Goal: Task Accomplishment & Management: Manage account settings

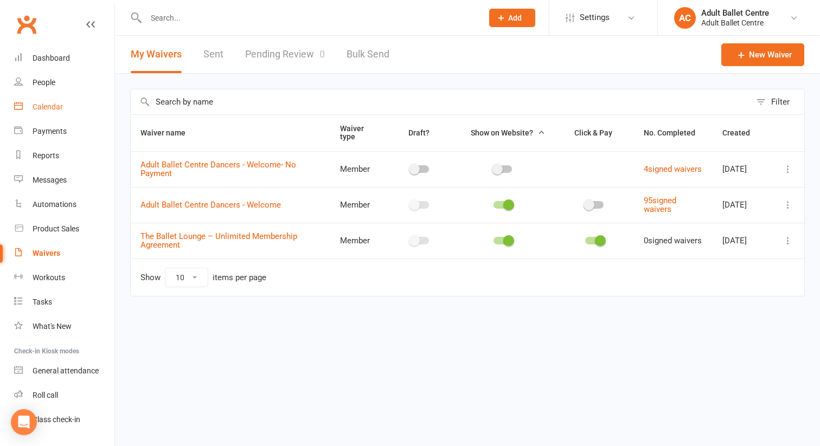
click at [42, 106] on div "Calendar" at bounding box center [48, 107] width 30 height 9
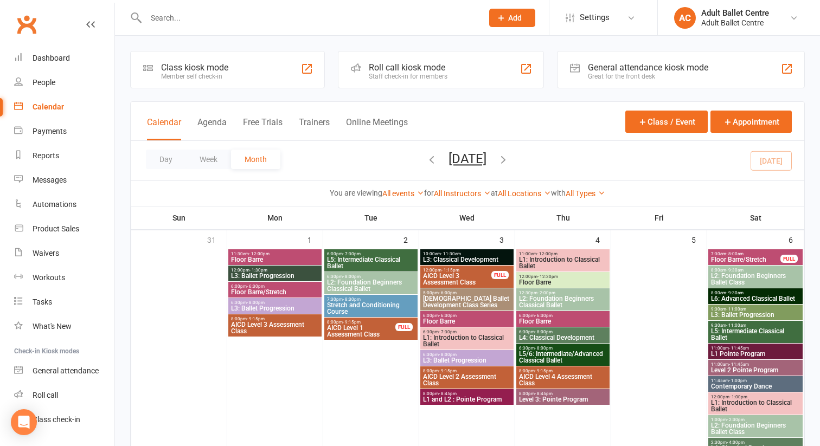
click at [509, 161] on icon "button" at bounding box center [503, 159] width 12 height 12
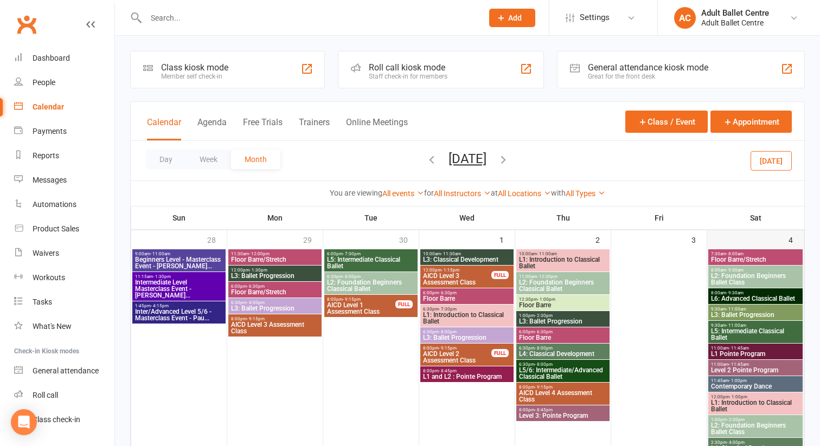
click at [735, 239] on div "4" at bounding box center [755, 343] width 97 height 225
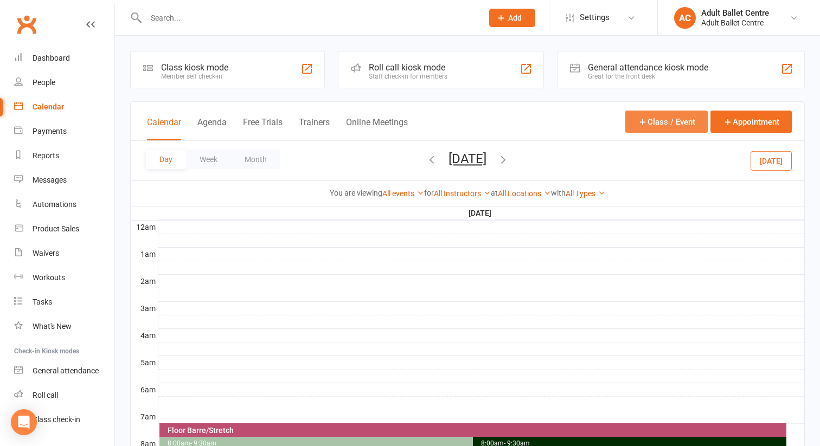
click at [636, 117] on button "Class / Event" at bounding box center [666, 122] width 82 height 22
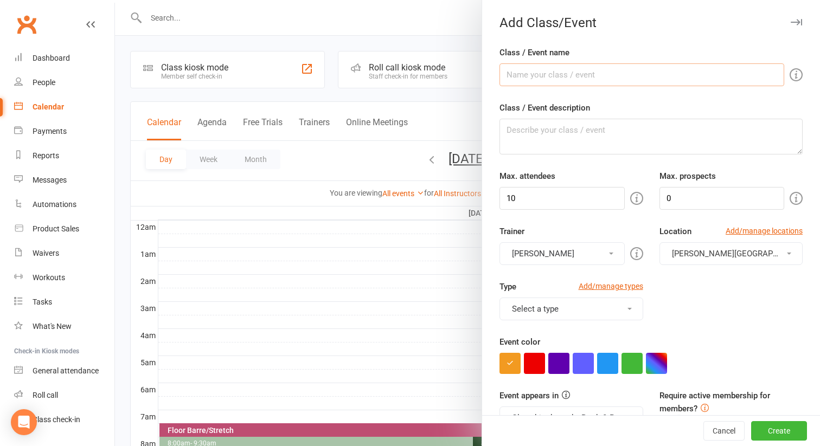
click at [529, 74] on input "Class / Event name" at bounding box center [642, 74] width 285 height 23
click at [575, 74] on input "AICD - LEVEL ONE" at bounding box center [642, 74] width 285 height 23
paste input "AICD L1 Masterclass: Refinement"
drag, startPoint x: 603, startPoint y: 75, endPoint x: 574, endPoint y: 75, distance: 29.3
click at [573, 75] on input "AICD - LEVEL ONE AICD L1 Masterclass: Refinement" at bounding box center [642, 74] width 285 height 23
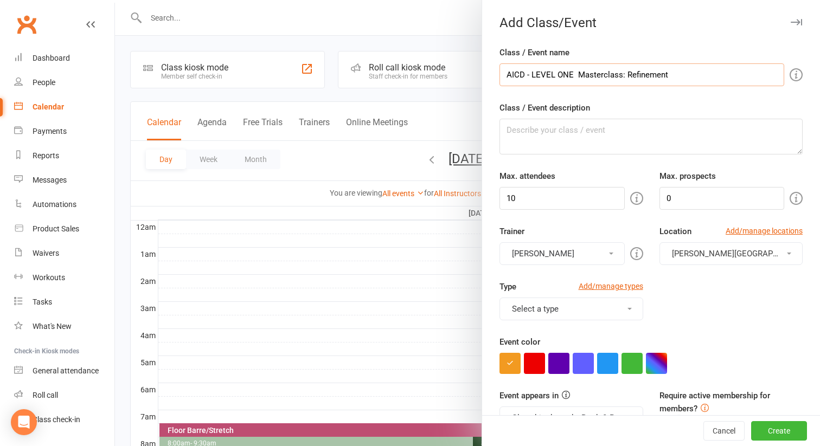
type input "AICD - LEVEL ONE Masterclass: Refinement"
click at [514, 128] on textarea "Class / Event description" at bounding box center [651, 137] width 303 height 36
paste textarea "AICD L1 Finishing Studio (with Tonia) A calm, confidence-building session desig…"
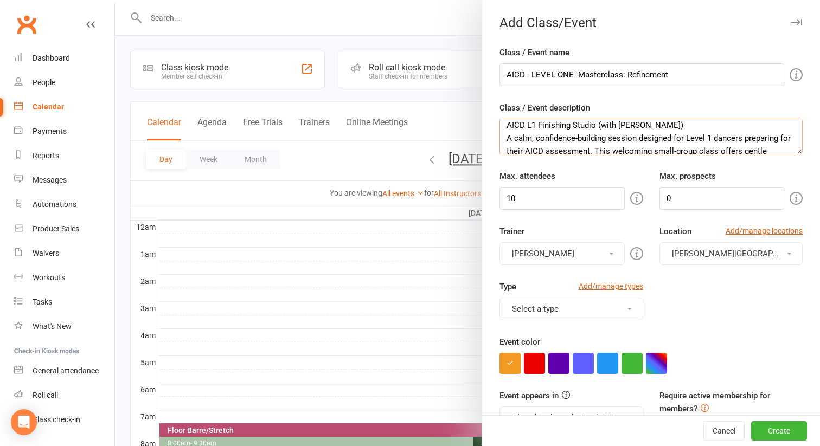
scroll to position [6, 0]
drag, startPoint x: 577, startPoint y: 75, endPoint x: 675, endPoint y: 74, distance: 98.2
click at [675, 74] on input "AICD - LEVEL ONE Masterclass: Refinement" at bounding box center [642, 74] width 285 height 23
click at [592, 127] on textarea "AICD L1 Finishing Studio (with Tonia) A calm, confidence-building session desig…" at bounding box center [651, 137] width 303 height 36
drag, startPoint x: 597, startPoint y: 125, endPoint x: 537, endPoint y: 130, distance: 59.8
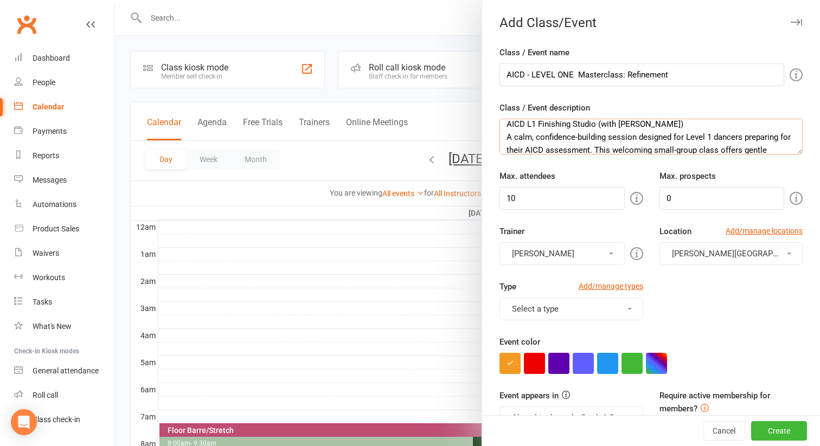
click at [537, 130] on textarea "AICD L1 Finishing Studio (with Tonia) A calm, confidence-building session desig…" at bounding box center [651, 137] width 303 height 36
click at [611, 117] on div "Class / Event description AICD L1 Finishing Studio (with Tonia) A calm, confide…" at bounding box center [651, 127] width 303 height 53
drag, startPoint x: 669, startPoint y: 75, endPoint x: 577, endPoint y: 77, distance: 92.8
click at [577, 77] on input "AICD - LEVEL ONE Masterclass: Refinement" at bounding box center [642, 74] width 285 height 23
click at [538, 125] on textarea "AICD L1 Finishing Studio (with Tonia) A calm, confidence-building session desig…" at bounding box center [651, 137] width 303 height 36
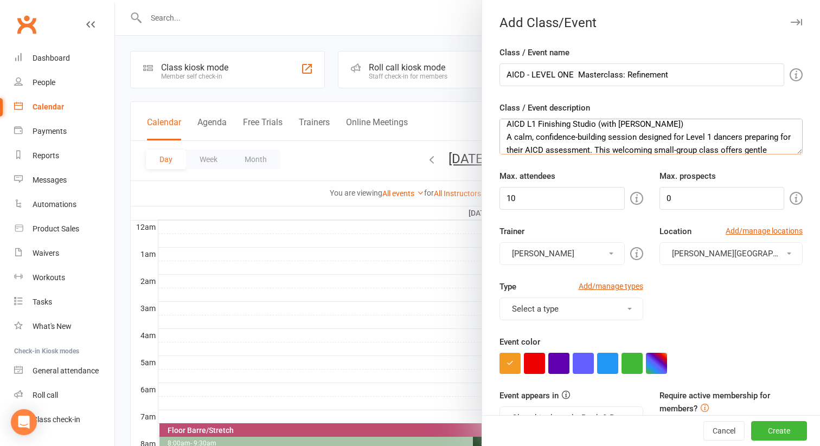
paste textarea "Masterclass: Refinement"
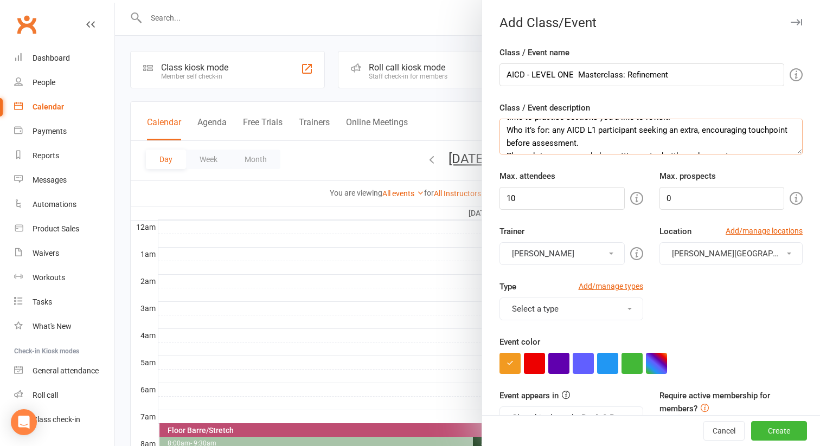
click at [742, 143] on textarea "AICD L1 Masterclass: Refinement Finishing Studio (with Tonia) A calm, confidenc…" at bounding box center [651, 137] width 303 height 36
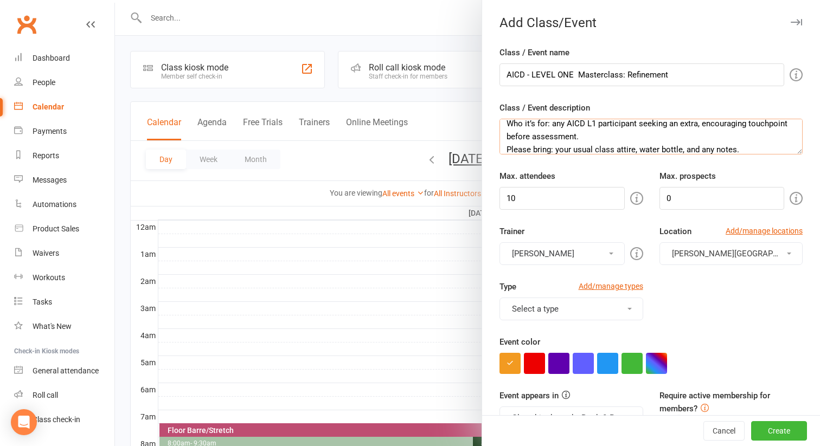
type textarea "AICD L1 Masterclass: Refinement Finishing Studio (with Tonia) A calm, confidenc…"
click at [551, 196] on input "10" at bounding box center [562, 198] width 125 height 23
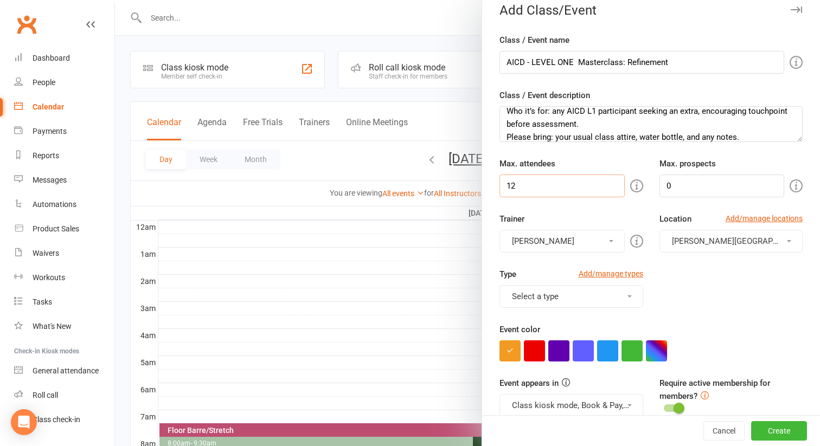
scroll to position [17, 0]
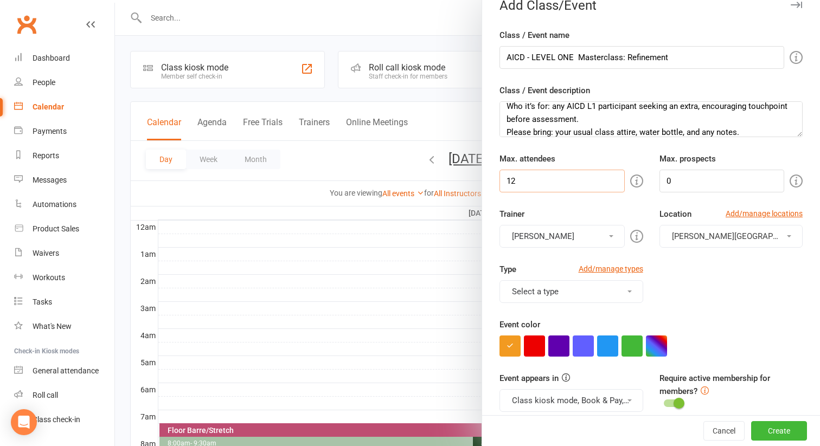
type input "12"
click at [600, 237] on button "[PERSON_NAME]" at bounding box center [562, 236] width 125 height 23
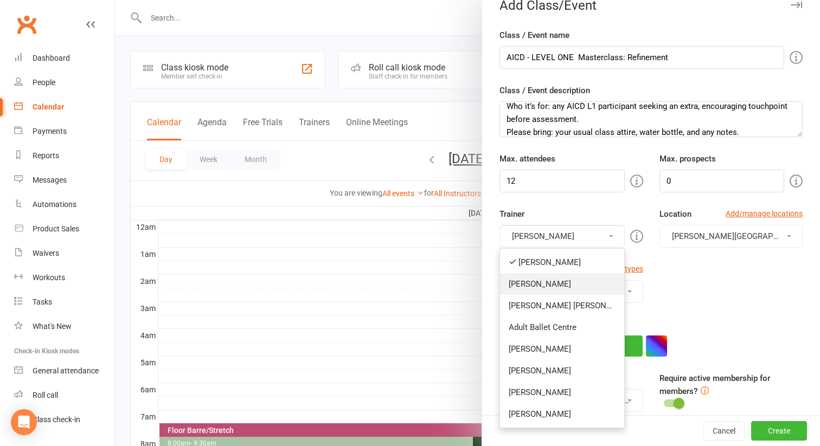
click at [583, 280] on link "[PERSON_NAME]" at bounding box center [562, 284] width 124 height 22
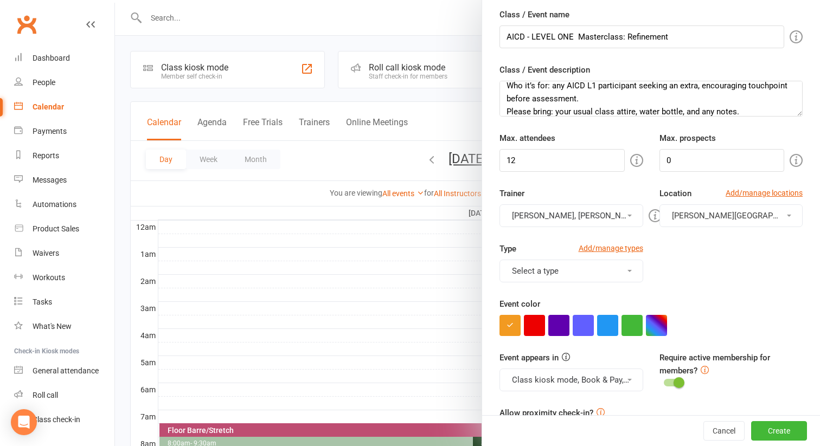
scroll to position [40, 0]
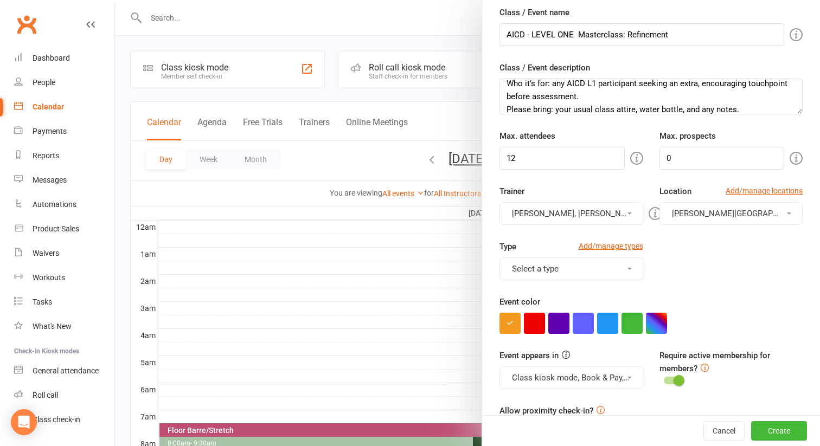
click at [622, 267] on button "Select a type" at bounding box center [572, 269] width 144 height 23
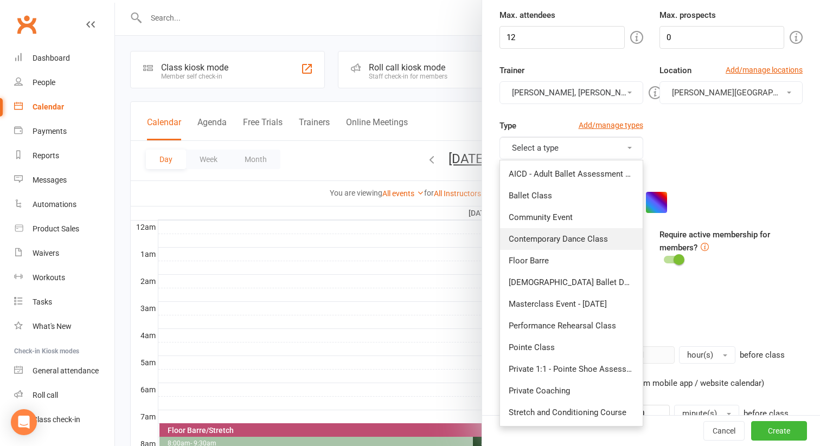
scroll to position [153, 0]
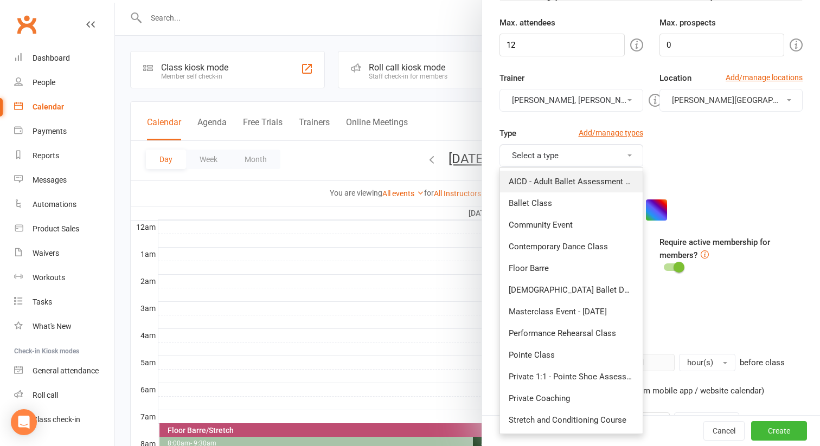
click at [600, 174] on link "AICD - Adult Ballet Assessment Classes" at bounding box center [571, 182] width 143 height 22
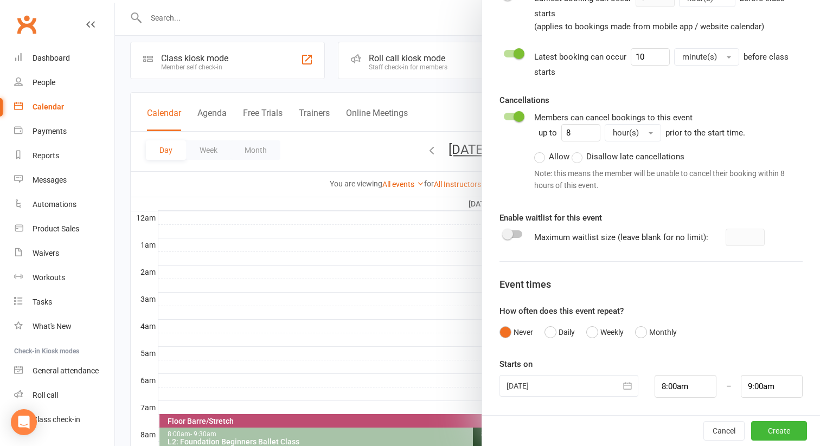
scroll to position [10, 0]
click at [626, 389] on icon "button" at bounding box center [627, 386] width 11 height 11
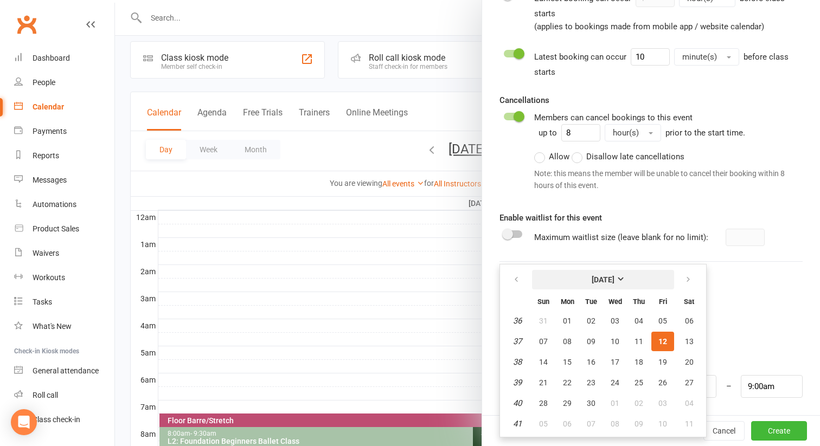
click at [615, 280] on strong "[DATE]" at bounding box center [603, 280] width 23 height 9
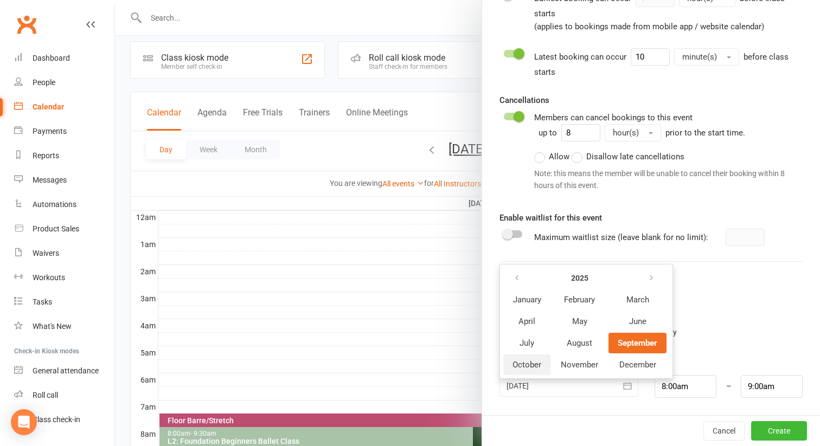
click at [529, 362] on span "October" at bounding box center [527, 365] width 29 height 10
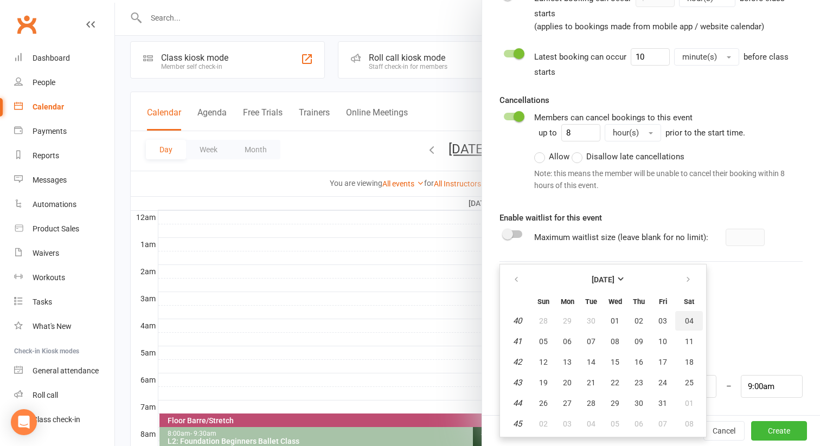
click at [685, 317] on span "04" at bounding box center [689, 321] width 9 height 9
type input "04 Oct 2025"
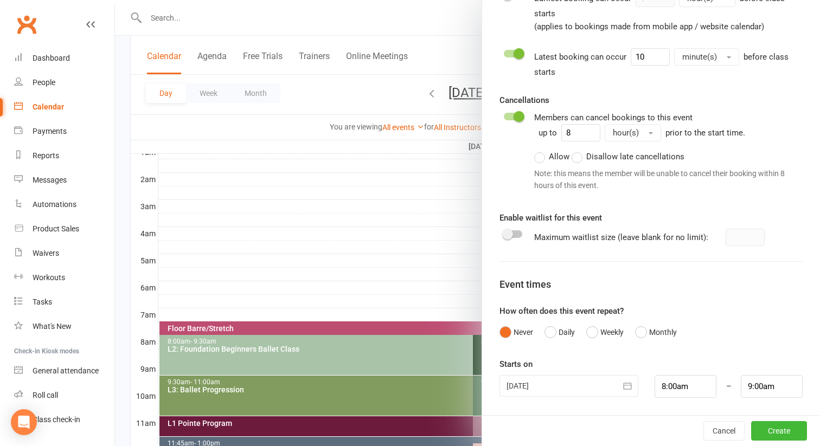
scroll to position [121, 0]
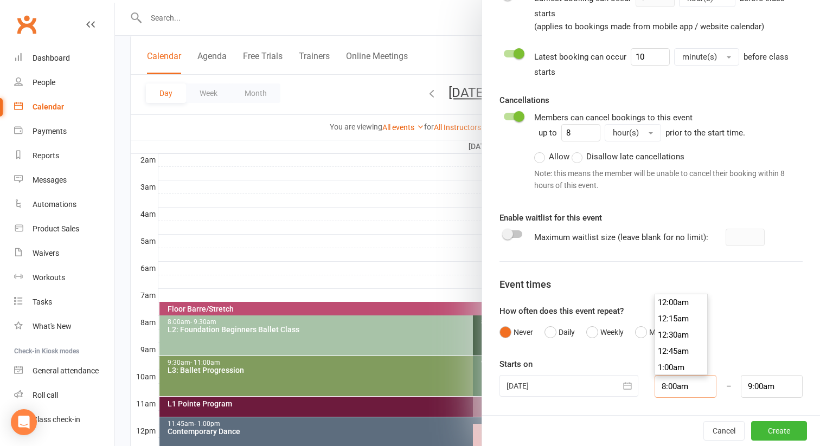
click at [664, 386] on input "8:00am" at bounding box center [686, 386] width 62 height 23
click at [666, 386] on input "8:00am" at bounding box center [686, 386] width 62 height 23
type input "2:00am"
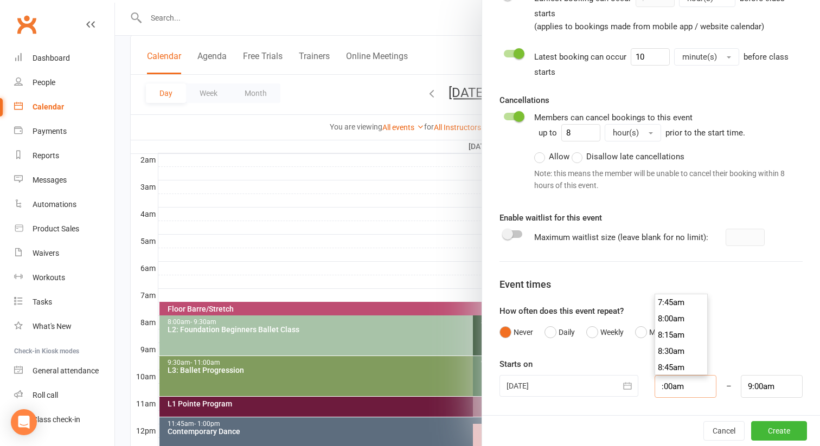
type input "3:00am"
type input "2:30am"
click at [669, 354] on li "2:30am" at bounding box center [681, 351] width 52 height 16
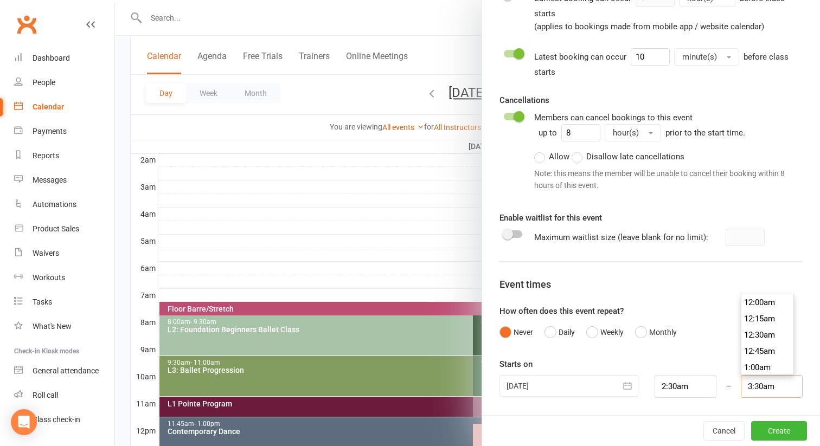
click at [759, 388] on input "3:30am" at bounding box center [772, 386] width 62 height 23
click at [764, 388] on input "3:30am" at bounding box center [772, 386] width 62 height 23
type input "4:00pm"
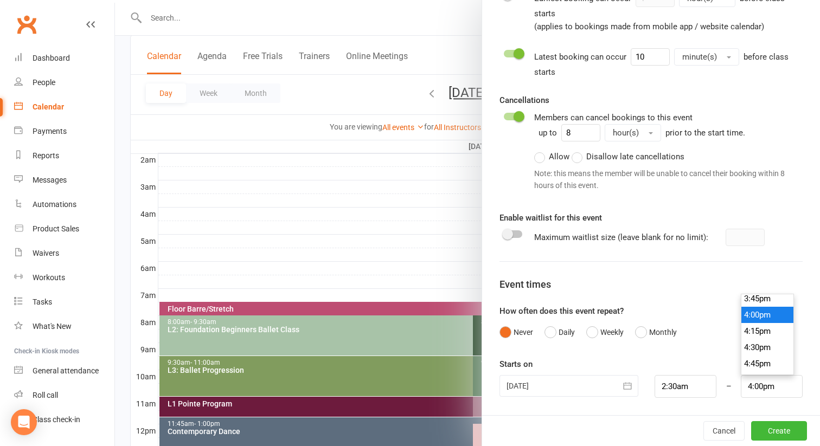
click at [766, 317] on li "4:00pm" at bounding box center [767, 315] width 52 height 16
click at [773, 432] on button "Create" at bounding box center [779, 431] width 56 height 20
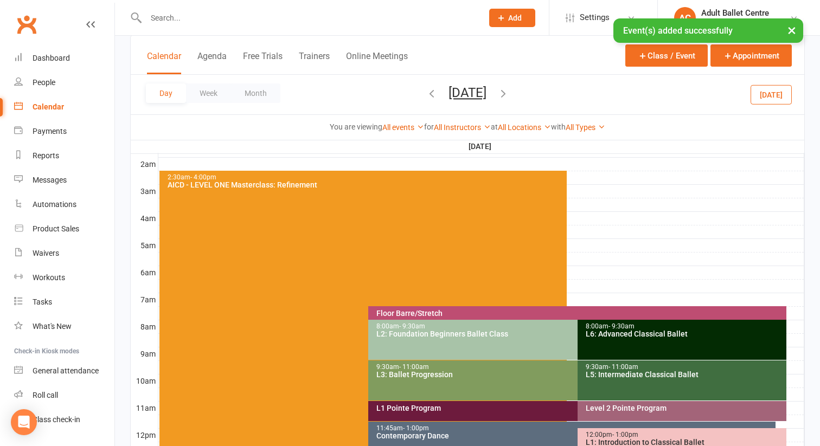
scroll to position [115, 0]
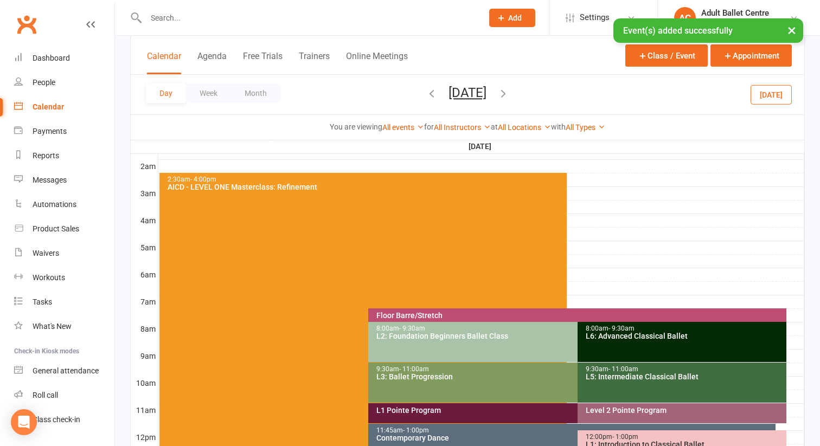
click at [528, 270] on div "2:30am - 4:00pm AICD - LEVEL ONE Masterclass: Refinement" at bounding box center [362, 356] width 407 height 366
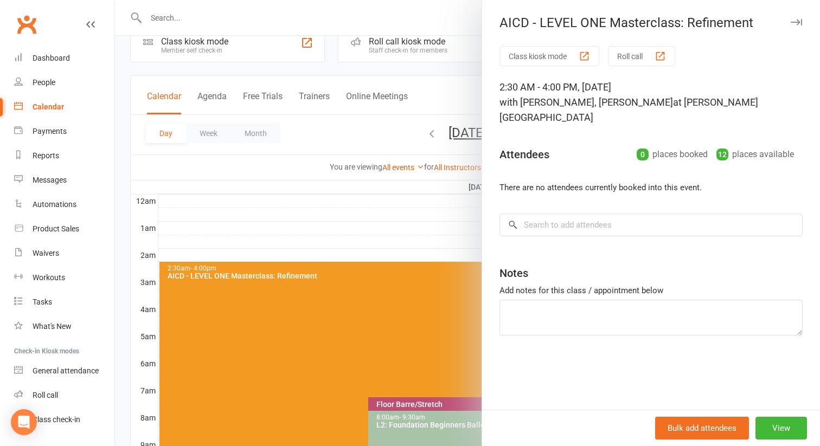
scroll to position [0, 0]
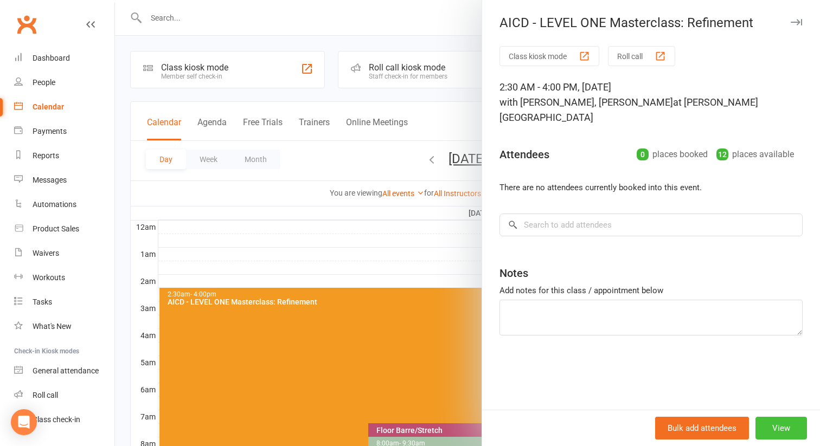
click at [777, 434] on button "View" at bounding box center [782, 428] width 52 height 23
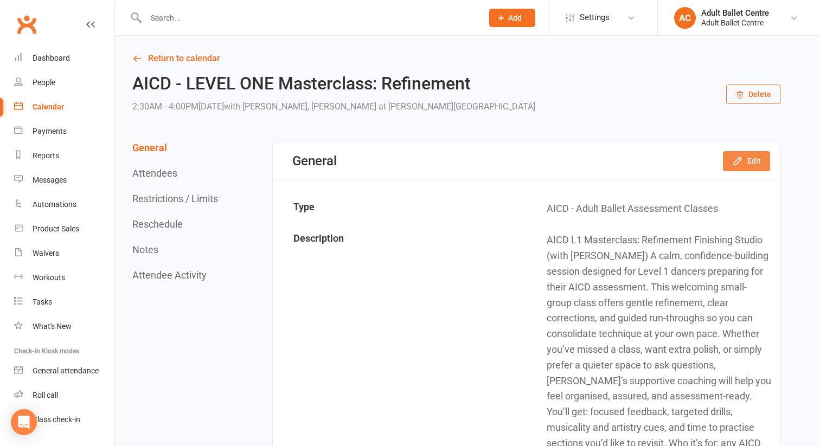
click at [753, 167] on button "Edit" at bounding box center [746, 161] width 47 height 20
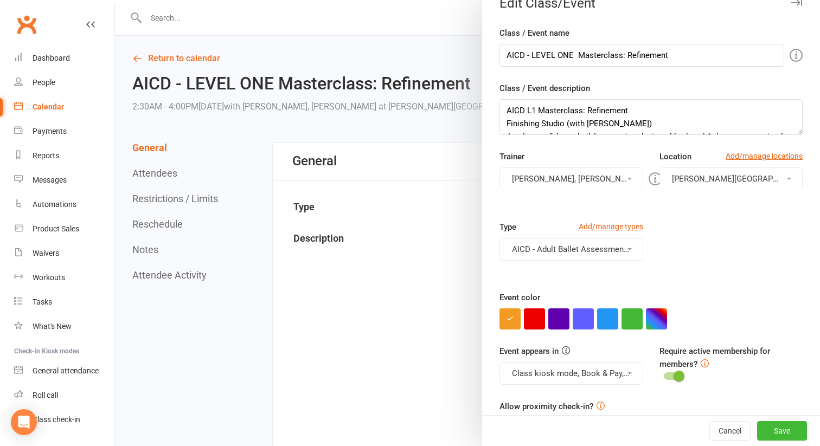
scroll to position [23, 0]
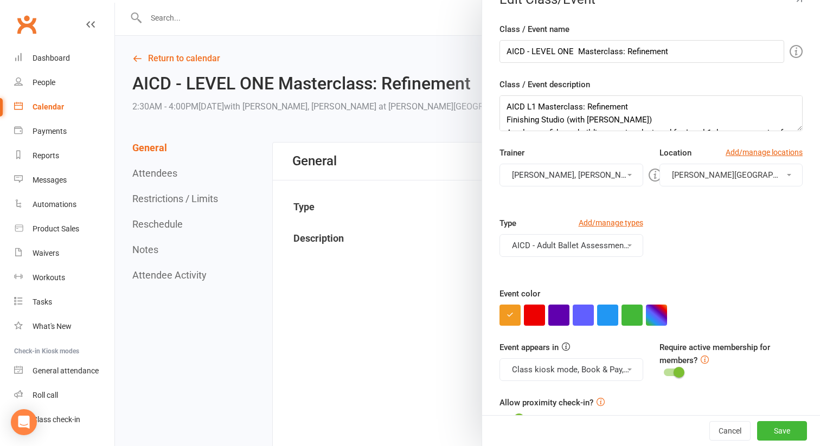
click at [725, 178] on span "[PERSON_NAME][GEOGRAPHIC_DATA]" at bounding box center [742, 175] width 140 height 10
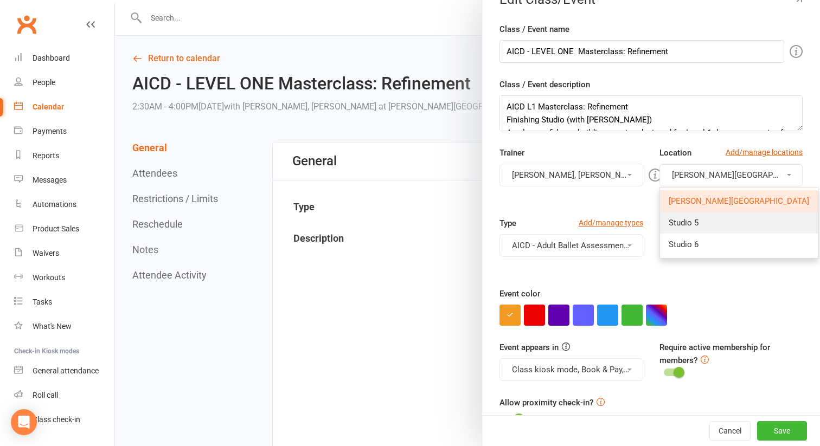
click at [713, 221] on link "Studio 5" at bounding box center [739, 223] width 158 height 22
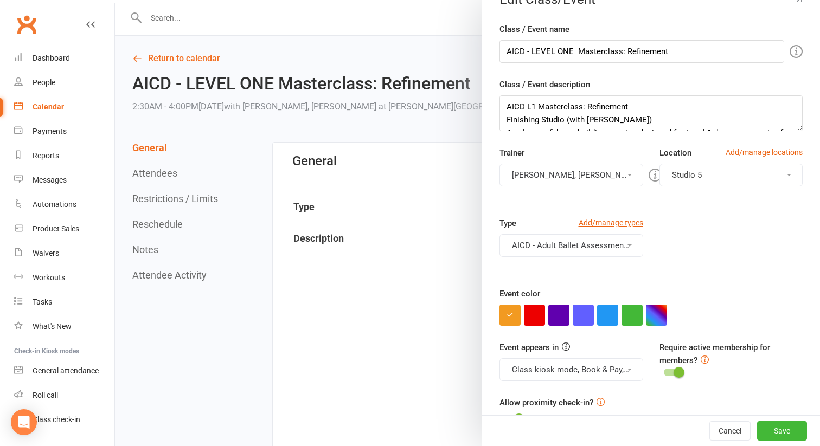
click at [572, 166] on button "Amy Lowis, Tonia Walker" at bounding box center [572, 175] width 144 height 23
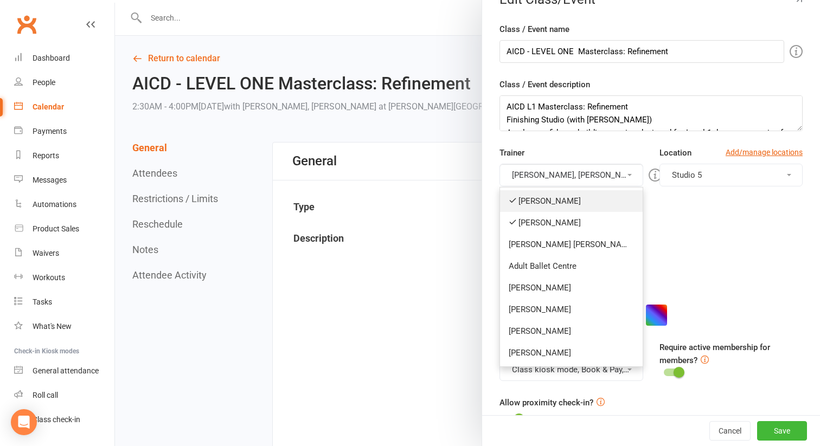
click at [558, 206] on link "[PERSON_NAME]" at bounding box center [571, 201] width 143 height 22
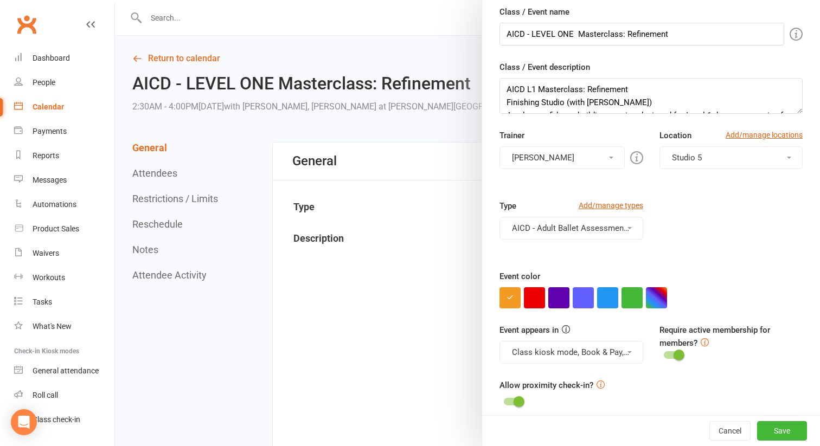
scroll to position [50, 0]
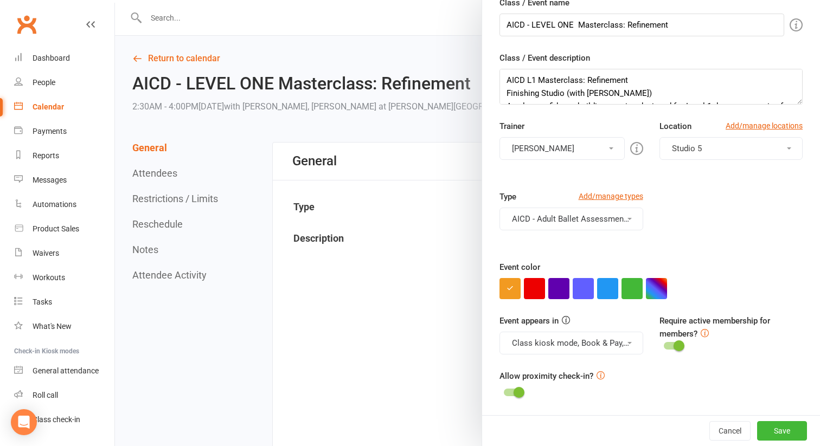
click at [606, 216] on button "AICD - Adult Ballet Assessment Classes" at bounding box center [572, 219] width 144 height 23
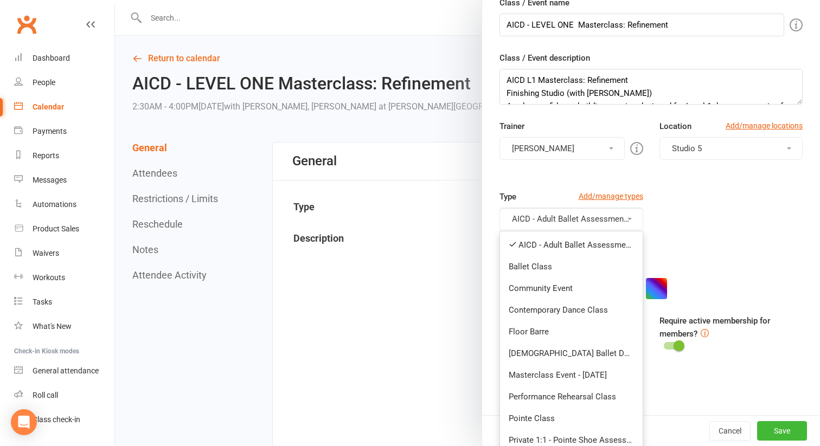
click at [741, 207] on div "Type Add/manage types AICD - Adult Ballet Assessment Classes AICD - Adult Balle…" at bounding box center [650, 225] width 319 height 71
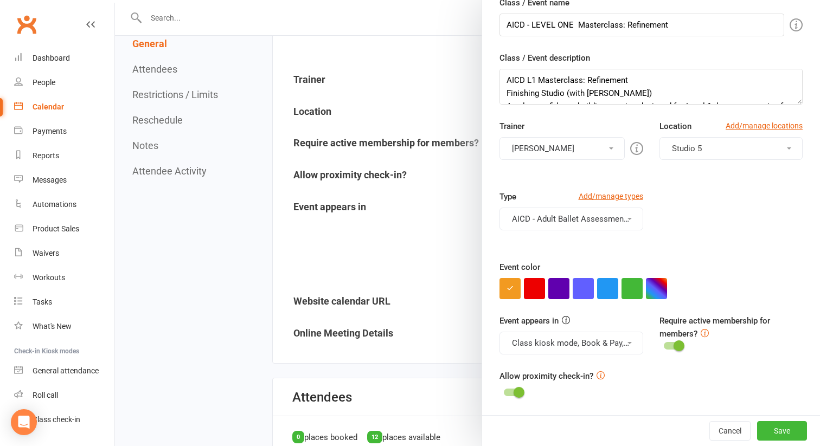
scroll to position [415, 0]
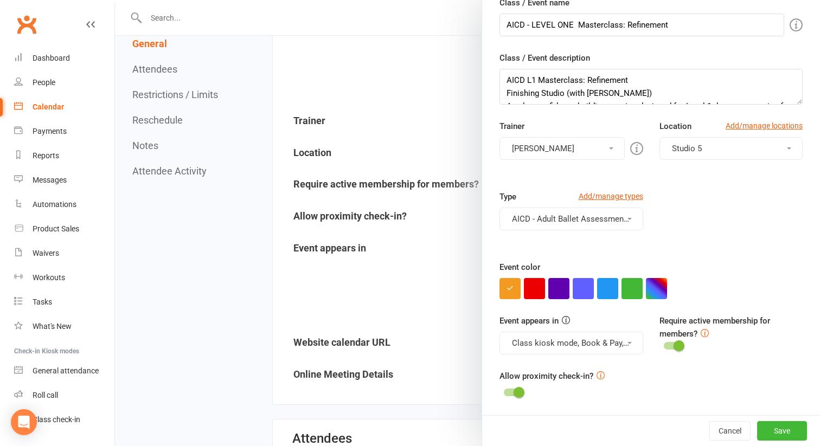
click at [603, 220] on button "AICD - Adult Ballet Assessment Classes" at bounding box center [572, 219] width 144 height 23
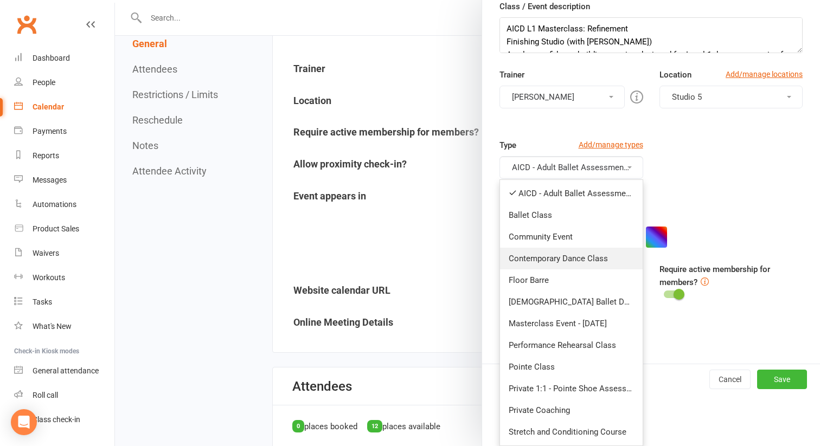
scroll to position [476, 0]
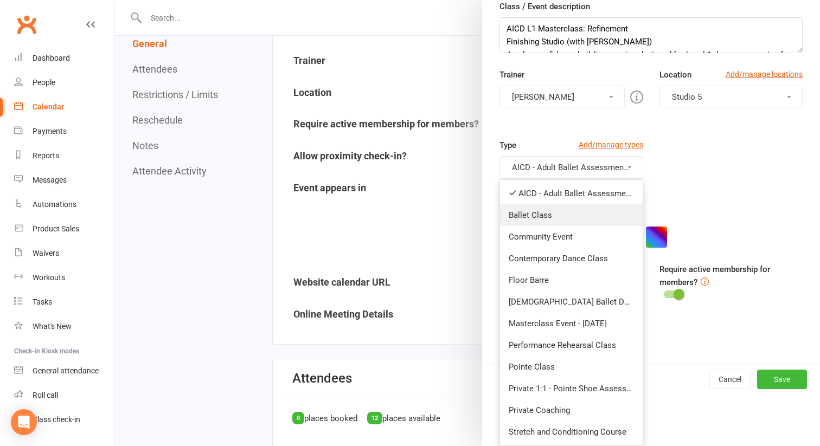
click at [574, 215] on link "Ballet Class" at bounding box center [571, 215] width 143 height 22
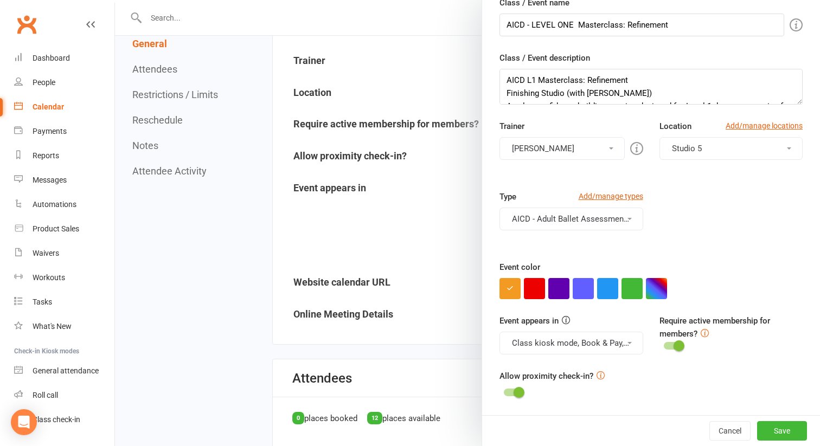
click at [622, 216] on button "AICD - Adult Ballet Assessment Classes, Ballet Class" at bounding box center [572, 219] width 144 height 23
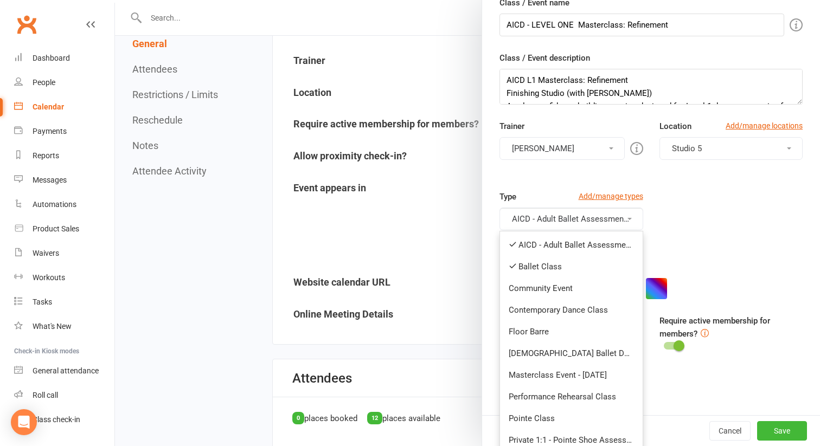
click at [747, 226] on div "Type Add/manage types AICD - Adult Ballet Assessment Classes, Ballet Class AICD…" at bounding box center [650, 225] width 319 height 71
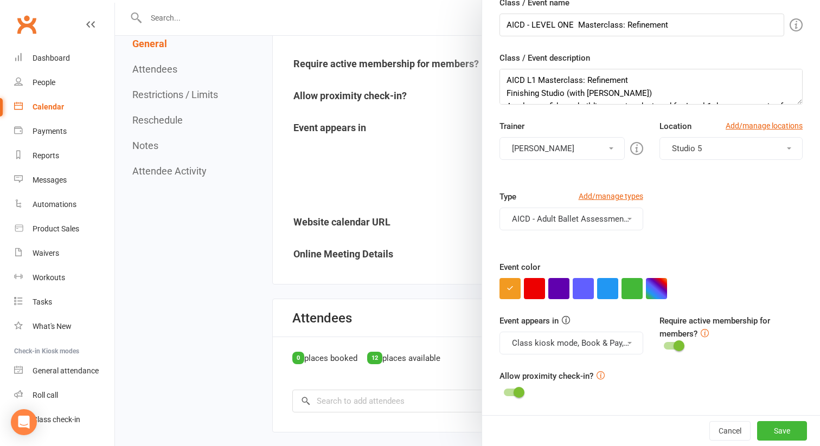
scroll to position [538, 0]
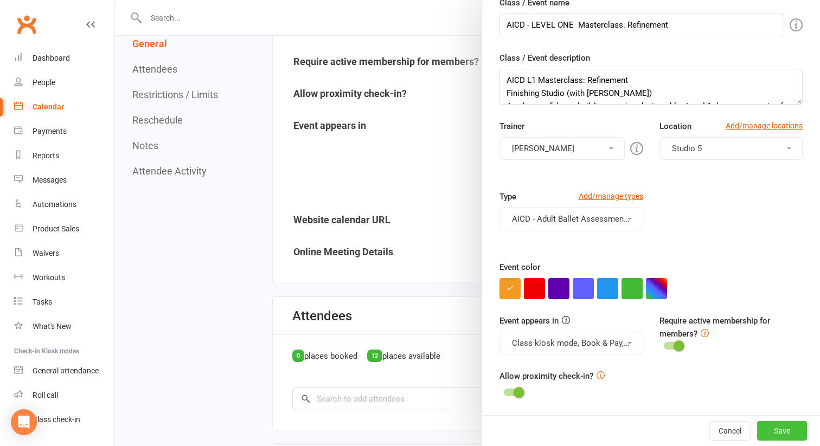
click at [773, 426] on button "Save" at bounding box center [782, 431] width 50 height 20
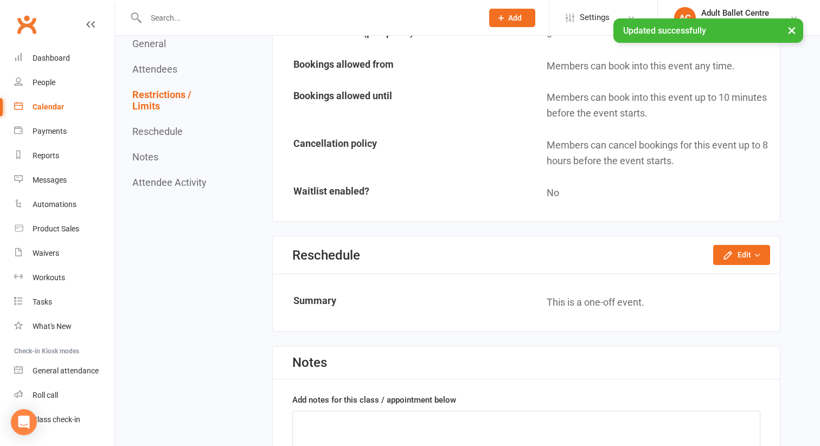
scroll to position [1088, 0]
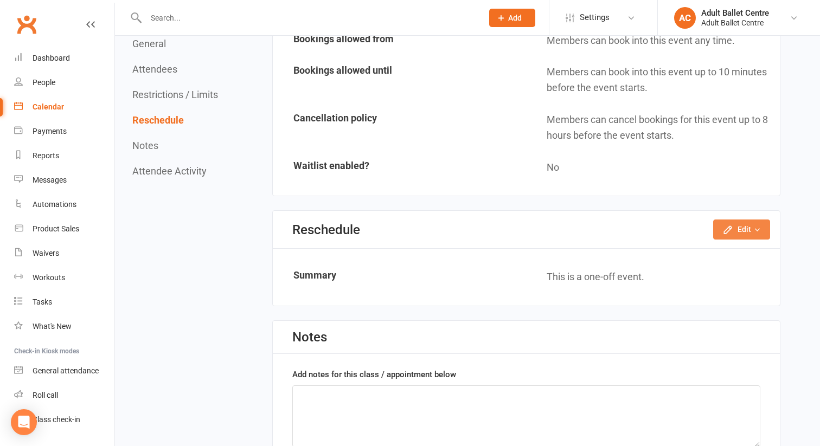
click at [736, 221] on button "Edit" at bounding box center [741, 230] width 57 height 20
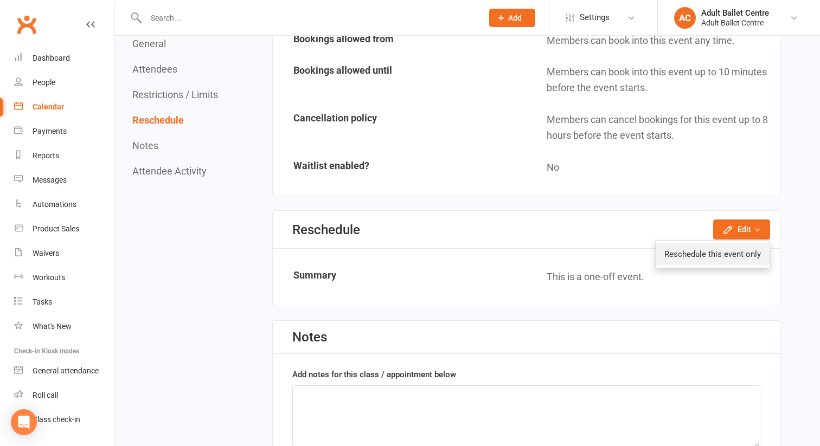
click at [734, 244] on link "Reschedule this event only" at bounding box center [713, 255] width 114 height 22
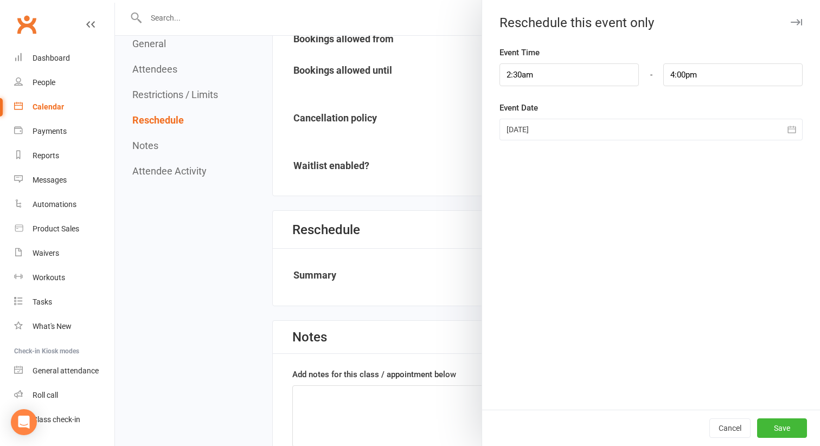
click at [569, 63] on div "Event Time 2:30am - 4:00pm" at bounding box center [651, 66] width 303 height 40
click at [564, 75] on input "2:30am" at bounding box center [569, 74] width 139 height 23
type input "2:30p"
type input "5:00am"
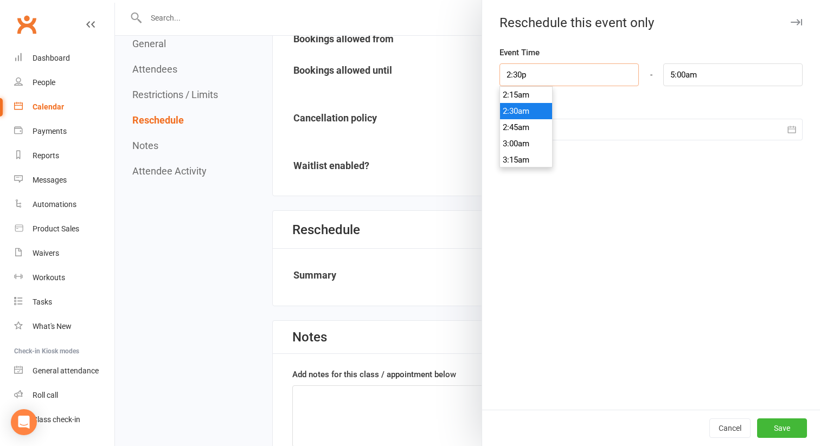
scroll to position [927, 0]
type input "2:30pm"
click at [587, 204] on div "Event Time 2:30pm 12:00am 12:15am 12:30am 12:45am 1:00am 1:15am 1:30am 1:45am 2…" at bounding box center [651, 228] width 338 height 364
click at [702, 70] on input "5:00am" at bounding box center [732, 74] width 139 height 23
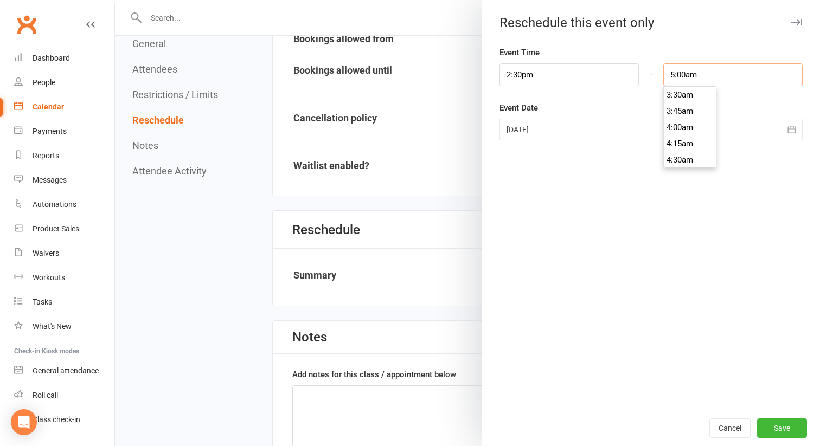
scroll to position [220, 0]
click at [676, 137] on li "4:00am" at bounding box center [690, 135] width 52 height 16
type input "4:00pm"
click at [764, 254] on div "Event Time 2:30pm 12:00am 12:15am 12:30am 12:45am 1:00am 1:15am 1:30am 1:45am 2…" at bounding box center [651, 228] width 338 height 364
click at [782, 433] on button "Save" at bounding box center [782, 429] width 50 height 20
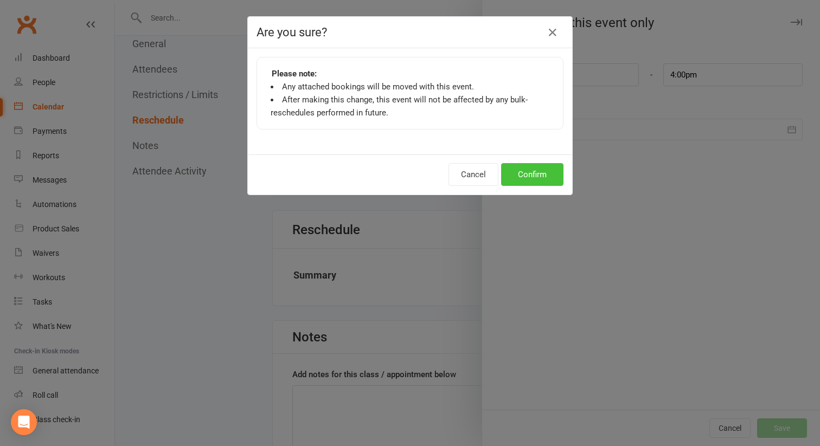
click at [528, 176] on button "Confirm" at bounding box center [532, 174] width 62 height 23
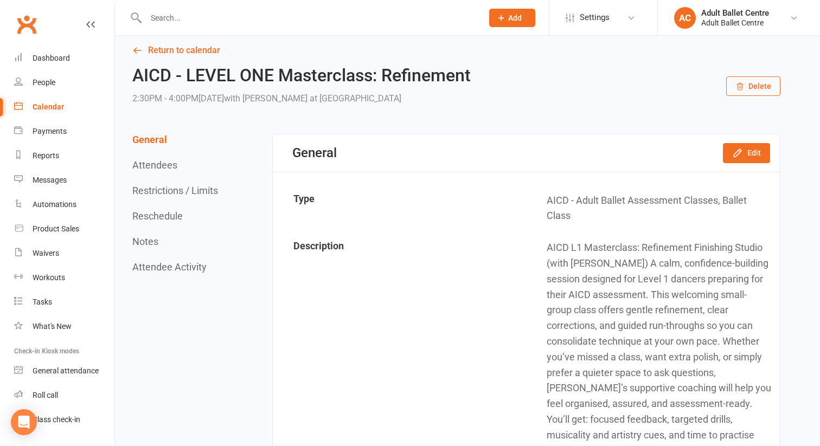
scroll to position [0, 0]
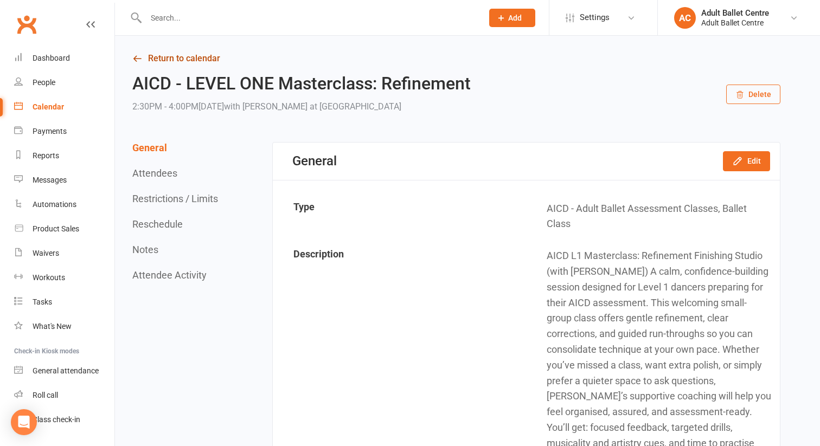
click at [208, 63] on link "Return to calendar" at bounding box center [456, 58] width 648 height 15
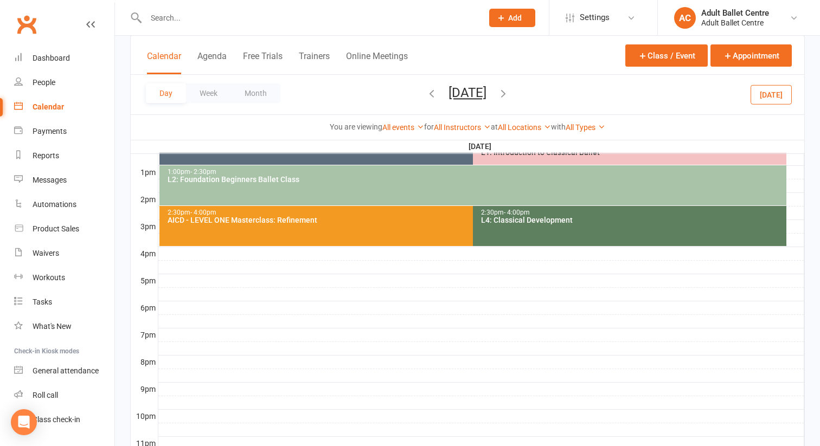
scroll to position [433, 0]
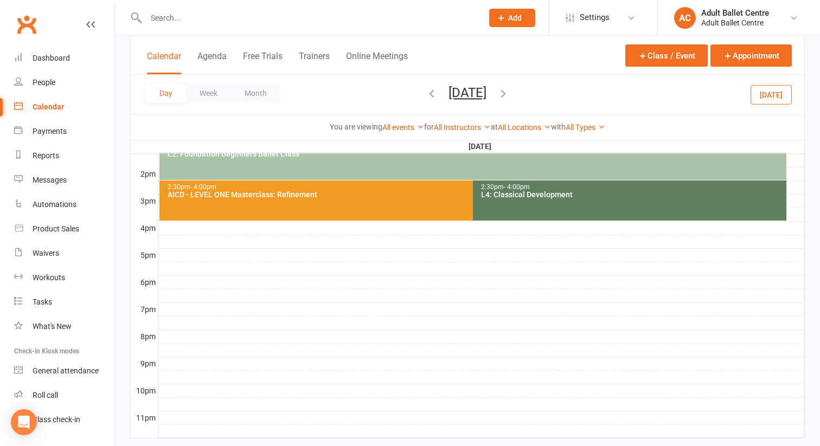
click at [255, 208] on div "2:30pm - 4:00pm AICD - LEVEL ONE Masterclass: Refinement" at bounding box center [467, 201] width 617 height 40
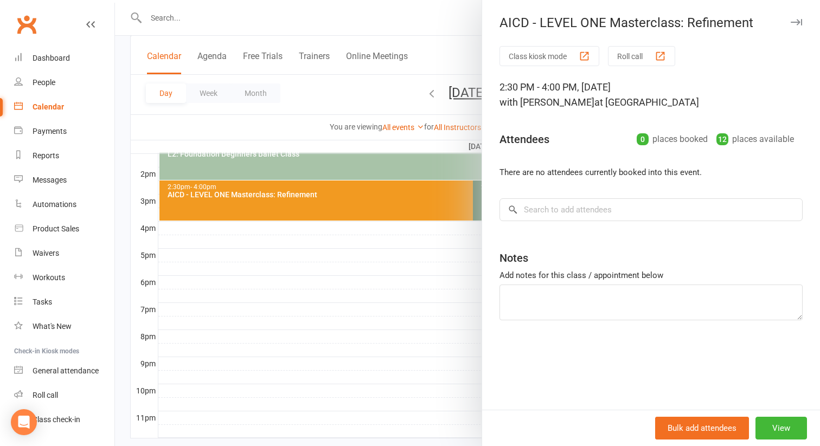
click at [309, 266] on div at bounding box center [467, 223] width 705 height 446
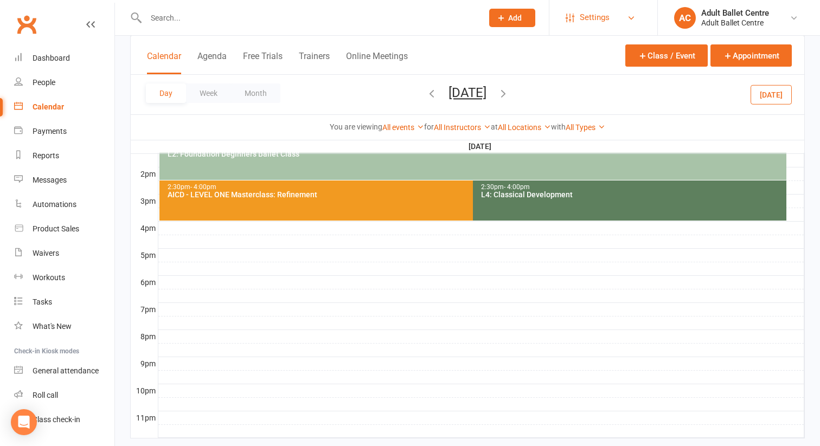
click at [577, 16] on link "Settings" at bounding box center [603, 17] width 75 height 24
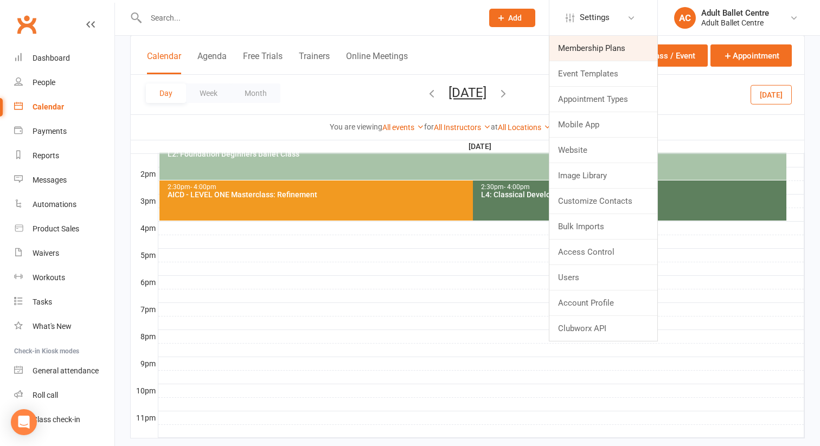
click at [577, 52] on link "Membership Plans" at bounding box center [603, 48] width 108 height 25
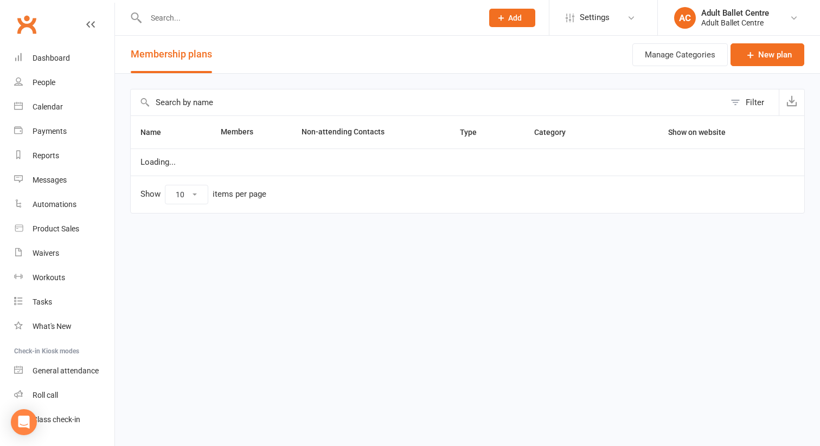
select select "50"
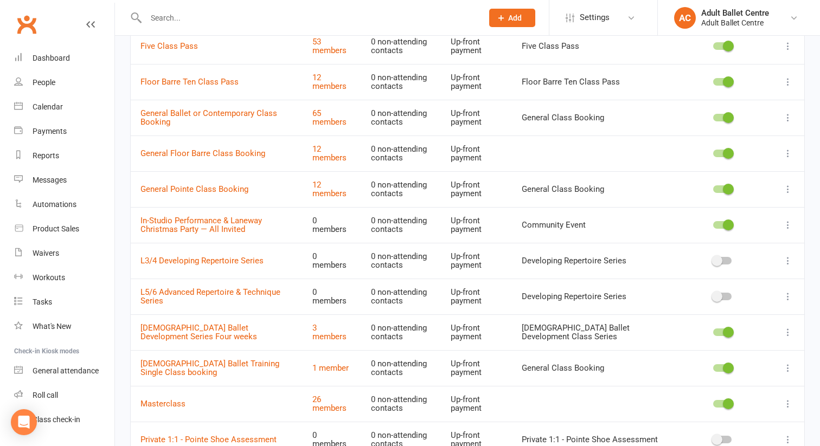
scroll to position [95, 0]
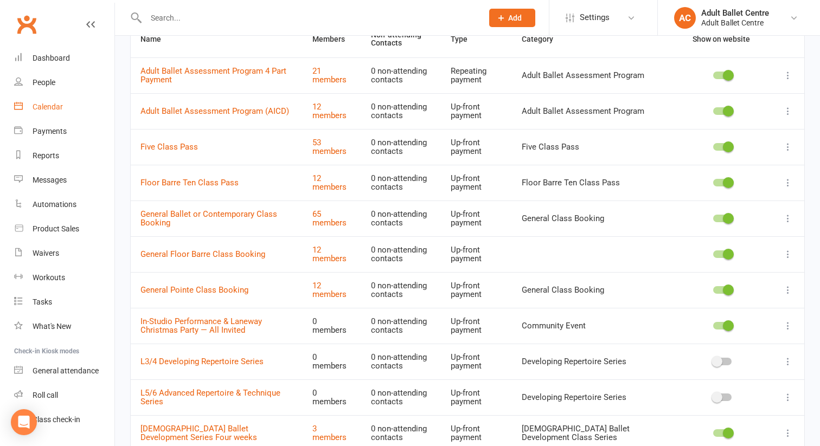
click at [50, 106] on div "Calendar" at bounding box center [48, 107] width 30 height 9
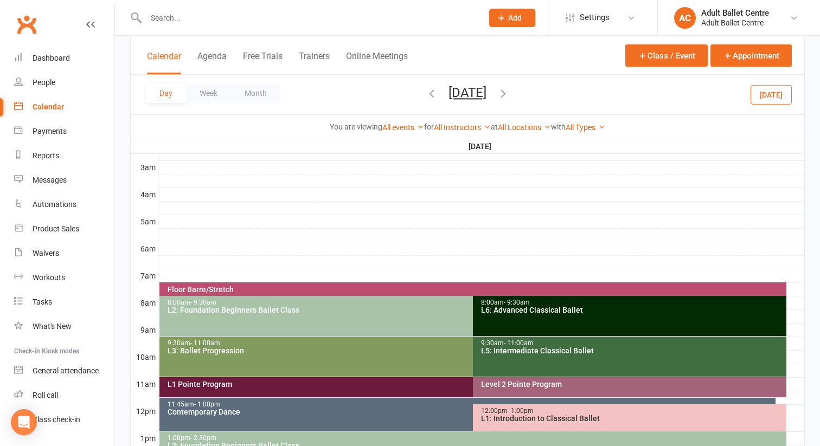
scroll to position [111, 0]
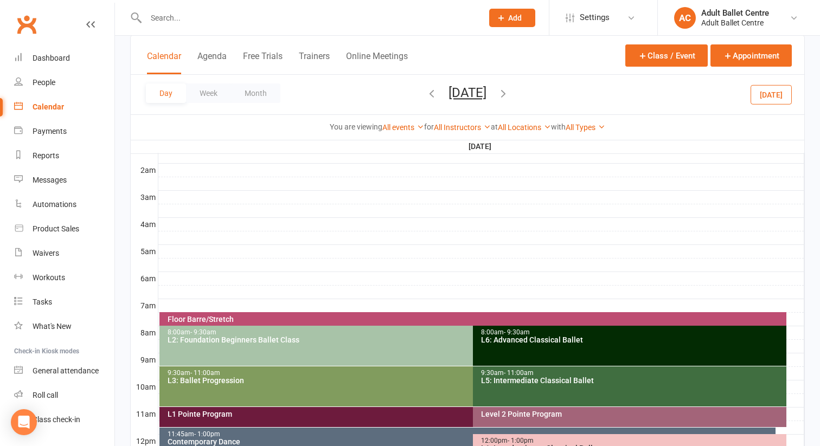
click at [426, 91] on icon "button" at bounding box center [432, 93] width 12 height 12
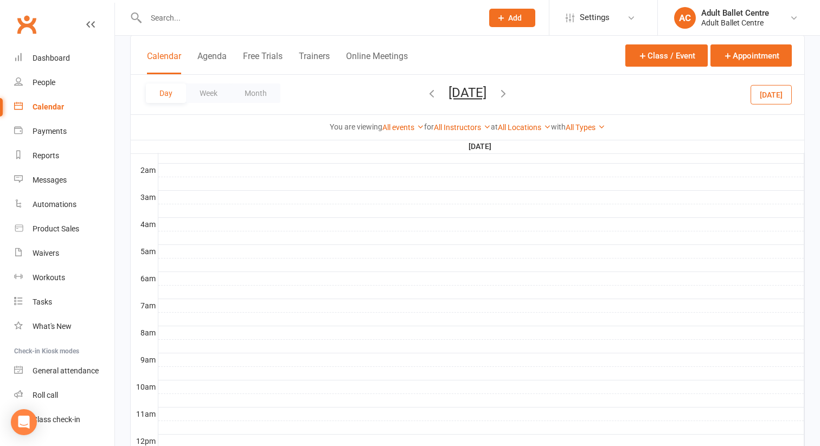
click at [391, 91] on div "Day Week Month [DATE] [DATE] Sun Mon Tue Wed Thu Fri Sat 31 01 02 03 04 05 06 0…" at bounding box center [468, 95] width 674 height 40
click at [426, 93] on icon "button" at bounding box center [432, 93] width 12 height 12
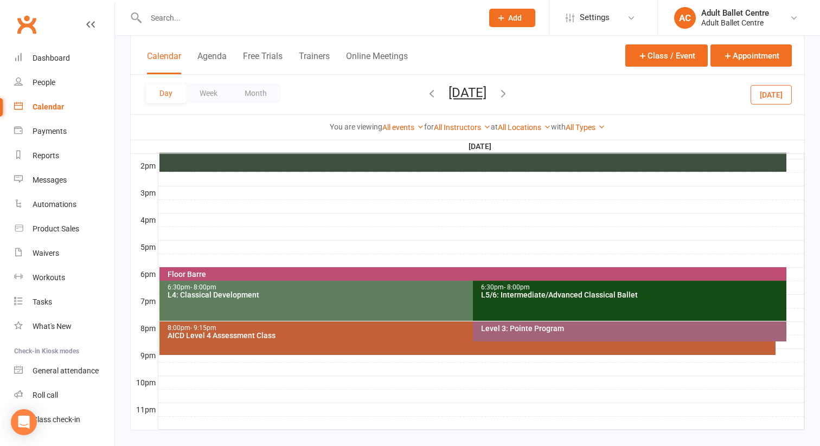
scroll to position [456, 0]
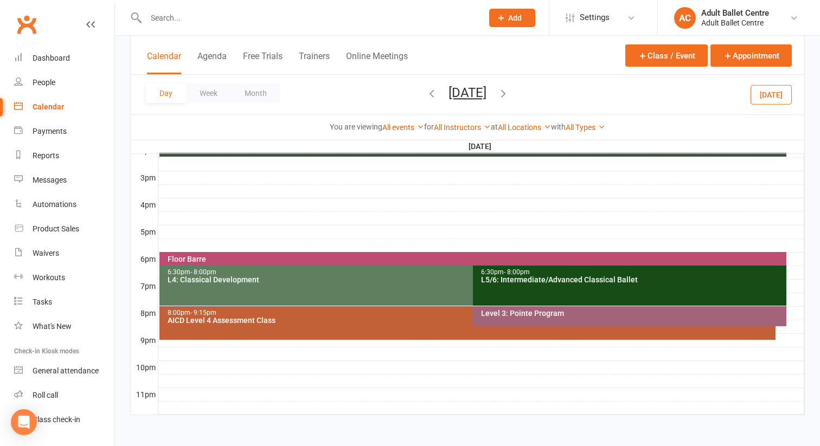
click at [359, 317] on div "AICD Level 4 Assessment Class" at bounding box center [470, 321] width 607 height 8
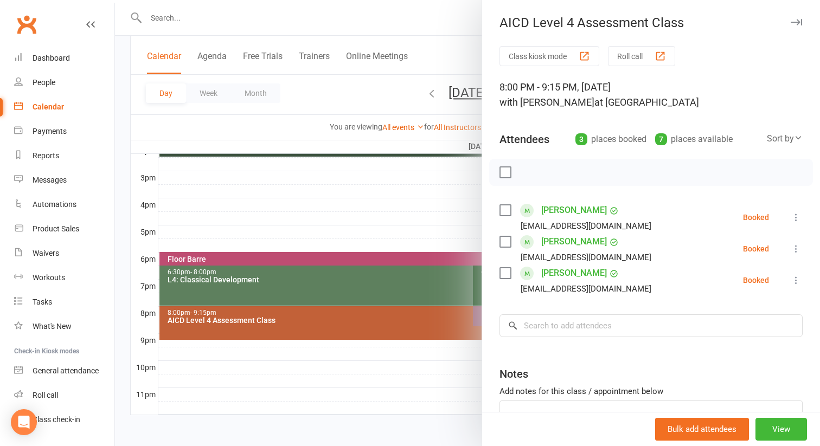
scroll to position [79, 0]
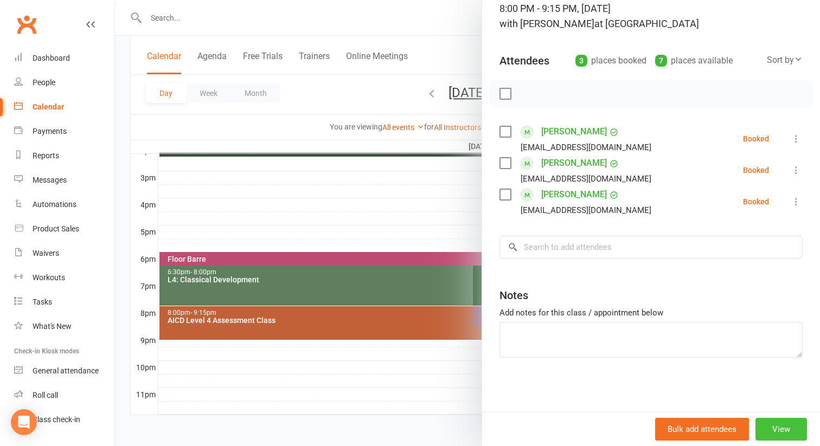
click at [783, 428] on button "View" at bounding box center [782, 429] width 52 height 23
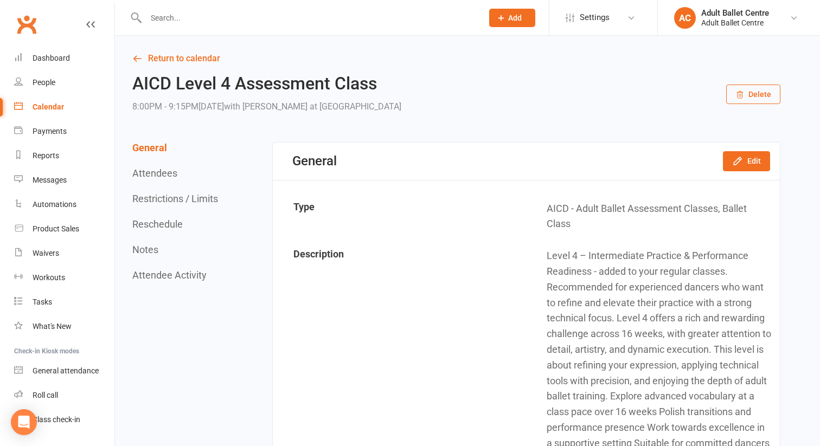
click at [735, 173] on div "General Edit" at bounding box center [526, 161] width 507 height 37
click at [735, 162] on icon "button" at bounding box center [737, 161] width 7 height 7
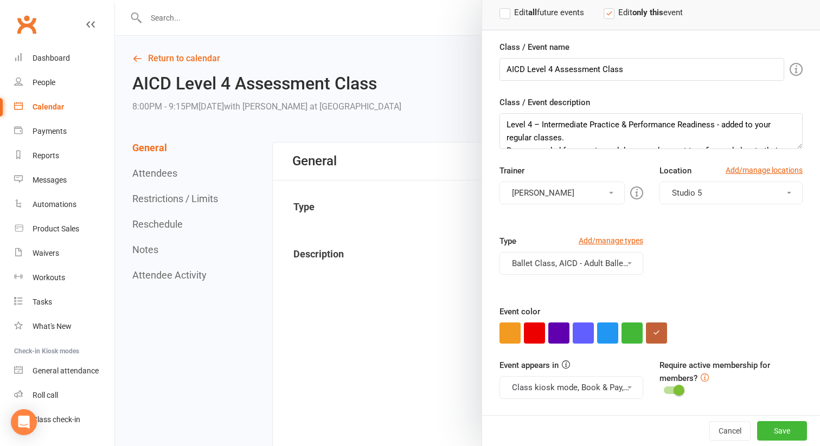
scroll to position [118, 0]
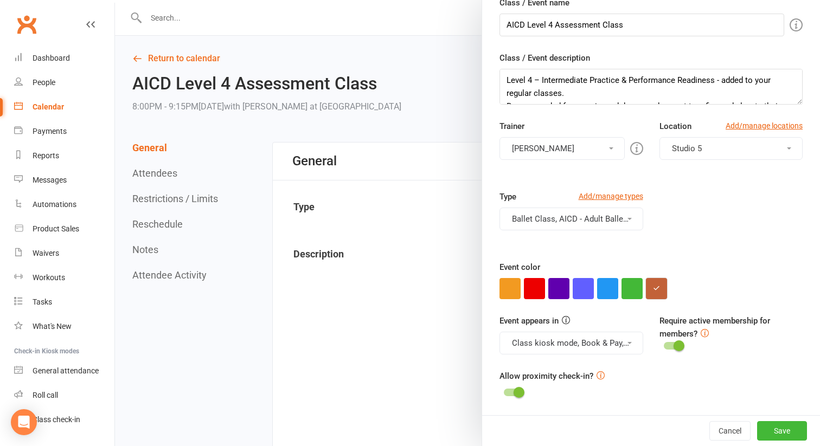
click at [651, 293] on button "button" at bounding box center [656, 288] width 21 height 21
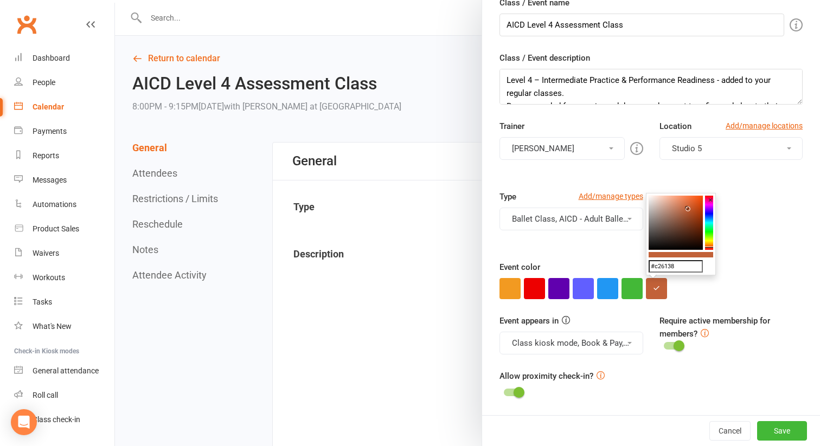
drag, startPoint x: 675, startPoint y: 265, endPoint x: 639, endPoint y: 265, distance: 35.3
click at [779, 430] on button "Save" at bounding box center [782, 431] width 50 height 20
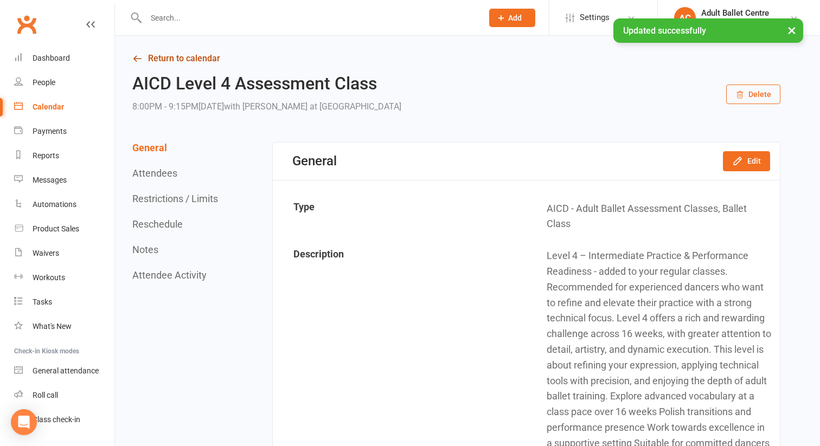
click at [188, 56] on link "Return to calendar" at bounding box center [456, 58] width 648 height 15
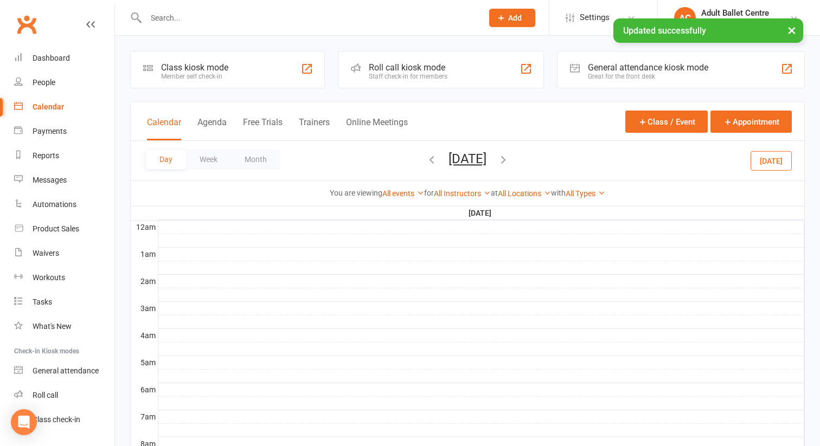
click at [509, 159] on icon "button" at bounding box center [503, 159] width 12 height 12
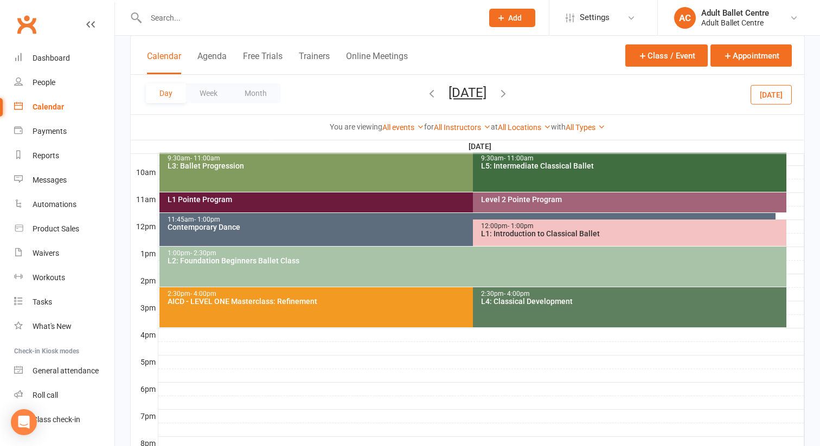
scroll to position [342, 0]
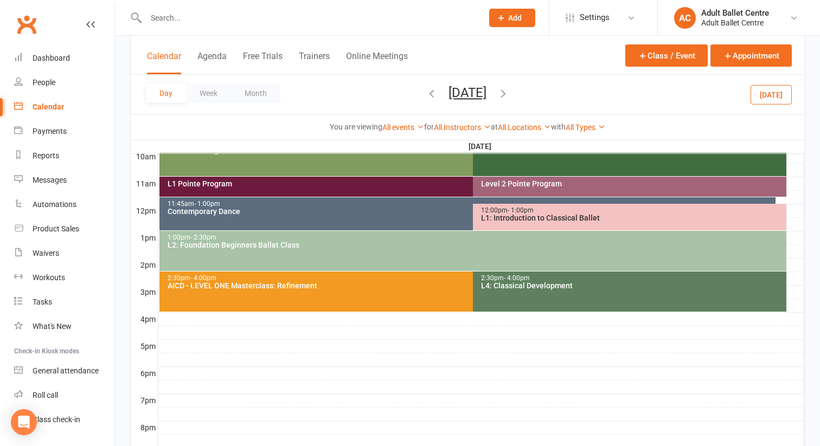
click at [417, 309] on div "2:30pm - 4:00pm AICD - LEVEL ONE Masterclass: Refinement" at bounding box center [467, 292] width 617 height 40
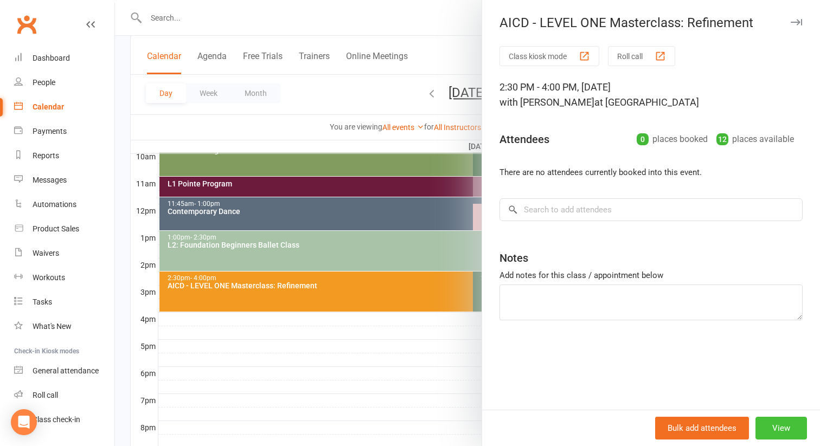
click at [783, 424] on button "View" at bounding box center [782, 428] width 52 height 23
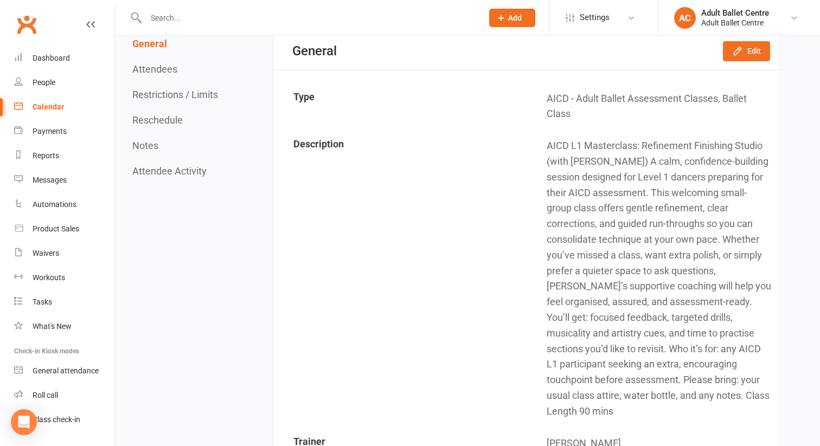
scroll to position [86, 0]
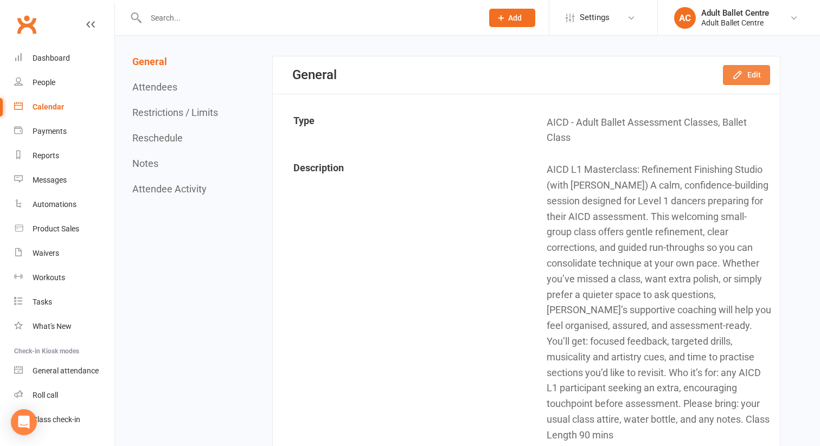
click at [745, 81] on button "Edit" at bounding box center [746, 75] width 47 height 20
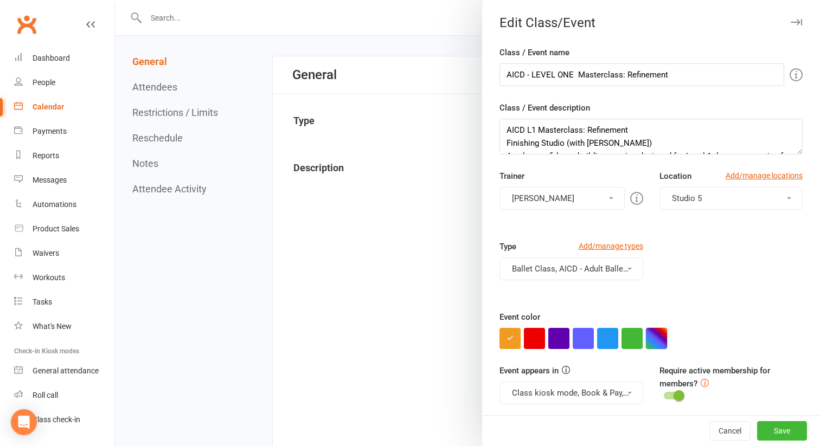
click at [657, 334] on button "button" at bounding box center [656, 338] width 21 height 21
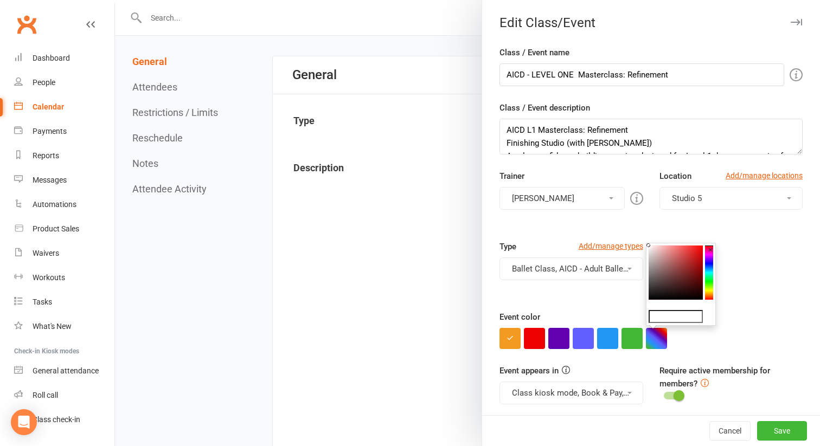
click at [660, 315] on input "text" at bounding box center [676, 316] width 54 height 13
paste input "#c26138"
type input "#c26138"
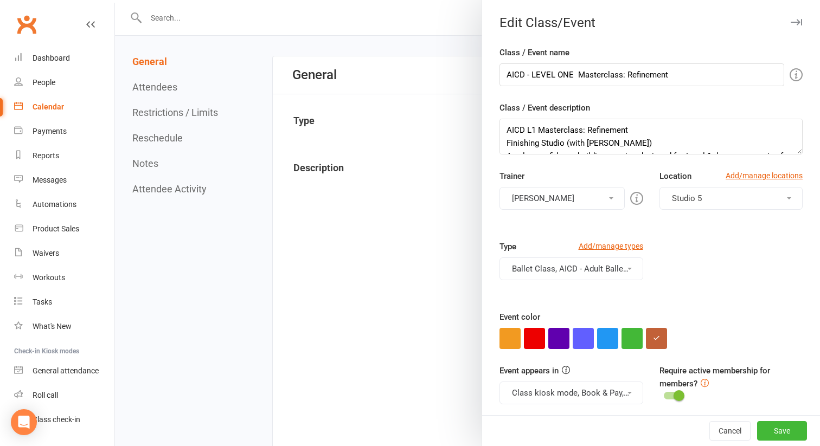
click at [744, 319] on div "Event color" at bounding box center [651, 330] width 303 height 39
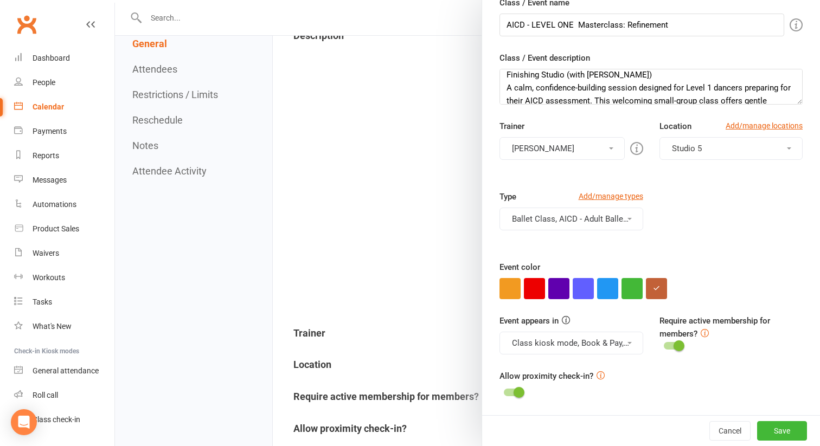
scroll to position [221, 0]
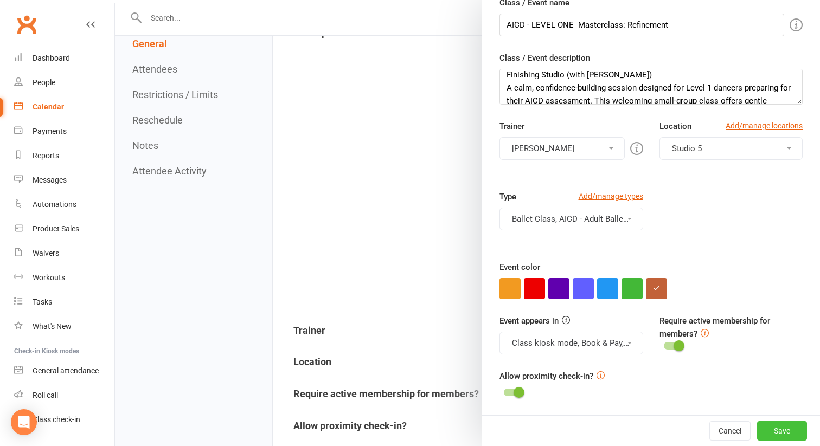
click at [771, 430] on button "Save" at bounding box center [782, 431] width 50 height 20
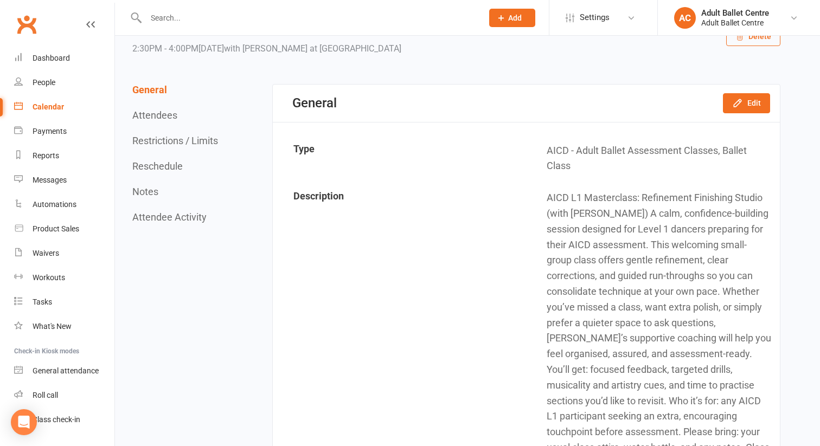
scroll to position [0, 0]
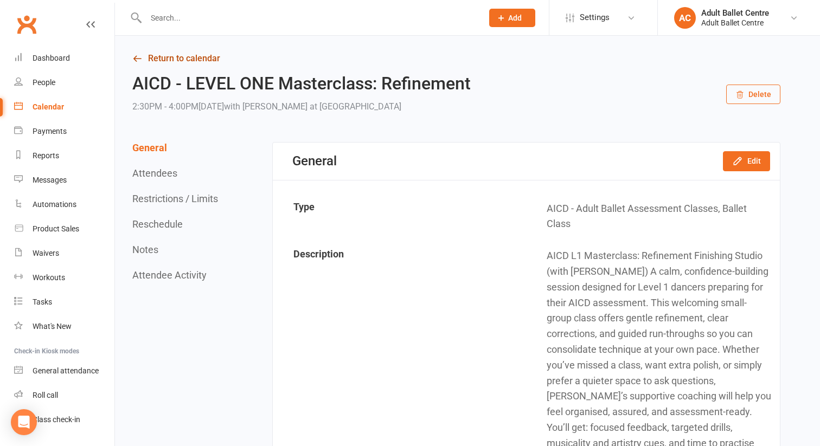
click at [194, 57] on link "Return to calendar" at bounding box center [456, 58] width 648 height 15
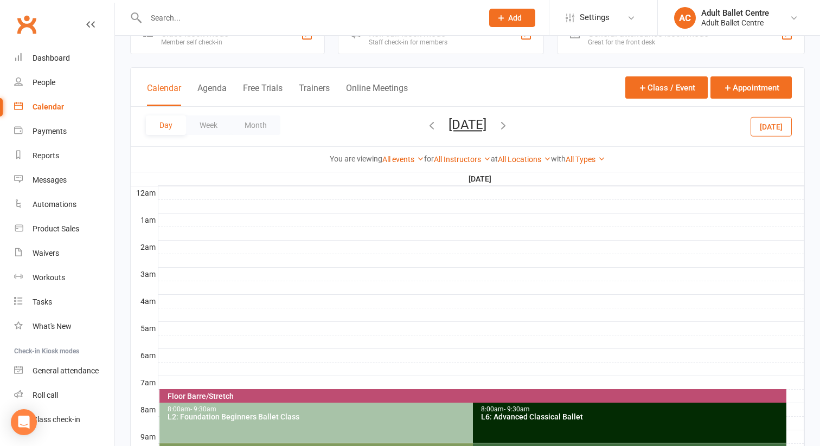
scroll to position [37, 0]
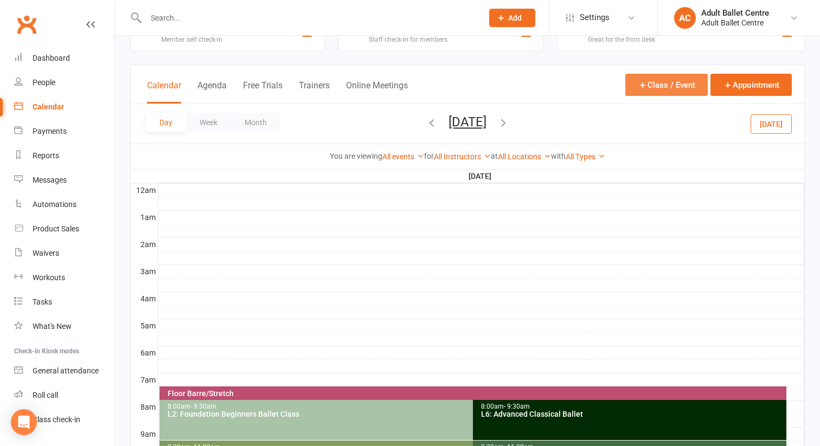
click at [651, 86] on button "Class / Event" at bounding box center [666, 85] width 82 height 22
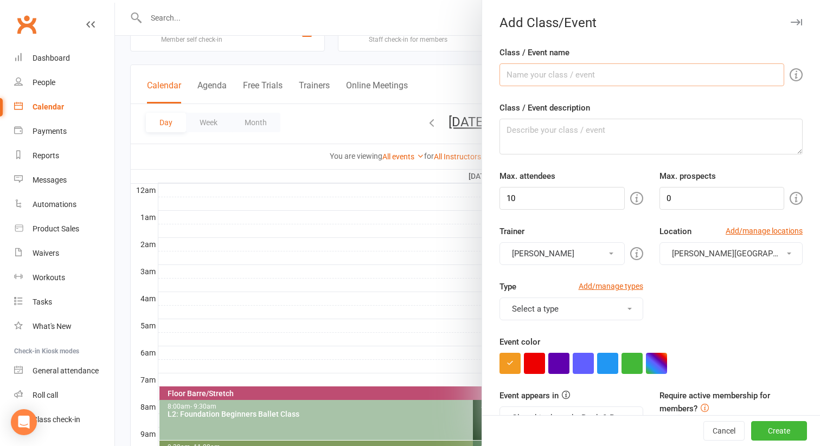
click at [565, 75] on input "Class / Event name" at bounding box center [642, 74] width 285 height 23
click at [545, 77] on input "AICD Level TWO" at bounding box center [642, 74] width 285 height 23
click at [571, 81] on input "AICD LEVEL TWO" at bounding box center [642, 74] width 285 height 23
type input "AICD LEVEL TWO"
click at [463, 75] on div at bounding box center [467, 223] width 705 height 446
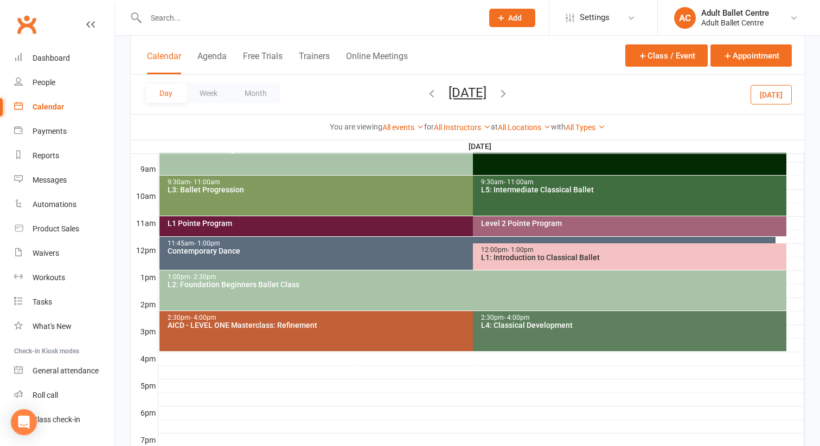
scroll to position [310, 0]
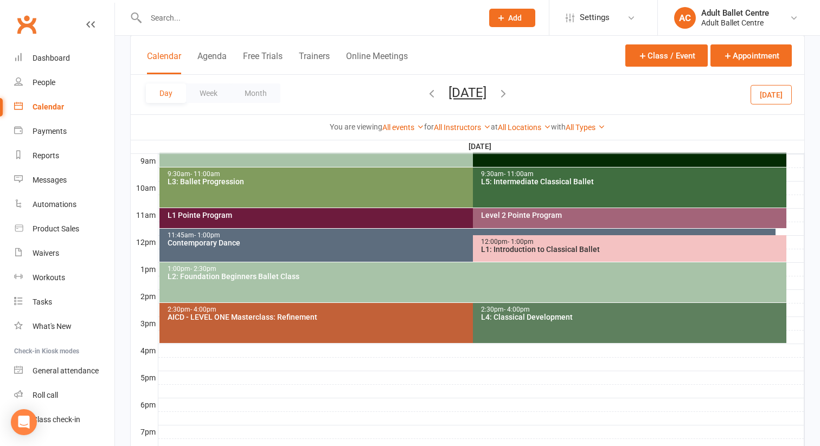
click at [347, 327] on div "2:30pm - 4:00pm AICD - LEVEL ONE Masterclass: Refinement" at bounding box center [467, 323] width 617 height 40
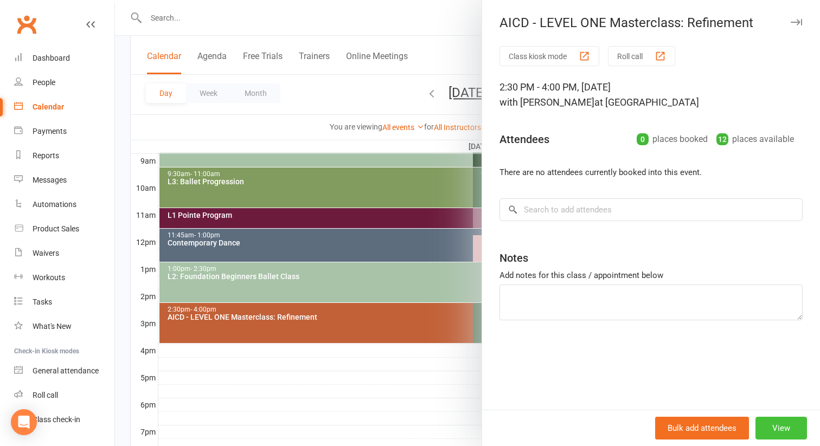
click at [767, 427] on button "View" at bounding box center [782, 428] width 52 height 23
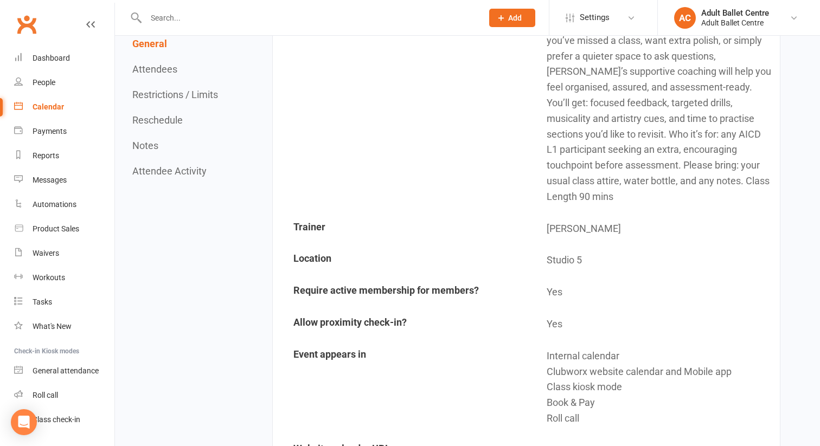
scroll to position [398, 0]
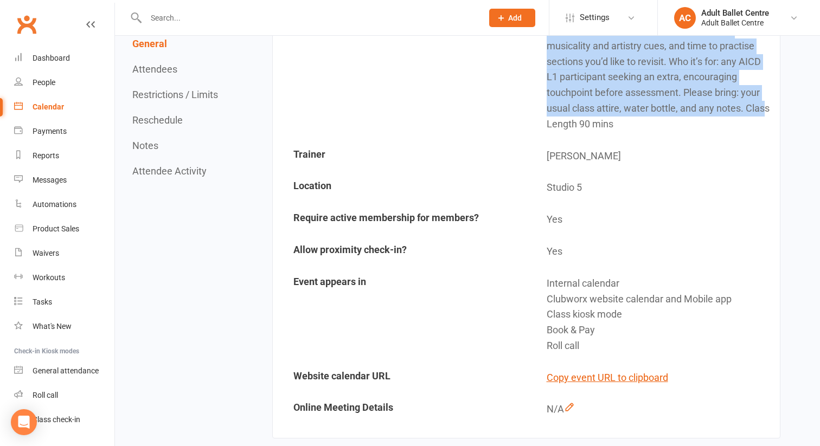
drag, startPoint x: 548, startPoint y: 207, endPoint x: 739, endPoint y: 117, distance: 211.3
copy td "AICD L1 Masterclass: Refinement Finishing Studio (with Tonia) A calm, confidenc…"
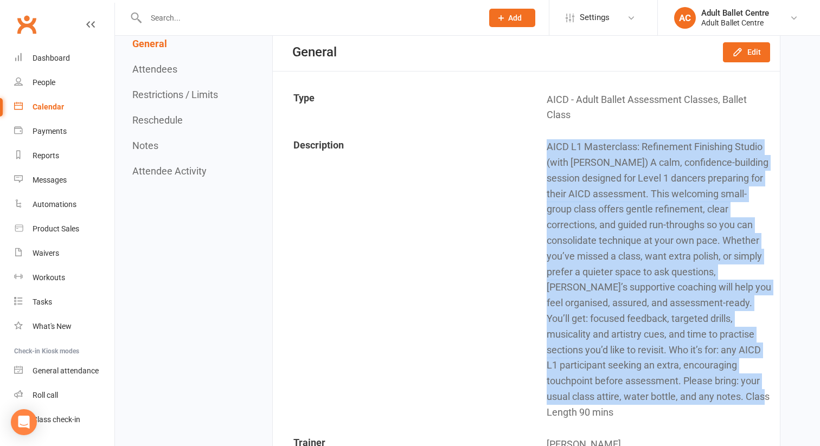
scroll to position [0, 0]
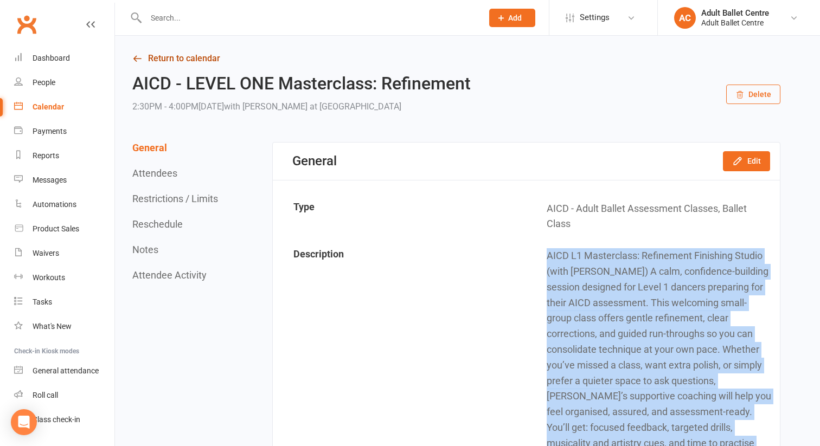
click at [169, 55] on link "Return to calendar" at bounding box center [456, 58] width 648 height 15
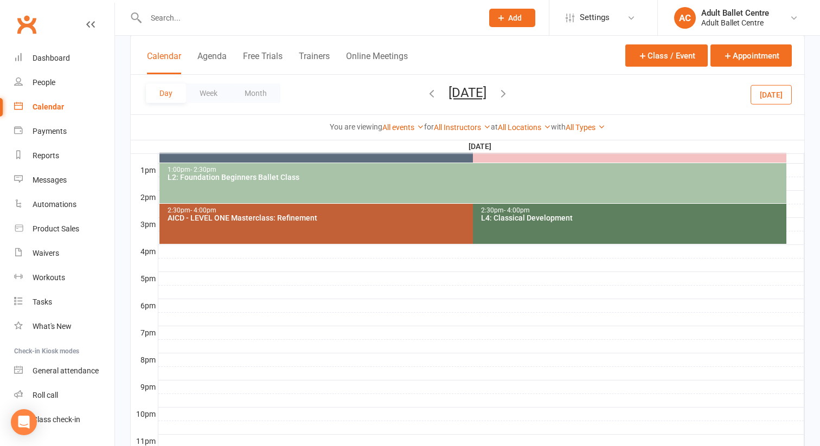
scroll to position [427, 0]
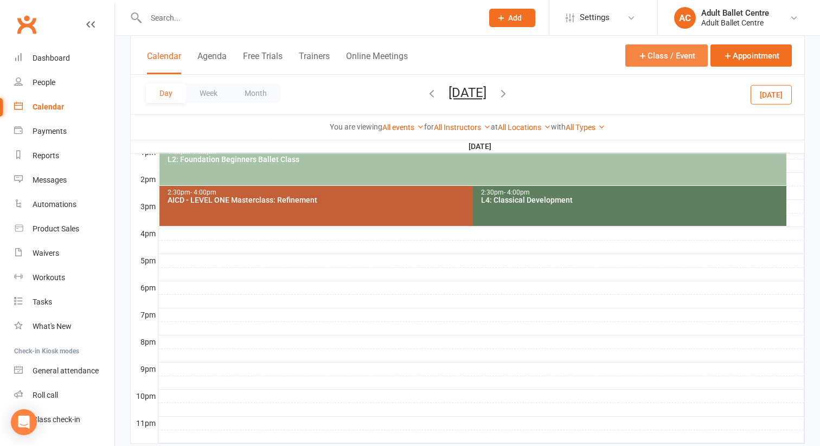
click at [646, 52] on icon "button" at bounding box center [643, 56] width 10 height 10
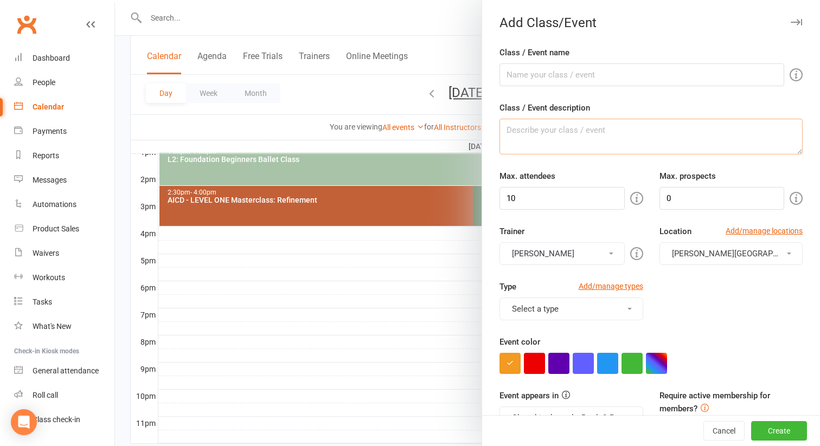
click at [524, 131] on textarea "Class / Event description" at bounding box center [651, 137] width 303 height 36
paste textarea "AICD L1 Masterclass: Refinement Finishing Studio (with Tonia) A calm, confidenc…"
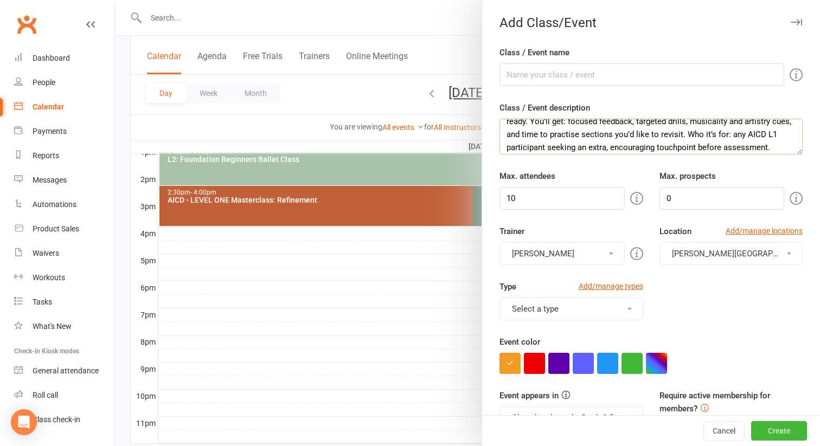
scroll to position [101, 0]
click at [697, 133] on textarea "AICD L1 Masterclass: Refinement Finishing Studio (with Tonia) A calm, confidenc…" at bounding box center [651, 137] width 303 height 36
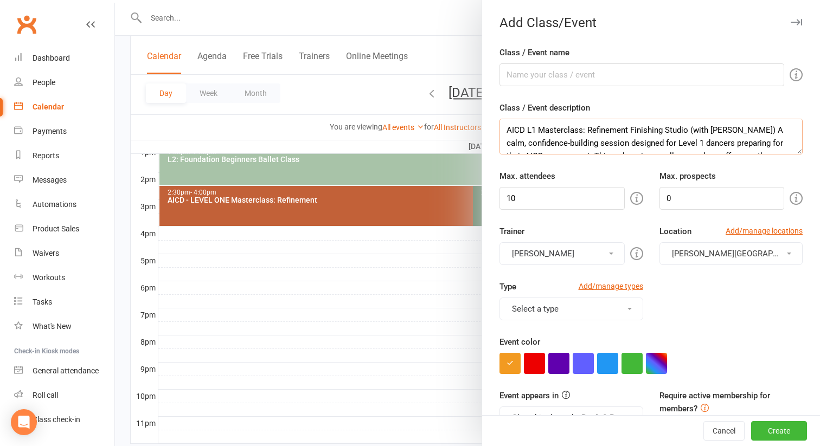
click at [536, 132] on textarea "AICD L1 Masterclass: Refinement Finishing Studio (with Tonia) A calm, confidenc…" at bounding box center [651, 137] width 303 height 36
drag, startPoint x: 509, startPoint y: 129, endPoint x: 629, endPoint y: 126, distance: 119.9
click at [629, 126] on textarea "AICD L2 Masterclass: Refinement Finishing Studio (with Tonia) A calm, confidenc…" at bounding box center [651, 137] width 303 height 36
type textarea "AICD L2 Masterclass: Refinement Finishing Studio (with Tonia) A calm, confidenc…"
click at [530, 75] on input "Class / Event name" at bounding box center [642, 74] width 285 height 23
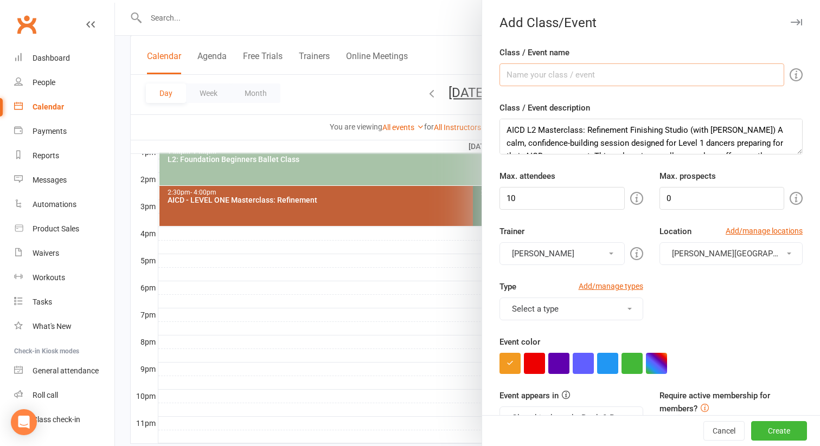
paste input "AICD L2 Masterclass: Refinement"
click at [536, 75] on input "AICD L2 Masterclass: Refinement" at bounding box center [642, 74] width 285 height 23
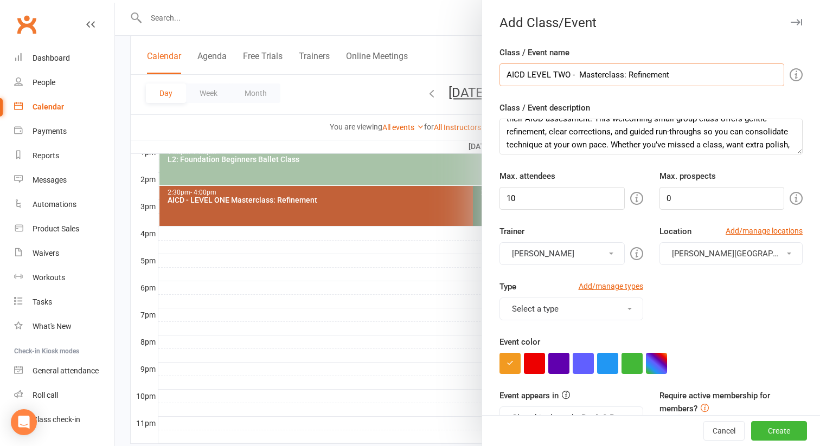
scroll to position [53, 0]
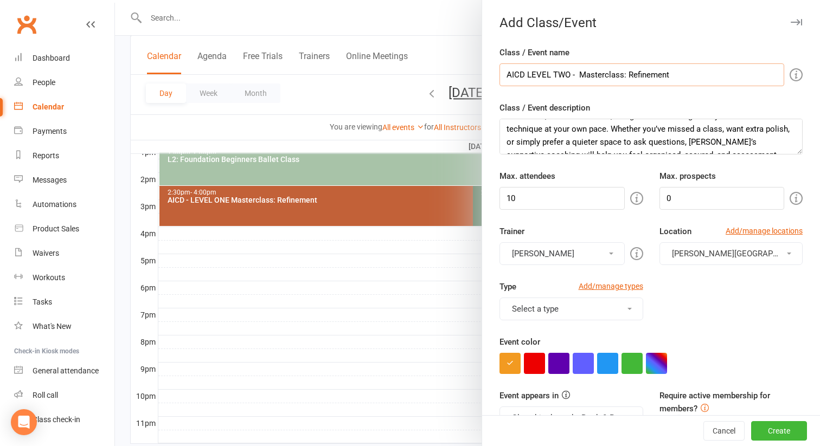
type input "AICD LEVEL TWO - Masterclass: Refinement"
click at [517, 202] on input "10" at bounding box center [562, 198] width 125 height 23
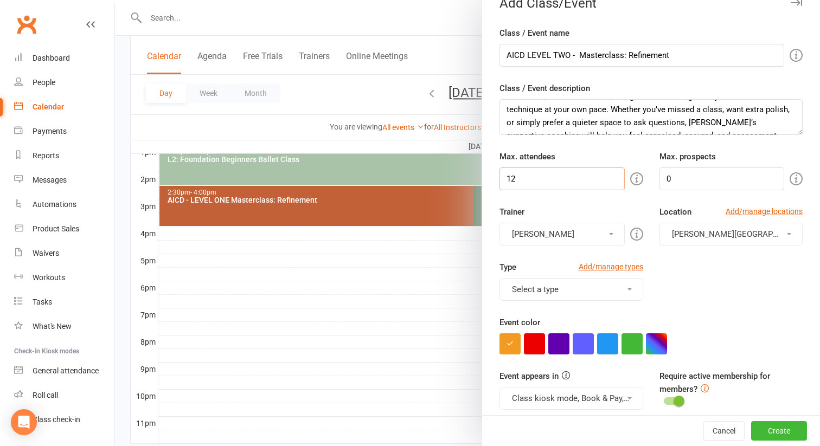
scroll to position [21, 0]
type input "12"
click at [549, 227] on button "[PERSON_NAME]" at bounding box center [562, 233] width 125 height 23
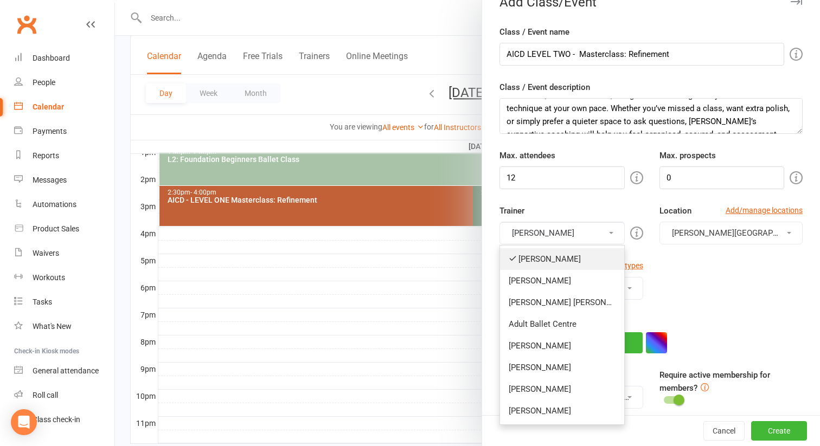
click at [543, 254] on link "[PERSON_NAME]" at bounding box center [562, 259] width 124 height 22
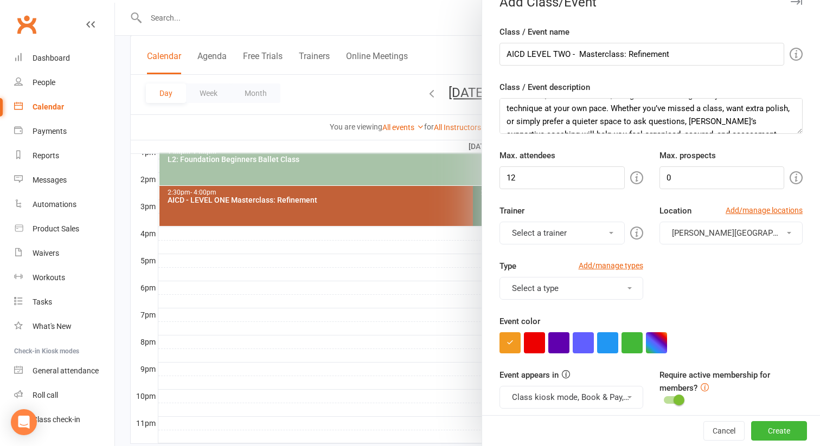
click at [547, 239] on button "Select a trainer" at bounding box center [562, 233] width 125 height 23
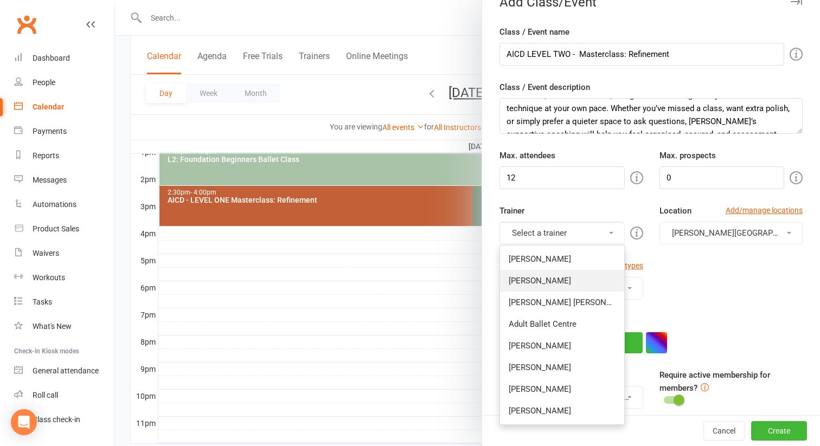
click at [547, 283] on link "[PERSON_NAME]" at bounding box center [562, 281] width 124 height 22
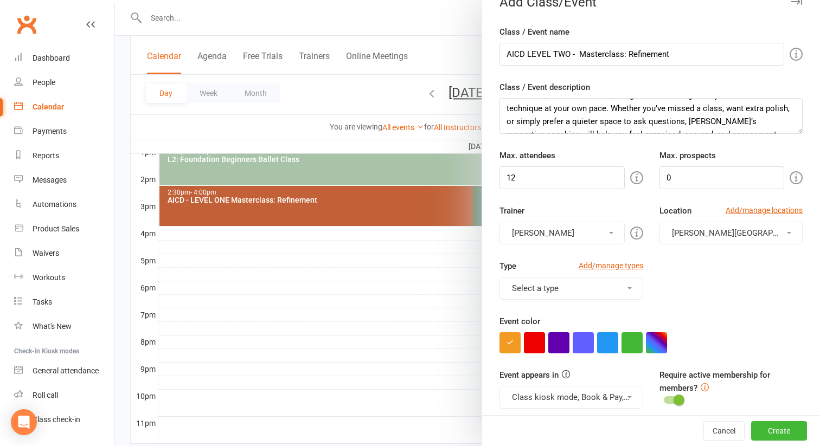
click at [673, 235] on span "[PERSON_NAME][GEOGRAPHIC_DATA]" at bounding box center [742, 233] width 140 height 10
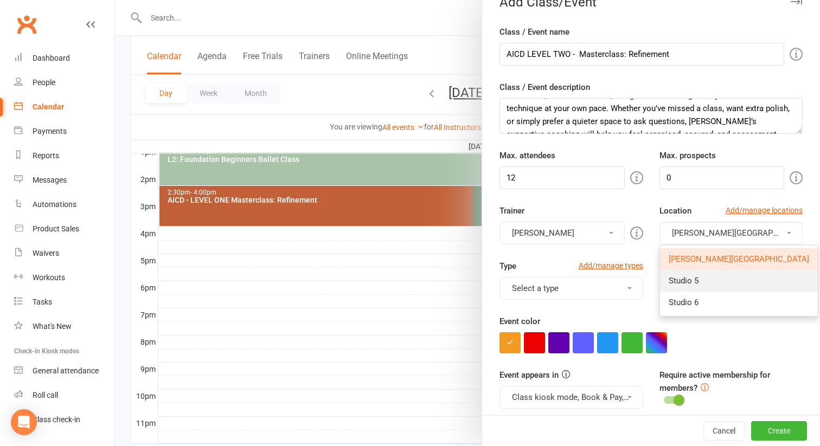
click at [684, 279] on span "Studio 5" at bounding box center [684, 281] width 30 height 10
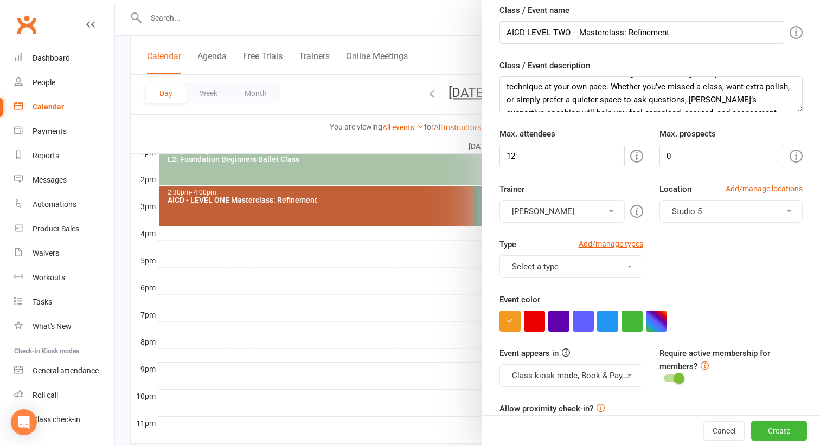
scroll to position [53, 0]
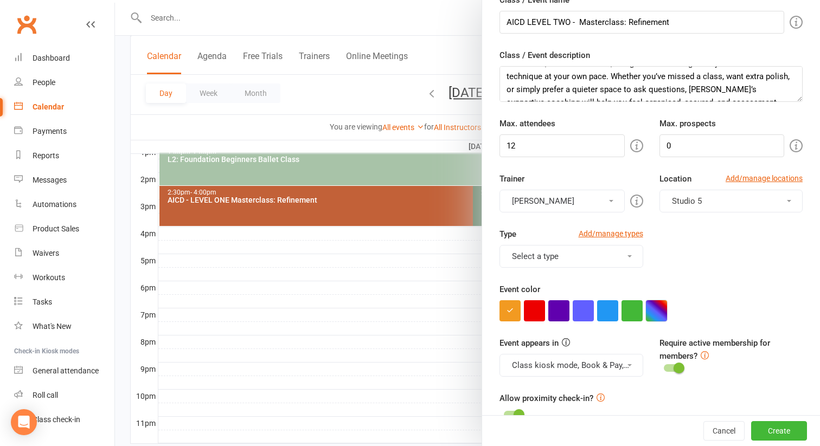
click at [664, 310] on button "button" at bounding box center [656, 310] width 21 height 21
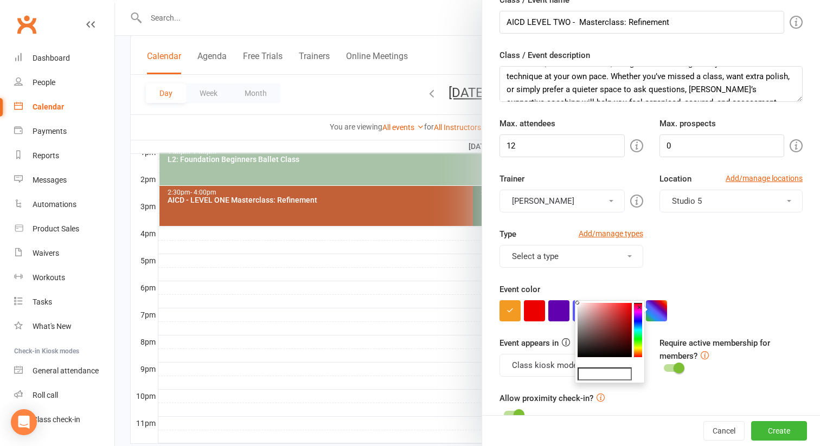
click at [598, 372] on input "text" at bounding box center [605, 374] width 54 height 13
paste input "AICD L2 Masterclass: Refinement"
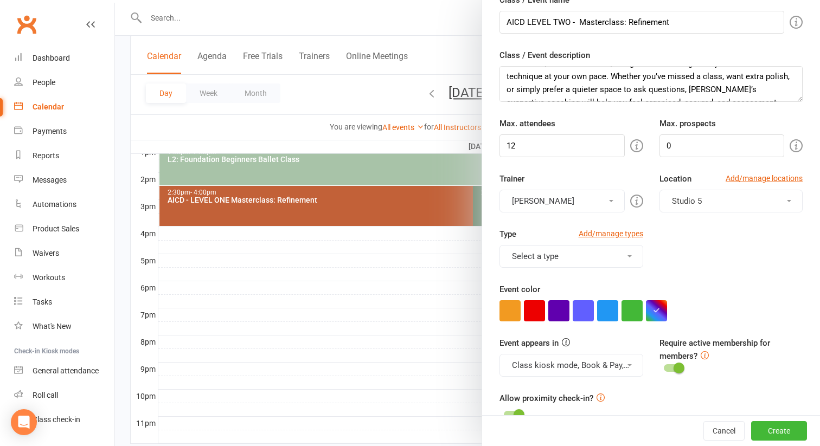
click at [813, 269] on div "Class / Event name AICD LEVEL TWO - Masterclass: Refinement Class / Event descr…" at bounding box center [651, 436] width 338 height 887
click at [655, 308] on icon "button" at bounding box center [656, 310] width 7 height 7
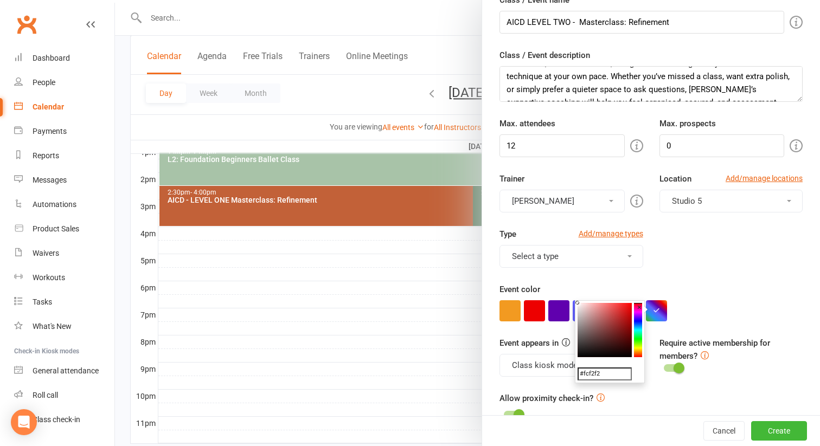
scroll to position [0, 0]
type input "#ba3636"
drag, startPoint x: 576, startPoint y: 303, endPoint x: 616, endPoint y: 318, distance: 42.7
click at [616, 318] on icon at bounding box center [616, 318] width 4 height 4
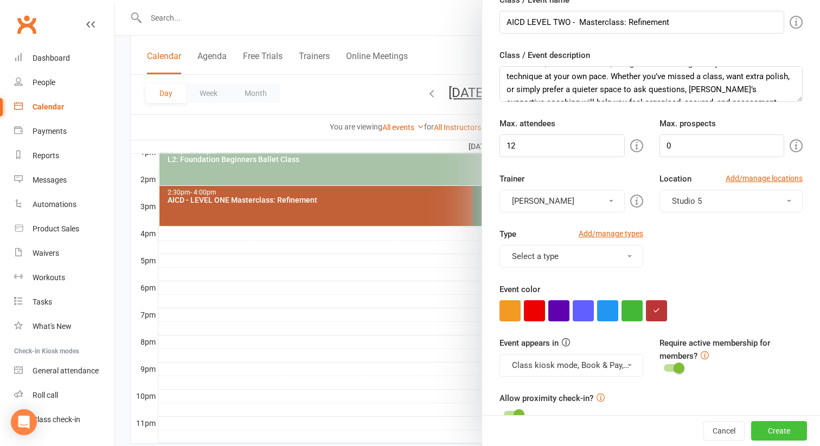
click at [767, 427] on button "Create" at bounding box center [779, 431] width 56 height 20
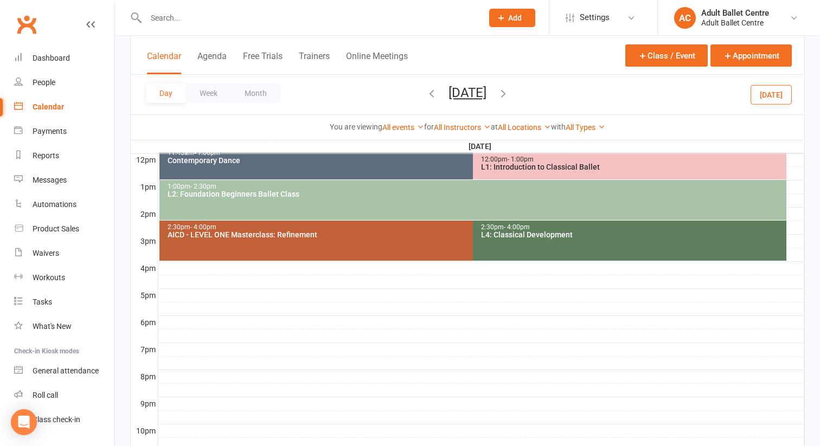
scroll to position [350, 0]
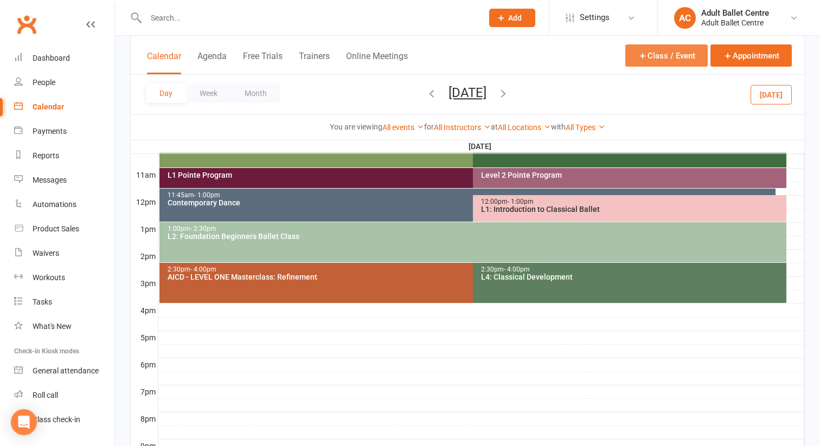
click at [650, 56] on button "Class / Event" at bounding box center [666, 55] width 82 height 22
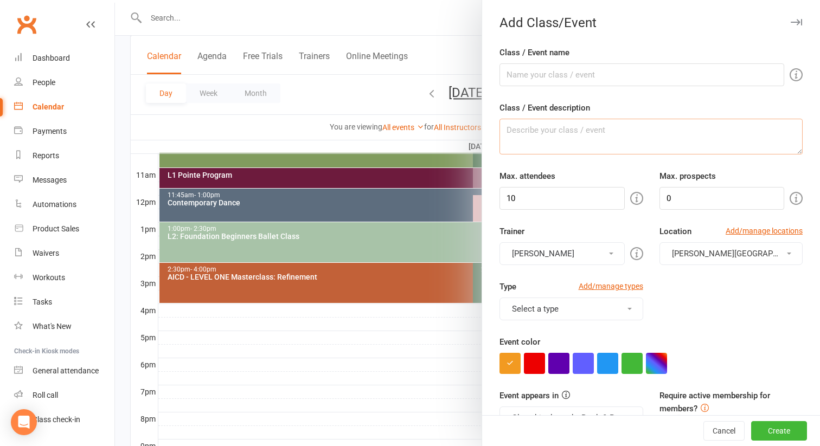
click at [549, 129] on textarea "Class / Event description" at bounding box center [651, 137] width 303 height 36
paste textarea "AICD L2 Masterclass: Refinement"
type textarea "AICD L2 Masterclass: Refinement"
drag, startPoint x: 628, startPoint y: 131, endPoint x: 459, endPoint y: 121, distance: 169.5
click at [115, 0] on new-event-schedule "Add Class/Event Class / Event name Class / Event description AICD L2 Masterclas…" at bounding box center [115, 0] width 0 height 0
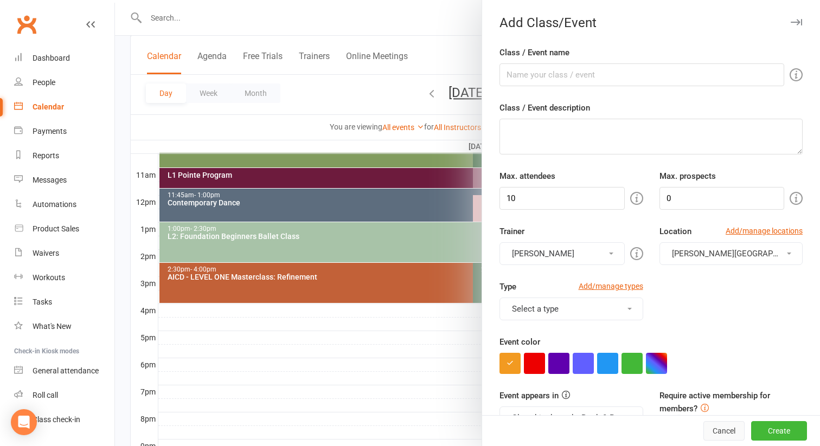
click at [709, 434] on button "Cancel" at bounding box center [723, 431] width 41 height 20
click at [715, 433] on button "Cancel" at bounding box center [723, 431] width 41 height 20
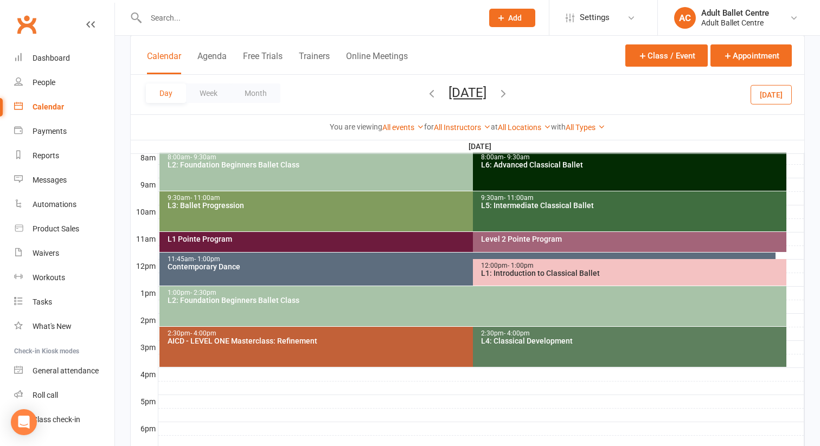
scroll to position [121, 0]
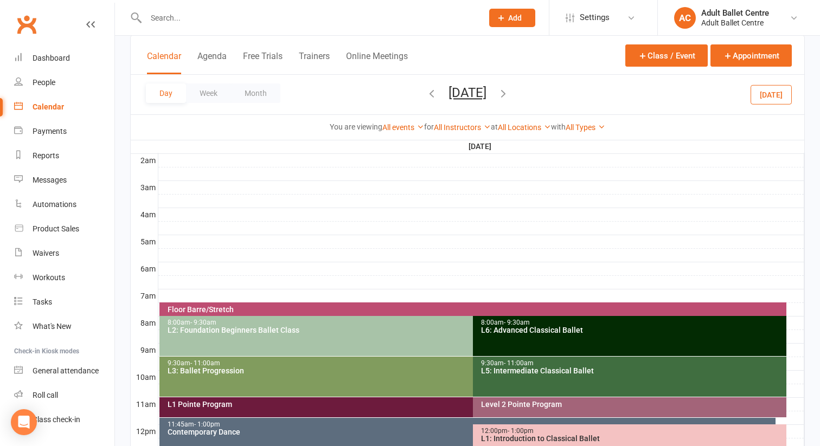
click at [426, 94] on icon "button" at bounding box center [432, 93] width 12 height 12
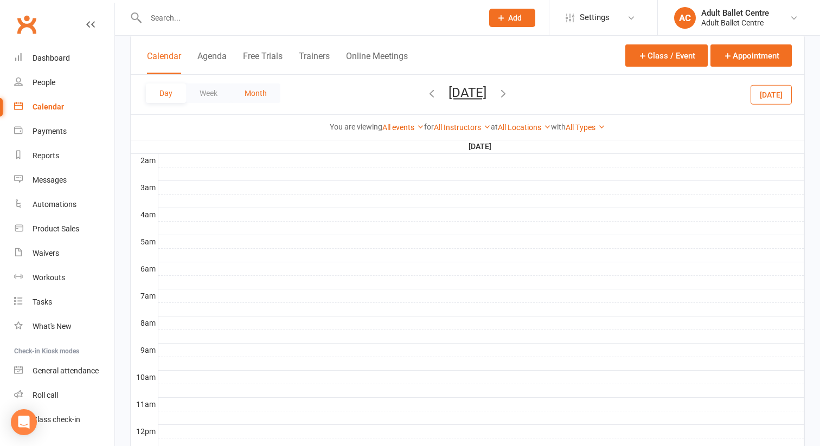
click at [251, 97] on button "Month" at bounding box center [255, 94] width 49 height 20
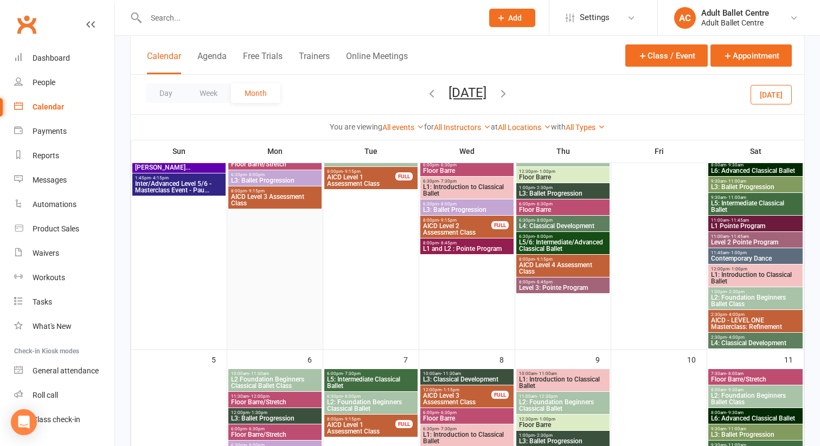
scroll to position [125, 0]
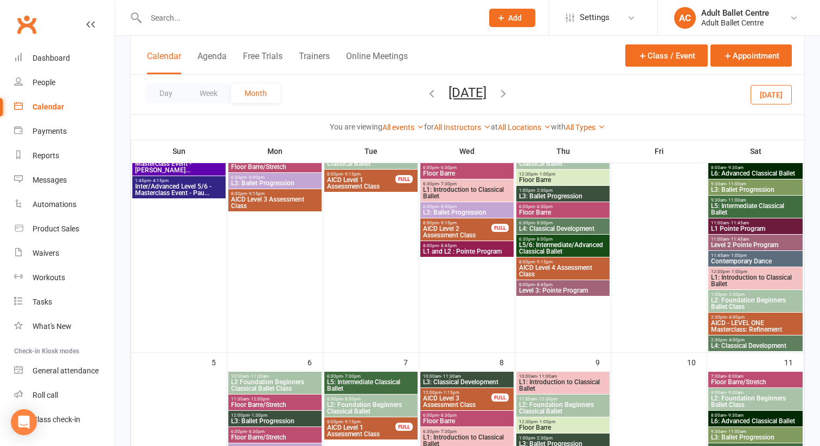
click at [718, 345] on span "L4: Classical Development" at bounding box center [756, 346] width 90 height 7
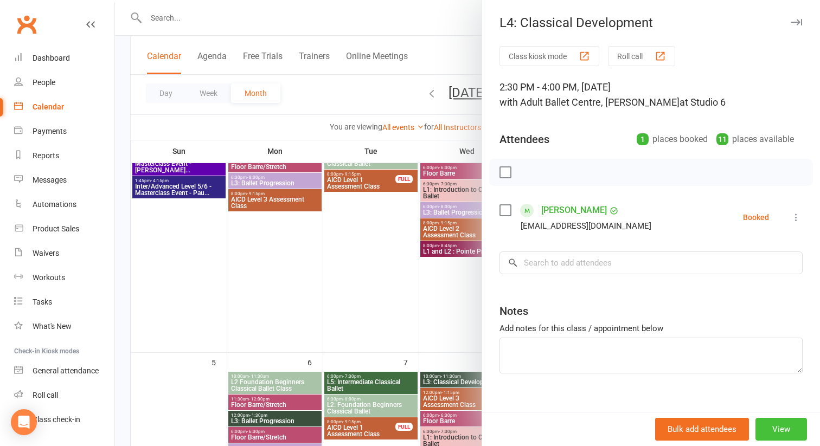
click at [779, 428] on button "View" at bounding box center [782, 429] width 52 height 23
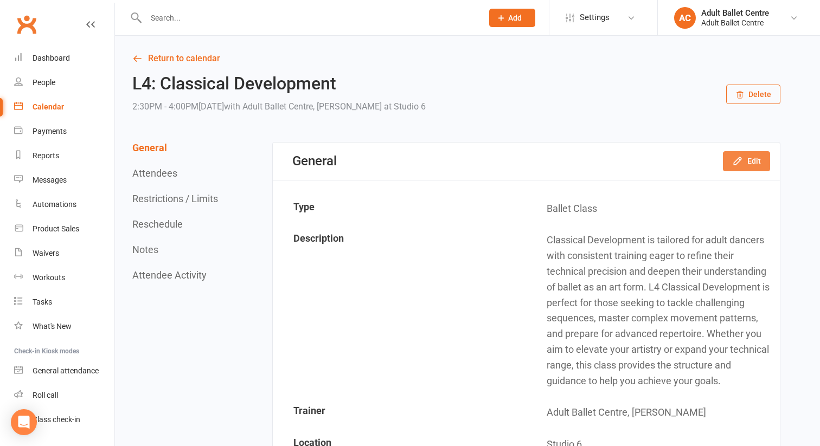
click at [751, 163] on button "Edit" at bounding box center [746, 161] width 47 height 20
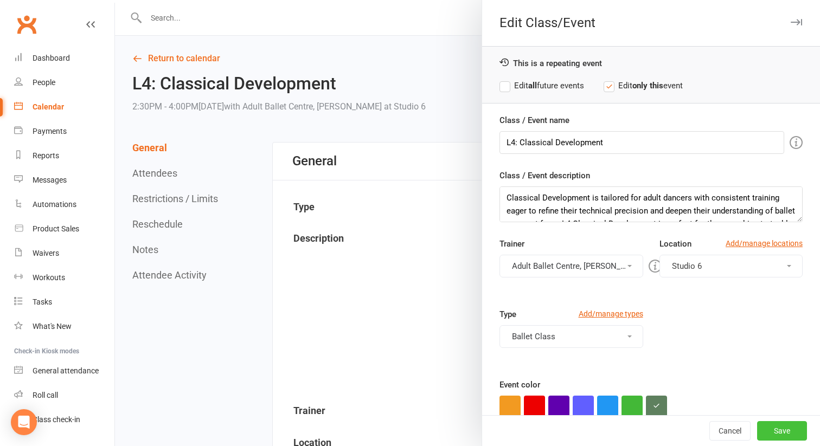
click at [791, 428] on button "Save" at bounding box center [782, 431] width 50 height 20
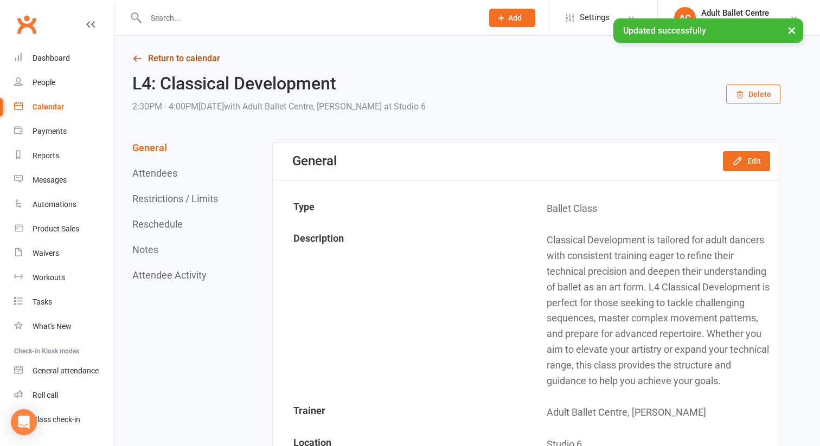
click at [196, 58] on link "Return to calendar" at bounding box center [456, 58] width 648 height 15
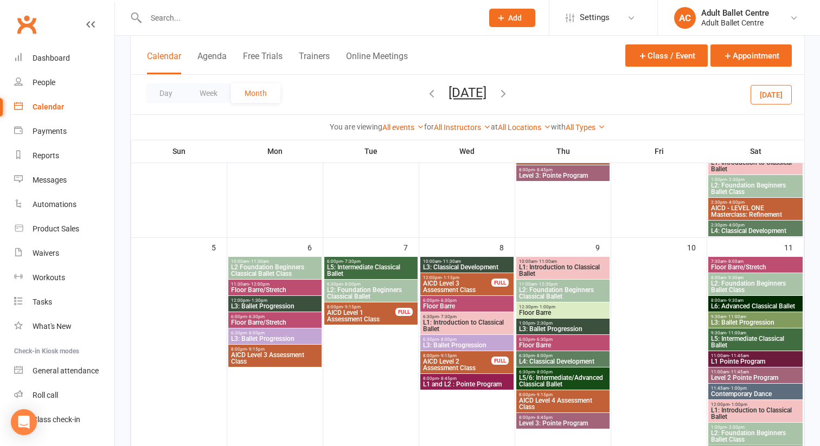
scroll to position [226, 0]
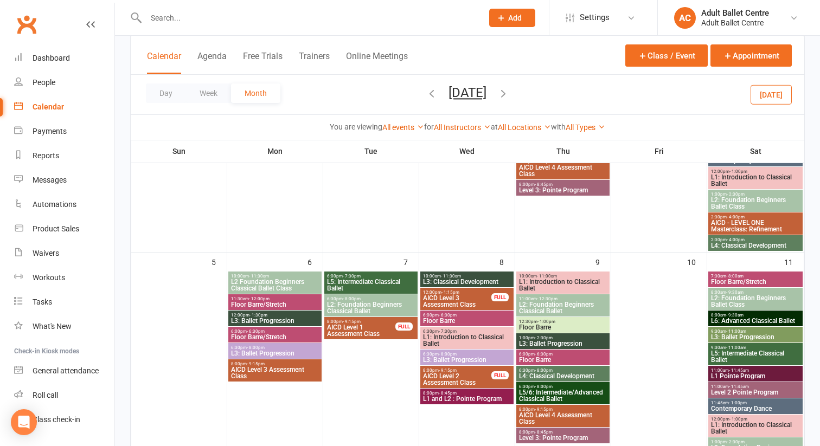
click at [741, 227] on span "AICD - LEVEL ONE Masterclass: Refinement" at bounding box center [756, 226] width 90 height 13
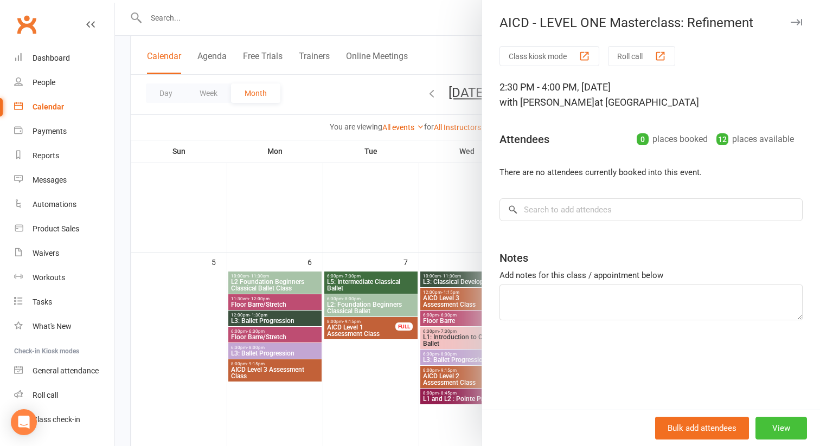
click at [776, 434] on button "View" at bounding box center [782, 428] width 52 height 23
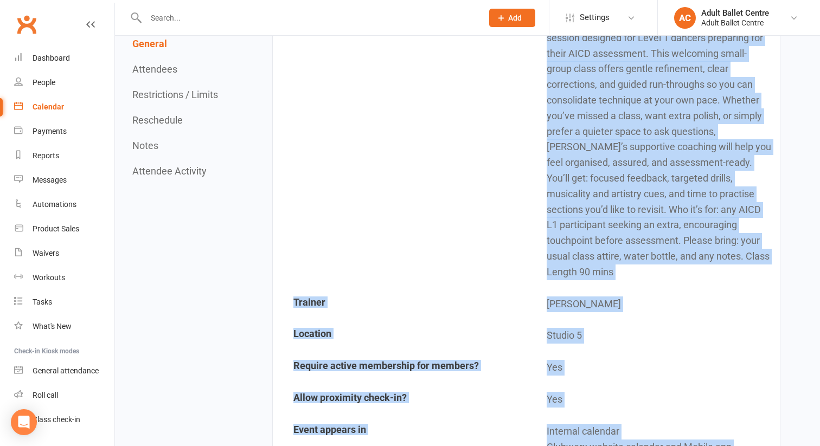
scroll to position [262, 0]
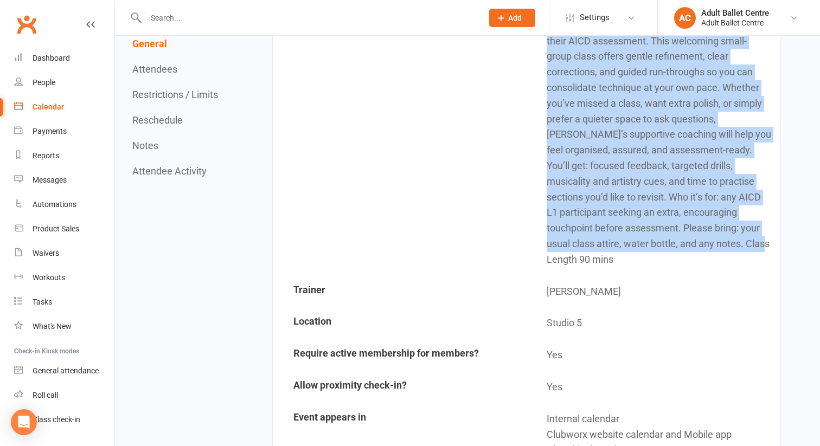
drag, startPoint x: 548, startPoint y: 254, endPoint x: 714, endPoint y: 249, distance: 166.6
click at [714, 249] on td "AICD L1 Masterclass: Refinement Finishing Studio (with Tonia) A calm, confidenc…" at bounding box center [653, 127] width 252 height 296
copy td "AICD L1 Masterclass: Refinement Finishing Studio (with Tonia) A calm, confidenc…"
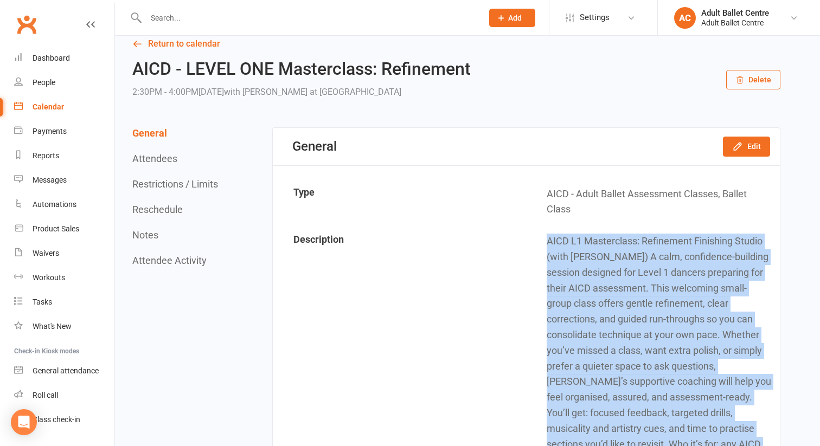
scroll to position [0, 0]
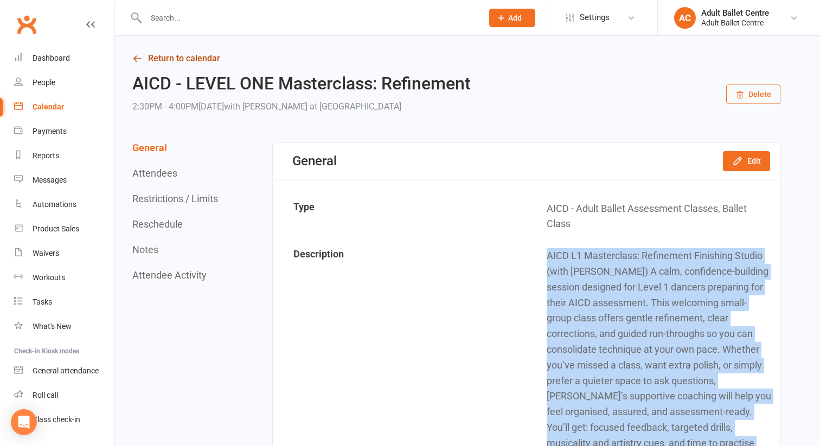
click at [175, 59] on link "Return to calendar" at bounding box center [456, 58] width 648 height 15
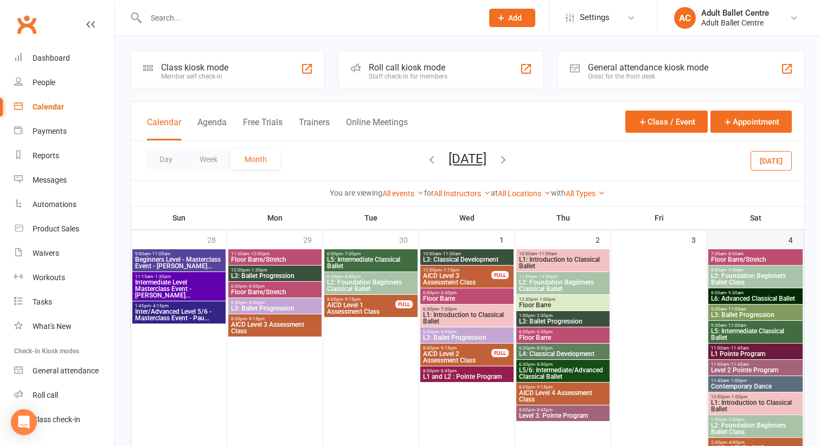
click at [731, 241] on div "4" at bounding box center [755, 354] width 97 height 247
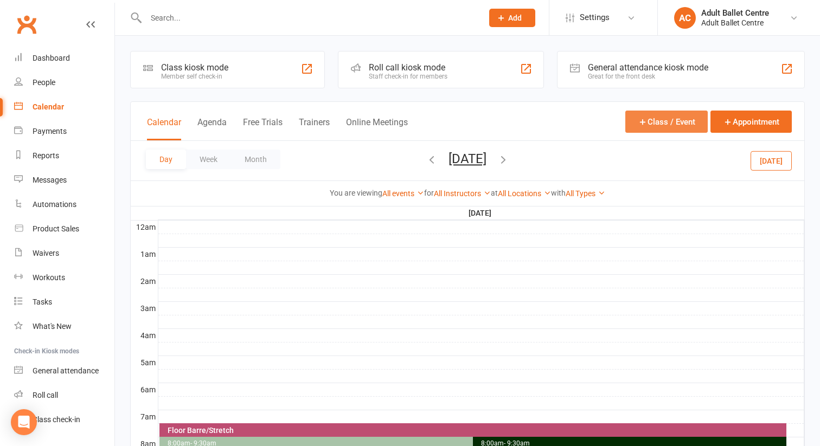
click at [660, 121] on button "Class / Event" at bounding box center [666, 122] width 82 height 22
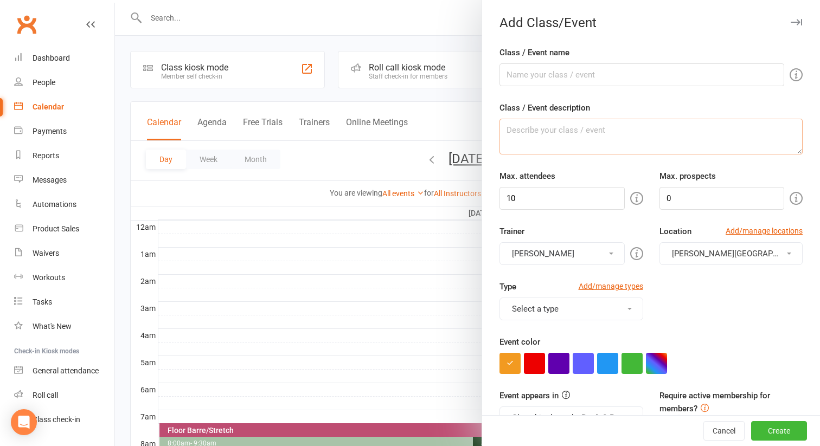
click at [547, 132] on textarea "Class / Event description" at bounding box center [651, 137] width 303 height 36
paste textarea "AICD L1 Masterclass: Refinement Finishing Studio (with Tonia) A calm, confidenc…"
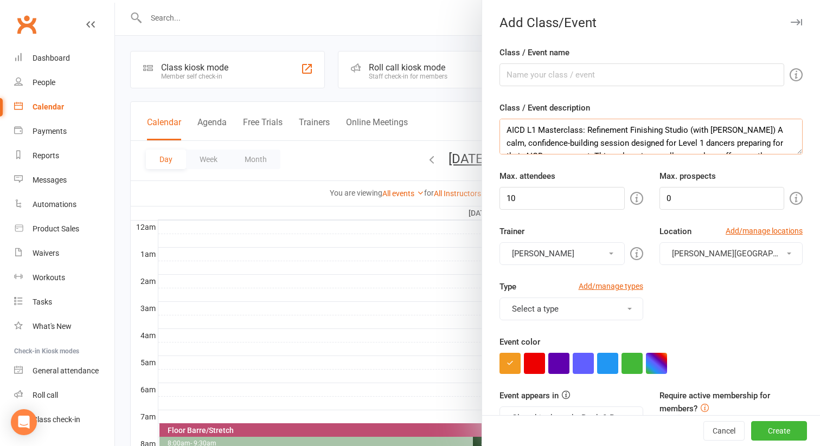
scroll to position [111, 0]
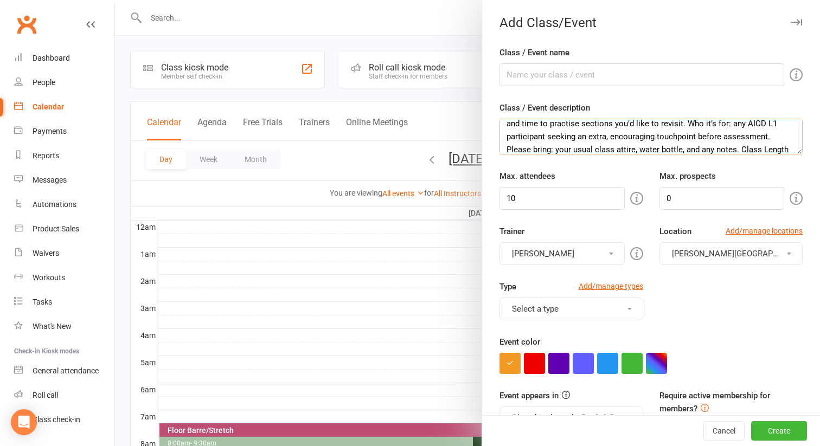
click at [698, 124] on textarea "AICD L1 Masterclass: Refinement Finishing Studio (with Tonia) A calm, confidenc…" at bounding box center [651, 137] width 303 height 36
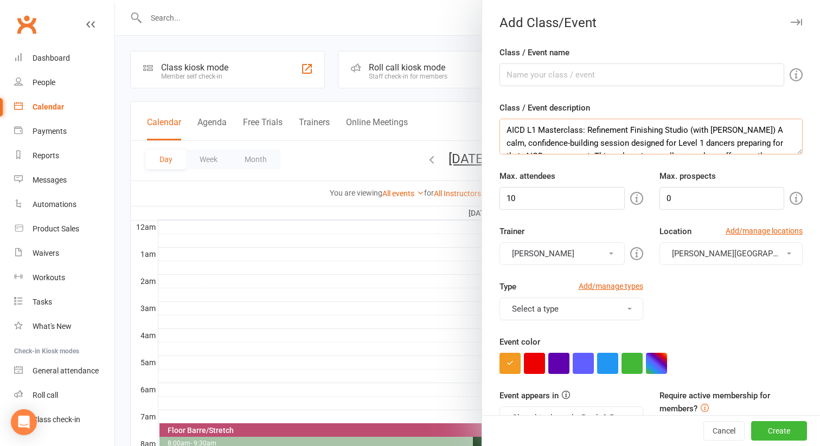
click at [535, 132] on textarea "AICD L1 Masterclass: Refinement Finishing Studio (with Tonia) A calm, confidenc…" at bounding box center [651, 137] width 303 height 36
drag, startPoint x: 629, startPoint y: 130, endPoint x: 509, endPoint y: 121, distance: 120.7
click at [509, 121] on textarea "AICD L2 Masterclass: Refinement Finishing Studio (with Tonia) A calm, confidenc…" at bounding box center [651, 137] width 303 height 36
type textarea "AICD L2 Masterclass: Refinement Finishing Studio (with Tonia) A calm, confidenc…"
click at [510, 73] on input "Class / Event name" at bounding box center [642, 74] width 285 height 23
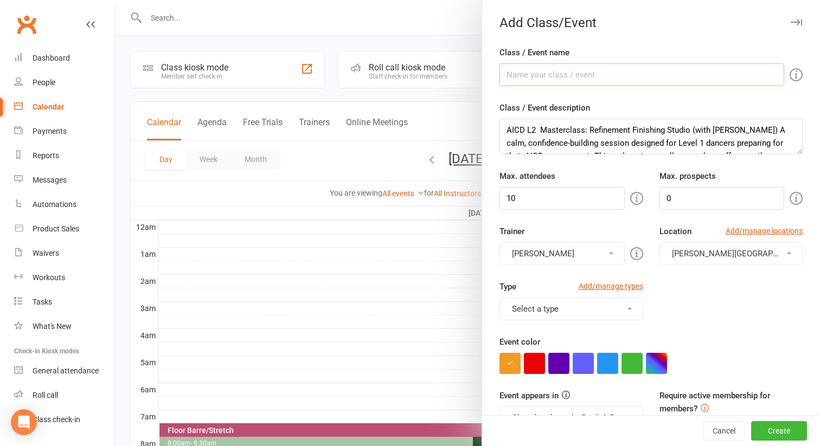
paste input "AICD L2 Masterclass: Refinement"
click at [534, 75] on input "AICD L2 Masterclass: Refinement" at bounding box center [642, 74] width 285 height 23
click at [530, 73] on input "AICD LTWO Masterclass: Refinement" at bounding box center [642, 74] width 285 height 23
click at [681, 74] on input "AICD LEVEL TWO Masterclass: Refinement" at bounding box center [642, 74] width 285 height 23
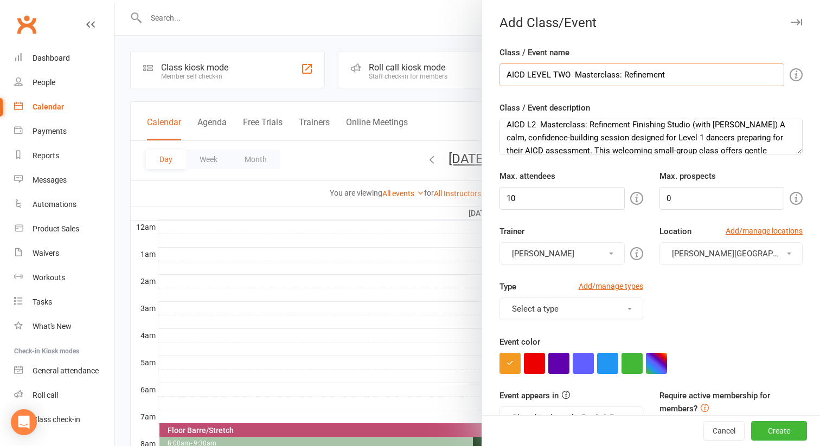
scroll to position [3, 0]
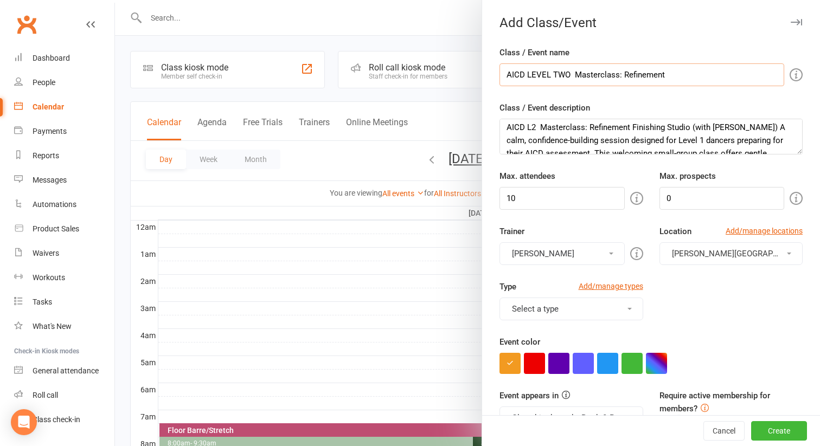
type input "AICD LEVEL TWO Masterclass: Refinement"
click at [681, 141] on textarea "AICD L2 Masterclass: Refinement Finishing Studio (with Tonia) A calm, confidenc…" at bounding box center [651, 137] width 303 height 36
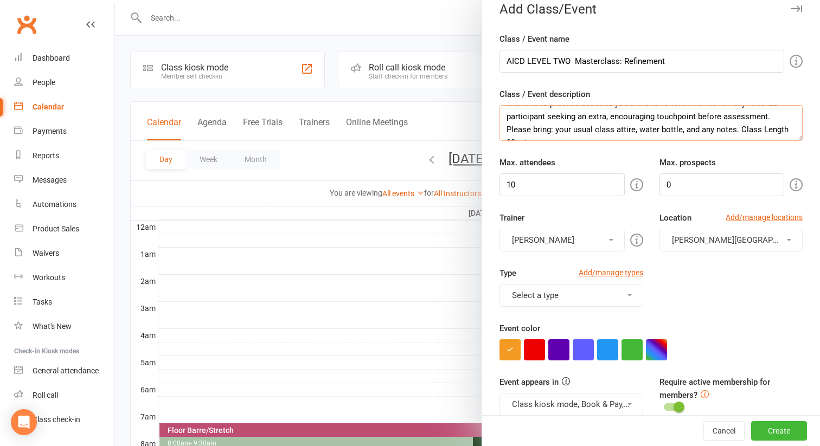
scroll to position [34, 0]
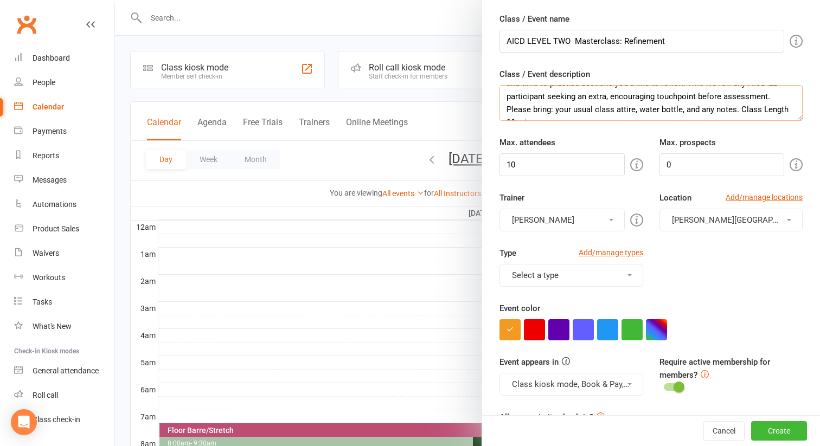
type textarea "AICD L2 Masterclass: Refinement Finishing Studio (with Tonia) A calm, confidenc…"
click at [517, 167] on input "10" at bounding box center [562, 164] width 125 height 23
type input "12"
click at [592, 220] on button "[PERSON_NAME]" at bounding box center [562, 220] width 125 height 23
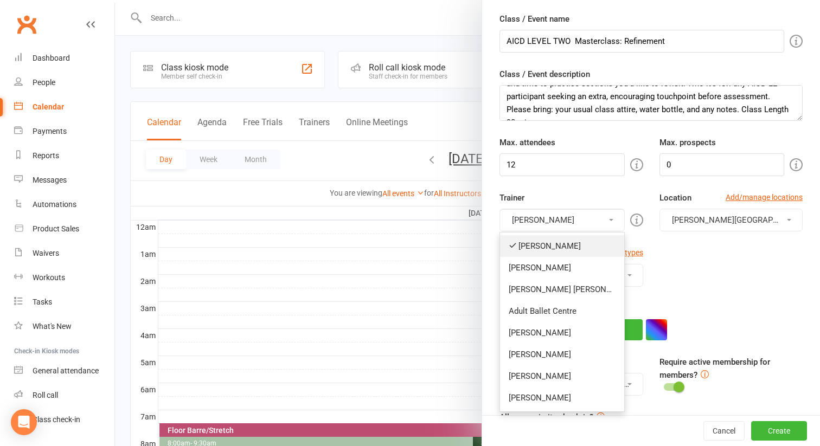
click at [579, 243] on link "[PERSON_NAME]" at bounding box center [562, 246] width 124 height 22
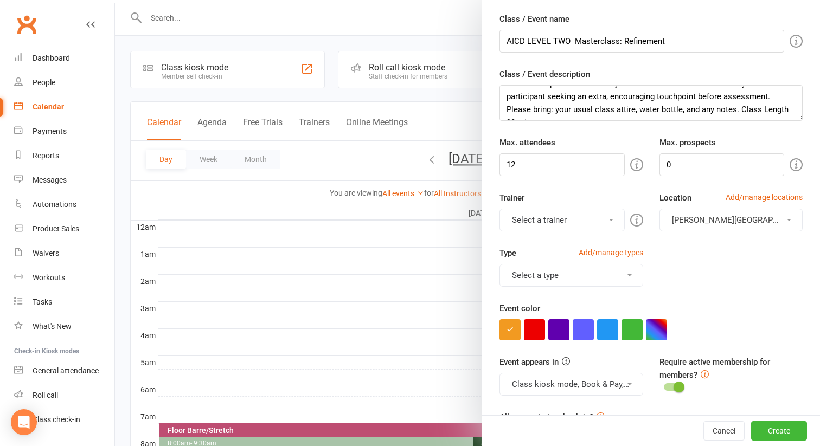
click at [579, 219] on button "Select a trainer" at bounding box center [562, 220] width 125 height 23
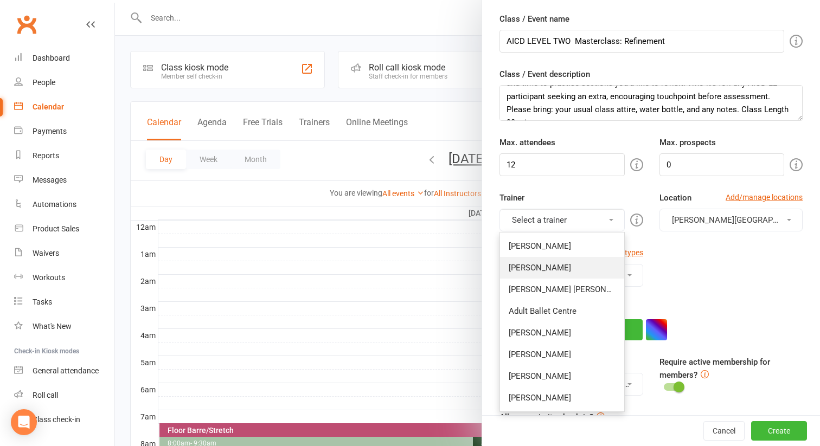
click at [567, 269] on link "[PERSON_NAME]" at bounding box center [562, 268] width 124 height 22
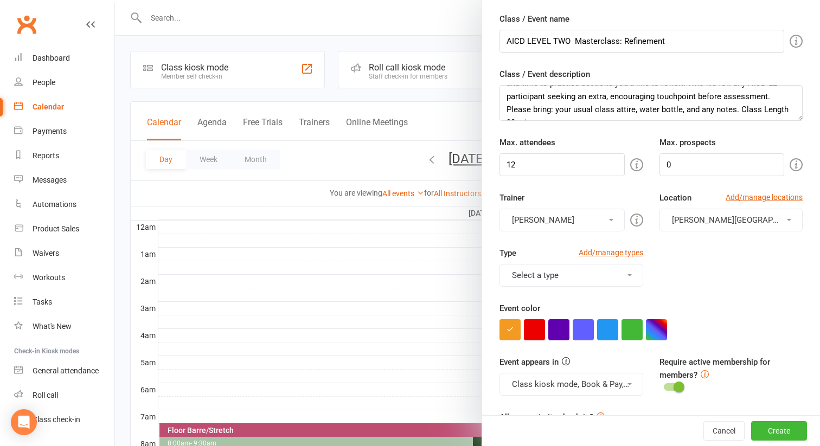
click at [705, 222] on span "[PERSON_NAME][GEOGRAPHIC_DATA]" at bounding box center [742, 220] width 140 height 10
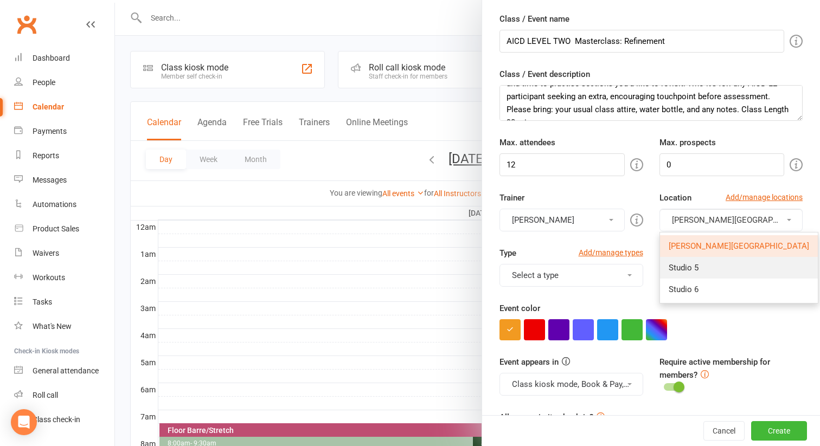
click at [696, 269] on span "Studio 5" at bounding box center [684, 268] width 30 height 10
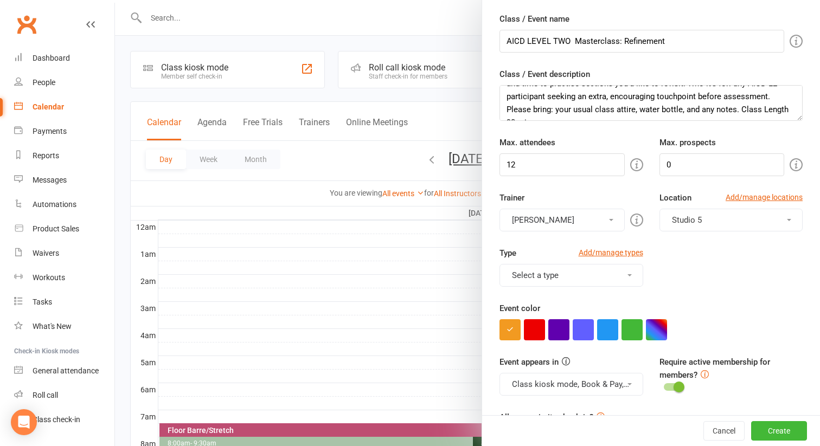
scroll to position [60, 0]
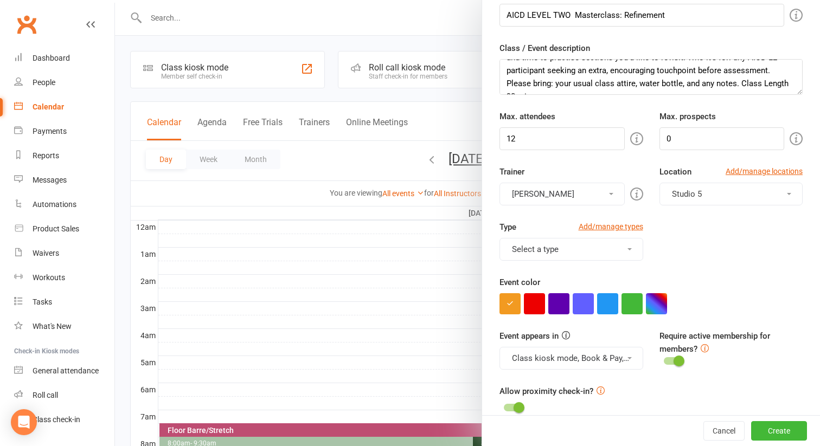
click at [611, 249] on button "Select a type" at bounding box center [572, 249] width 144 height 23
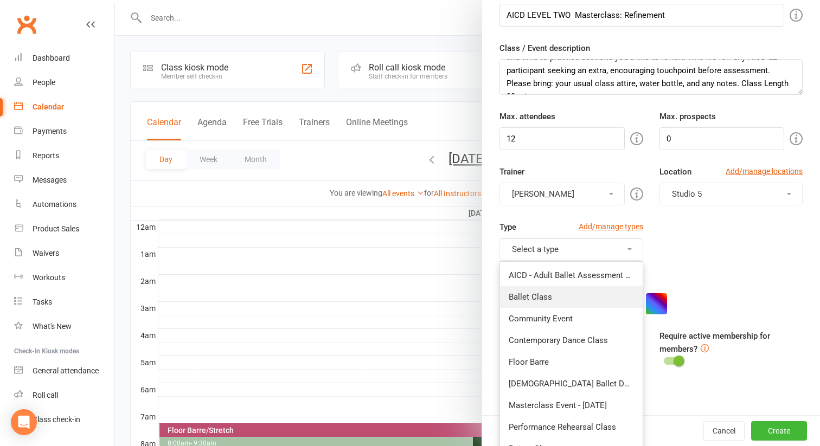
click at [590, 293] on link "Ballet Class" at bounding box center [571, 297] width 143 height 22
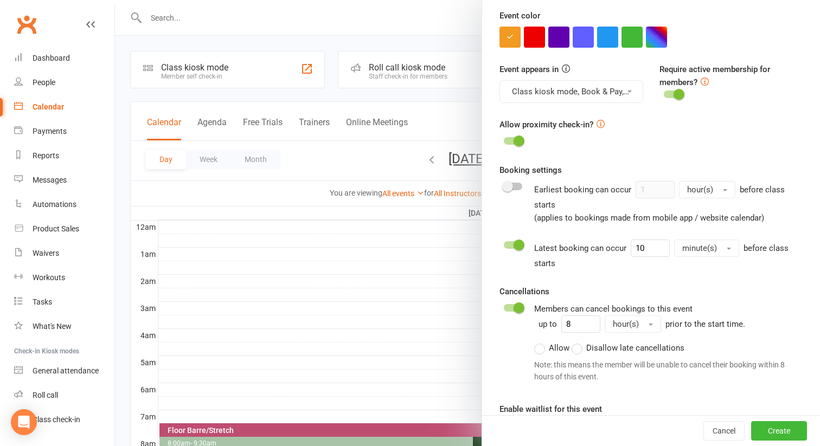
scroll to position [328, 0]
click at [646, 248] on input "10" at bounding box center [650, 247] width 39 height 17
type input "1"
type input "24"
click at [699, 247] on span "minute(s)" at bounding box center [699, 247] width 35 height 10
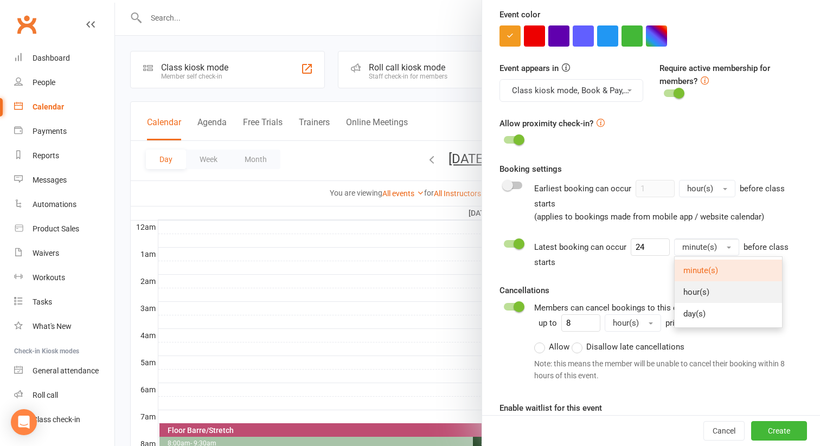
click at [697, 289] on span "hour(s)" at bounding box center [696, 292] width 26 height 10
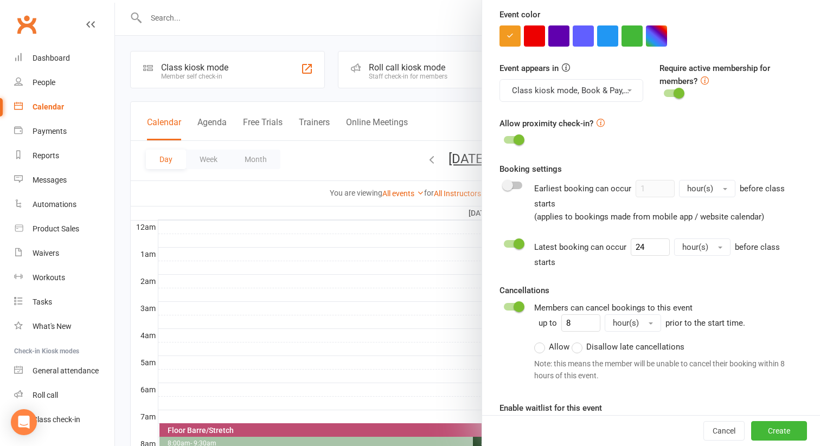
click at [584, 341] on label "Disallow late cancellations" at bounding box center [628, 347] width 113 height 13
click at [579, 341] on input "Disallow late cancellations" at bounding box center [575, 341] width 7 height 0
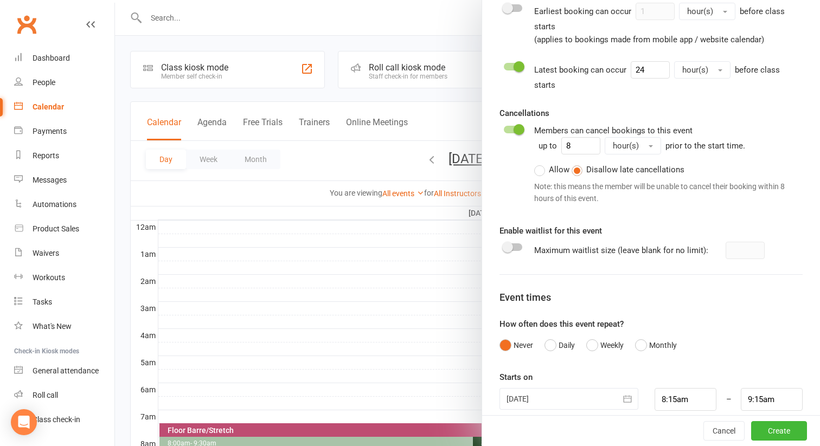
scroll to position [6, 0]
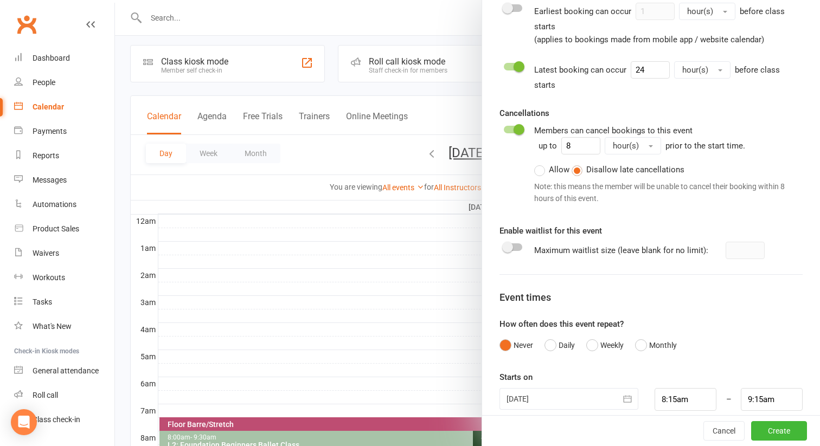
click at [628, 395] on icon "button" at bounding box center [627, 398] width 8 height 7
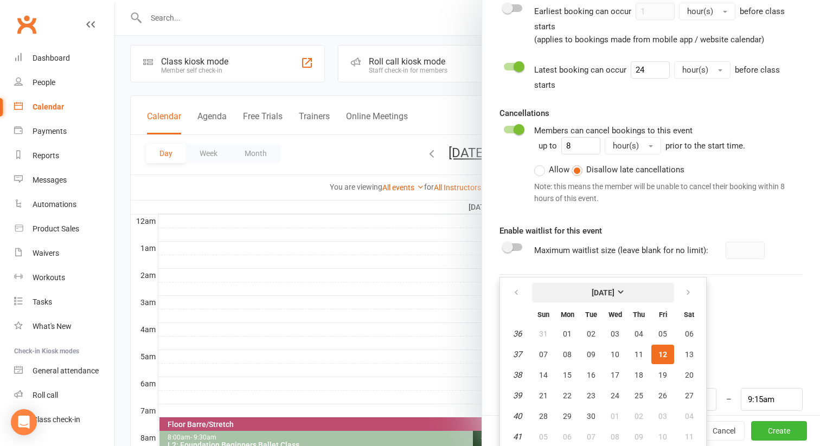
click at [615, 289] on strong "[DATE]" at bounding box center [603, 293] width 23 height 9
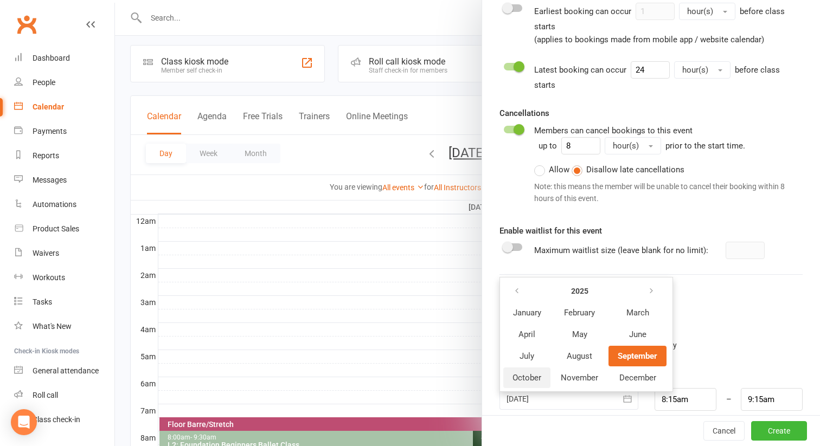
click at [525, 373] on span "October" at bounding box center [527, 378] width 29 height 10
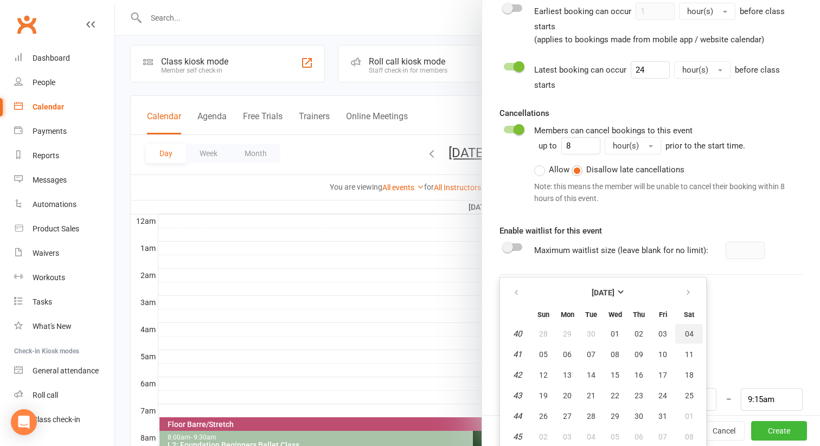
click at [689, 330] on span "04" at bounding box center [689, 334] width 9 height 9
type input "04 Oct 2025"
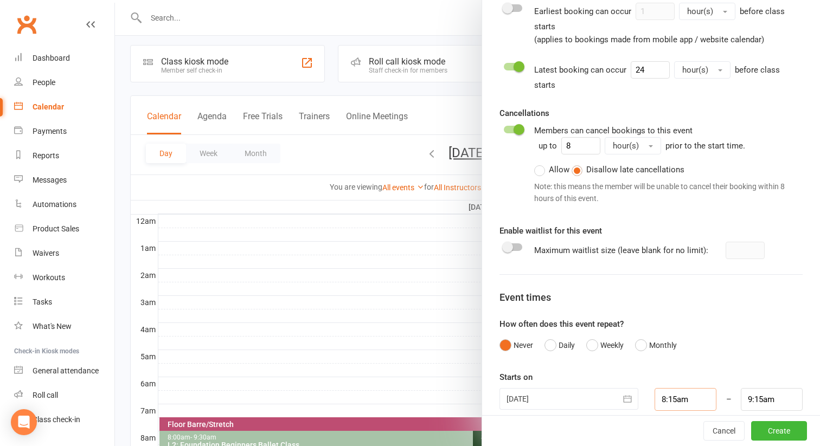
click at [681, 388] on input "8:15am" at bounding box center [686, 399] width 62 height 23
type input "4:00pm"
click at [680, 353] on li "4:00pm" at bounding box center [681, 361] width 52 height 16
click at [762, 389] on input "5:00pm" at bounding box center [772, 399] width 62 height 23
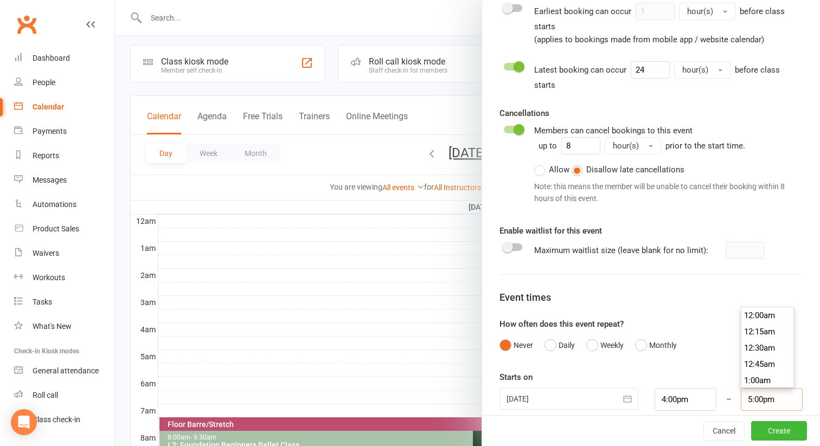
scroll to position [1090, 0]
type input "5:30pm"
click at [765, 356] on li "5:30pm" at bounding box center [767, 364] width 52 height 16
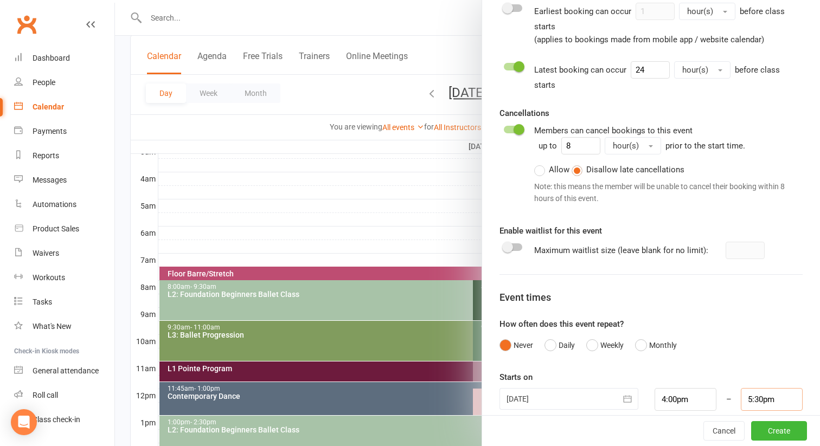
scroll to position [157, 0]
click at [770, 431] on button "Create" at bounding box center [779, 431] width 56 height 20
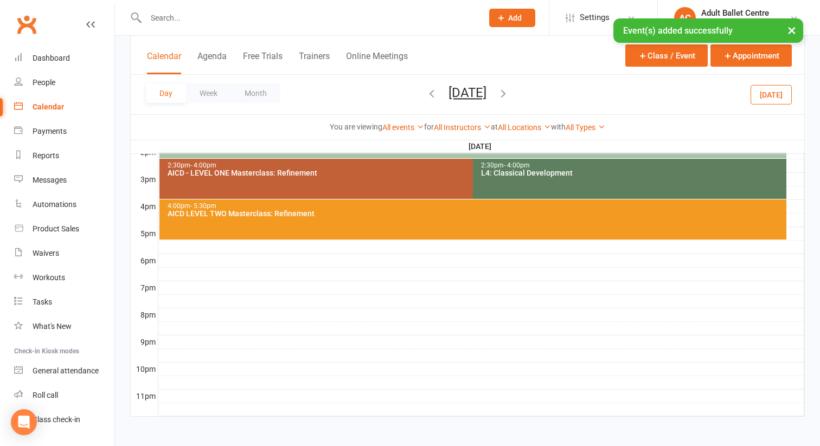
scroll to position [456, 0]
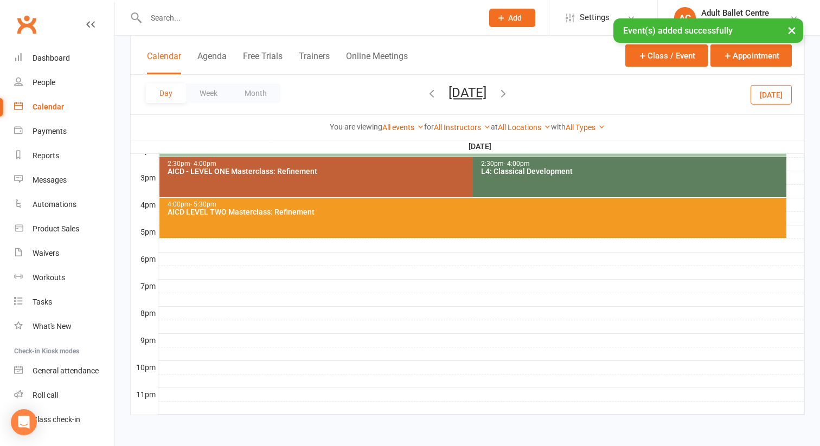
click at [386, 172] on div "AICD - LEVEL ONE Masterclass: Refinement" at bounding box center [470, 172] width 607 height 8
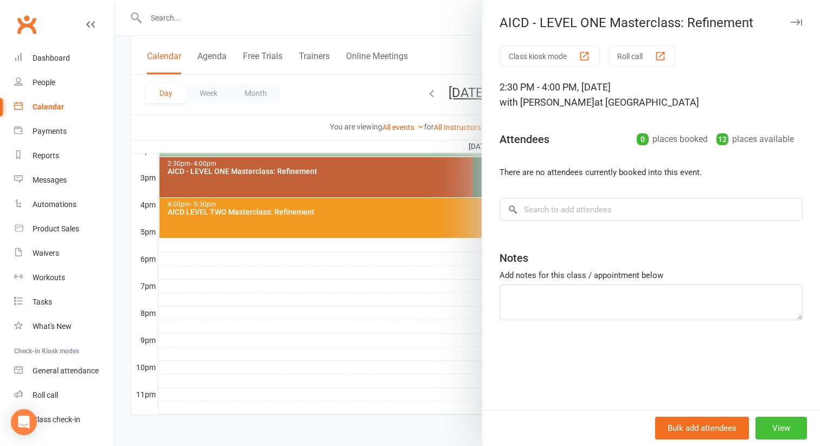
click at [784, 428] on button "View" at bounding box center [782, 428] width 52 height 23
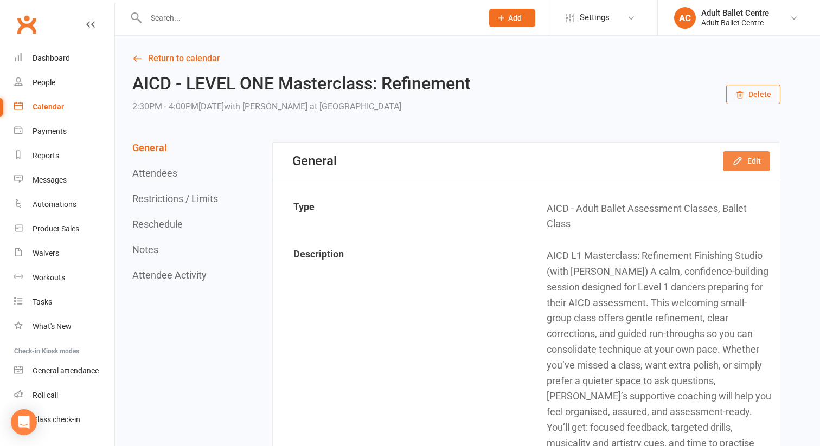
click at [733, 163] on icon "button" at bounding box center [737, 161] width 11 height 11
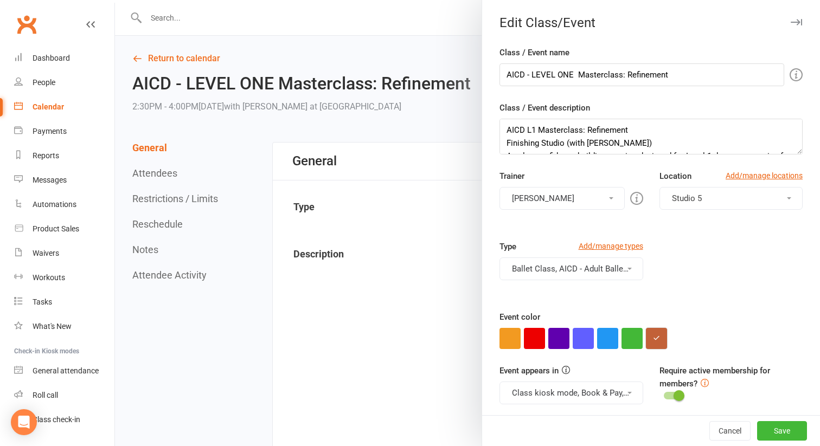
click at [658, 340] on icon "button" at bounding box center [656, 338] width 7 height 7
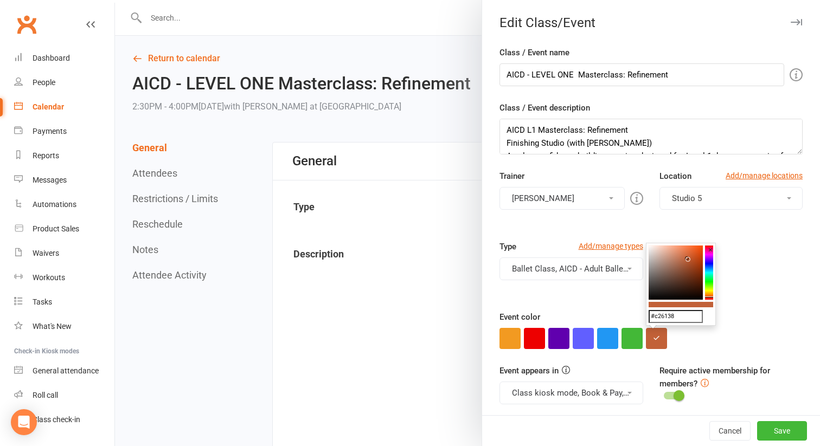
drag, startPoint x: 675, startPoint y: 315, endPoint x: 637, endPoint y: 316, distance: 38.0
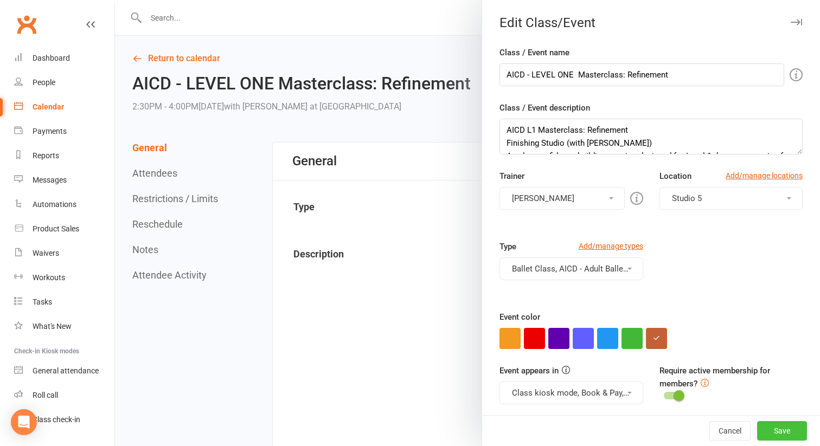
click at [774, 440] on button "Save" at bounding box center [782, 431] width 50 height 20
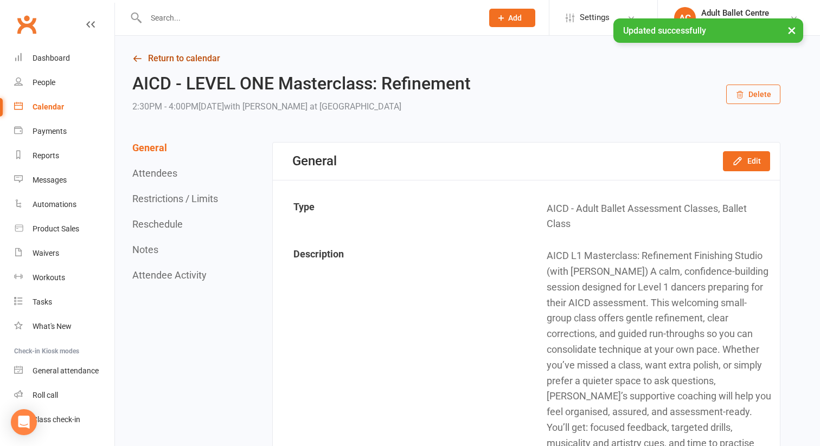
click at [213, 57] on link "Return to calendar" at bounding box center [456, 58] width 648 height 15
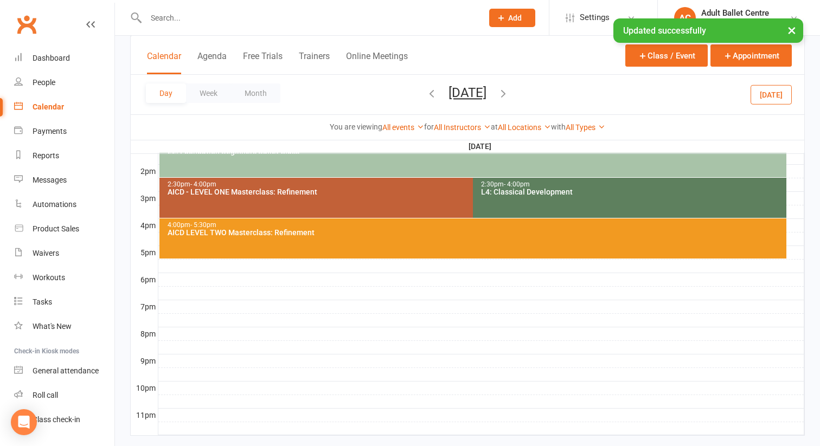
scroll to position [447, 0]
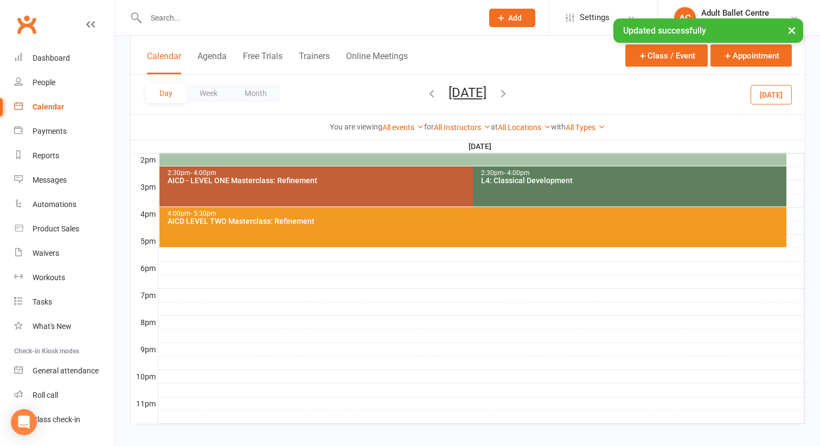
click at [451, 223] on div "AICD LEVEL TWO Masterclass: Refinement" at bounding box center [476, 221] width 618 height 8
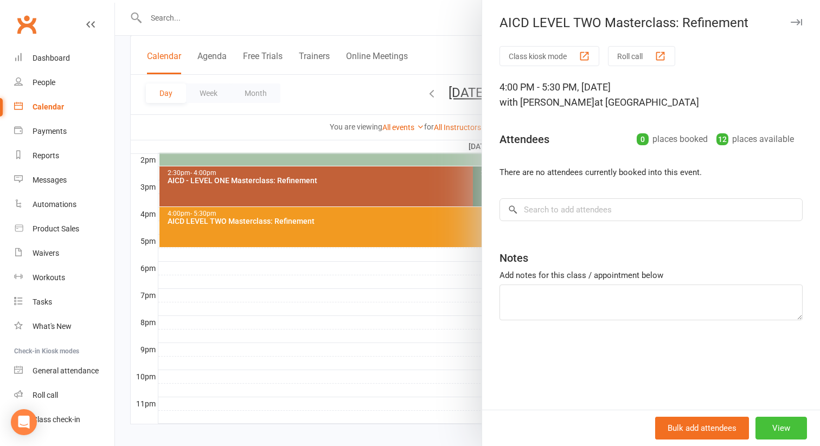
click at [779, 430] on button "View" at bounding box center [782, 428] width 52 height 23
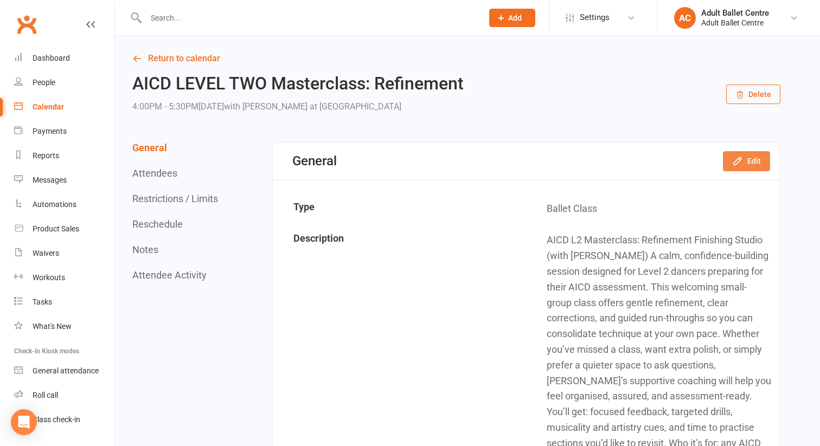
click at [753, 162] on button "Edit" at bounding box center [746, 161] width 47 height 20
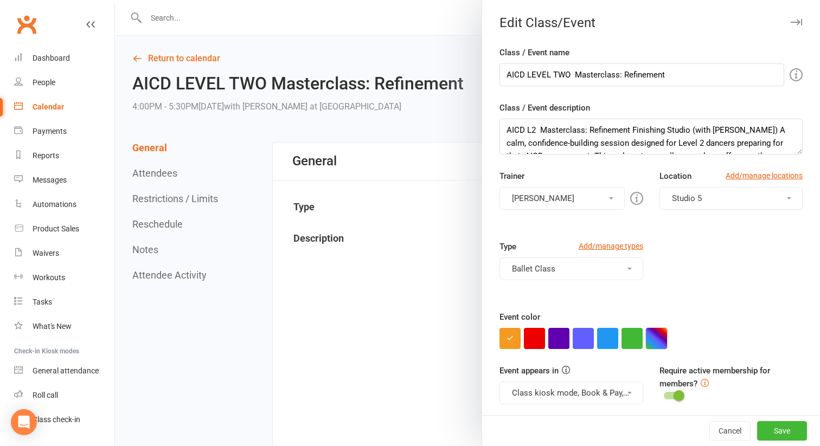
click at [652, 344] on button "button" at bounding box center [656, 338] width 21 height 21
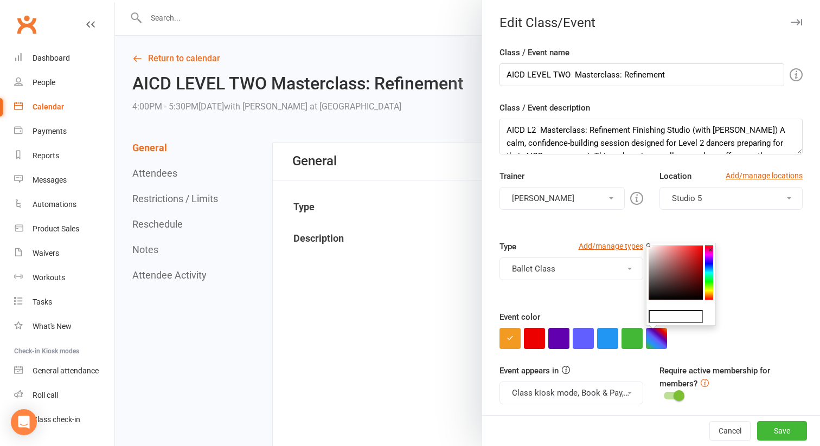
click at [660, 319] on input "text" at bounding box center [676, 316] width 54 height 13
paste input "#c26138"
type input "#a84014"
drag, startPoint x: 688, startPoint y: 259, endPoint x: 696, endPoint y: 264, distance: 9.8
click at [696, 264] on icon at bounding box center [696, 264] width 4 height 4
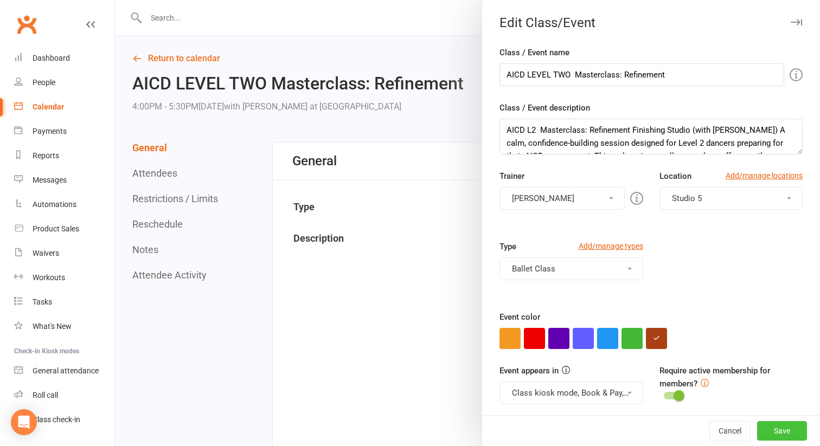
click at [780, 425] on button "Save" at bounding box center [782, 431] width 50 height 20
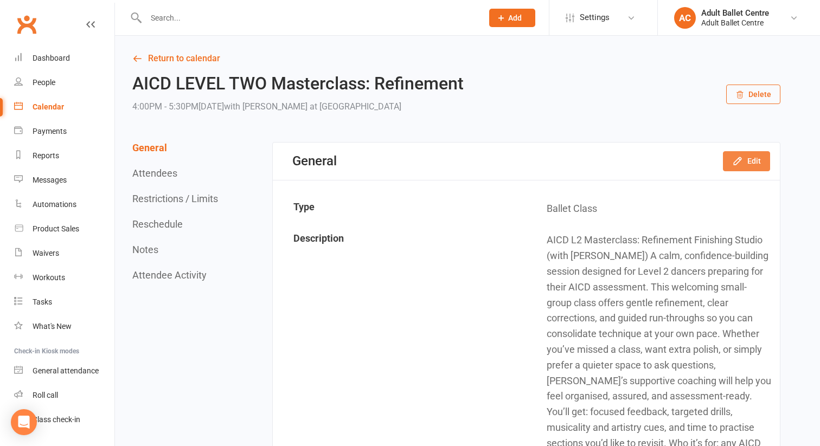
click at [730, 167] on button "Edit" at bounding box center [746, 161] width 47 height 20
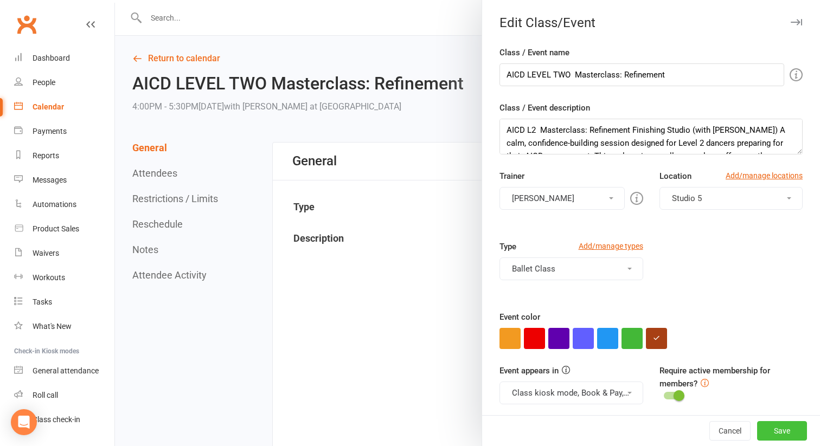
click at [782, 429] on button "Save" at bounding box center [782, 431] width 50 height 20
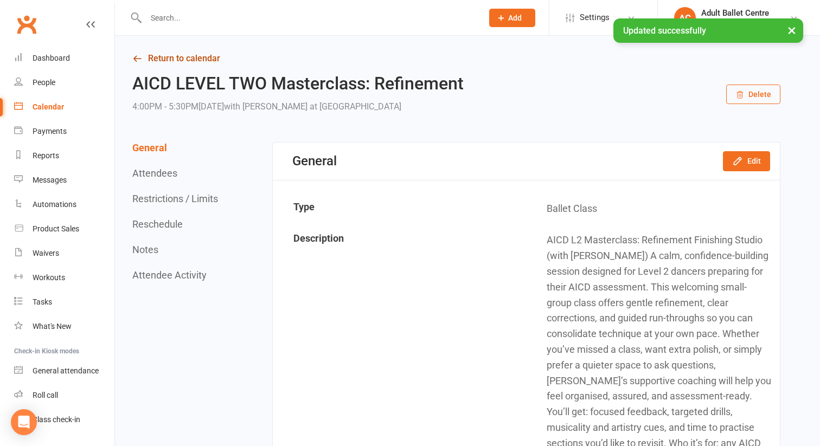
click at [186, 62] on link "Return to calendar" at bounding box center [456, 58] width 648 height 15
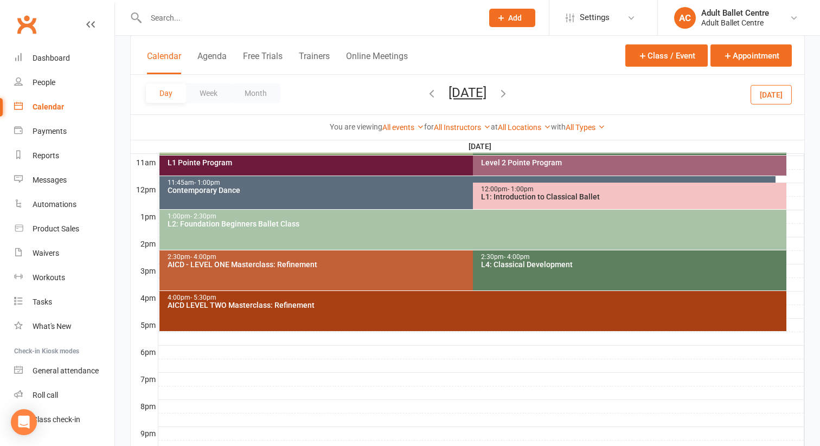
scroll to position [369, 0]
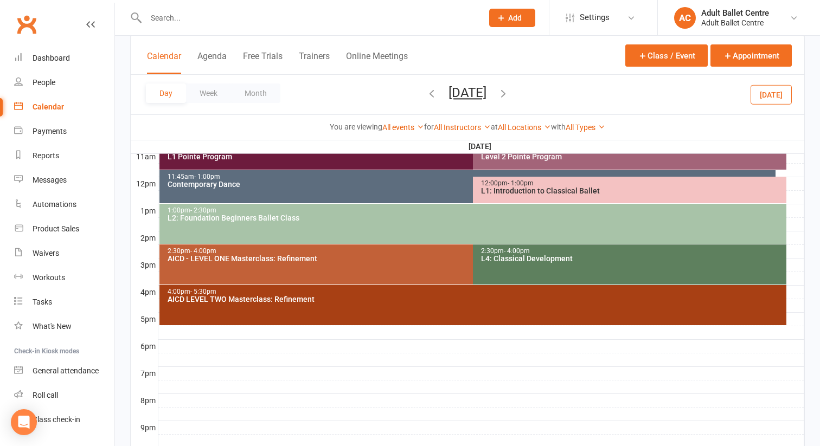
click at [334, 269] on div "2:30pm - 4:00pm AICD - LEVEL ONE Masterclass: Refinement" at bounding box center [467, 265] width 617 height 40
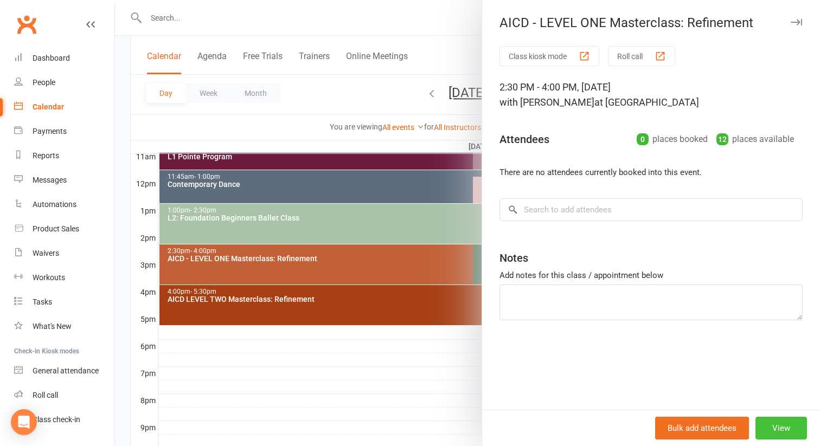
click at [777, 427] on button "View" at bounding box center [782, 428] width 52 height 23
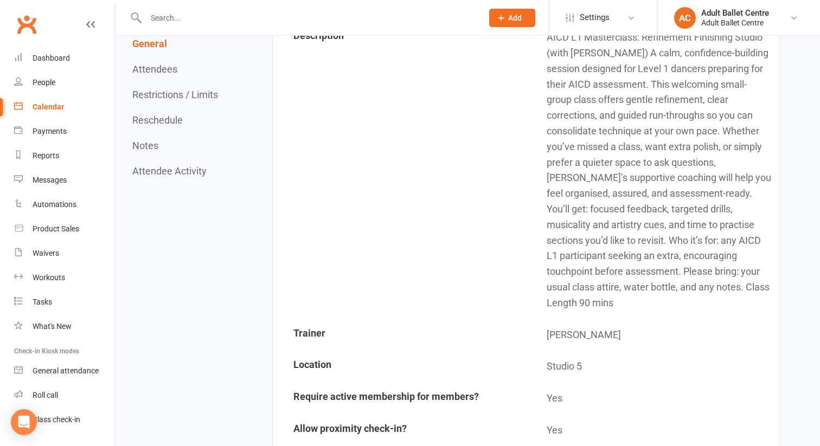
scroll to position [434, 0]
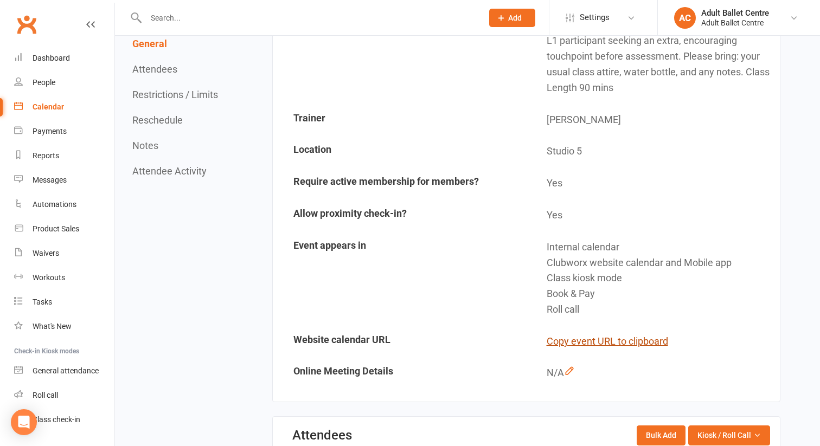
click at [633, 334] on button "Copy event URL to clipboard" at bounding box center [607, 342] width 121 height 16
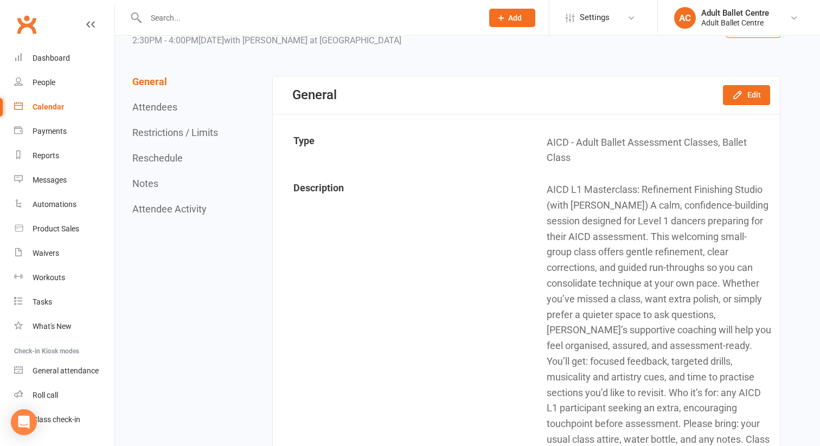
scroll to position [0, 0]
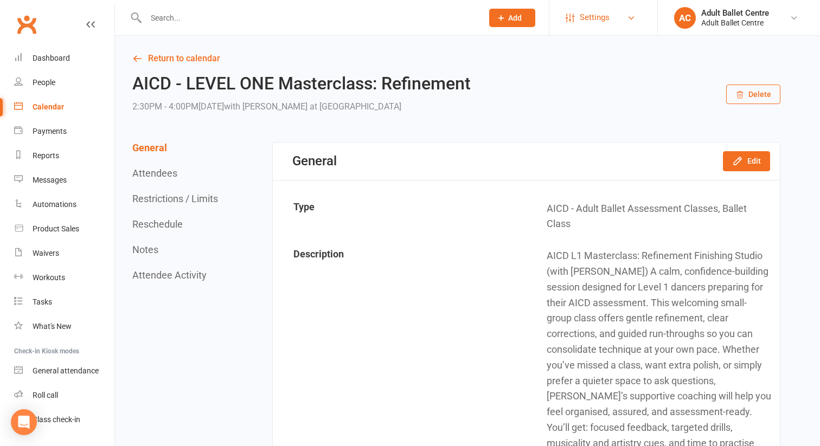
click at [586, 15] on span "Settings" at bounding box center [595, 17] width 30 height 24
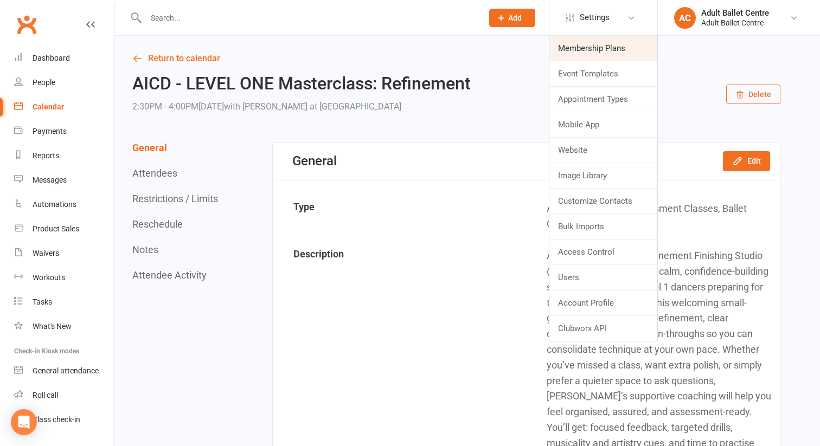
click at [586, 49] on link "Membership Plans" at bounding box center [603, 48] width 108 height 25
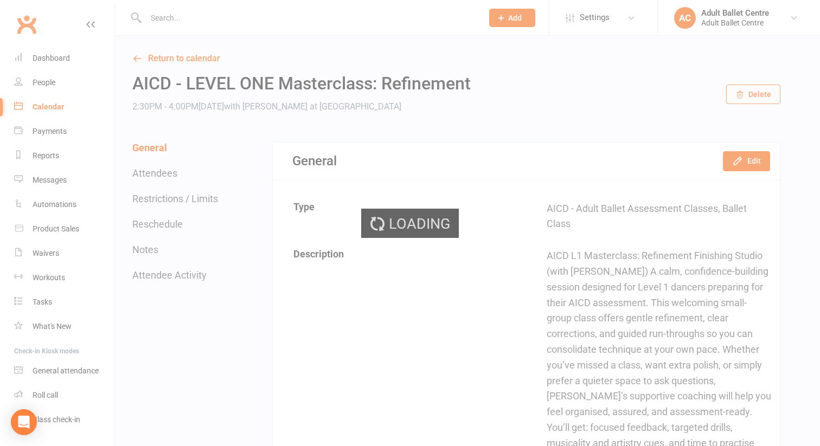
select select "50"
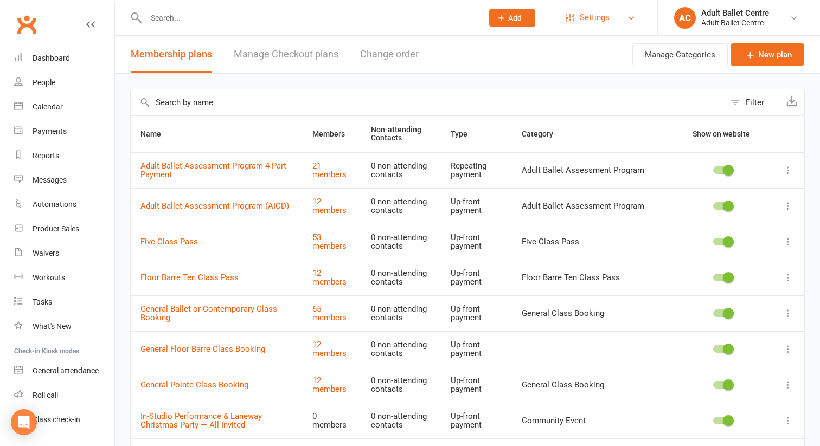
click at [588, 19] on span "Settings" at bounding box center [595, 17] width 30 height 24
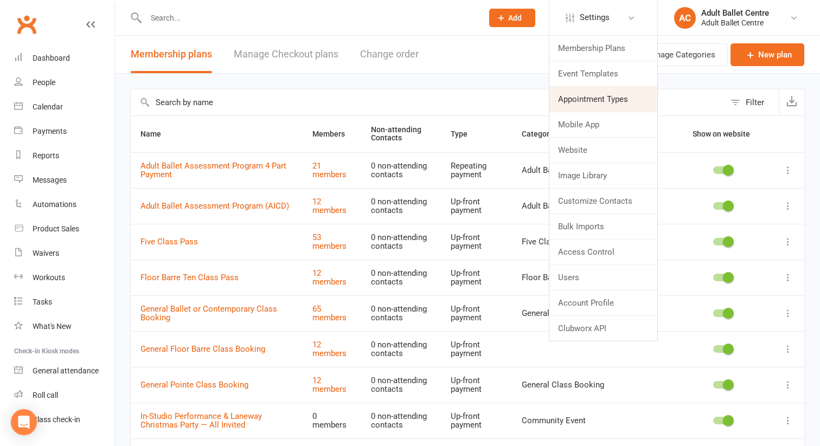
click at [583, 105] on link "Appointment Types" at bounding box center [603, 99] width 108 height 25
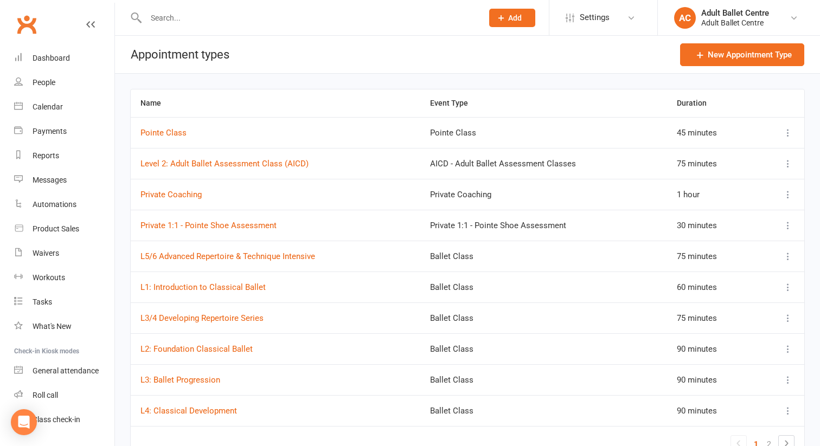
click at [788, 135] on icon at bounding box center [788, 132] width 11 height 11
click at [726, 155] on link "View / edit" at bounding box center [740, 154] width 107 height 22
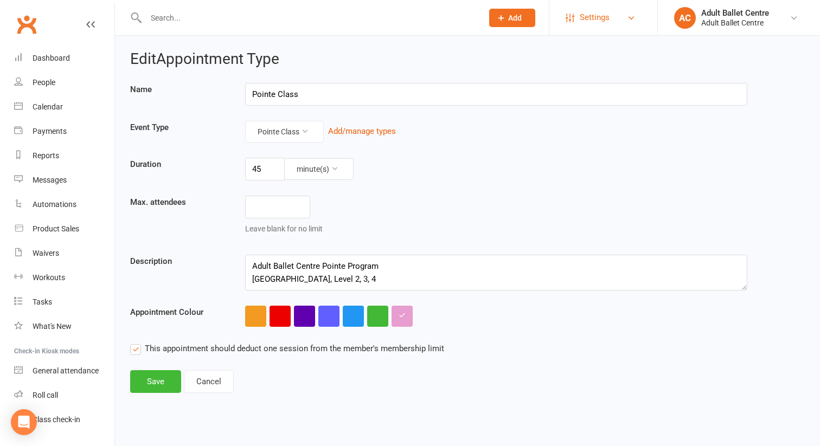
click at [577, 22] on link "Settings" at bounding box center [603, 17] width 75 height 24
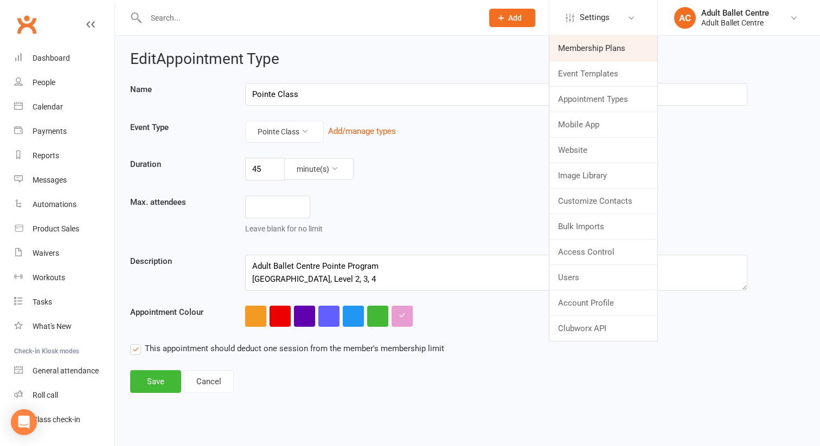
click at [577, 42] on link "Membership Plans" at bounding box center [603, 48] width 108 height 25
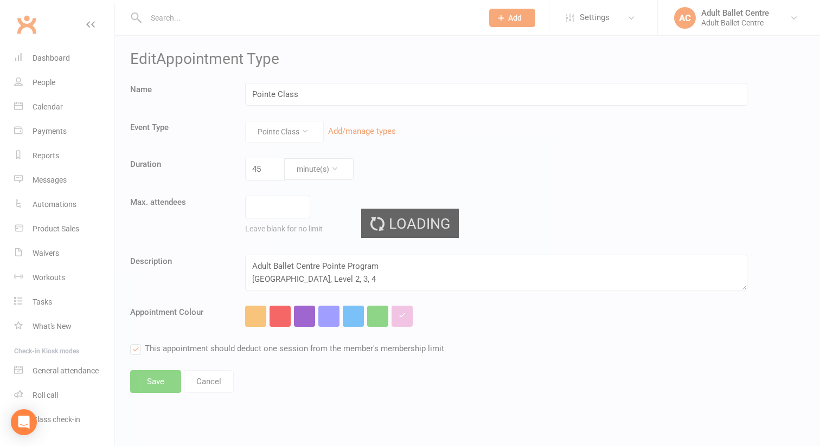
select select "50"
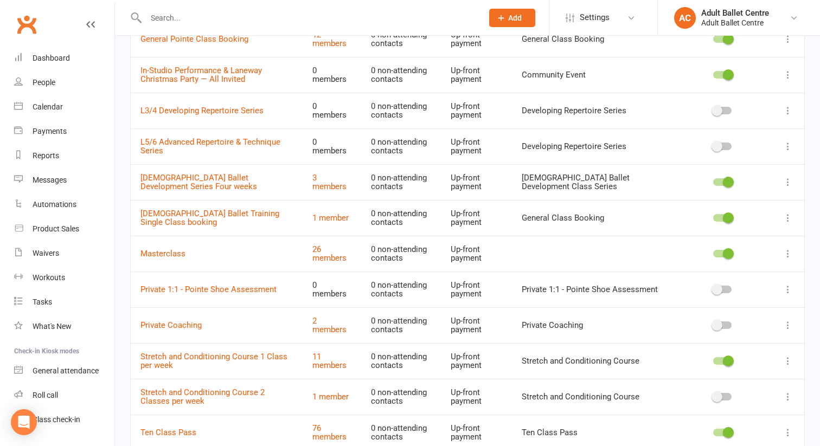
scroll to position [348, 0]
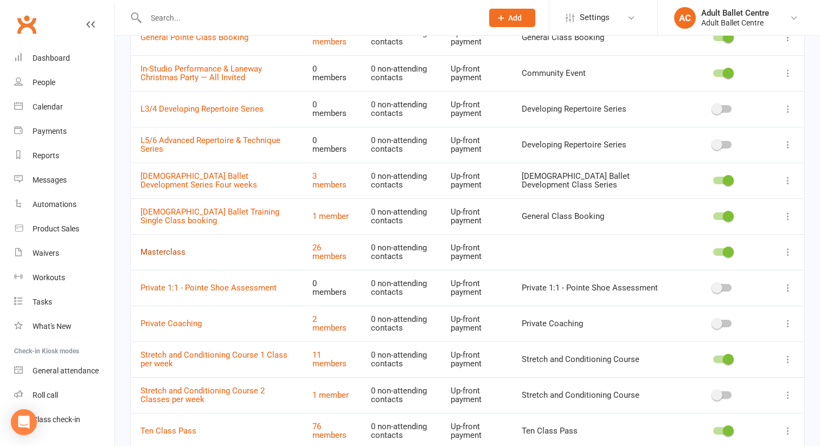
click at [157, 251] on link "Masterclass" at bounding box center [162, 252] width 45 height 10
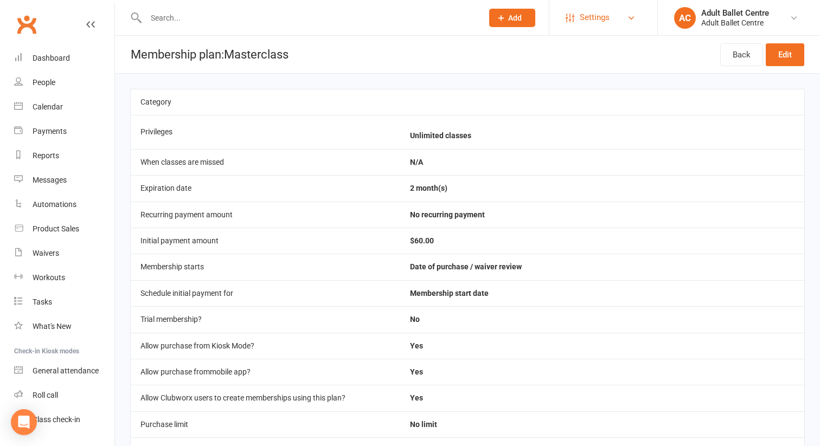
click at [580, 16] on span "Settings" at bounding box center [595, 17] width 30 height 24
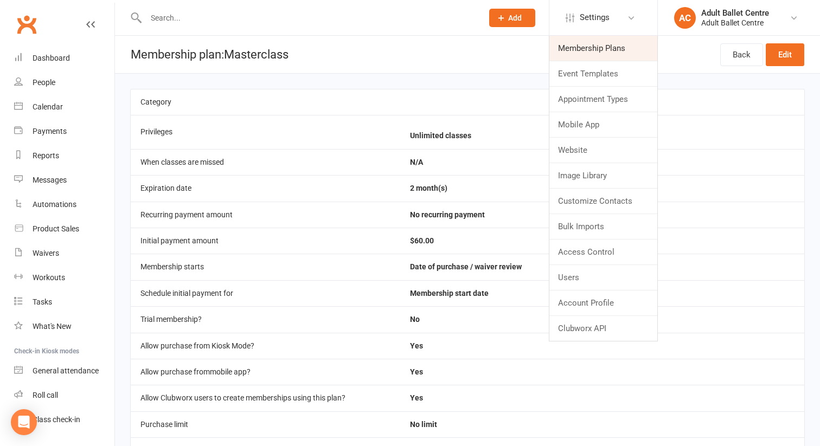
click at [580, 49] on link "Membership Plans" at bounding box center [603, 48] width 108 height 25
select select "50"
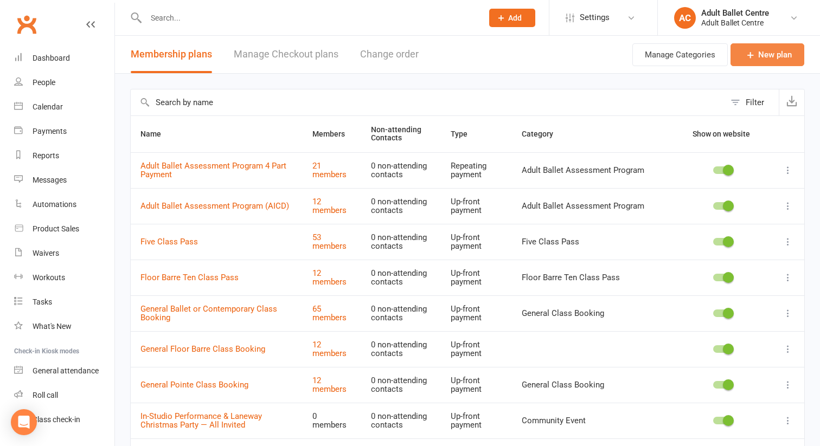
click at [753, 53] on icon at bounding box center [750, 54] width 11 height 11
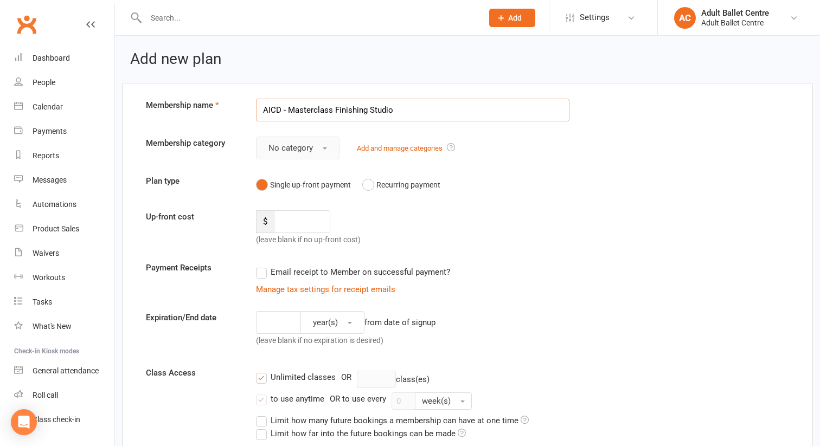
type input "AICD - Masterclass Finishing Studio"
click at [315, 145] on button "No category" at bounding box center [298, 148] width 84 height 23
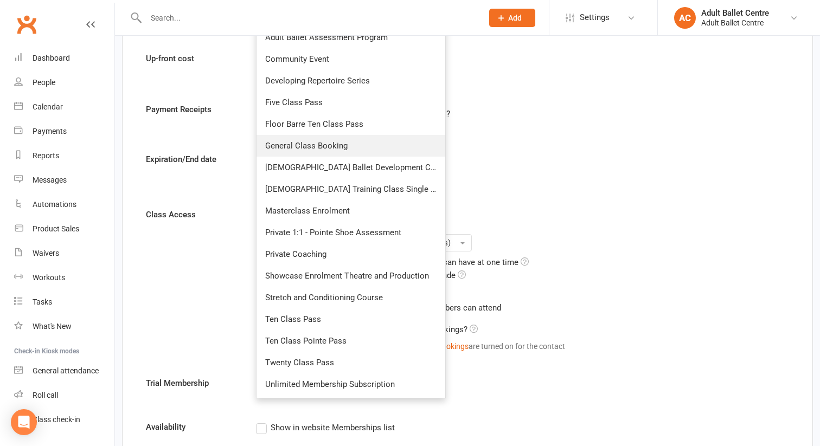
scroll to position [163, 0]
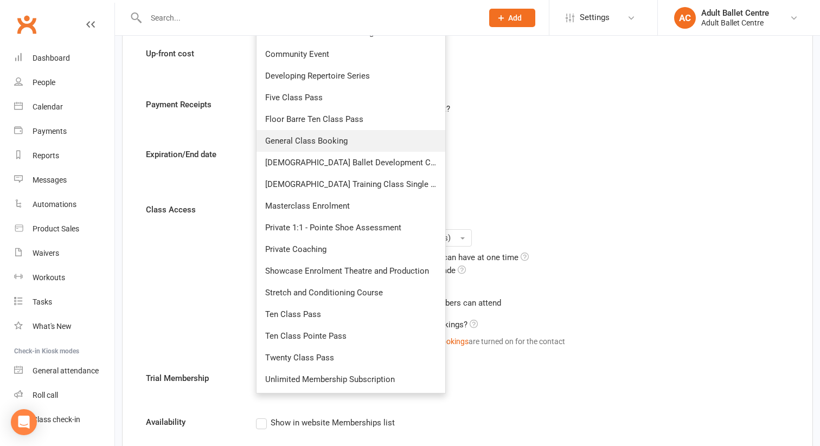
click at [362, 138] on link "General Class Booking" at bounding box center [351, 141] width 189 height 22
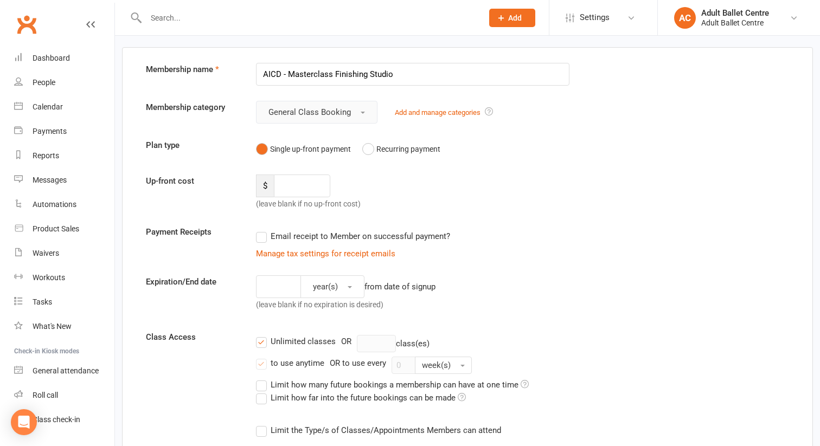
scroll to position [36, 0]
click at [361, 115] on button "General Class Booking" at bounding box center [316, 111] width 121 height 23
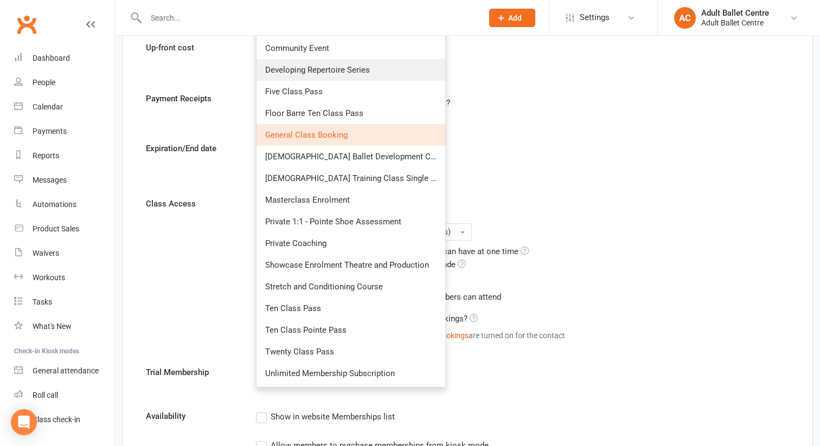
scroll to position [173, 0]
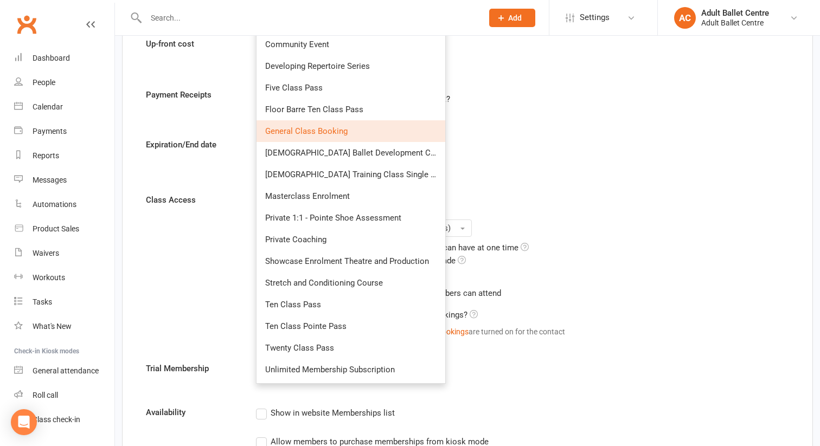
click at [512, 133] on form "Membership name AICD - Masterclass Finishing Studio Membership category General…" at bounding box center [468, 313] width 660 height 774
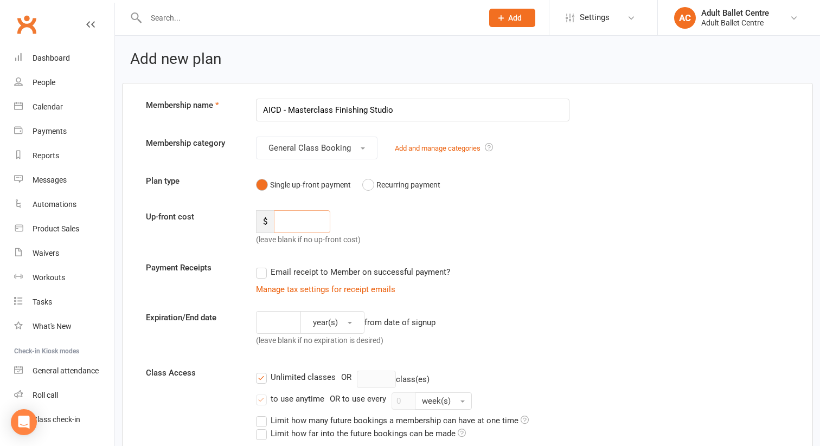
click at [288, 217] on input "number" at bounding box center [302, 221] width 56 height 23
click at [516, 212] on div "Up-front cost $ 38.60 (leave blank if no up-front cost)" at bounding box center [468, 228] width 660 height 36
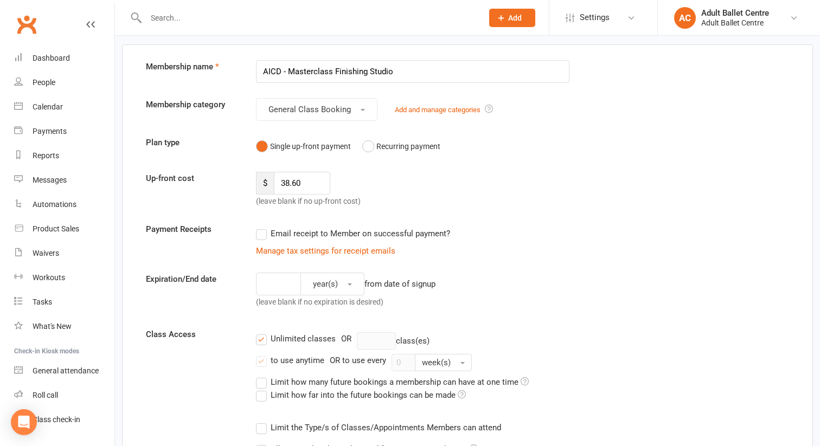
scroll to position [41, 0]
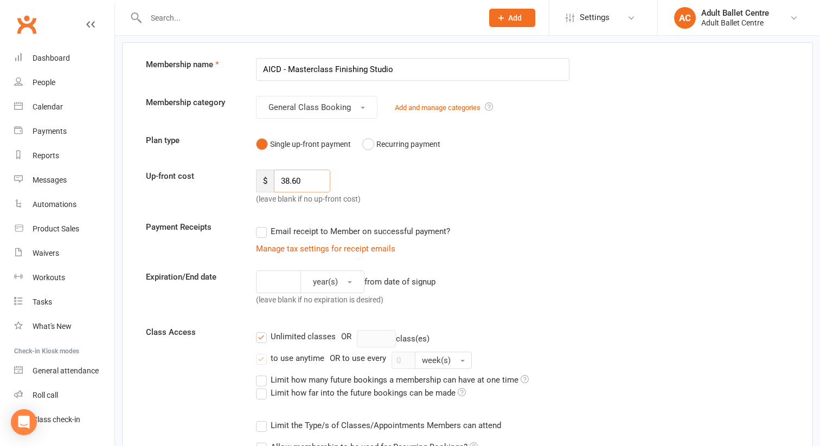
click at [301, 183] on input "38.60" at bounding box center [302, 181] width 56 height 23
type input "3"
type input "40.00"
click at [536, 187] on div "Up-front cost $ 40.00 (leave blank if no up-front cost)" at bounding box center [468, 188] width 660 height 36
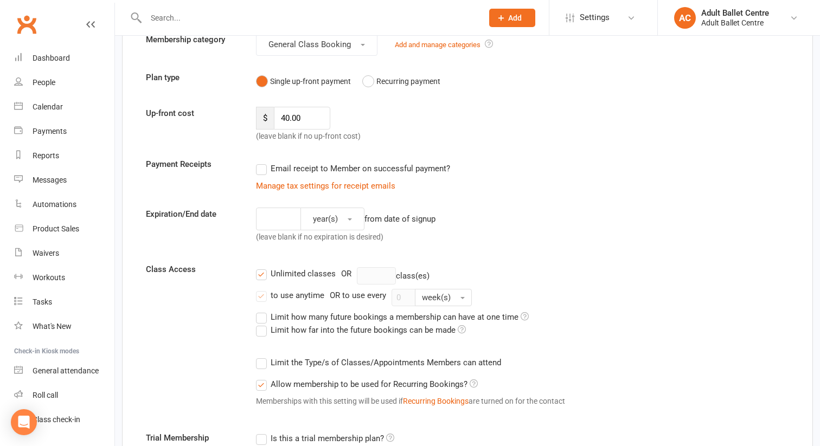
scroll to position [105, 0]
click at [286, 211] on input "number" at bounding box center [278, 218] width 45 height 23
click at [330, 225] on button "year(s)" at bounding box center [332, 218] width 64 height 23
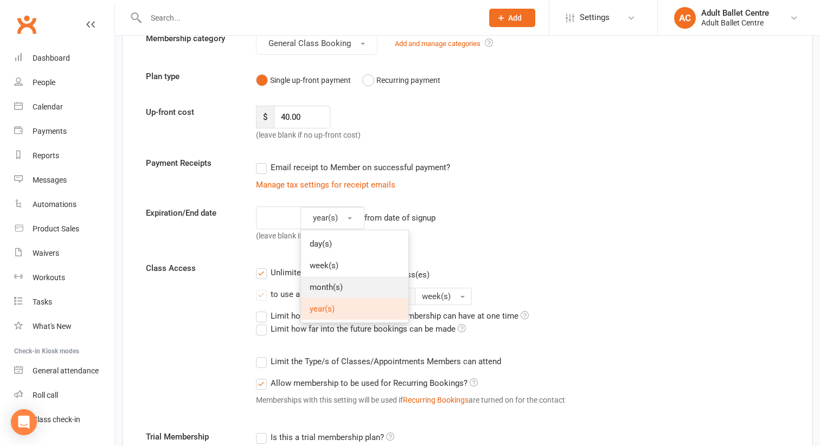
click at [328, 287] on span "month(s)" at bounding box center [326, 288] width 33 height 10
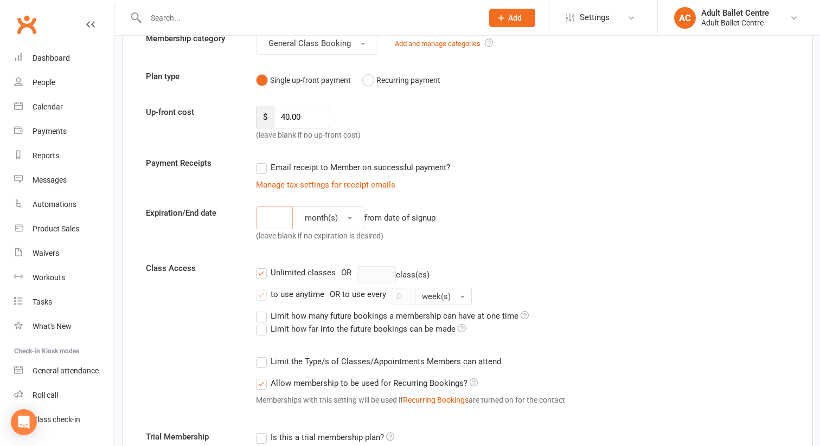
click at [263, 215] on input "number" at bounding box center [274, 218] width 37 height 23
type input "3"
click at [500, 219] on div "3 month(s) from date of signup (leave blank if no expiration is desired)" at bounding box center [413, 227] width 330 height 40
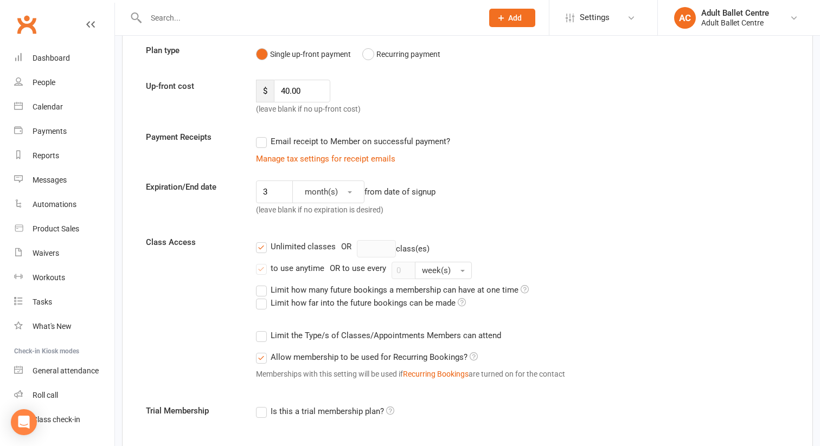
scroll to position [150, 0]
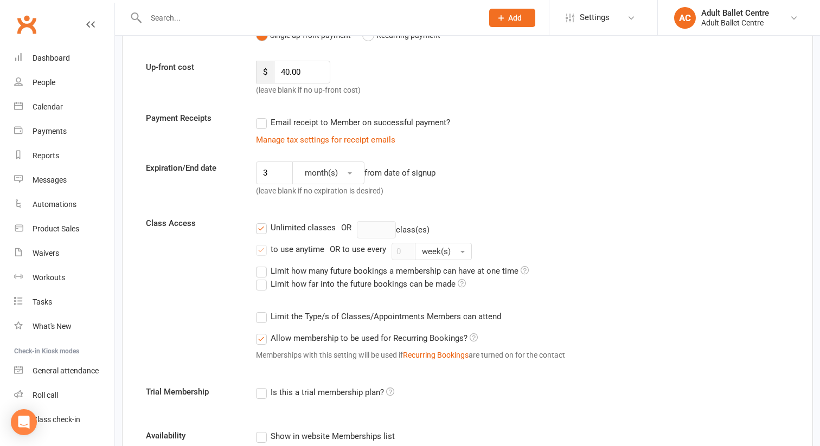
click at [261, 228] on label "Unlimited classes" at bounding box center [296, 227] width 80 height 13
click at [261, 221] on input "Unlimited classes" at bounding box center [259, 221] width 7 height 0
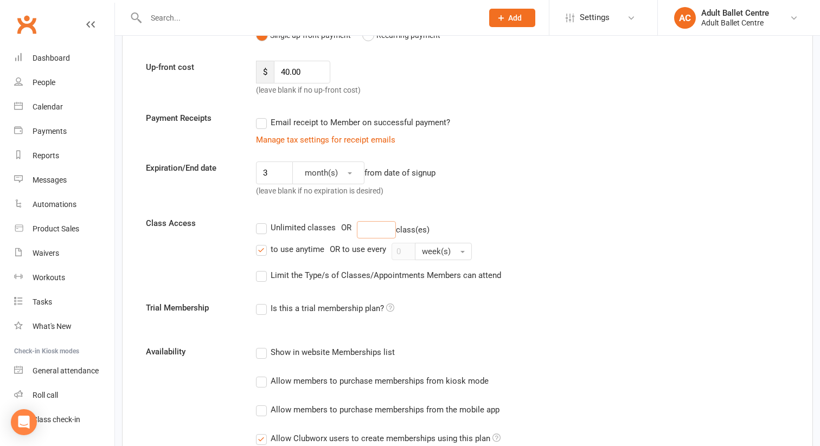
click at [377, 228] on input "number" at bounding box center [376, 229] width 39 height 17
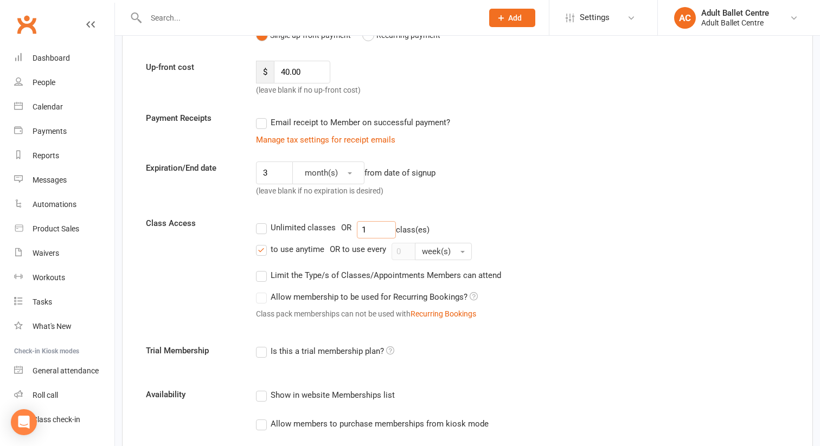
type input "1"
click at [514, 204] on form "Membership name AICD - Masterclass Finishing Studio Membership category General…" at bounding box center [468, 337] width 660 height 776
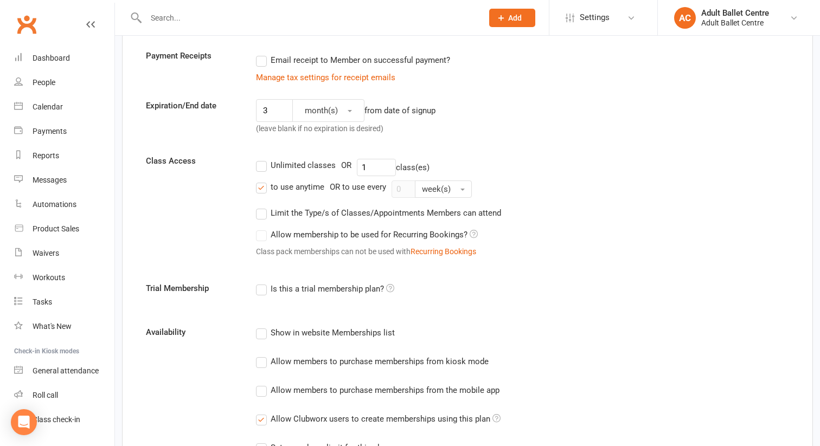
scroll to position [216, 0]
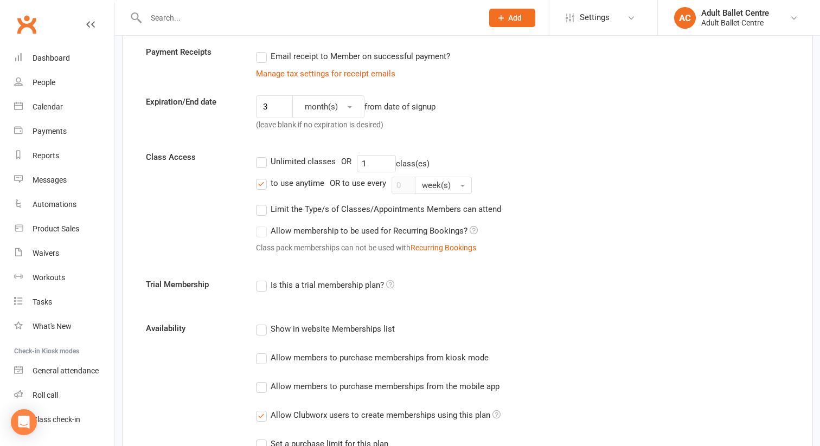
click at [261, 211] on label "Limit the Type/s of Classes/Appointments Members can attend" at bounding box center [378, 209] width 245 height 13
click at [261, 203] on input "Limit the Type/s of Classes/Appointments Members can attend" at bounding box center [259, 203] width 7 height 0
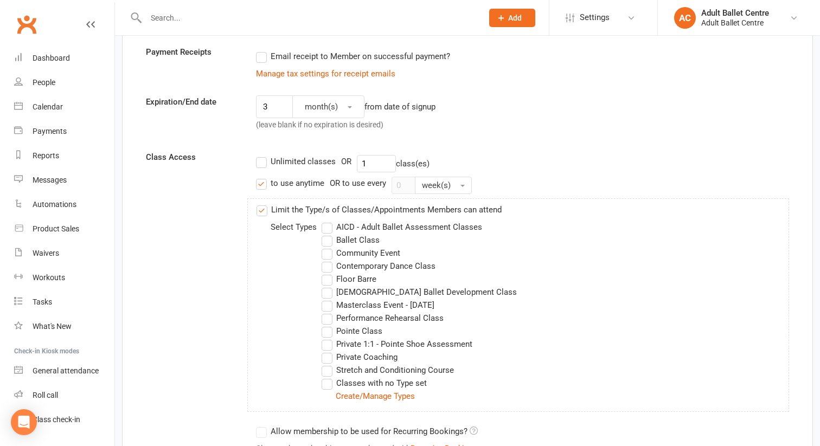
click at [484, 126] on div "3 month(s) from date of signup (leave blank if no expiration is desired)" at bounding box center [413, 115] width 330 height 40
click at [264, 212] on label "Limit the Type/s of Classes/Appointments Members can attend" at bounding box center [379, 209] width 245 height 13
click at [264, 203] on input "Limit the Type/s of Classes/Appointments Members can attend" at bounding box center [260, 203] width 7 height 0
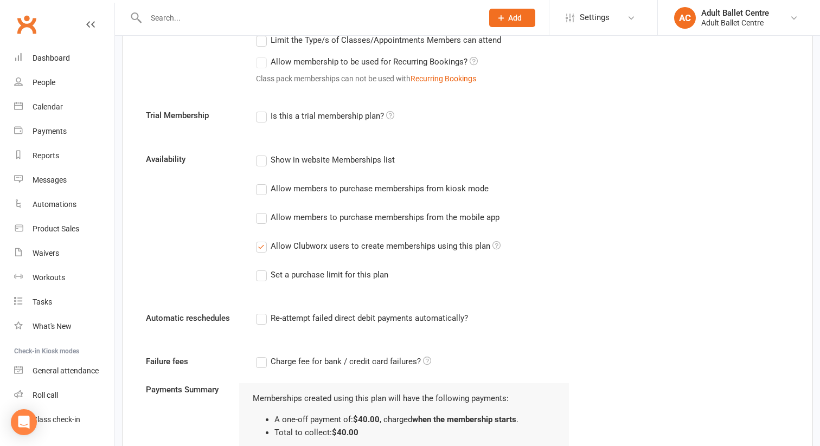
scroll to position [392, 0]
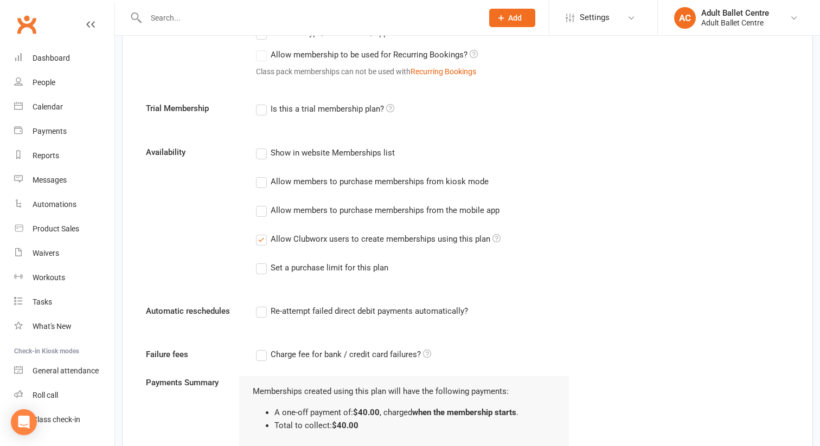
click at [260, 153] on label "Show in website Memberships list" at bounding box center [325, 152] width 139 height 13
click at [260, 146] on input "Show in website Memberships list" at bounding box center [259, 146] width 7 height 0
click at [260, 180] on label "Allow members to purchase memberships from kiosk mode" at bounding box center [372, 181] width 233 height 13
click at [260, 175] on input "Allow members to purchase memberships from kiosk mode" at bounding box center [259, 175] width 7 height 0
click at [260, 212] on label "Allow members to purchase memberships from the mobile app" at bounding box center [378, 210] width 244 height 13
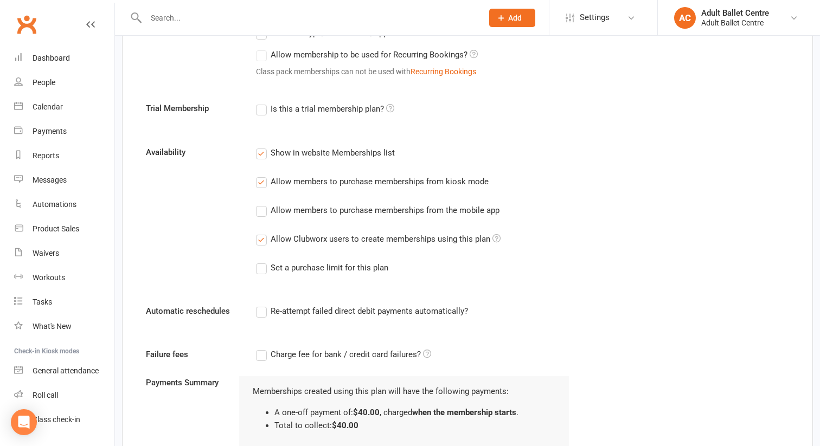
click at [260, 204] on input "Allow members to purchase memberships from the mobile app" at bounding box center [259, 204] width 7 height 0
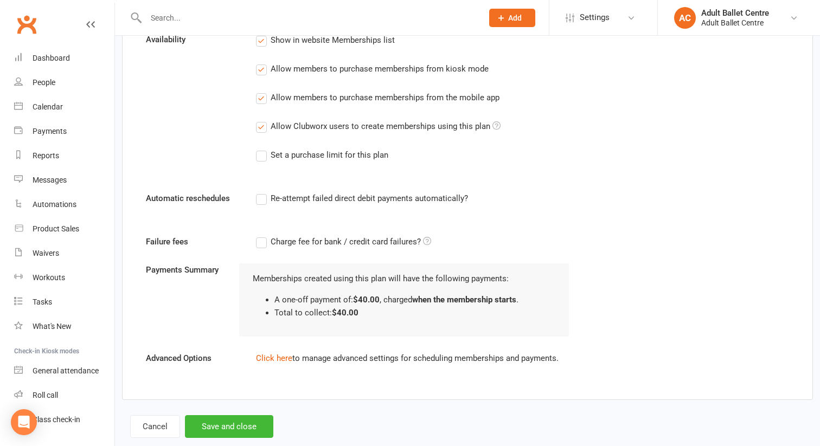
scroll to position [528, 0]
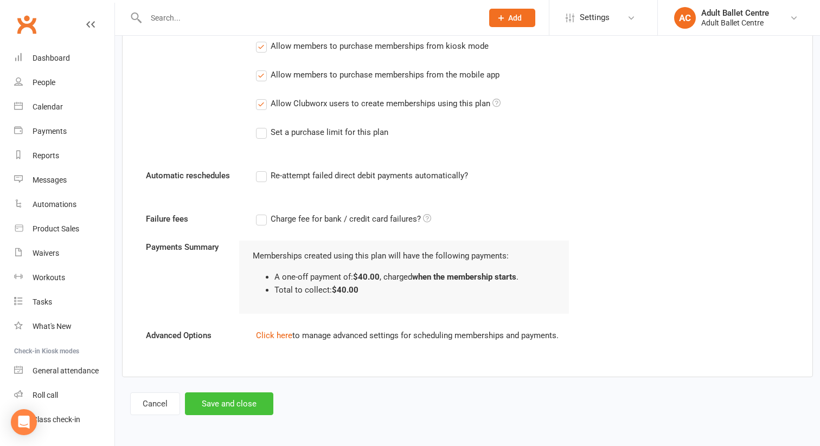
click at [218, 405] on button "Save and close" at bounding box center [229, 404] width 88 height 23
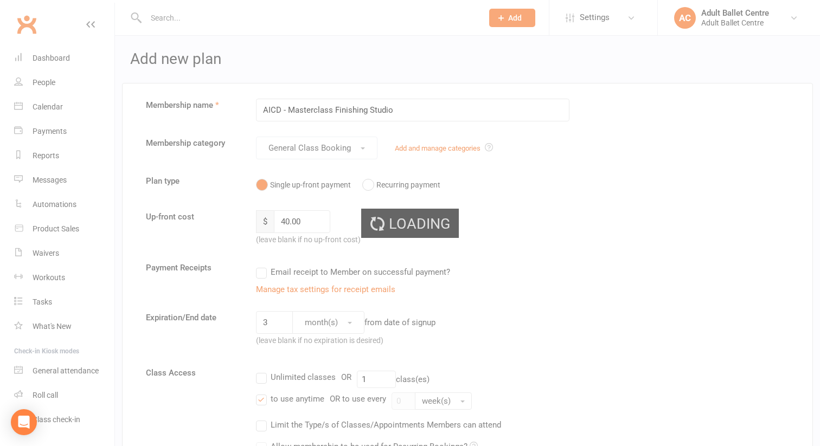
select select "50"
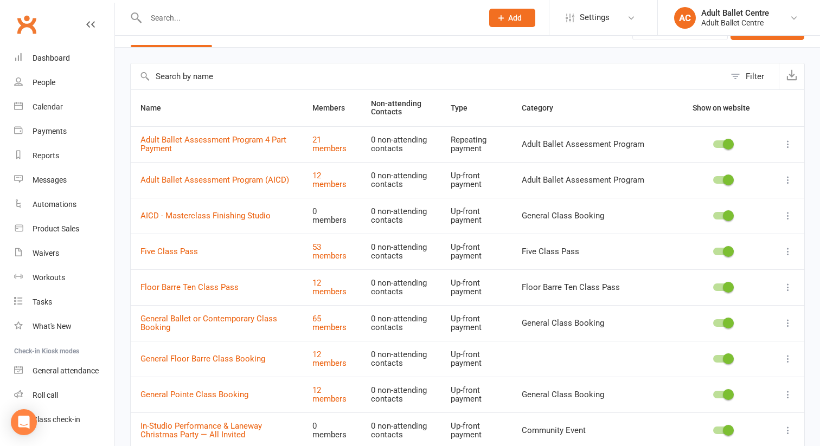
scroll to position [25, 0]
click at [786, 216] on icon at bounding box center [788, 217] width 11 height 11
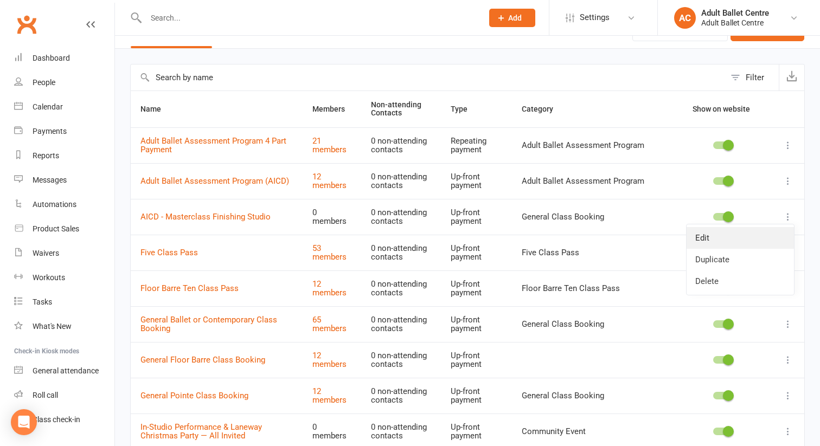
click at [773, 236] on link "Edit" at bounding box center [740, 238] width 107 height 22
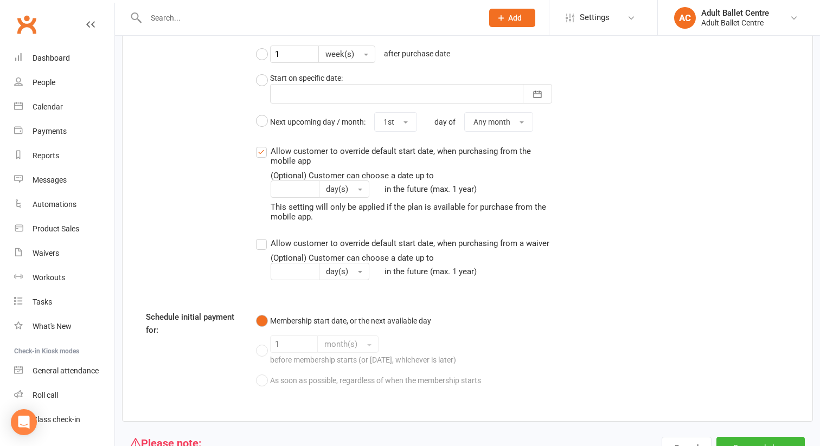
scroll to position [903, 0]
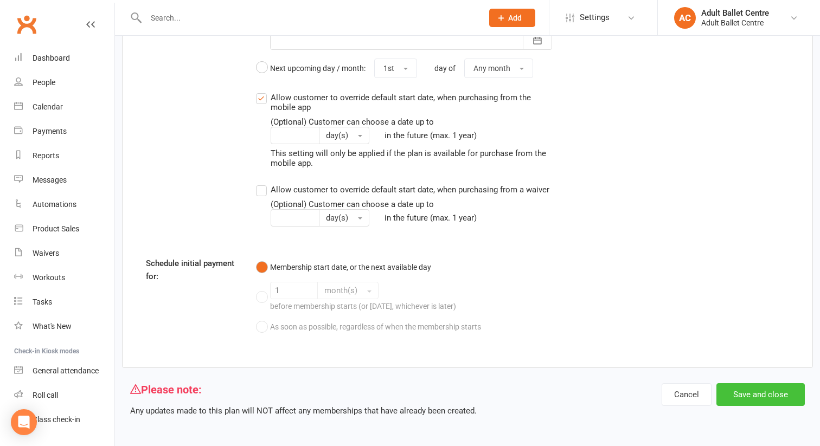
click at [780, 397] on button "Save and close" at bounding box center [760, 394] width 88 height 23
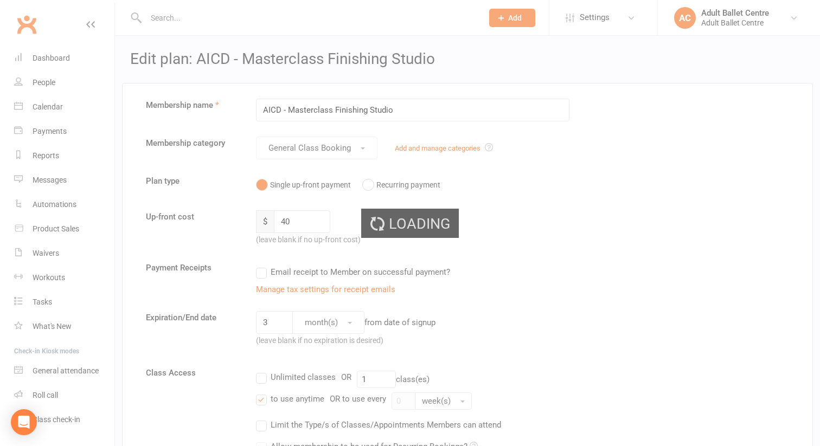
select select "50"
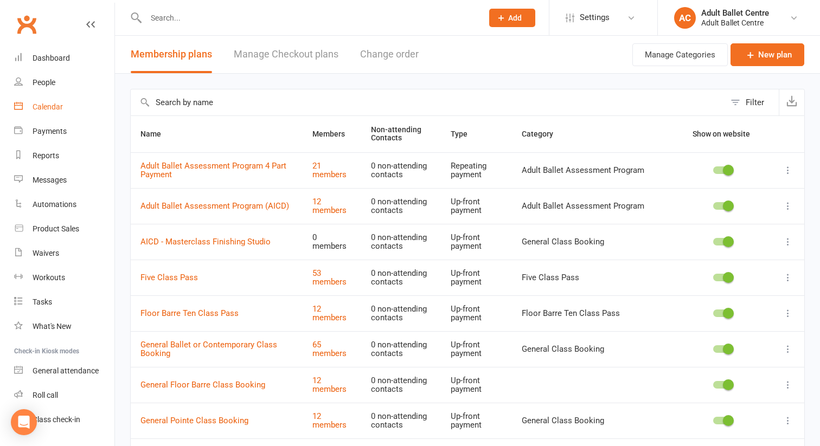
click at [55, 107] on div "Calendar" at bounding box center [48, 107] width 30 height 9
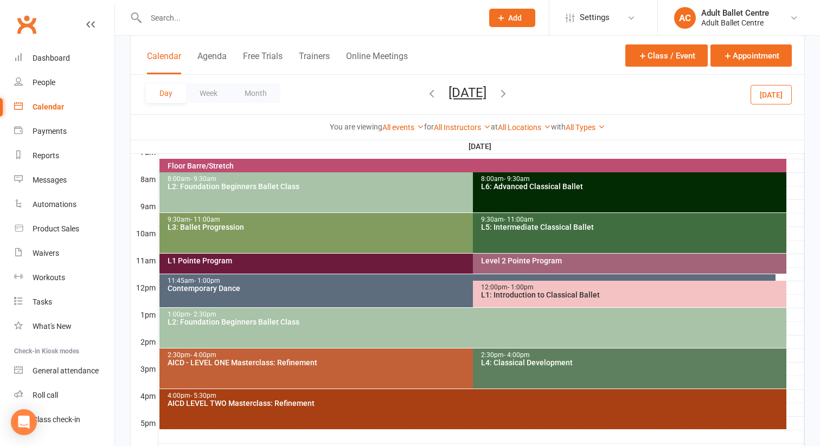
scroll to position [358, 0]
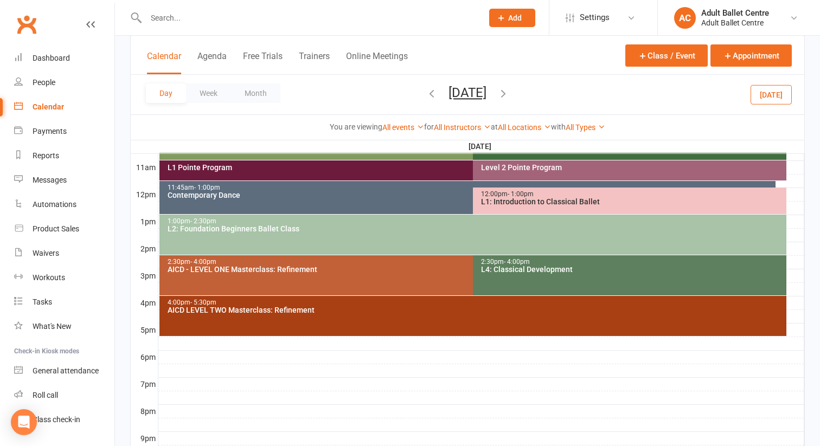
click at [269, 275] on div "2:30pm - 4:00pm AICD - LEVEL ONE Masterclass: Refinement" at bounding box center [467, 275] width 617 height 40
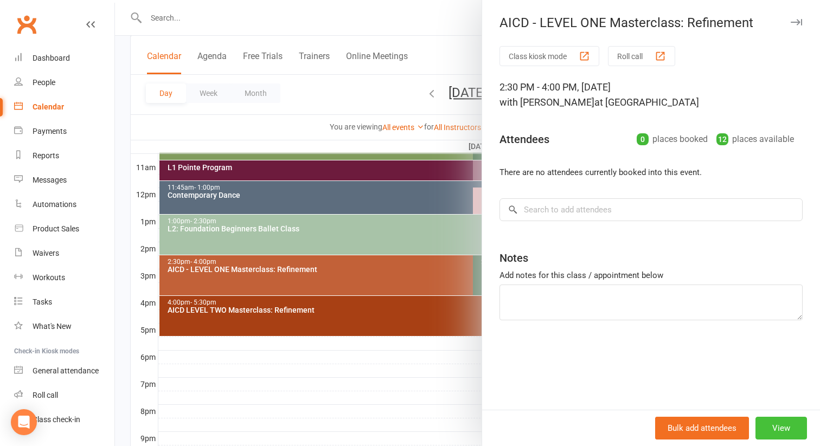
click at [772, 430] on button "View" at bounding box center [782, 428] width 52 height 23
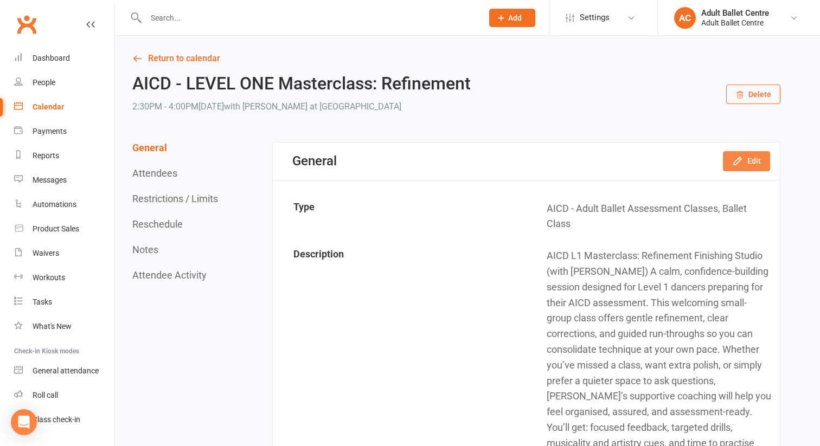
click at [737, 153] on button "Edit" at bounding box center [746, 161] width 47 height 20
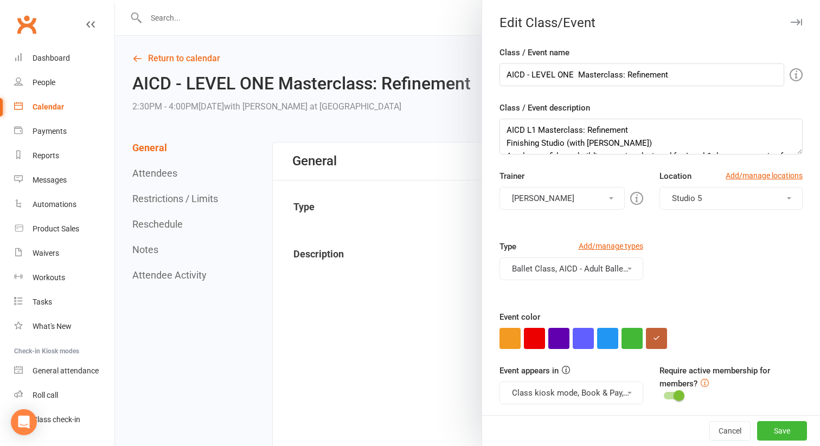
click at [590, 267] on button "Ballet Class, AICD - Adult Ballet Assessment Classes" at bounding box center [572, 269] width 144 height 23
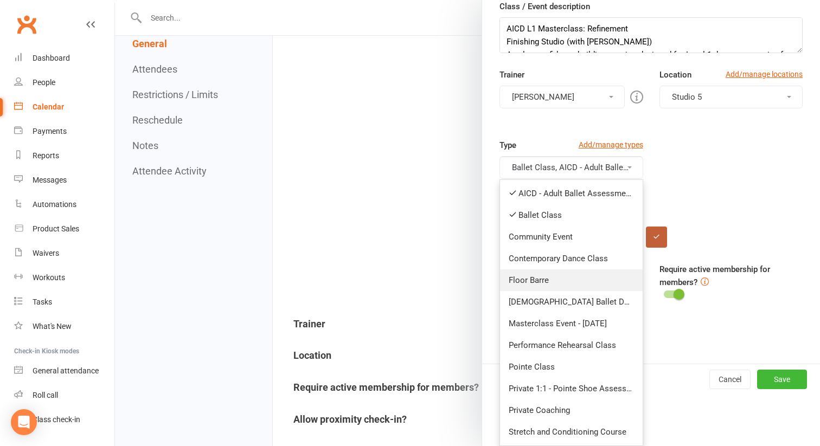
scroll to position [236, 0]
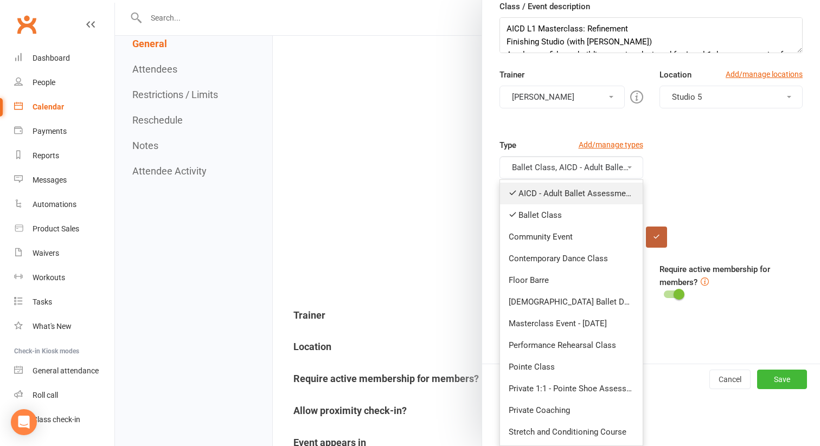
click at [608, 195] on link "AICD - Adult Ballet Assessment Classes" at bounding box center [571, 194] width 143 height 22
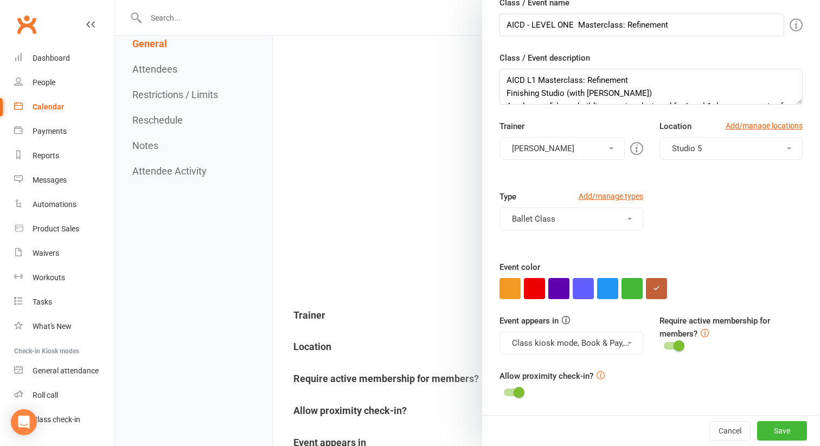
scroll to position [273, 0]
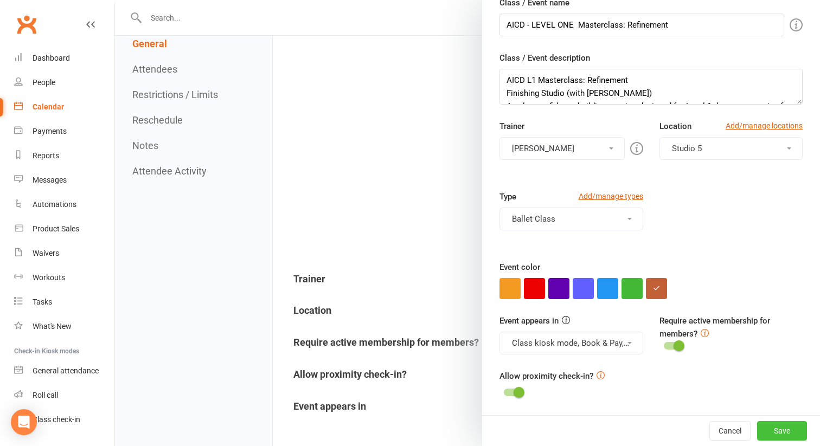
click at [784, 431] on button "Save" at bounding box center [782, 431] width 50 height 20
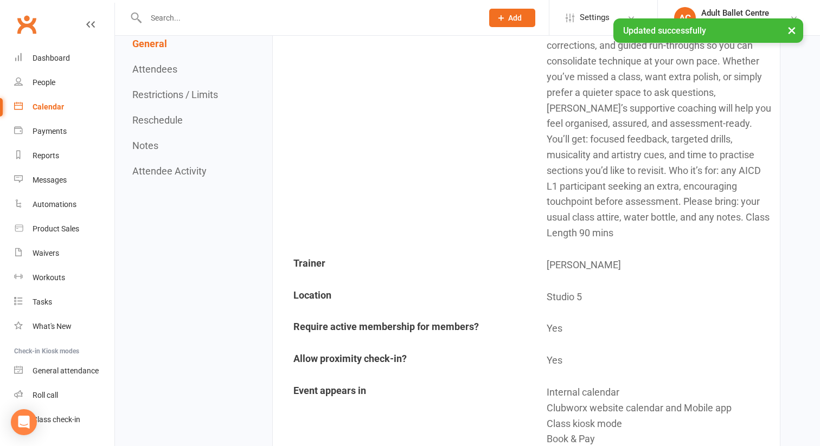
click at [586, 18] on div "× Updated successfully" at bounding box center [403, 18] width 806 height 0
click at [585, 13] on span "Settings" at bounding box center [595, 17] width 30 height 24
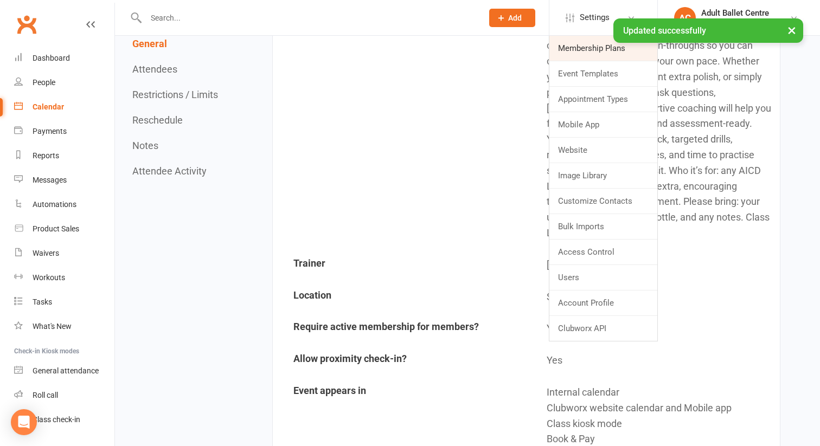
click at [579, 49] on link "Membership Plans" at bounding box center [603, 48] width 108 height 25
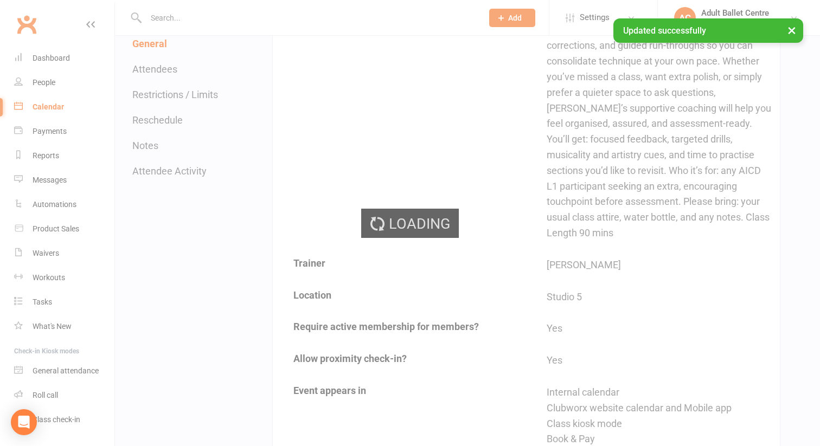
select select "50"
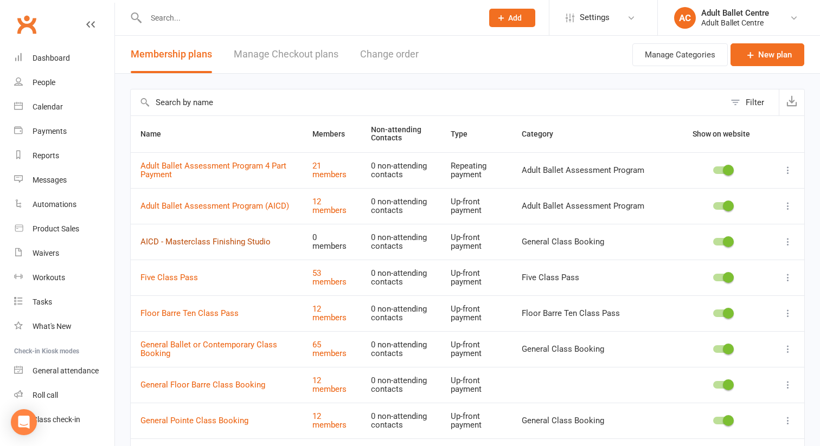
click at [263, 242] on link "AICD - Masterclass Finishing Studio" at bounding box center [205, 242] width 130 height 10
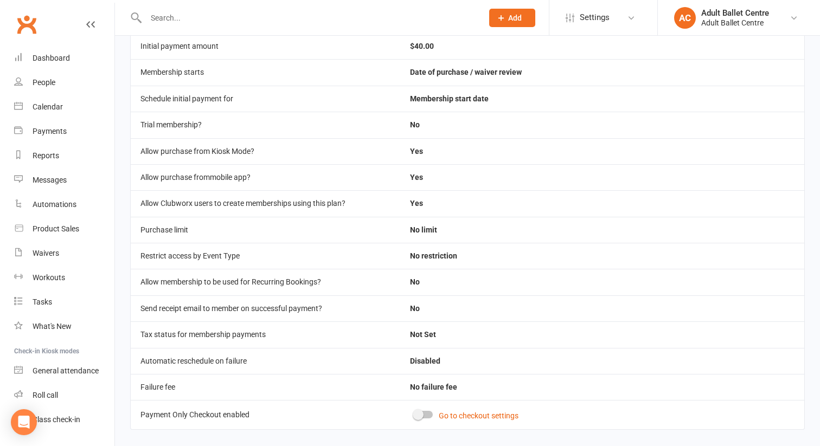
scroll to position [209, 0]
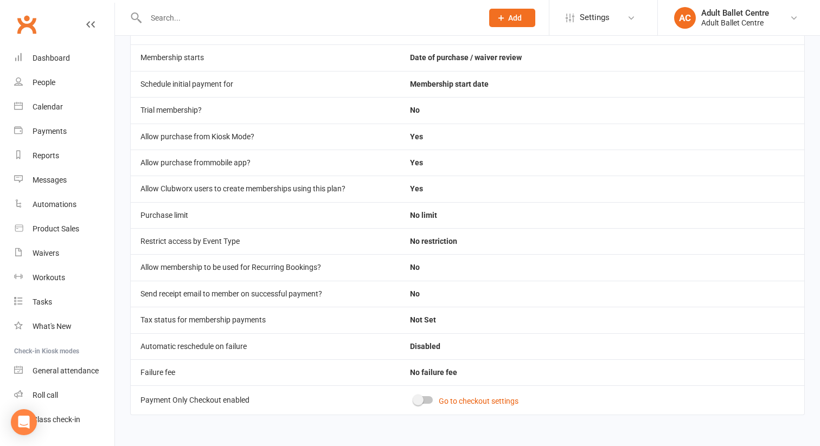
click at [430, 401] on div at bounding box center [423, 400] width 18 height 8
click at [414, 399] on input "checkbox" at bounding box center [414, 399] width 0 height 0
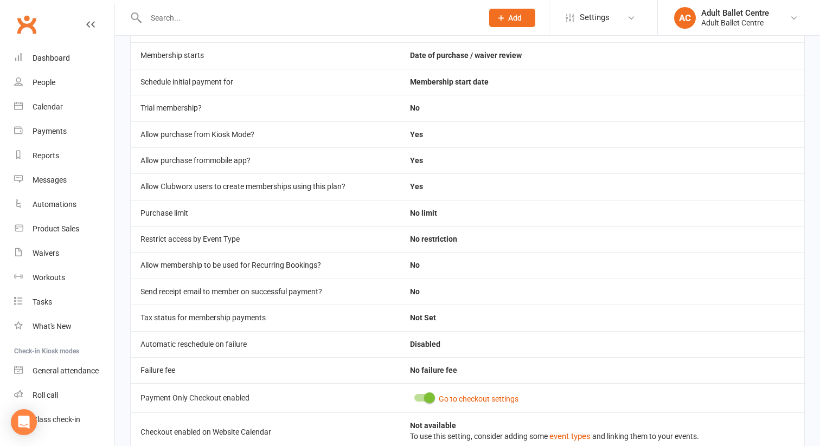
scroll to position [0, 0]
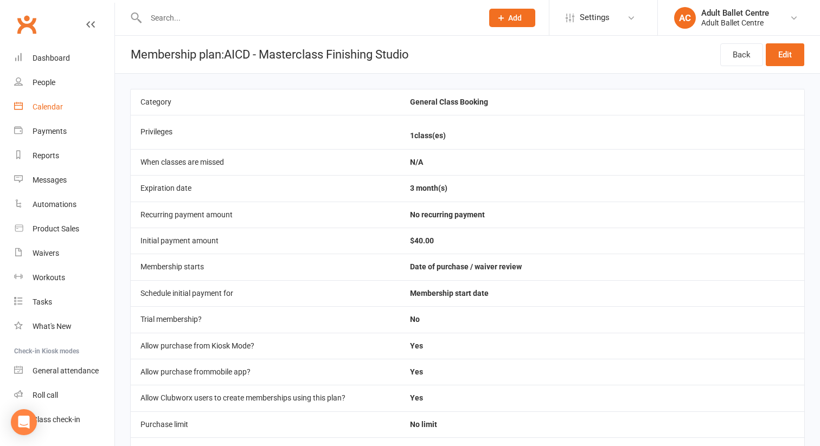
click at [64, 107] on link "Calendar" at bounding box center [64, 107] width 100 height 24
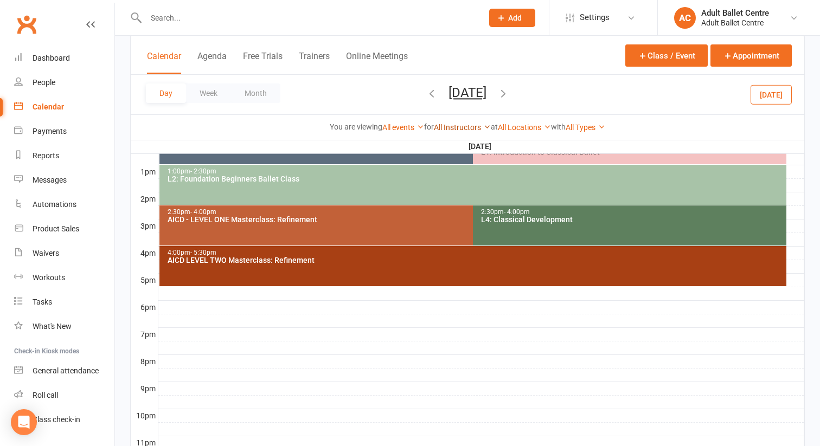
scroll to position [456, 0]
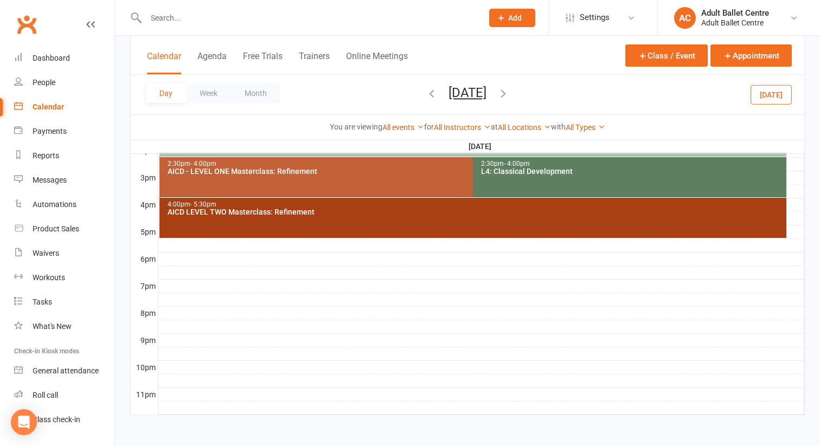
click at [342, 169] on div "AICD - LEVEL ONE Masterclass: Refinement" at bounding box center [470, 172] width 607 height 8
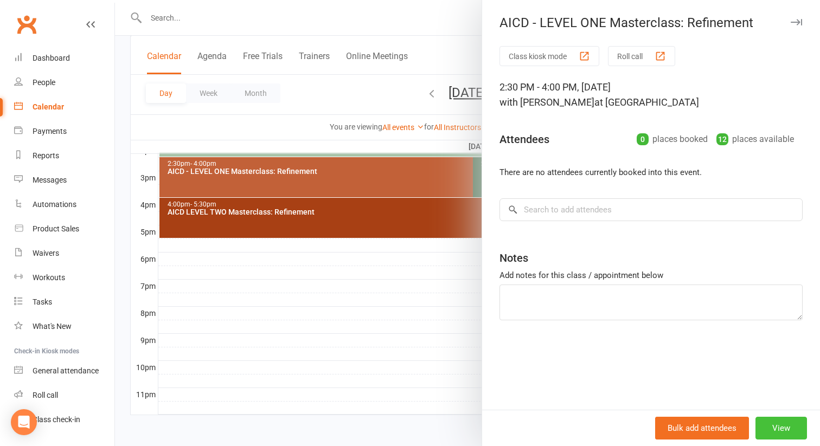
click at [768, 432] on button "View" at bounding box center [782, 428] width 52 height 23
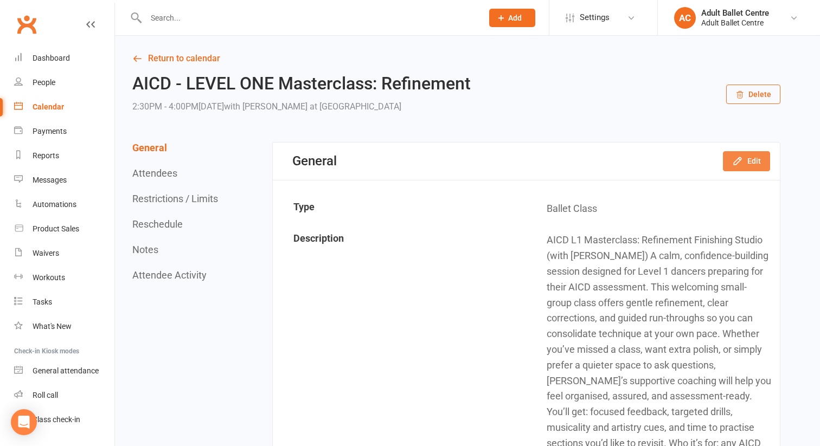
click at [724, 167] on button "Edit" at bounding box center [746, 161] width 47 height 20
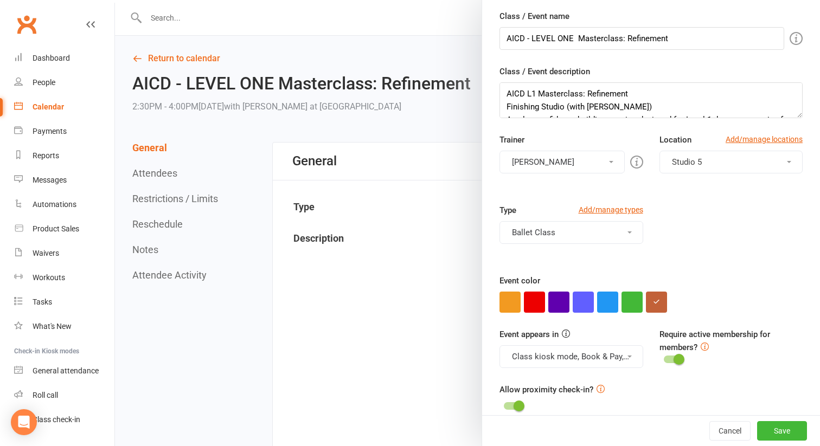
scroll to position [50, 0]
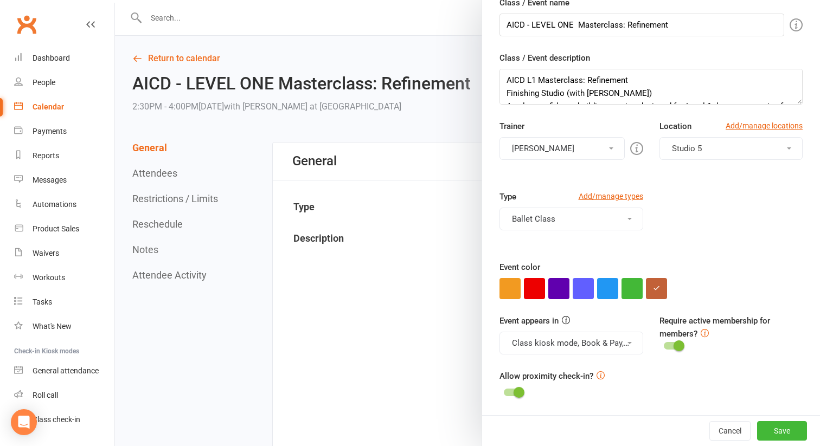
click at [596, 338] on button "Class kiosk mode, Book & Pay, Roll call, Clubworx website calendar and Mobile a…" at bounding box center [572, 343] width 144 height 23
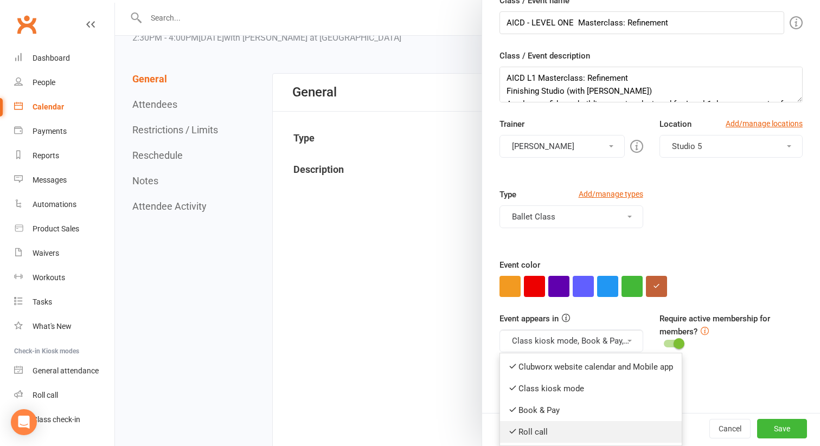
scroll to position [69, 0]
click at [705, 369] on div "Allow proximity check-in?" at bounding box center [651, 383] width 303 height 30
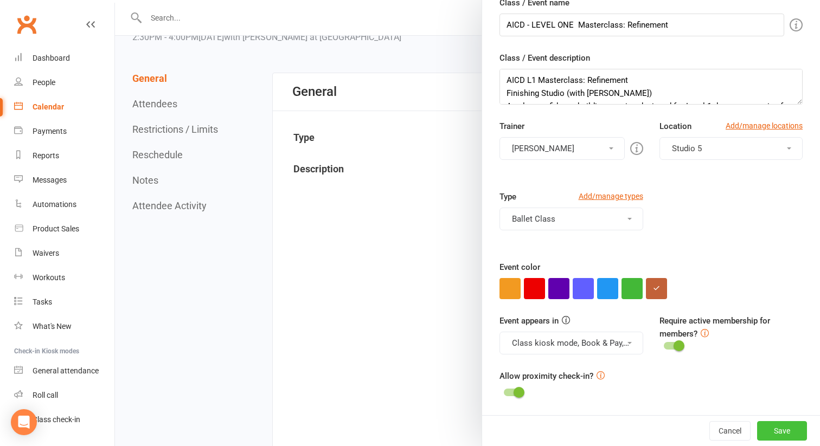
click at [789, 434] on button "Save" at bounding box center [782, 431] width 50 height 20
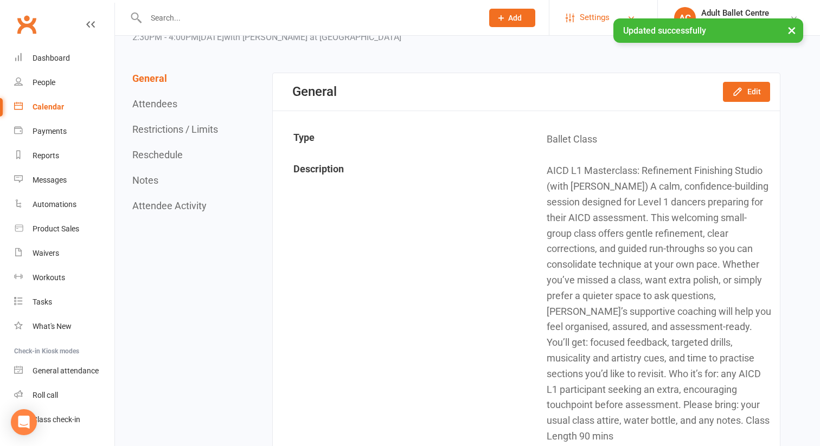
click at [583, 18] on span "Settings" at bounding box center [595, 17] width 30 height 24
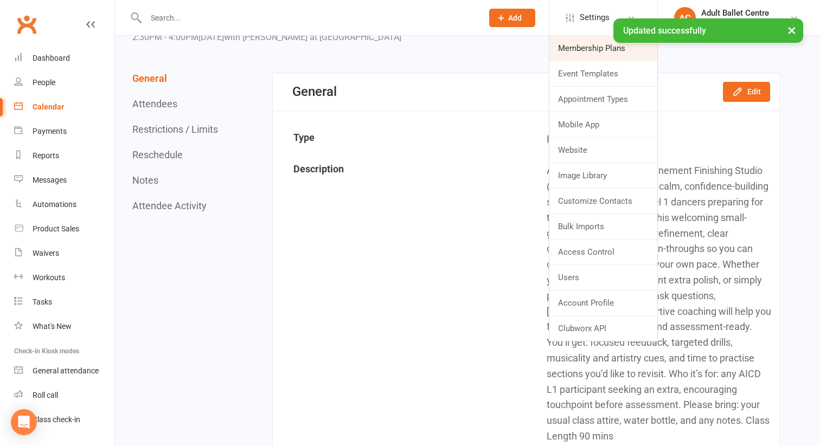
click at [584, 50] on link "Membership Plans" at bounding box center [603, 48] width 108 height 25
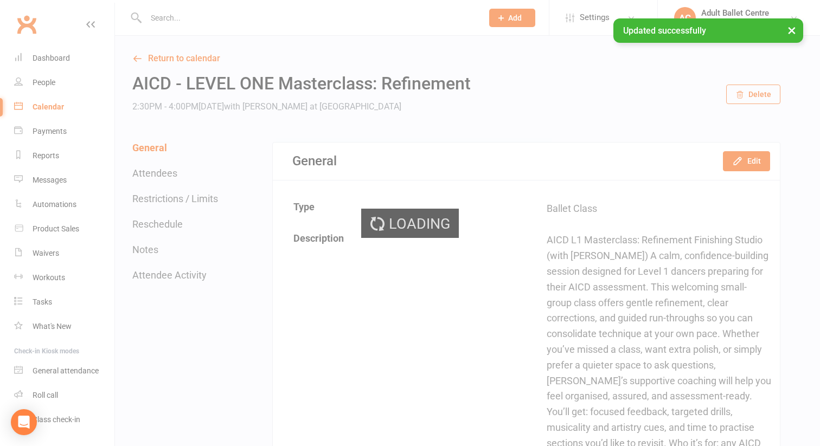
select select "50"
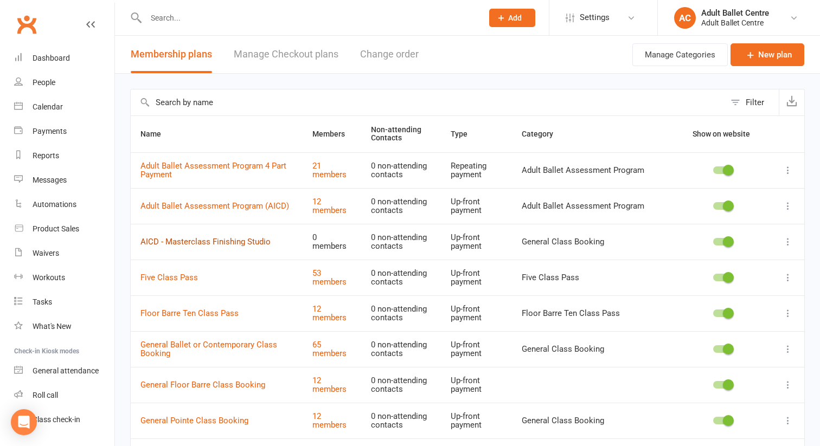
click at [212, 245] on link "AICD - Masterclass Finishing Studio" at bounding box center [205, 242] width 130 height 10
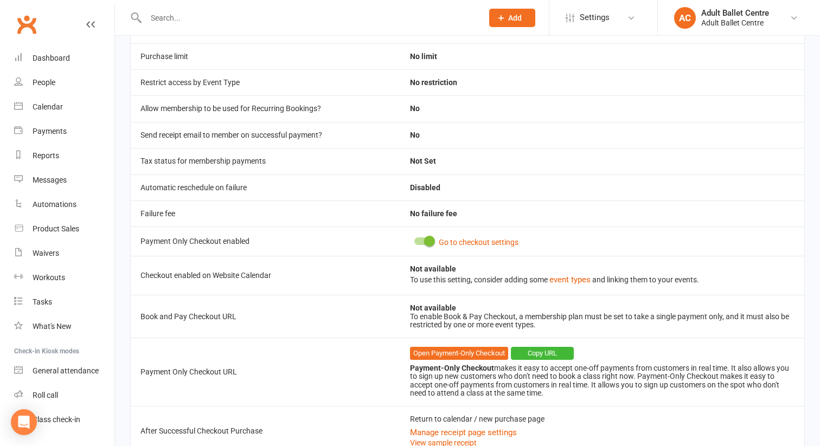
scroll to position [409, 0]
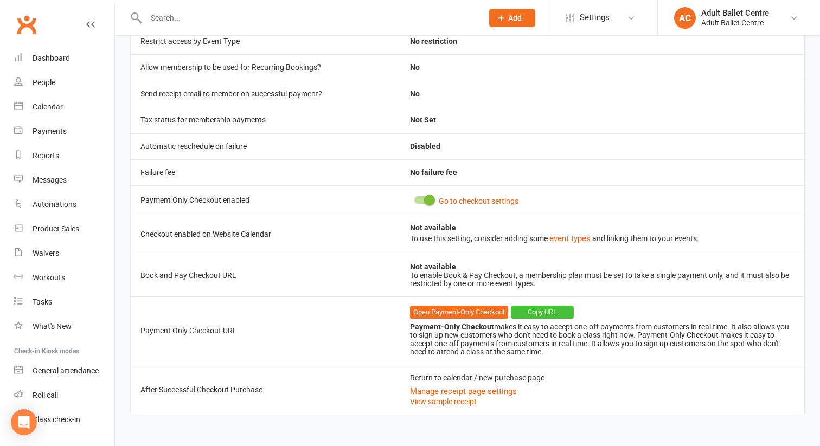
click at [556, 310] on button "Copy URL" at bounding box center [542, 312] width 63 height 13
click at [54, 84] on div "People" at bounding box center [44, 82] width 23 height 9
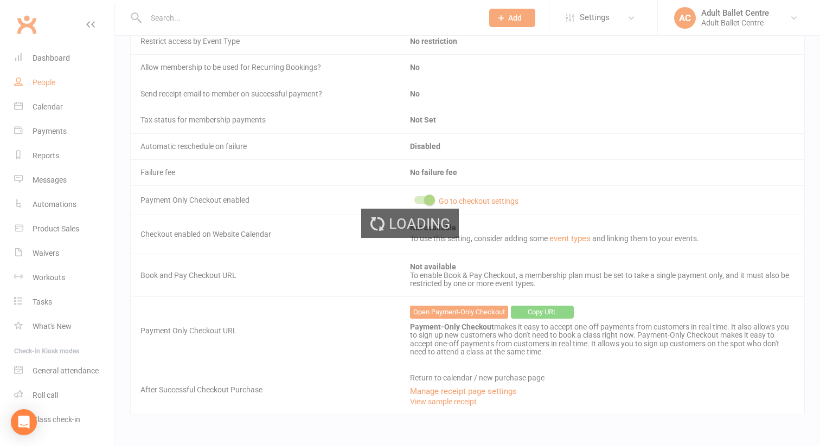
select select "100"
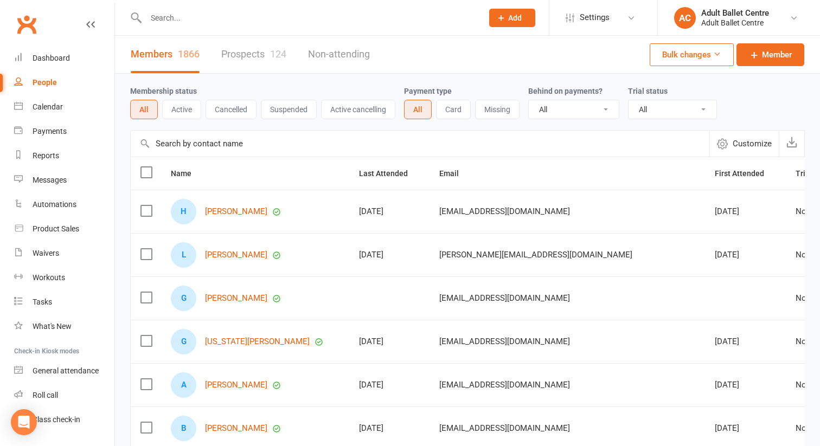
click at [175, 16] on input "text" at bounding box center [309, 17] width 332 height 15
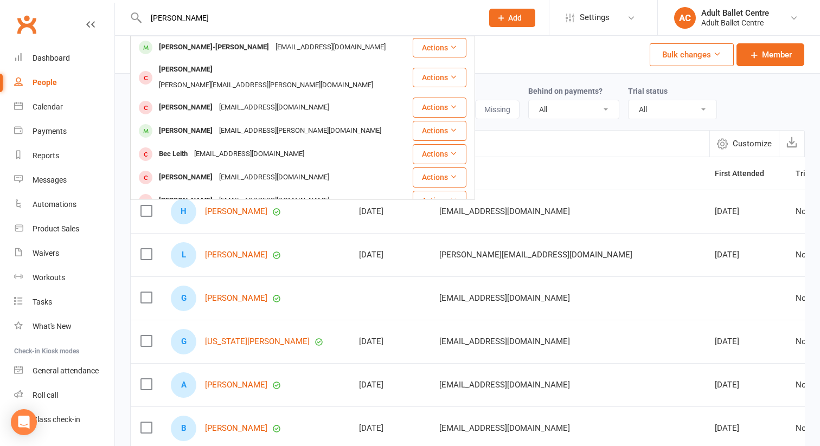
scroll to position [178, 0]
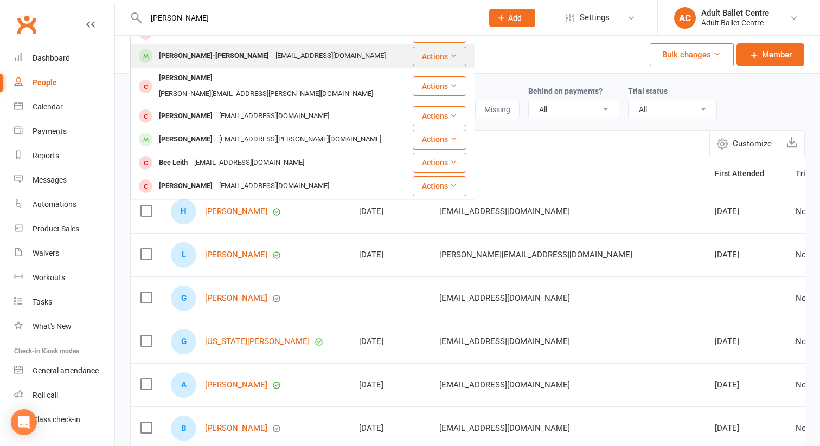
type input "Lee"
click at [193, 63] on div "[PERSON_NAME]-[PERSON_NAME]" at bounding box center [214, 56] width 117 height 16
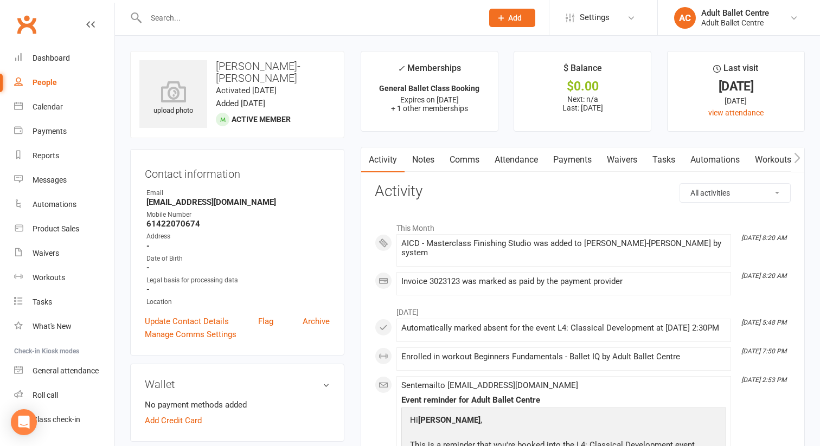
click at [582, 159] on link "Payments" at bounding box center [573, 160] width 54 height 25
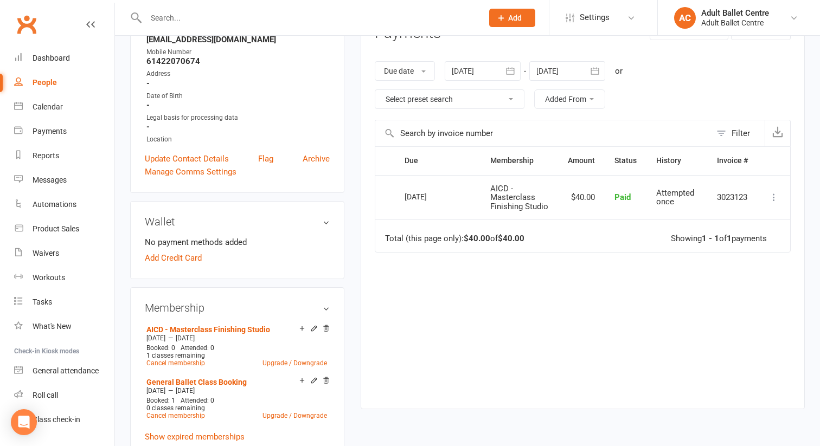
scroll to position [166, 0]
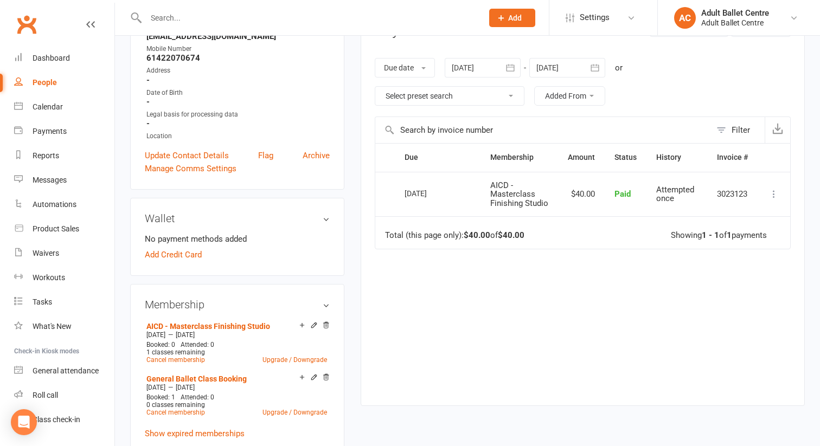
click at [489, 66] on div at bounding box center [483, 68] width 76 height 20
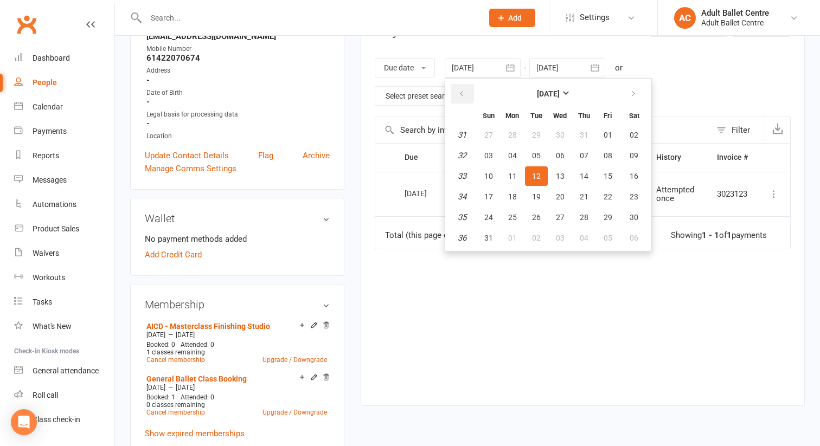
click at [459, 92] on button "button" at bounding box center [462, 94] width 23 height 20
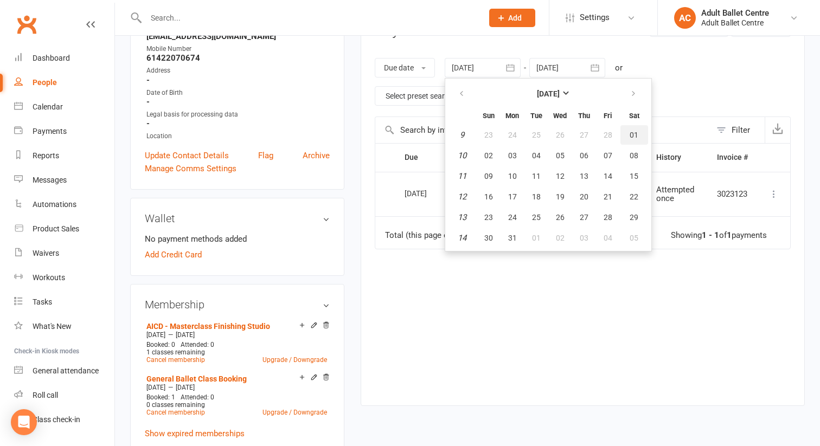
click at [629, 131] on button "01" at bounding box center [634, 135] width 28 height 20
type input "01 Mar 2025"
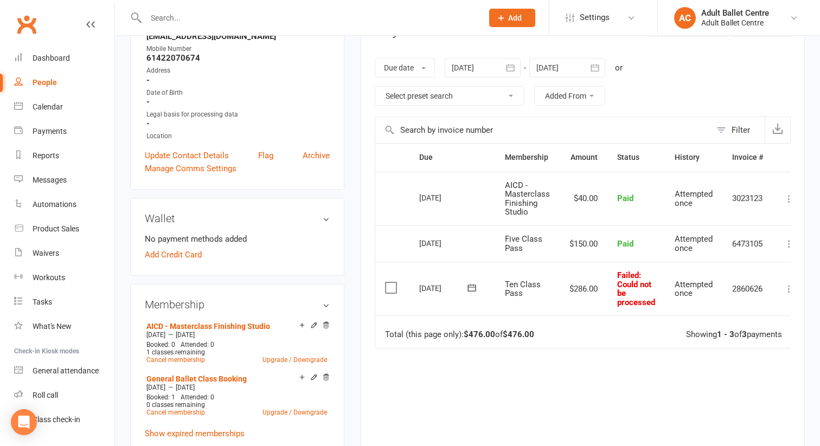
click at [788, 287] on icon at bounding box center [789, 289] width 11 height 11
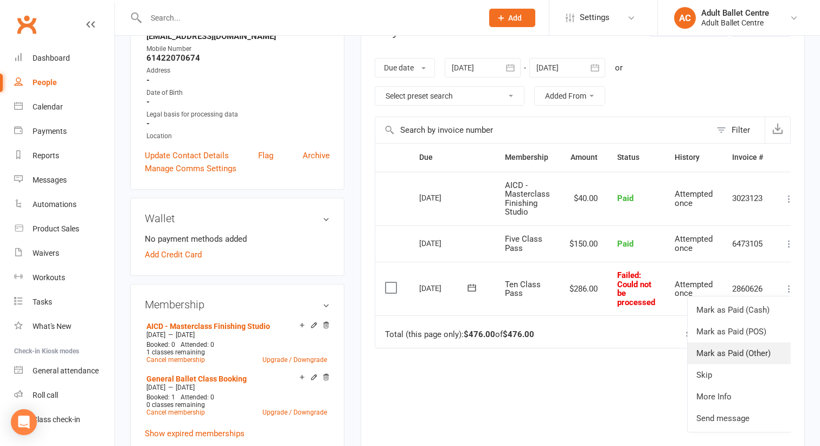
click at [739, 351] on link "Mark as Paid (Other)" at bounding box center [741, 354] width 107 height 22
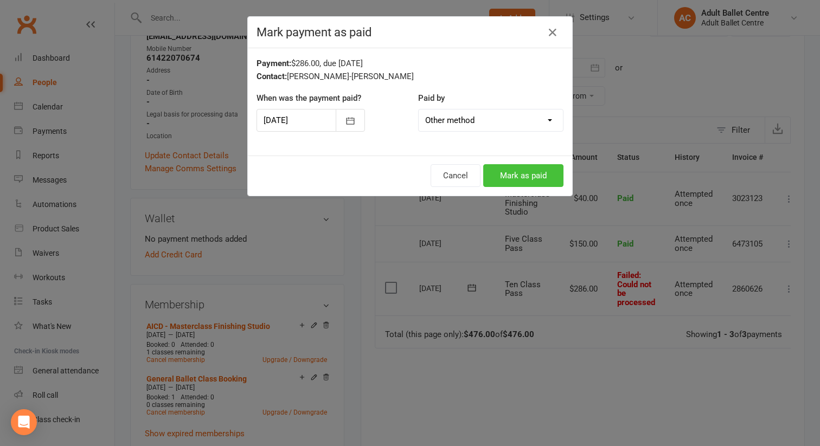
click at [538, 173] on button "Mark as paid" at bounding box center [523, 175] width 80 height 23
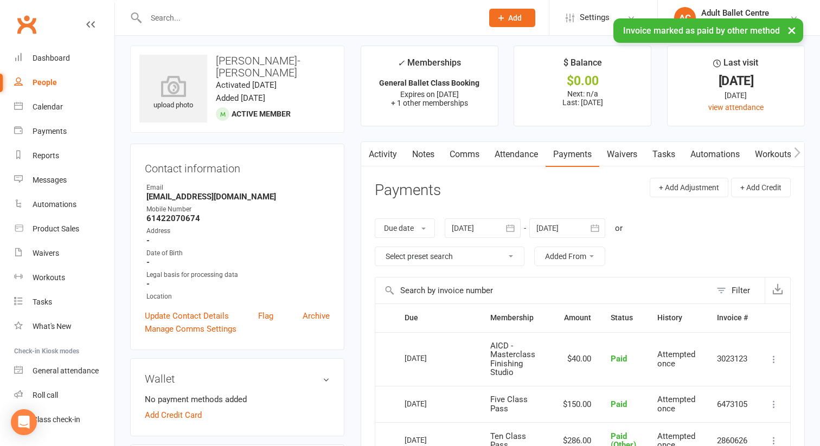
scroll to position [0, 0]
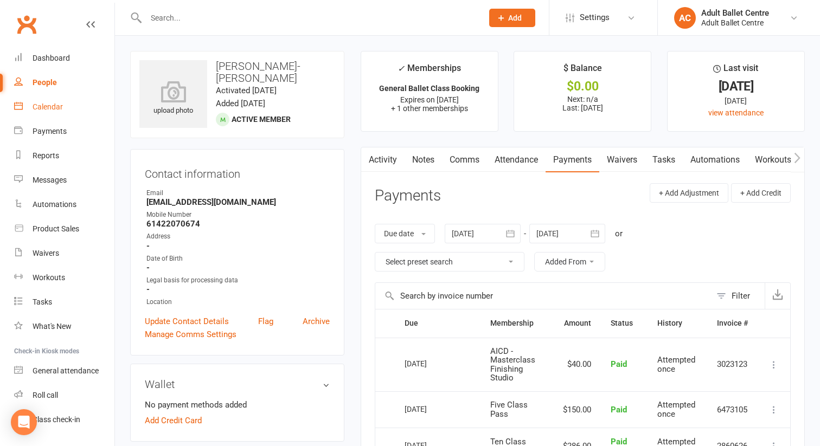
click at [50, 114] on link "Calendar" at bounding box center [64, 107] width 100 height 24
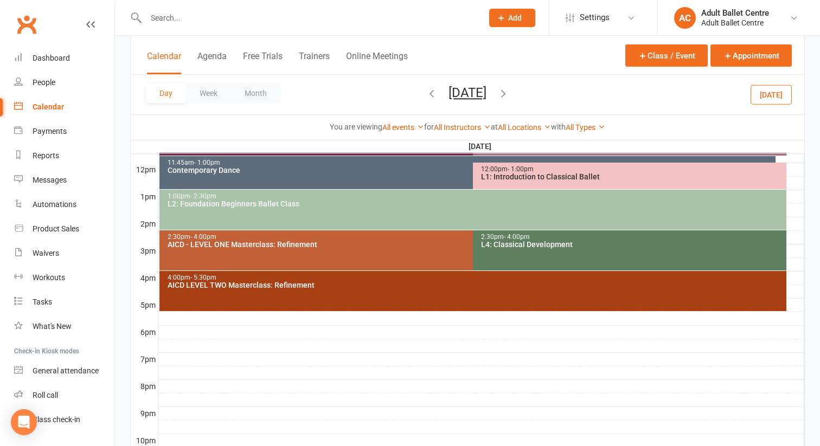
scroll to position [456, 0]
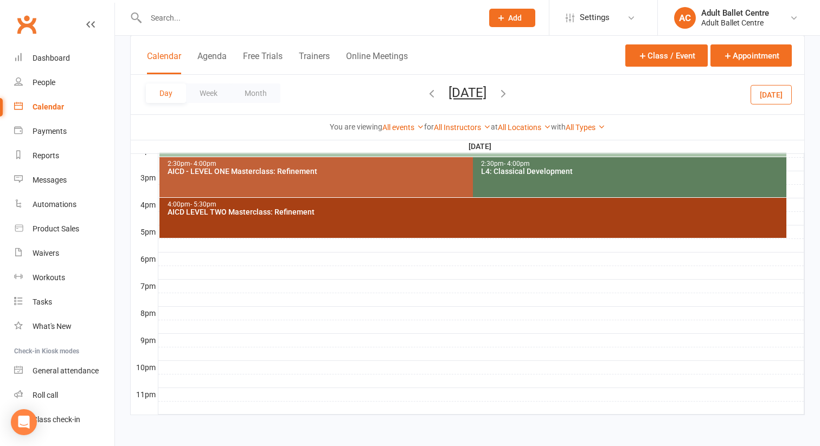
click at [311, 180] on div "2:30pm - 4:00pm AICD - LEVEL ONE Masterclass: Refinement" at bounding box center [467, 177] width 617 height 40
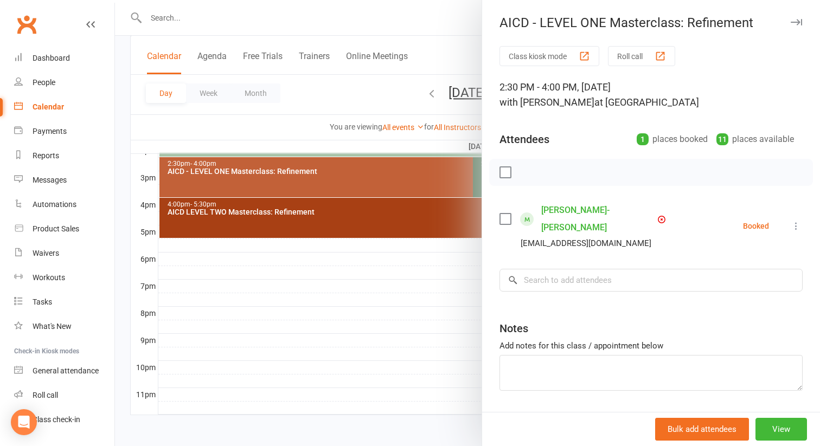
click at [798, 221] on icon at bounding box center [796, 226] width 11 height 11
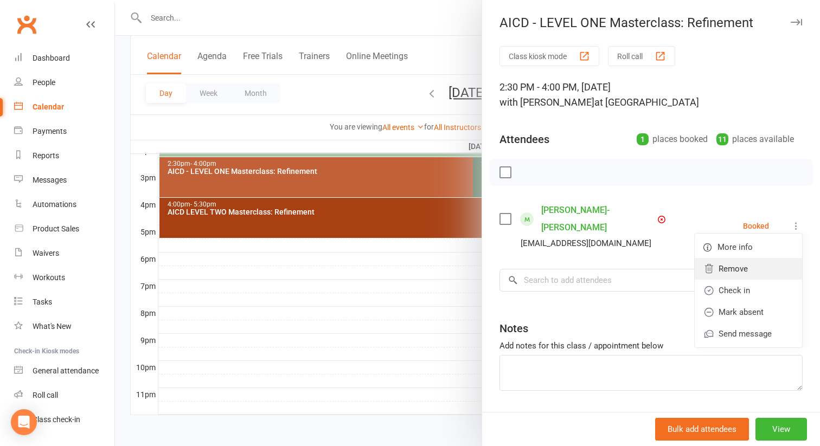
click at [745, 264] on link "Remove" at bounding box center [748, 269] width 107 height 22
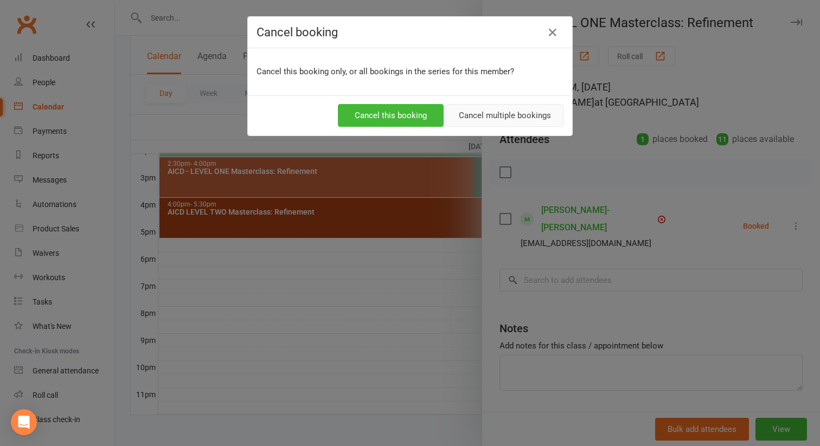
click at [476, 120] on button "Cancel multiple bookings" at bounding box center [504, 115] width 117 height 23
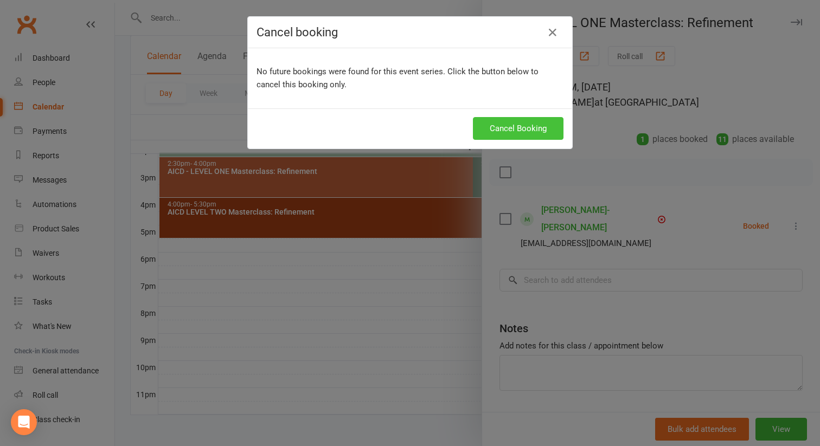
click at [496, 124] on button "Cancel Booking" at bounding box center [518, 128] width 91 height 23
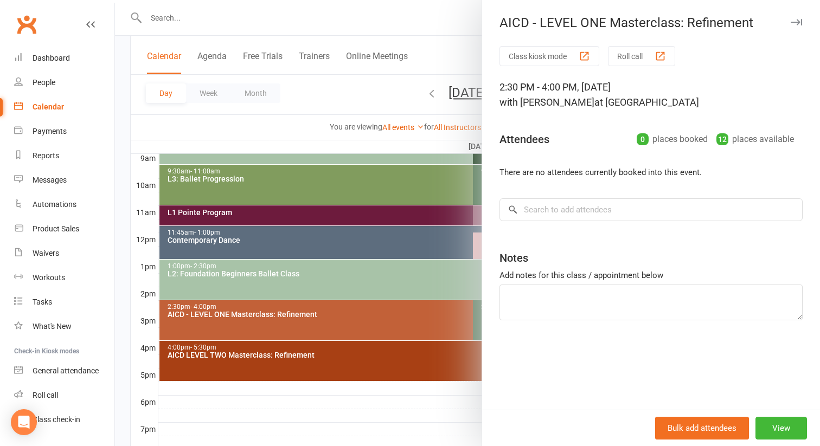
scroll to position [326, 0]
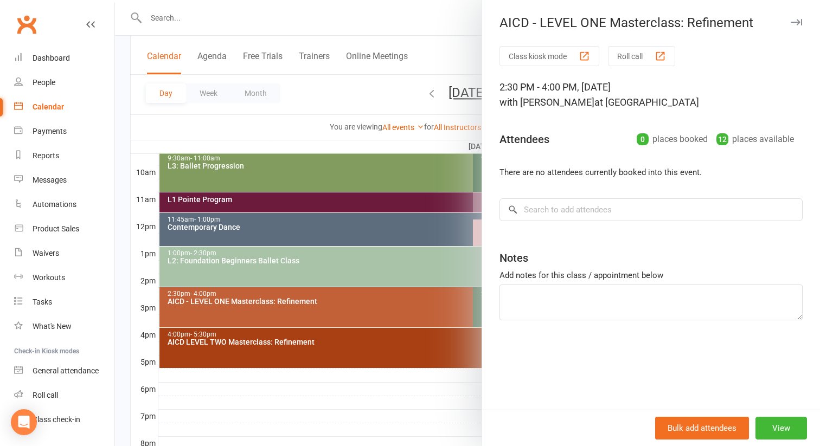
click at [399, 313] on div at bounding box center [467, 223] width 705 height 446
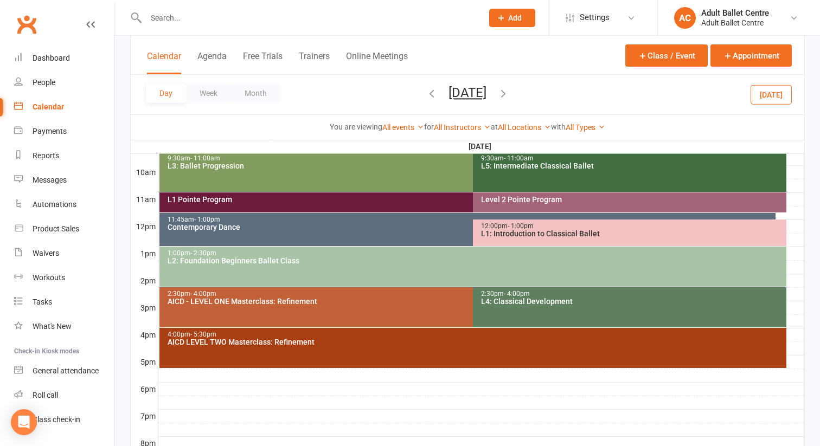
click at [399, 313] on div "2:30pm - 4:00pm AICD - LEVEL ONE Masterclass: Refinement" at bounding box center [467, 307] width 617 height 40
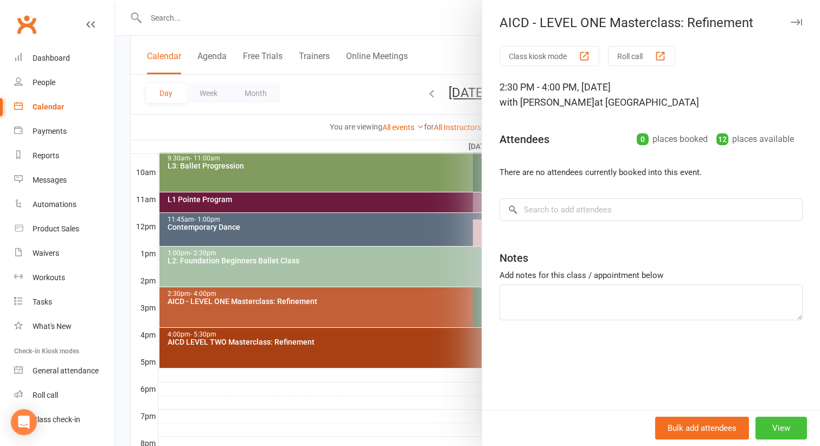
click at [776, 431] on button "View" at bounding box center [782, 428] width 52 height 23
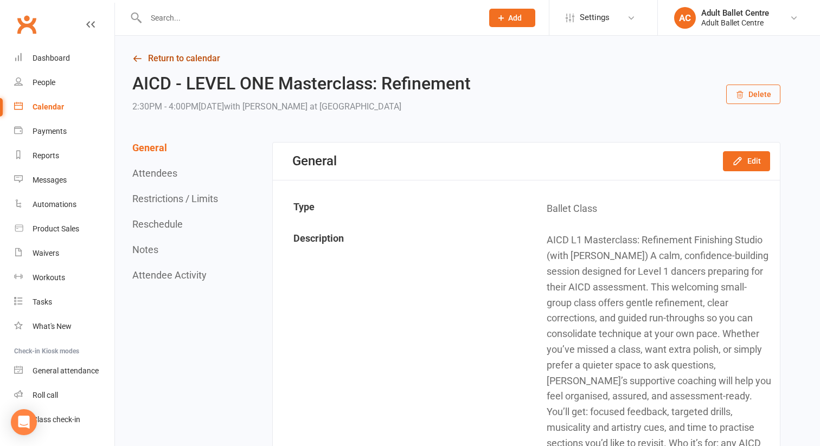
click at [151, 61] on link "Return to calendar" at bounding box center [456, 58] width 648 height 15
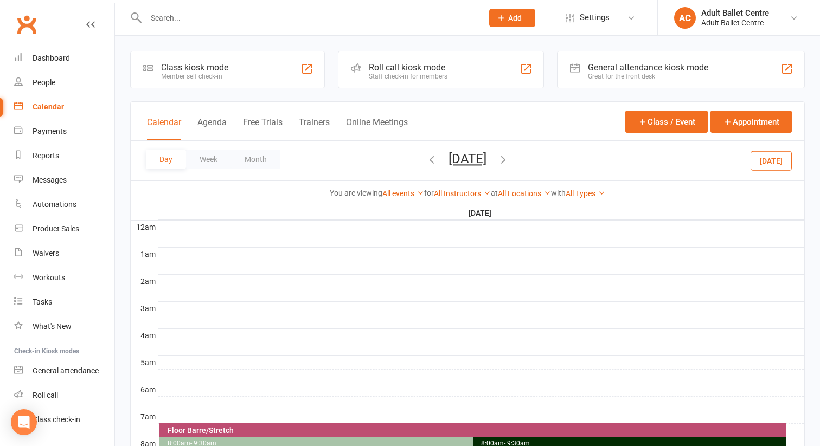
click at [426, 155] on icon "button" at bounding box center [432, 159] width 12 height 12
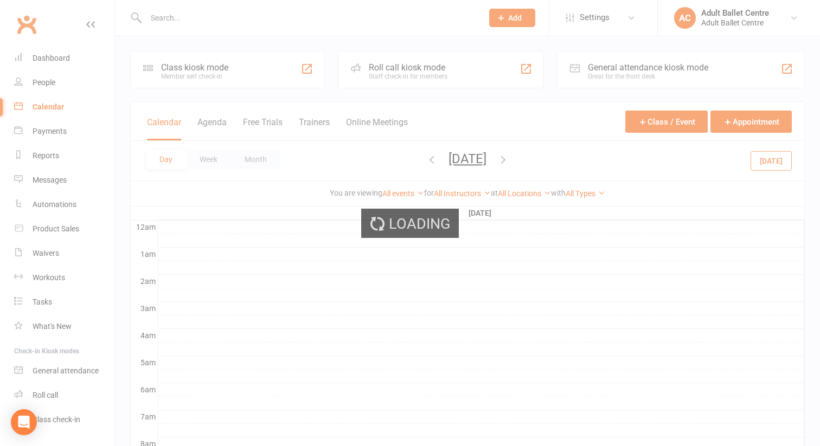
click at [392, 155] on ui-view "Prospect Member Non-attending contact Class / event Appointment Task Membership…" at bounding box center [410, 445] width 820 height 884
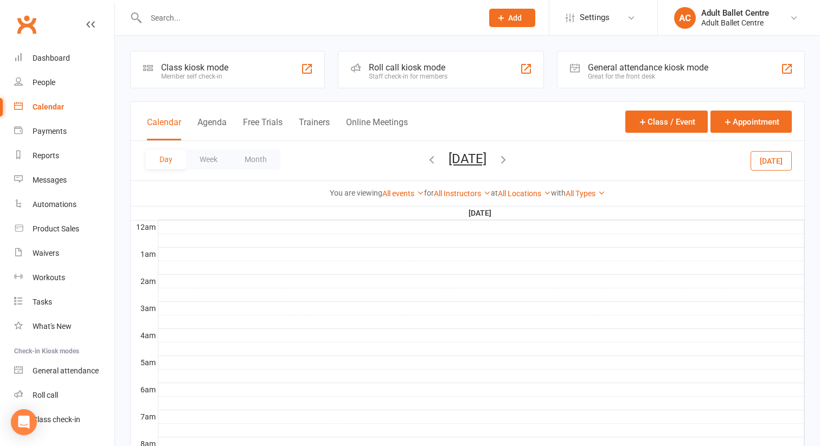
click at [426, 155] on icon "button" at bounding box center [432, 159] width 12 height 12
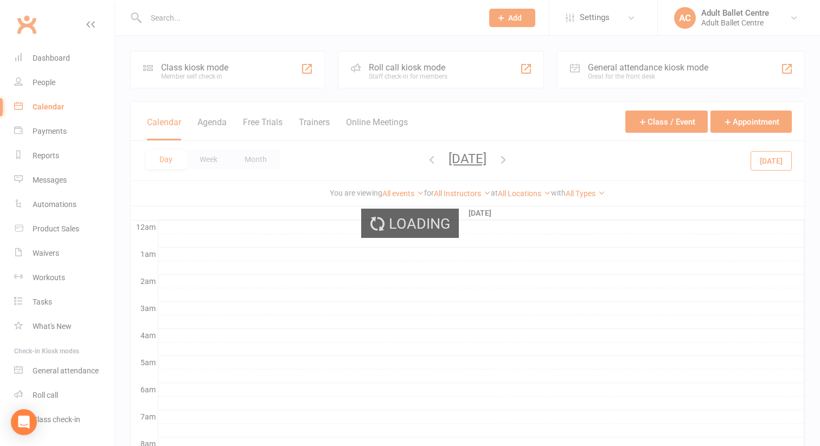
click at [392, 155] on div "Loading" at bounding box center [410, 223] width 820 height 446
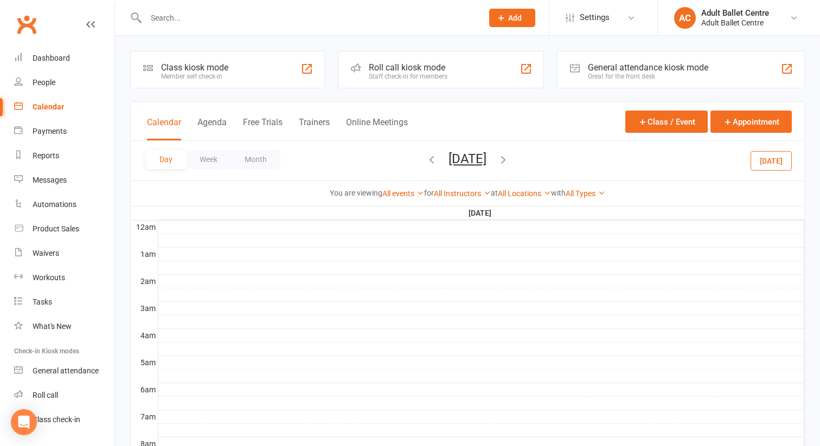
click at [392, 155] on ui-view "Prospect Member Non-attending contact Class / event Appointment Task Membership…" at bounding box center [410, 445] width 820 height 884
click at [426, 161] on icon "button" at bounding box center [432, 159] width 12 height 12
click at [426, 162] on icon "button" at bounding box center [432, 159] width 12 height 12
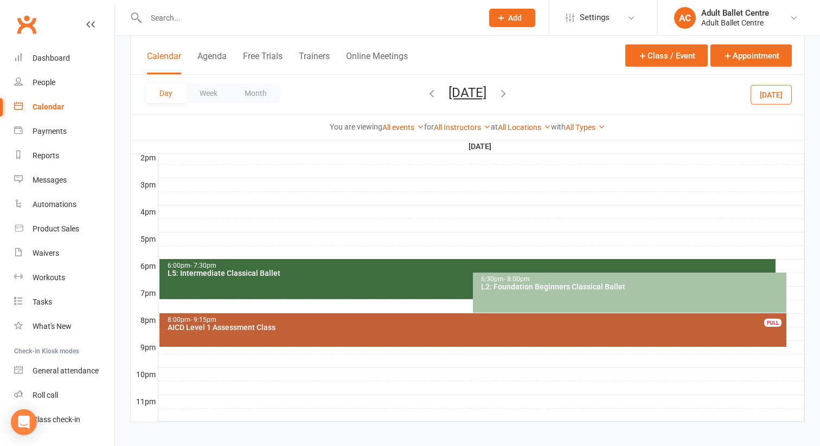
scroll to position [456, 0]
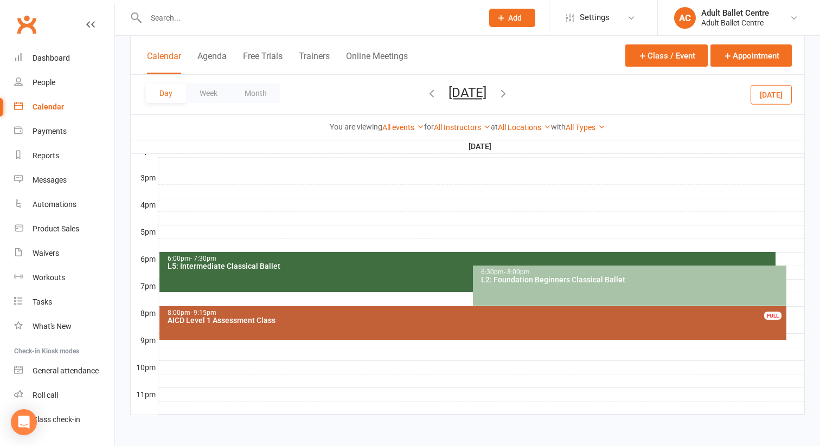
click at [308, 326] on div "8:00pm - 9:15pm AICD Level 1 Assessment Class FULL" at bounding box center [473, 323] width 628 height 34
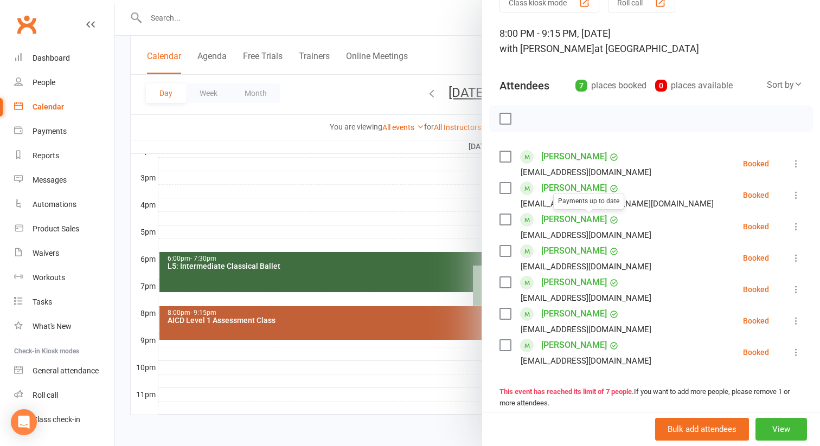
scroll to position [204, 0]
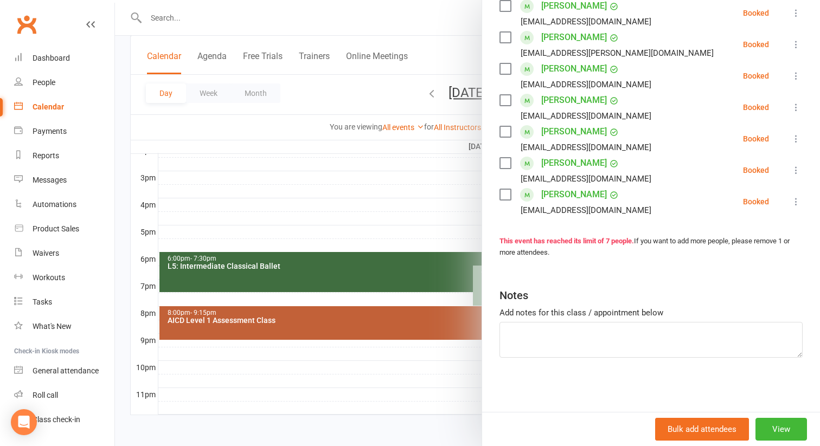
click at [377, 215] on div at bounding box center [467, 223] width 705 height 446
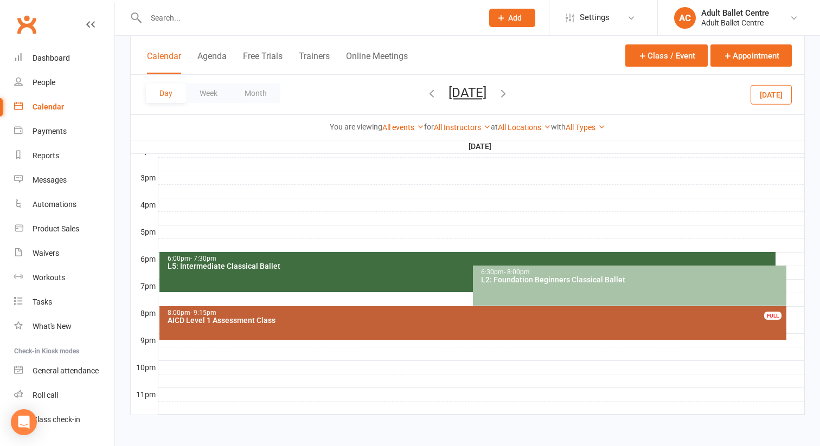
click at [509, 91] on icon "button" at bounding box center [503, 93] width 12 height 12
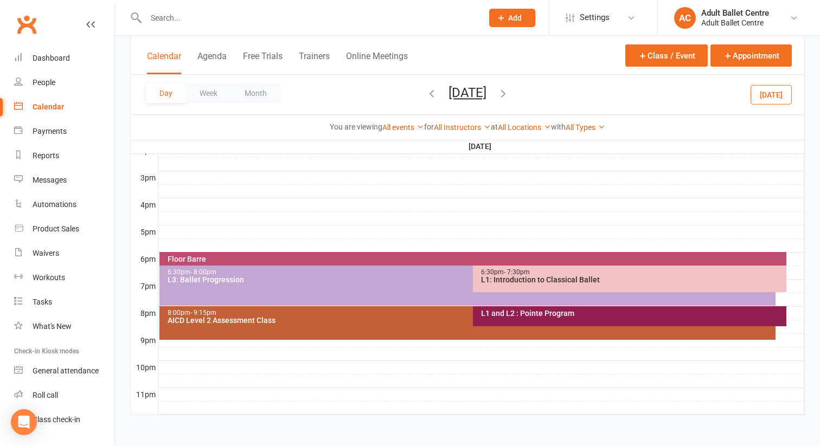
click at [509, 93] on icon "button" at bounding box center [503, 93] width 12 height 12
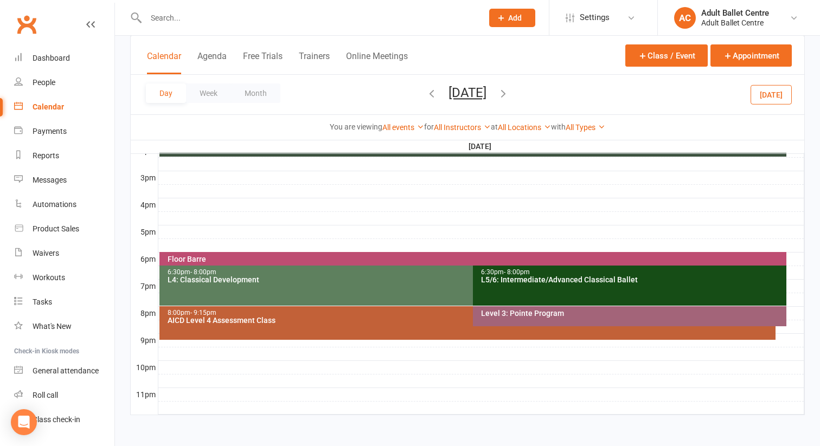
click at [552, 94] on div "Day Week Month Thursday, Oct 2, 2025 September 2025 Sun Mon Tue Wed Thu Fri Sat…" at bounding box center [468, 95] width 674 height 40
click at [509, 93] on icon "button" at bounding box center [503, 93] width 12 height 12
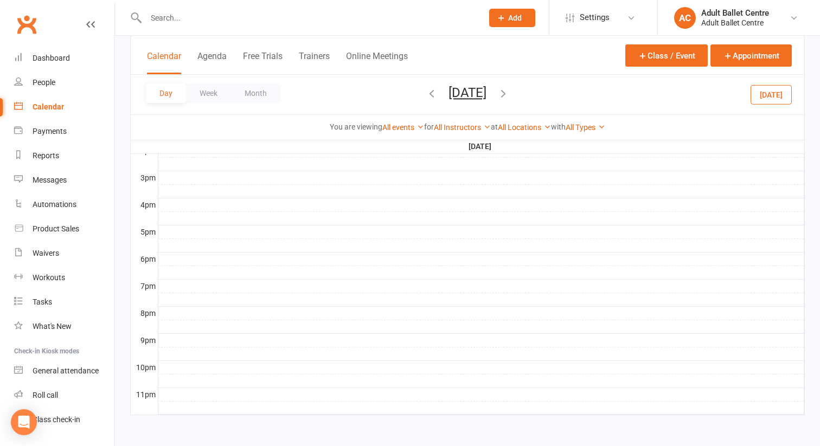
click at [509, 94] on icon "button" at bounding box center [503, 93] width 12 height 12
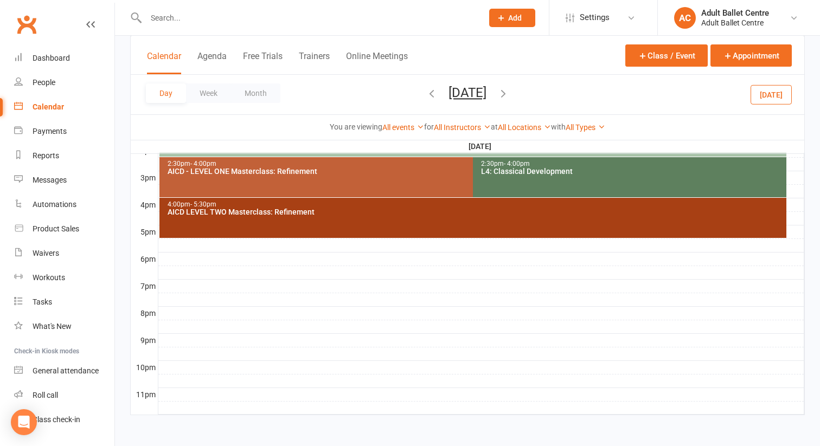
click at [398, 171] on div "AICD - LEVEL ONE Masterclass: Refinement" at bounding box center [470, 172] width 607 height 8
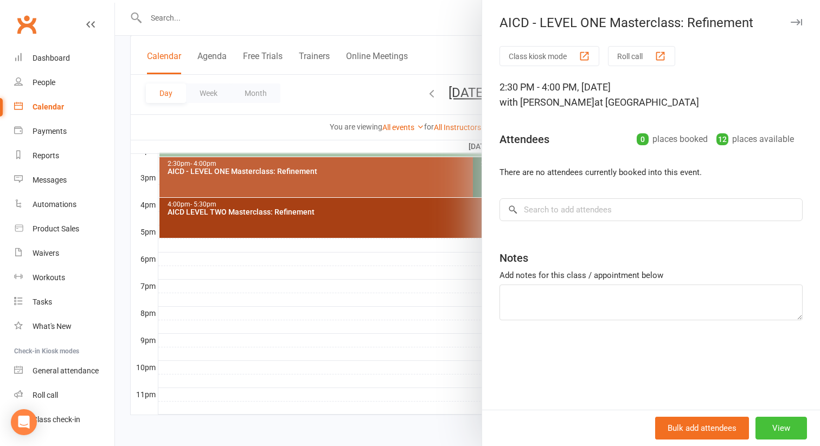
click at [775, 421] on button "View" at bounding box center [782, 428] width 52 height 23
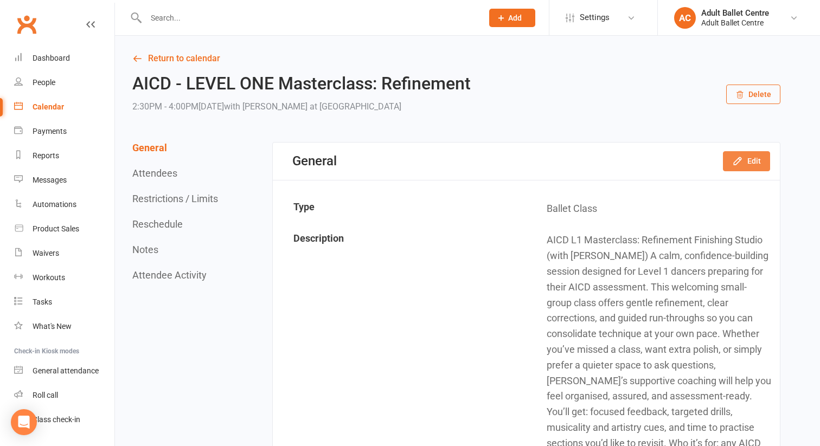
click at [735, 161] on icon "button" at bounding box center [737, 161] width 7 height 7
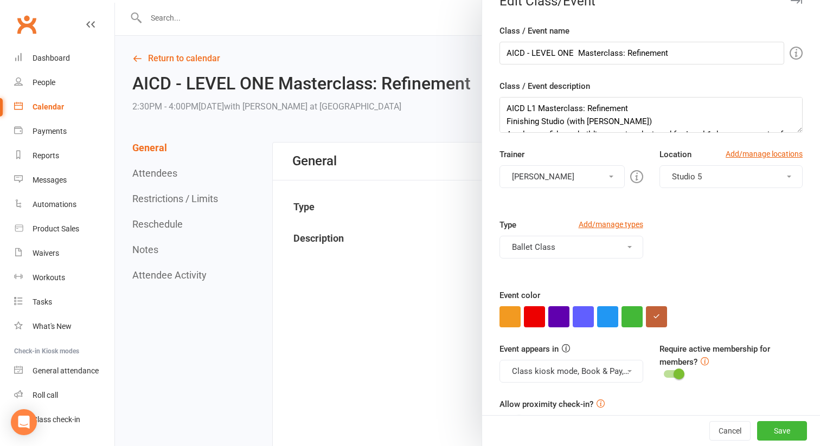
scroll to position [23, 0]
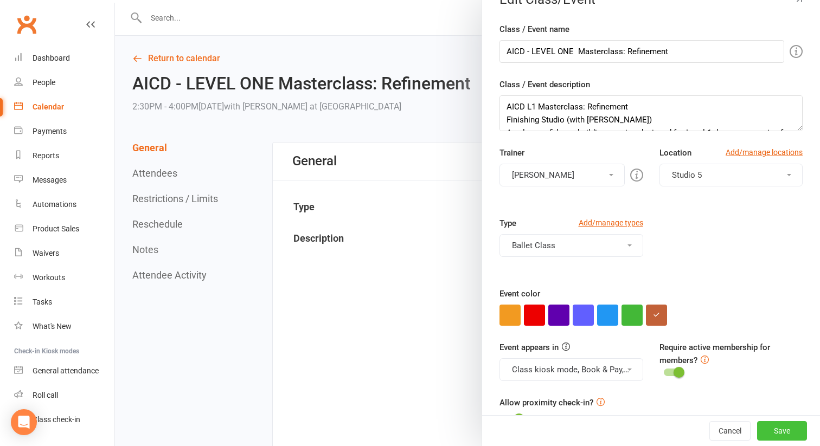
click at [773, 423] on button "Save" at bounding box center [782, 431] width 50 height 20
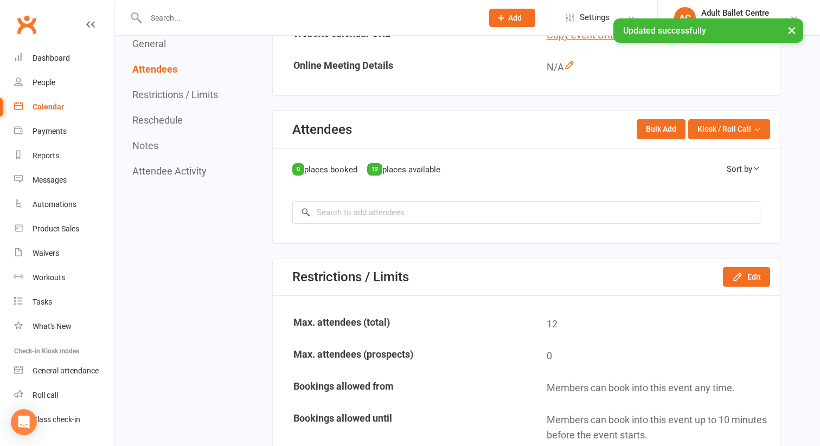
scroll to position [728, 0]
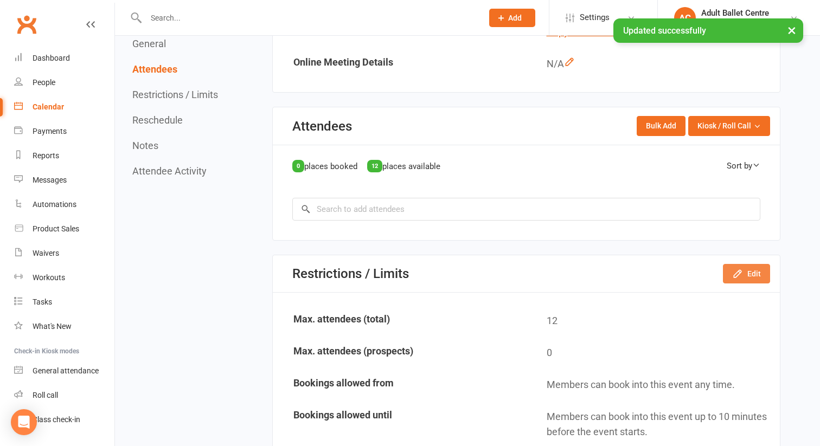
click at [748, 264] on button "Edit" at bounding box center [746, 274] width 47 height 20
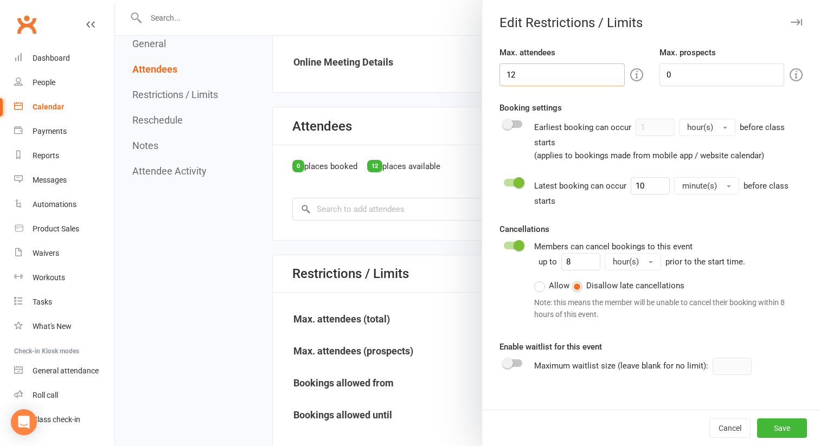
click at [528, 77] on input "12" at bounding box center [562, 74] width 125 height 23
type input "1"
type input "8"
click at [780, 429] on button "Save" at bounding box center [782, 429] width 50 height 20
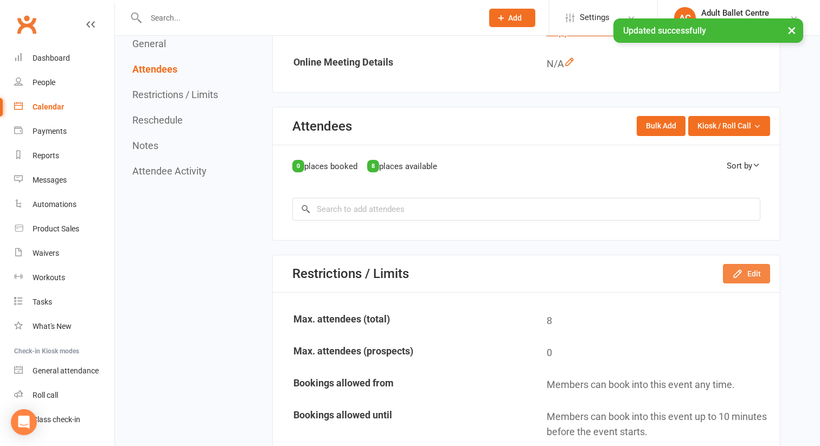
click at [746, 264] on button "Edit" at bounding box center [746, 274] width 47 height 20
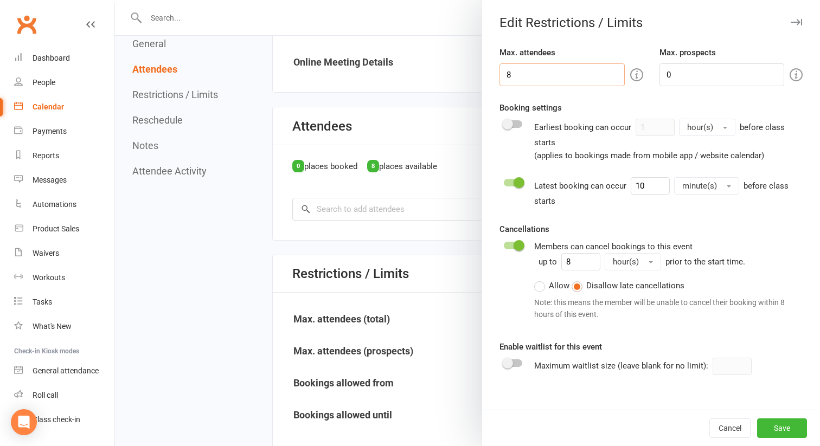
click at [512, 78] on input "8" at bounding box center [562, 74] width 125 height 23
type input "7"
click at [780, 431] on button "Save" at bounding box center [782, 429] width 50 height 20
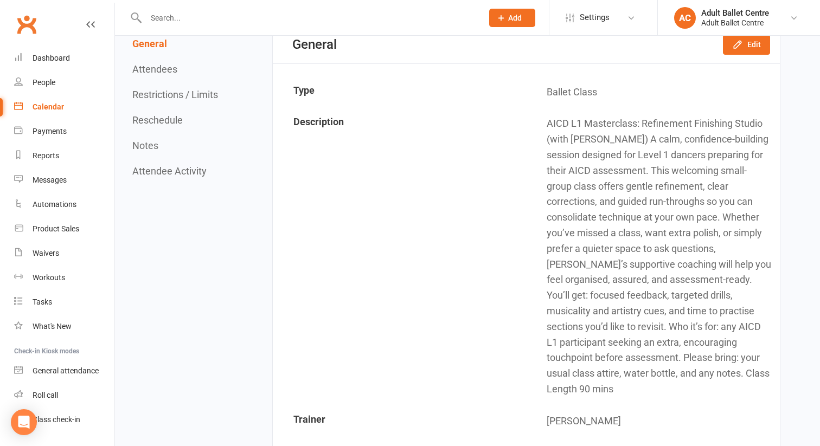
scroll to position [0, 0]
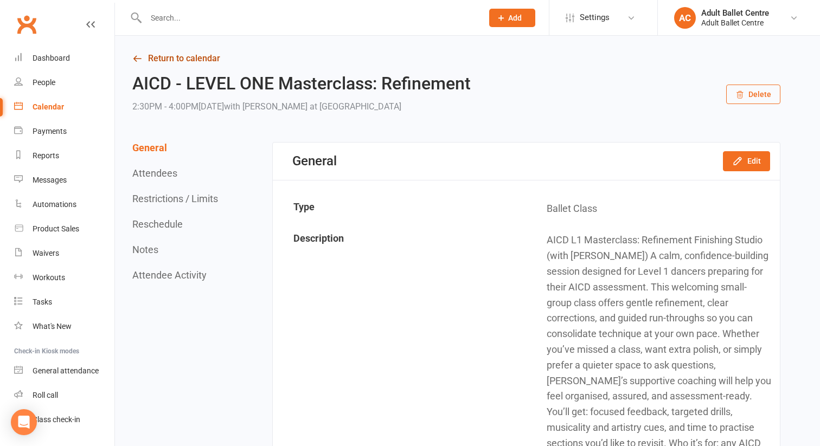
click at [165, 57] on link "Return to calendar" at bounding box center [456, 58] width 648 height 15
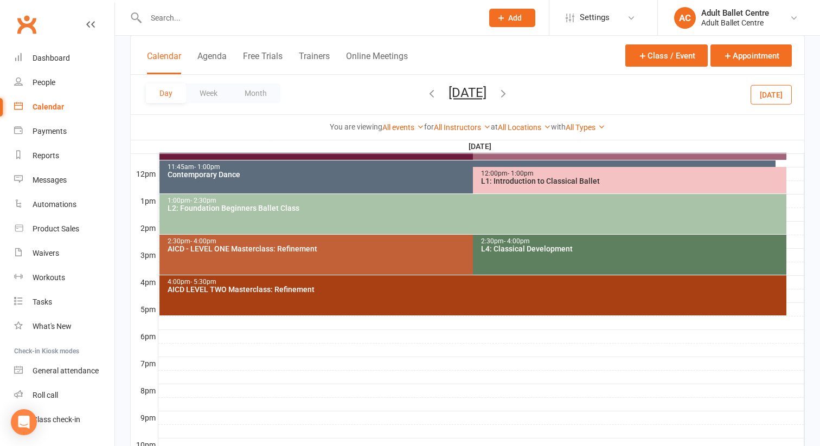
scroll to position [456, 0]
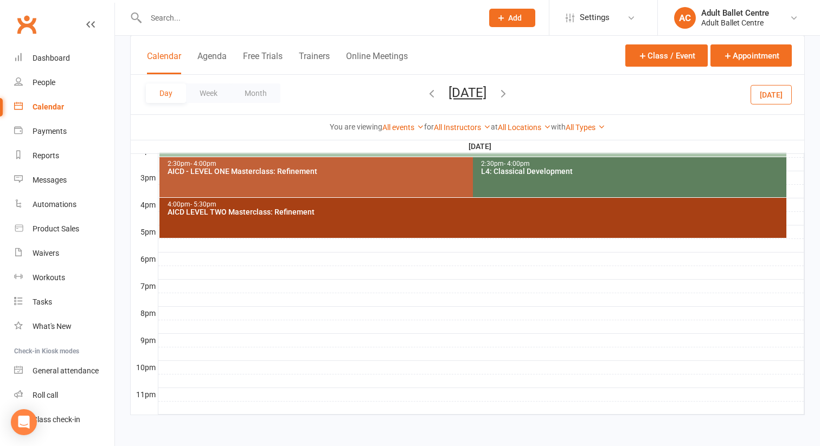
click at [377, 219] on div "4:00pm - 5:30pm AICD LEVEL TWO Masterclass: Refinement" at bounding box center [473, 218] width 628 height 40
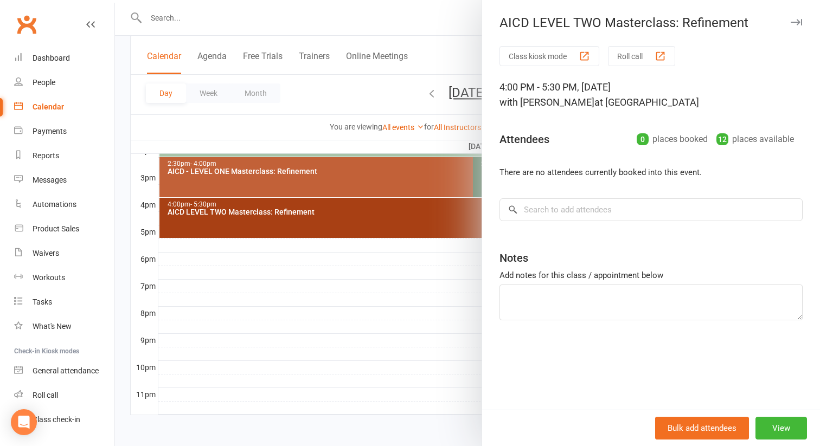
click at [386, 95] on div at bounding box center [467, 223] width 705 height 446
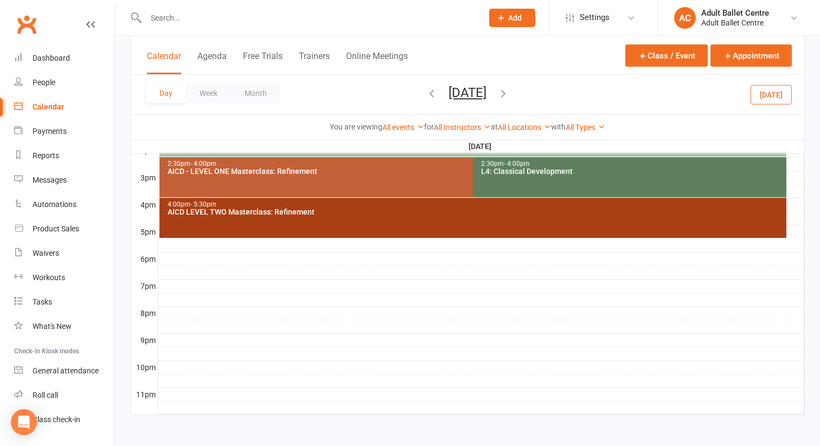
click at [426, 94] on icon "button" at bounding box center [432, 93] width 12 height 12
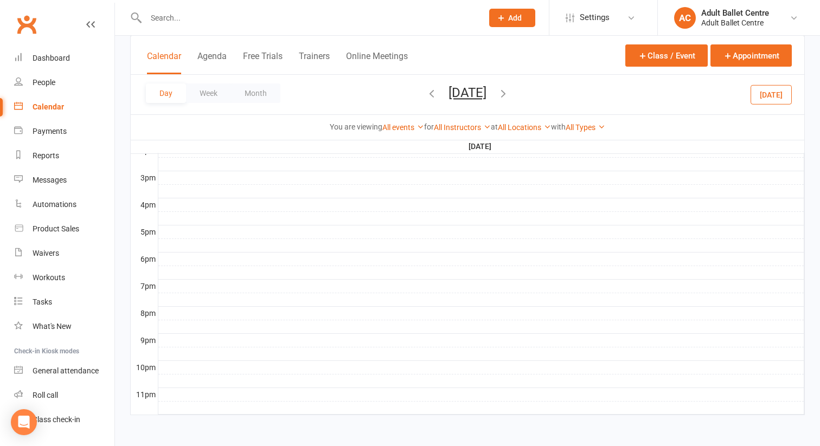
click at [426, 94] on icon "button" at bounding box center [432, 93] width 12 height 12
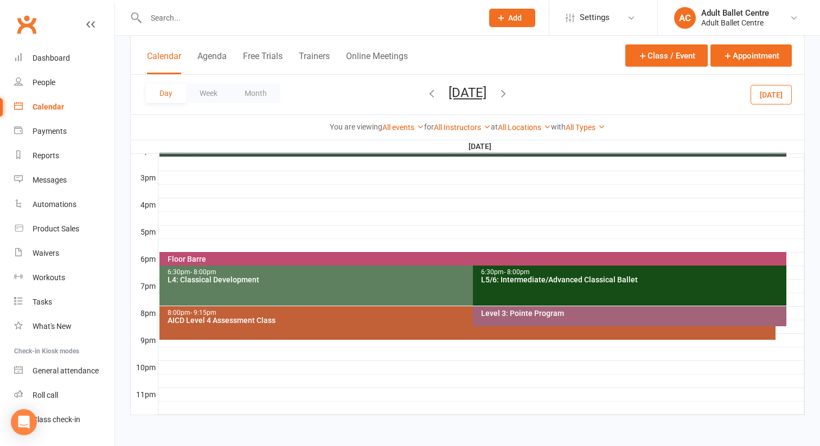
click at [426, 93] on icon "button" at bounding box center [432, 93] width 12 height 12
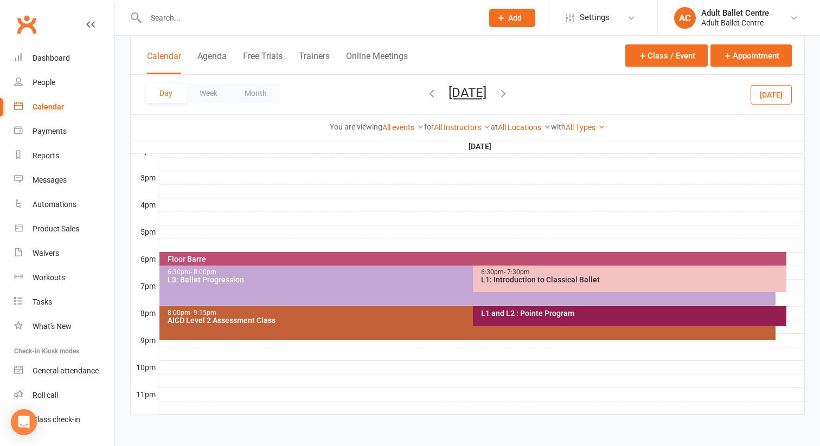
click at [426, 93] on icon "button" at bounding box center [432, 93] width 12 height 12
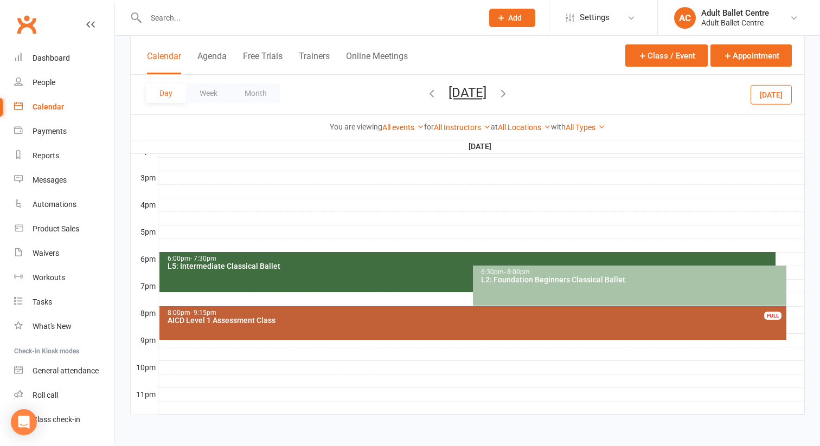
click at [509, 91] on icon "button" at bounding box center [503, 93] width 12 height 12
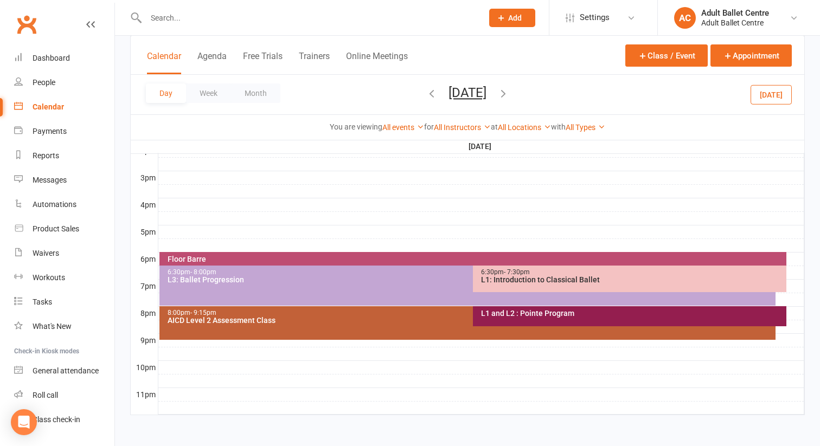
click at [348, 322] on div "AICD Level 2 Assessment Class" at bounding box center [470, 321] width 607 height 8
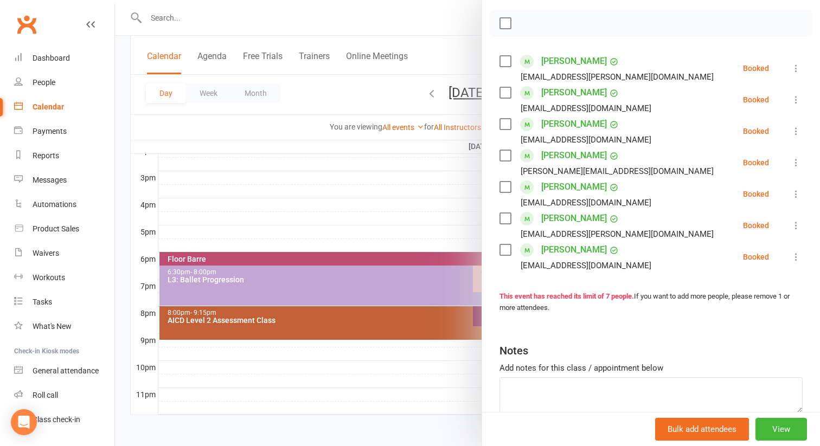
scroll to position [204, 0]
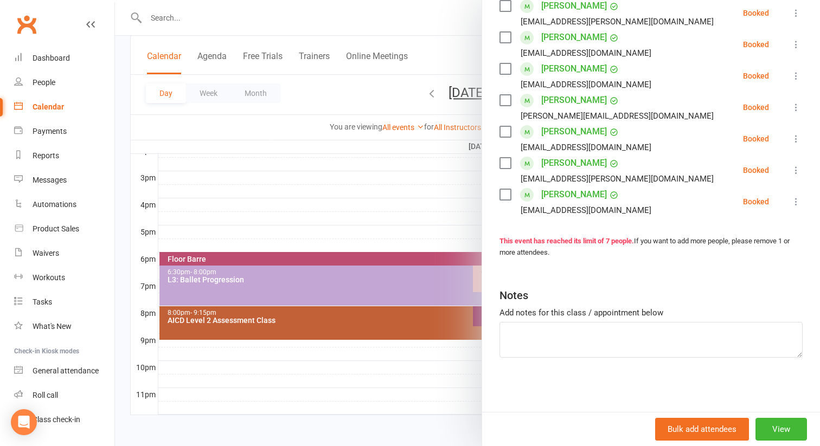
click at [404, 389] on div at bounding box center [467, 223] width 705 height 446
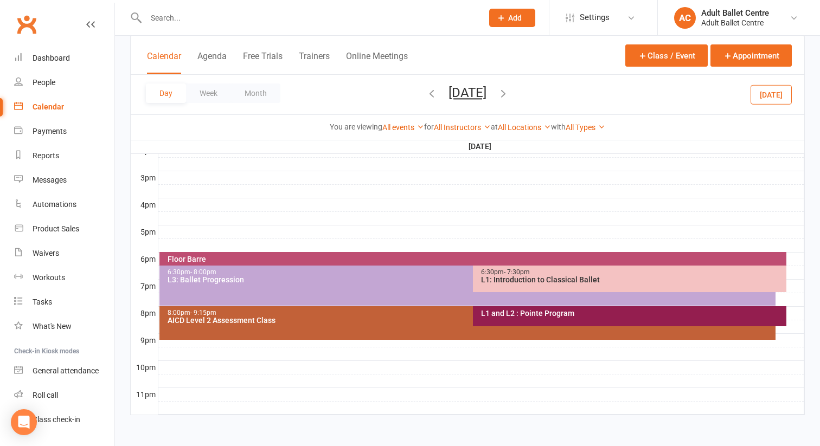
click at [509, 92] on icon "button" at bounding box center [503, 93] width 12 height 12
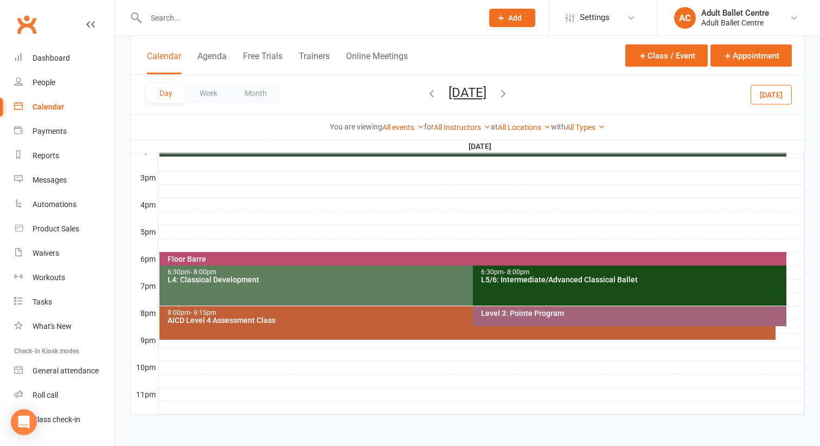
click at [509, 93] on icon "button" at bounding box center [503, 93] width 12 height 12
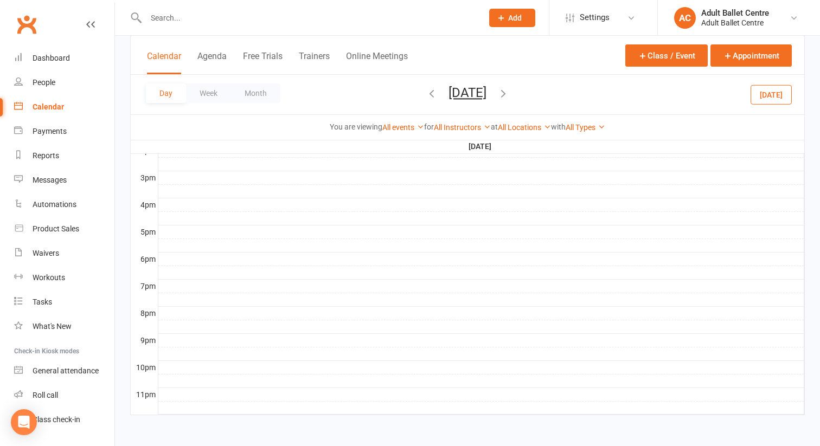
click at [509, 91] on icon "button" at bounding box center [503, 93] width 12 height 12
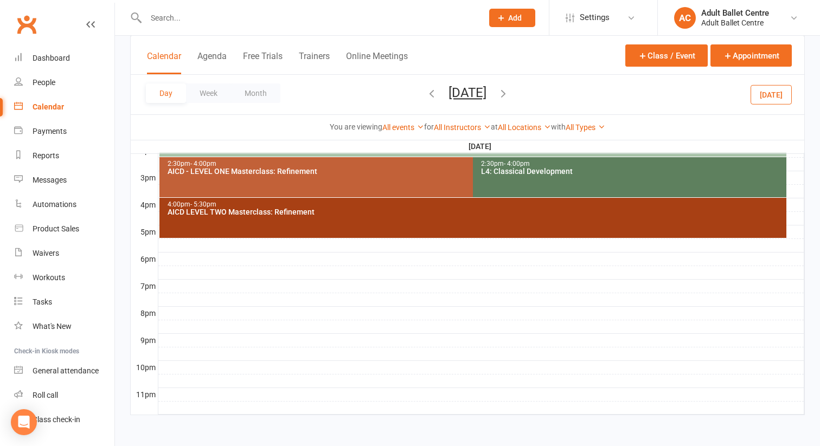
click at [433, 213] on div "AICD LEVEL TWO Masterclass: Refinement" at bounding box center [476, 212] width 618 height 8
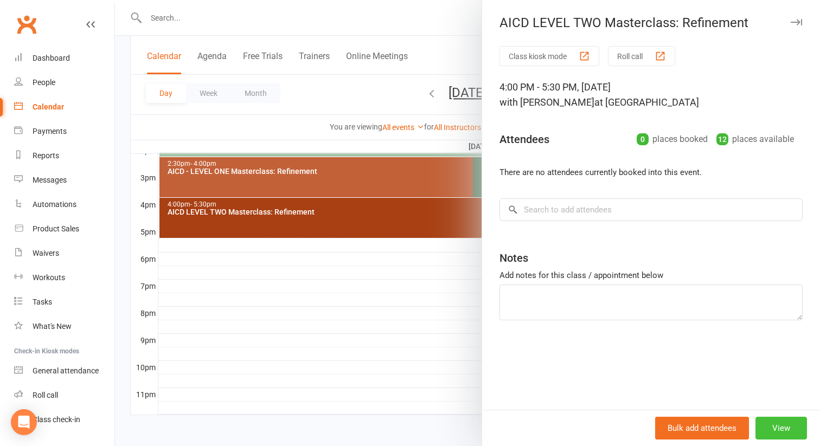
click at [770, 431] on button "View" at bounding box center [782, 428] width 52 height 23
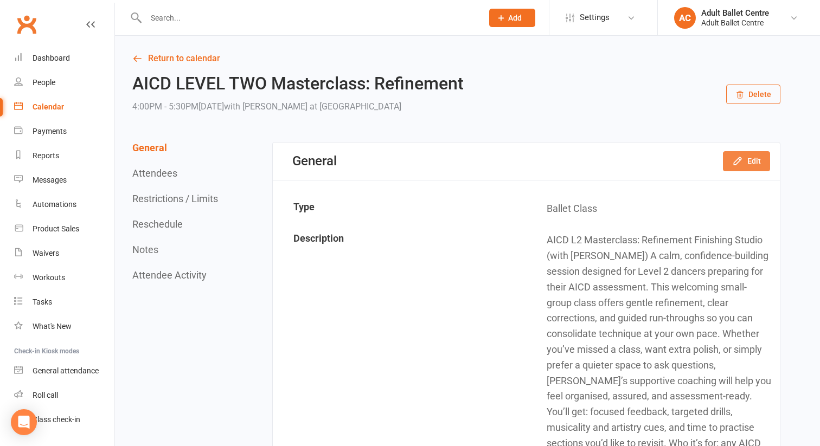
click at [732, 160] on button "Edit" at bounding box center [746, 161] width 47 height 20
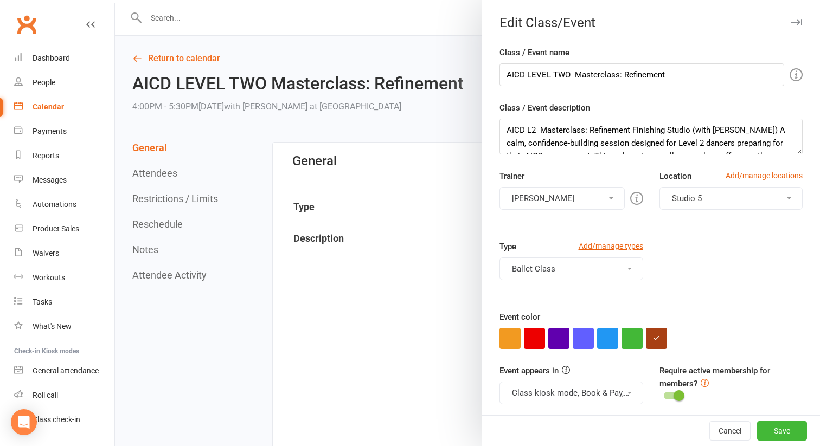
scroll to position [50, 0]
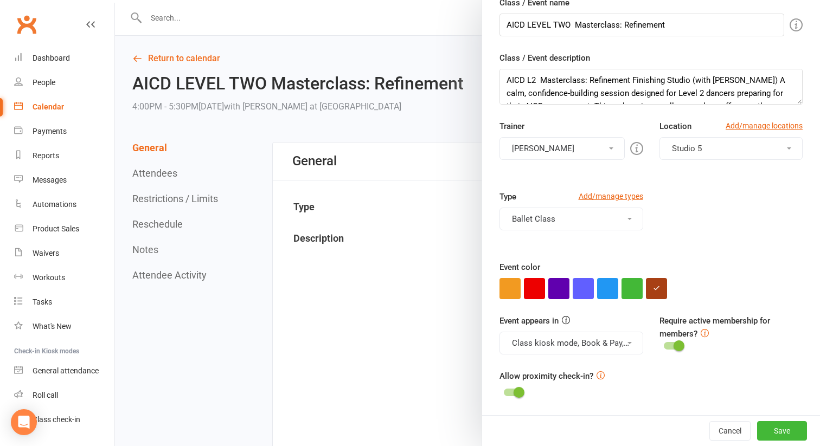
click at [614, 218] on button "Ballet Class" at bounding box center [572, 219] width 144 height 23
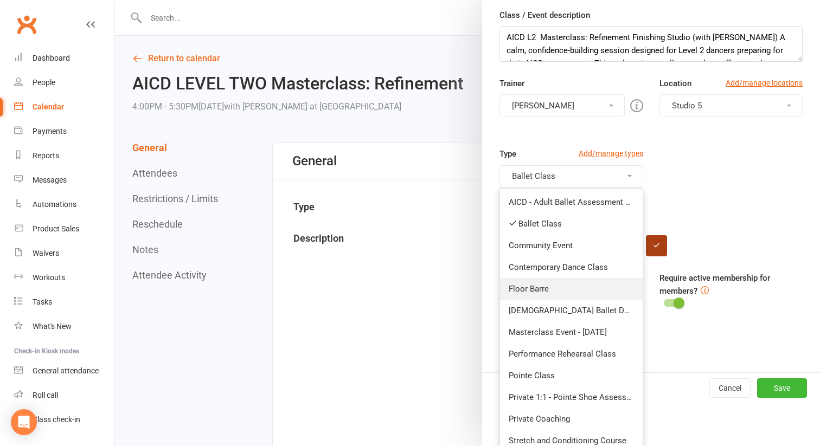
scroll to position [101, 0]
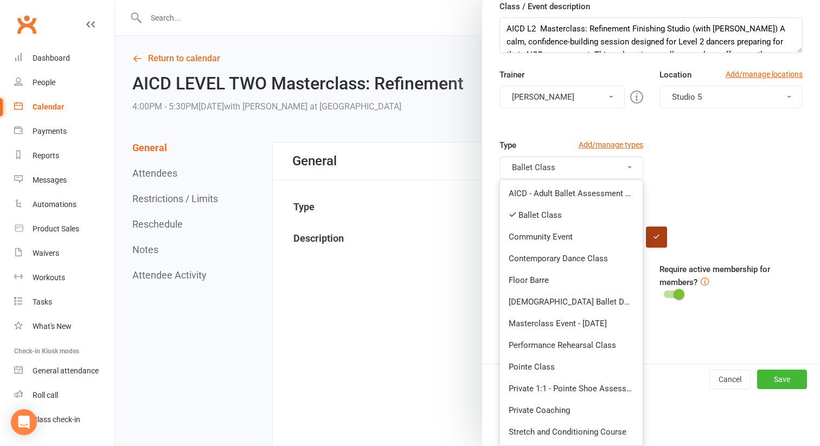
click at [748, 158] on div "Type Add/manage types Ballet Class AICD - Adult Ballet Assessment Classes Balle…" at bounding box center [650, 174] width 319 height 71
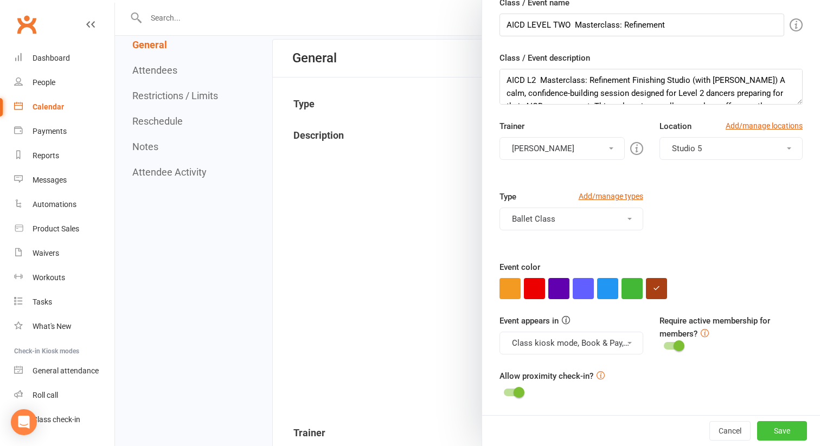
scroll to position [110, 0]
click at [778, 423] on button "Save" at bounding box center [782, 431] width 50 height 20
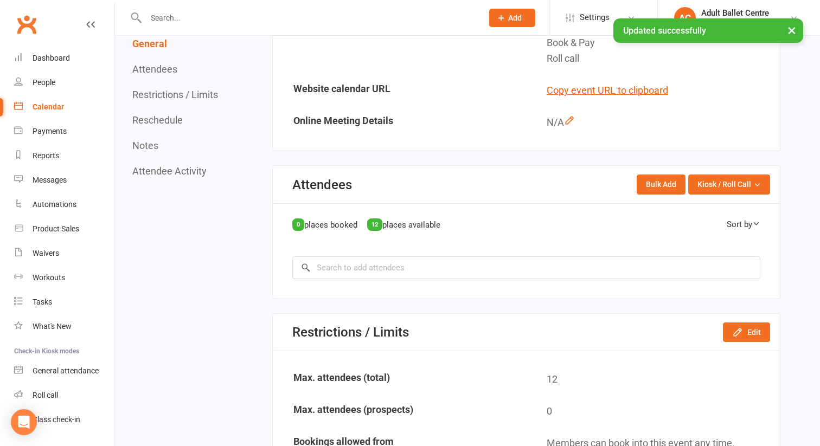
scroll to position [675, 0]
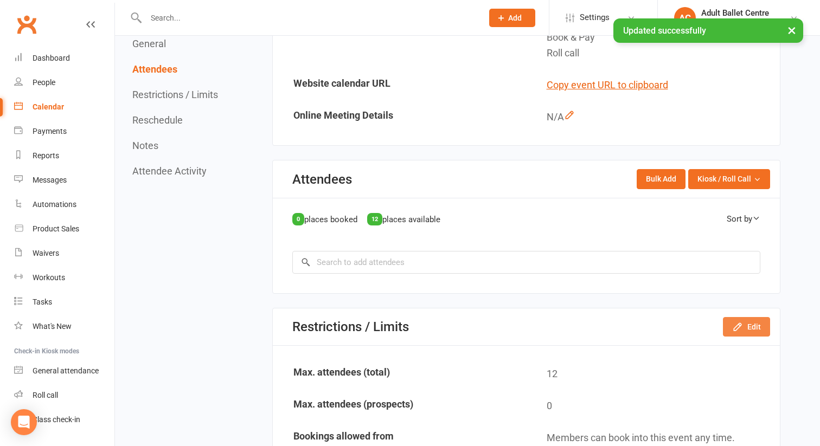
click at [747, 317] on button "Edit" at bounding box center [746, 327] width 47 height 20
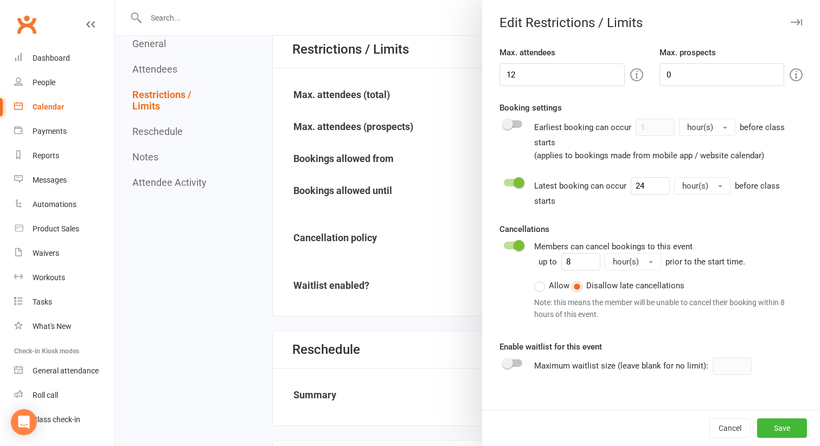
scroll to position [954, 0]
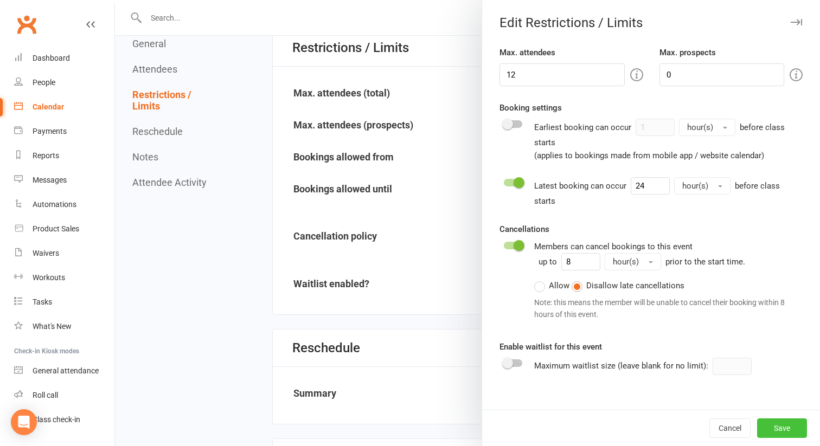
click at [791, 425] on button "Save" at bounding box center [782, 429] width 50 height 20
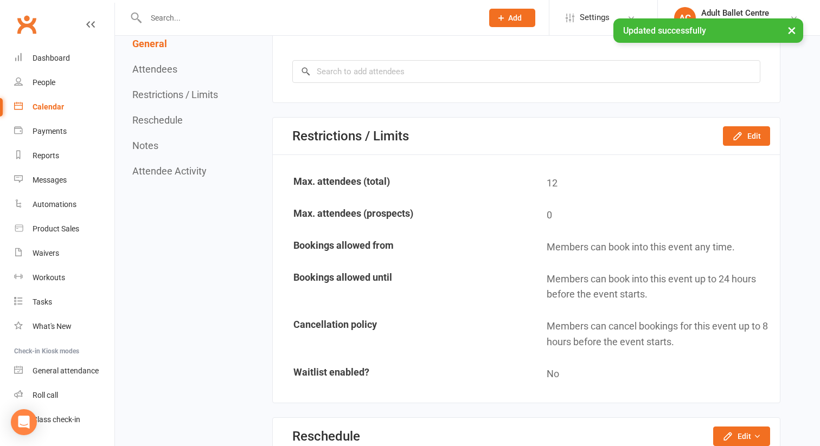
scroll to position [791, 0]
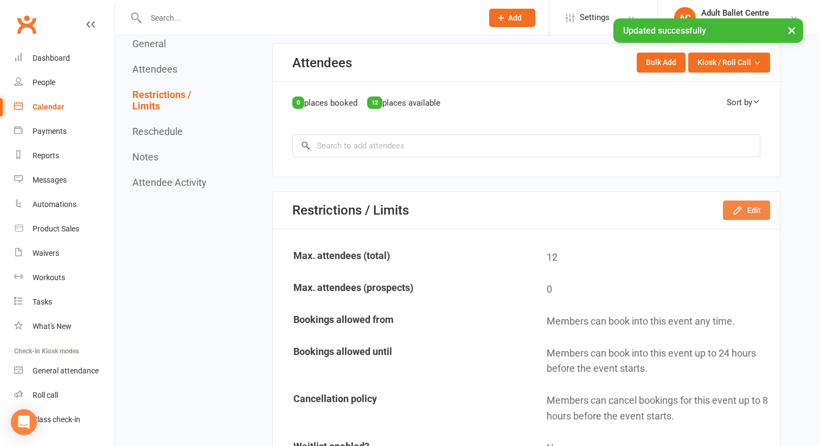
click at [740, 205] on icon "button" at bounding box center [737, 210] width 11 height 11
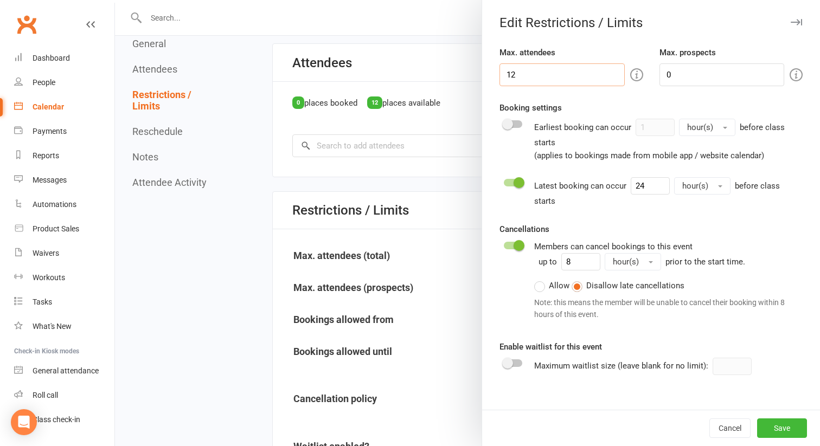
click at [525, 78] on input "12" at bounding box center [562, 74] width 125 height 23
type input "1"
type input "7"
click at [770, 428] on button "Save" at bounding box center [782, 429] width 50 height 20
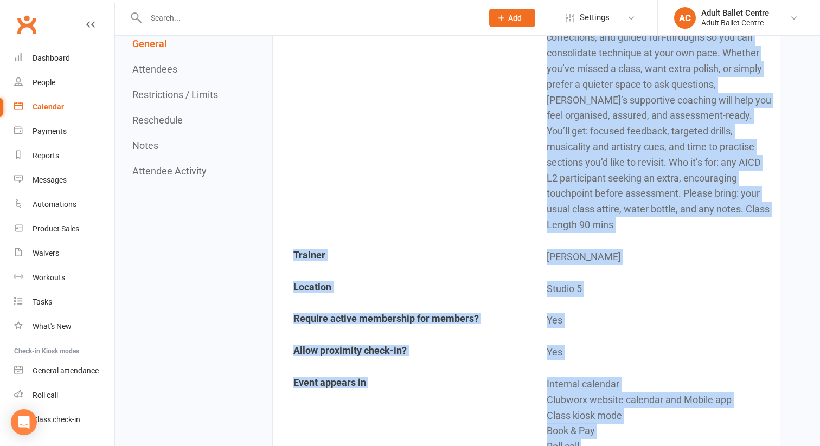
scroll to position [330, 0]
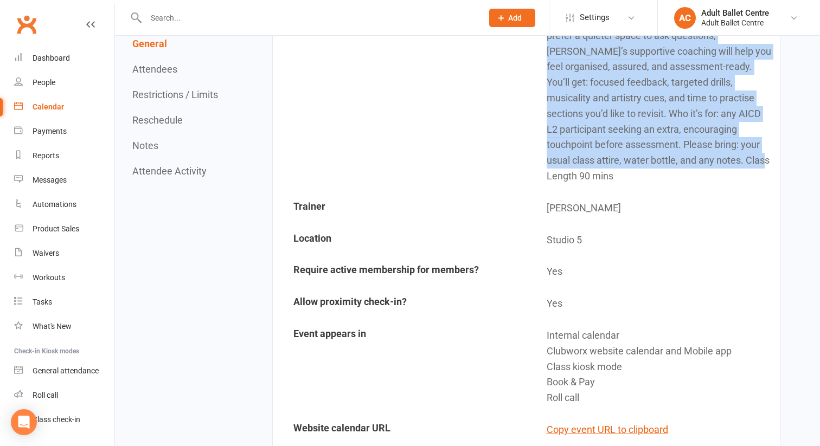
drag, startPoint x: 547, startPoint y: 171, endPoint x: 724, endPoint y: 169, distance: 176.8
click at [724, 169] on td "AICD L2 Masterclass: Refinement Finishing Studio (with Tonia) A calm, confidenc…" at bounding box center [653, 43] width 252 height 296
copy td "AICD L2 Masterclass: Refinement Finishing Studio (with Tonia) A calm, confidenc…"
click at [52, 108] on div "Calendar" at bounding box center [48, 107] width 31 height 9
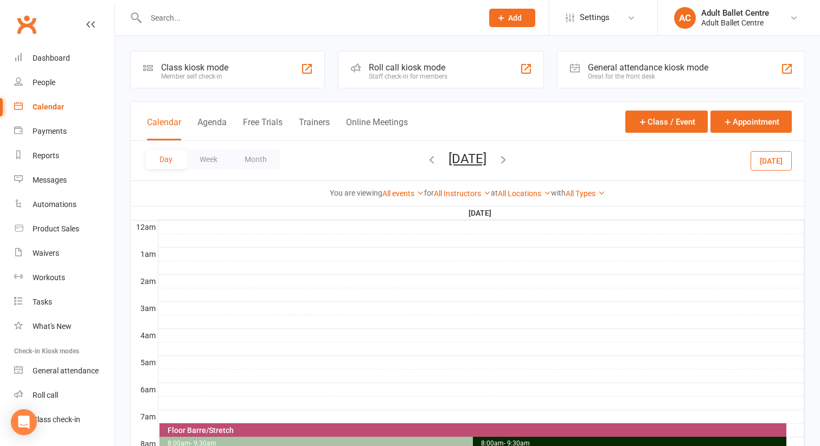
click at [426, 163] on icon "button" at bounding box center [432, 159] width 12 height 12
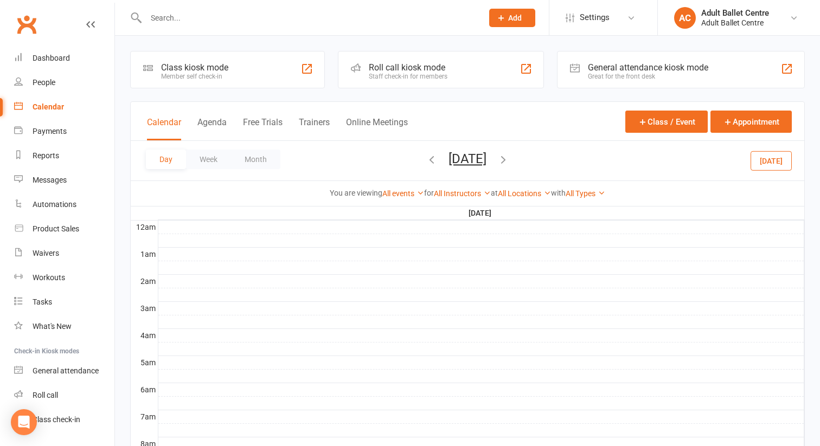
click at [426, 163] on icon "button" at bounding box center [432, 159] width 12 height 12
click at [426, 158] on icon "button" at bounding box center [432, 159] width 12 height 12
click at [426, 159] on icon "button" at bounding box center [432, 159] width 12 height 12
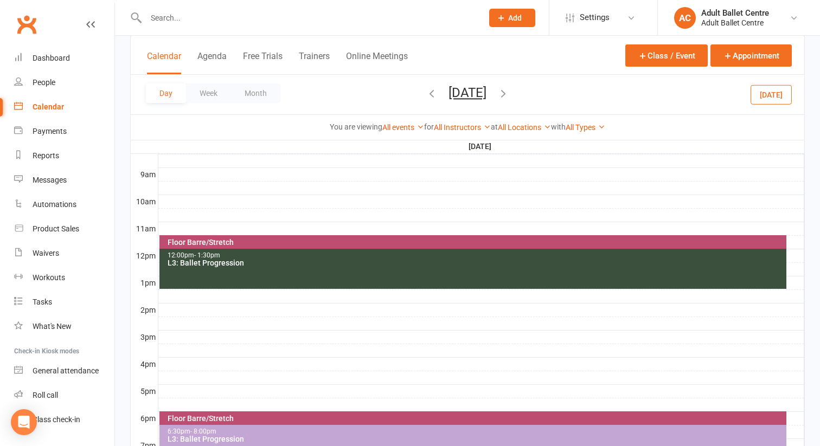
scroll to position [279, 0]
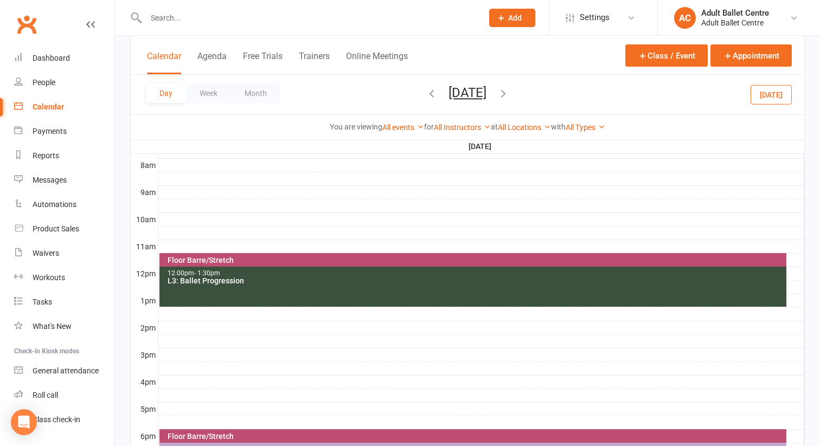
click at [509, 92] on icon "button" at bounding box center [503, 93] width 12 height 12
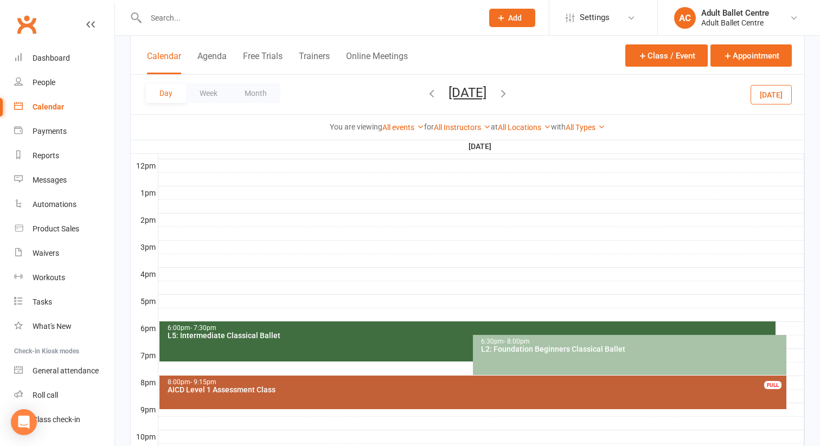
scroll to position [456, 0]
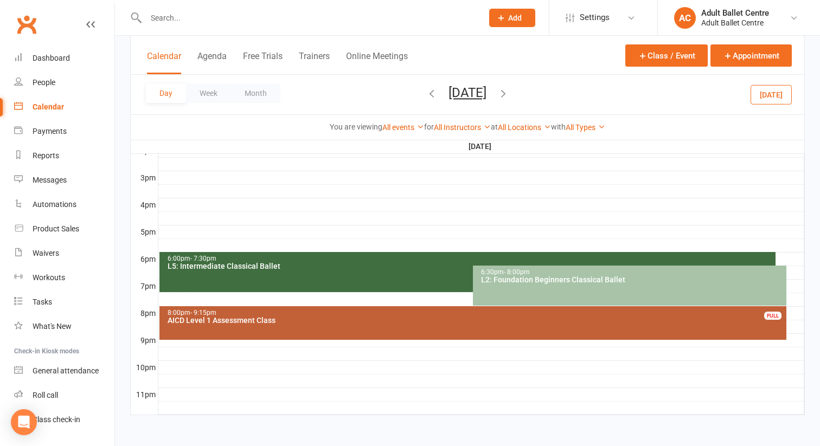
click at [342, 319] on div "AICD Level 1 Assessment Class" at bounding box center [476, 321] width 618 height 8
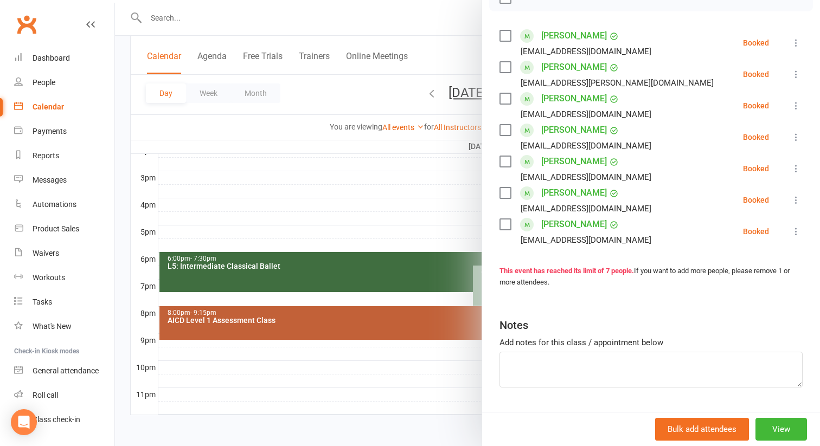
scroll to position [204, 0]
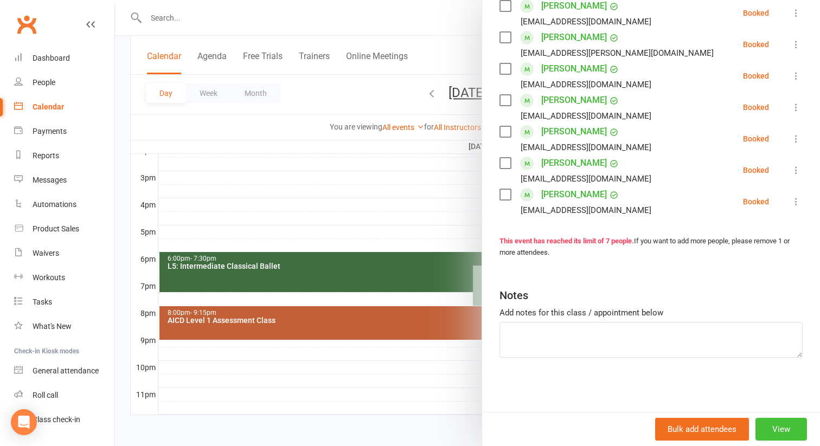
click at [770, 427] on button "View" at bounding box center [782, 429] width 52 height 23
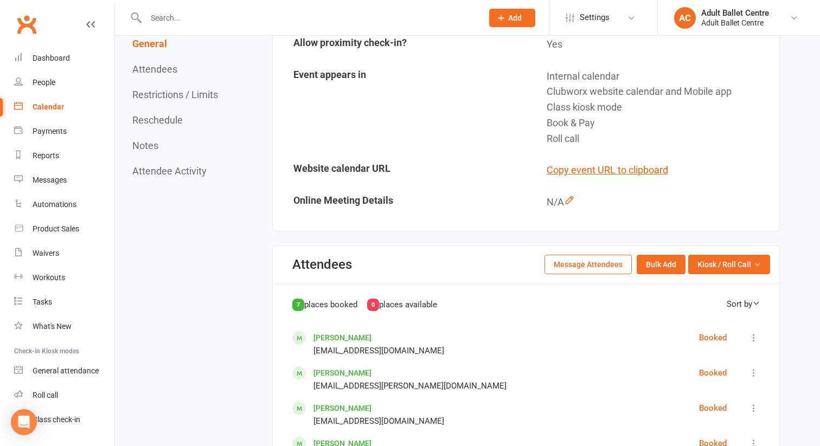
scroll to position [657, 0]
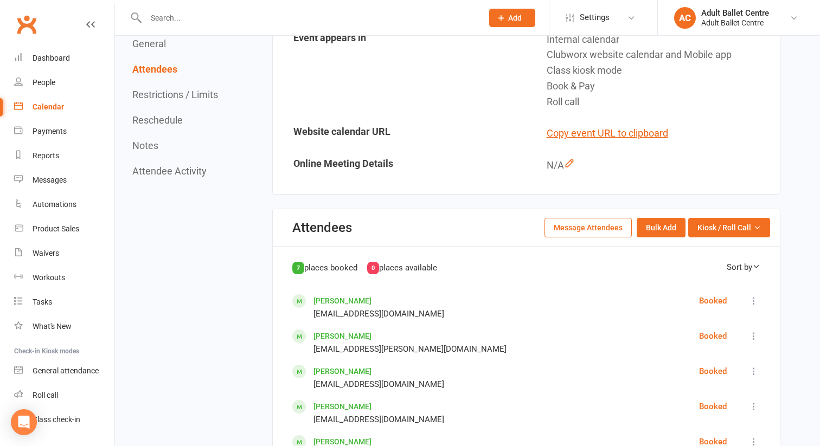
click at [601, 236] on button "Message Attendees" at bounding box center [588, 228] width 87 height 20
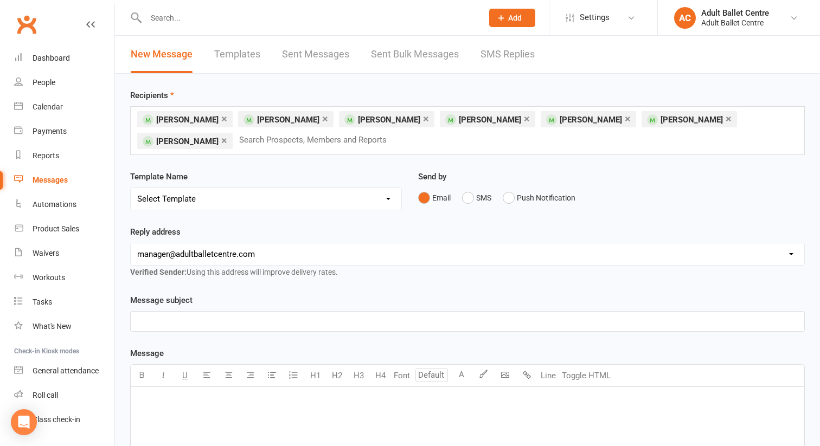
click at [192, 318] on p "﻿" at bounding box center [467, 321] width 661 height 13
click at [158, 395] on p "﻿" at bounding box center [467, 401] width 661 height 13
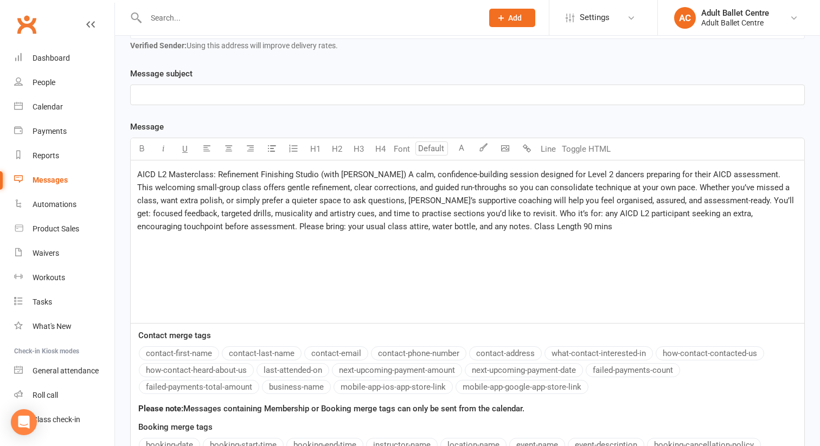
scroll to position [197, 0]
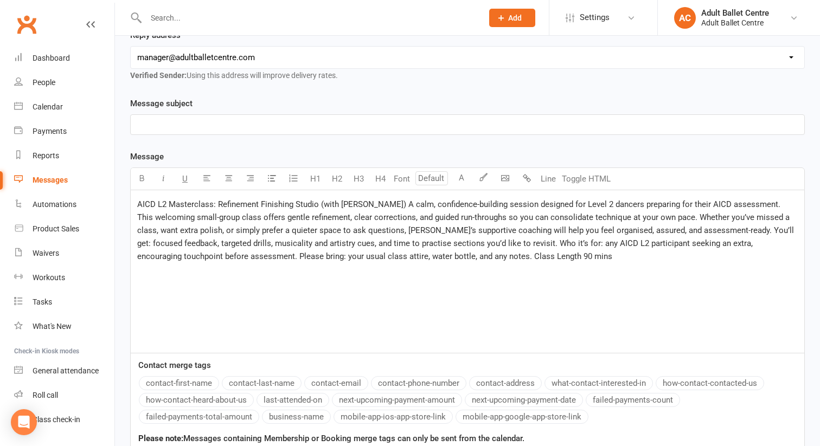
click at [318, 201] on span "AICD L2 Masterclass: Refinement Finishing Studio (with Tonia) A calm, confidenc…" at bounding box center [466, 231] width 659 height 62
drag, startPoint x: 363, startPoint y: 202, endPoint x: 140, endPoint y: 192, distance: 223.7
click at [140, 192] on div "AICD L2 Masterclass: Refinement Finishing Studio (with Tonia) A calm, confidenc…" at bounding box center [468, 271] width 674 height 163
copy span "AICD L2 Masterclass: Refinement Finishing Studio (with [PERSON_NAME])"
click at [150, 118] on p "﻿" at bounding box center [467, 124] width 661 height 13
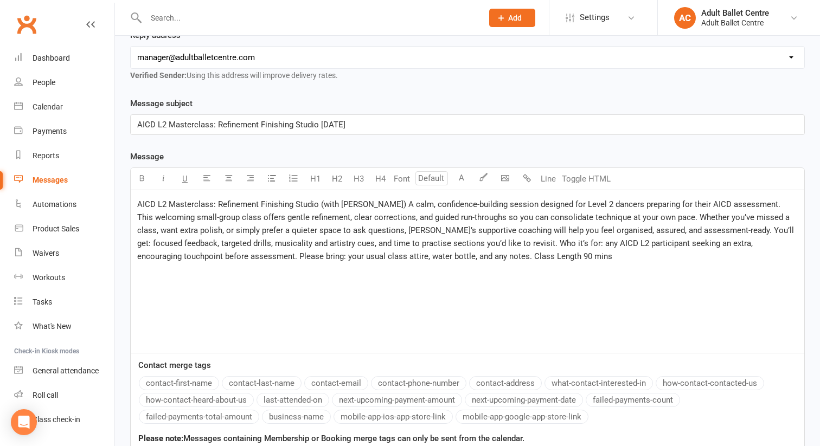
scroll to position [212, 0]
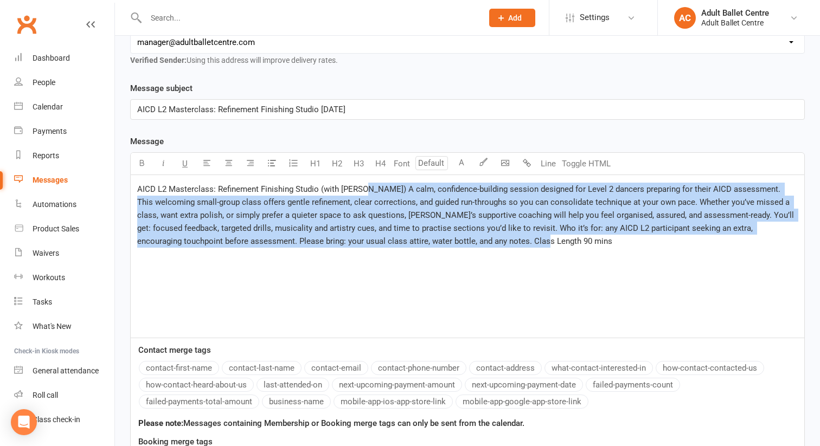
drag, startPoint x: 137, startPoint y: 188, endPoint x: 532, endPoint y: 241, distance: 398.3
click at [532, 241] on div "AICD L2 Masterclass: Refinement Finishing Studio (with Tonia) A calm, confidenc…" at bounding box center [468, 256] width 674 height 163
click at [532, 241] on p "AICD L2 Masterclass: Refinement Finishing Studio (with Tonia) A calm, confidenc…" at bounding box center [467, 215] width 661 height 65
drag, startPoint x: 515, startPoint y: 240, endPoint x: 135, endPoint y: 186, distance: 384.0
click at [135, 186] on div "AICD L2 Masterclass: Refinement Finishing Studio (with Tonia) A calm, confidenc…" at bounding box center [468, 256] width 674 height 163
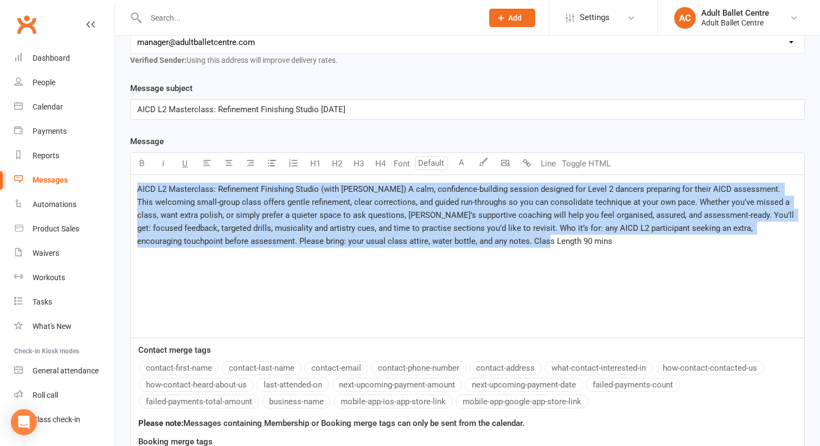
copy span "AICD L2 Masterclass: Refinement Finishing Studio (with Tonia) A calm, confidenc…"
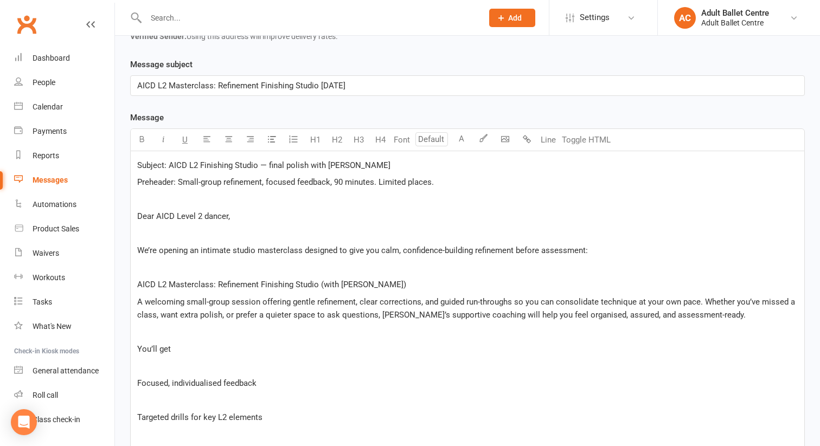
scroll to position [243, 0]
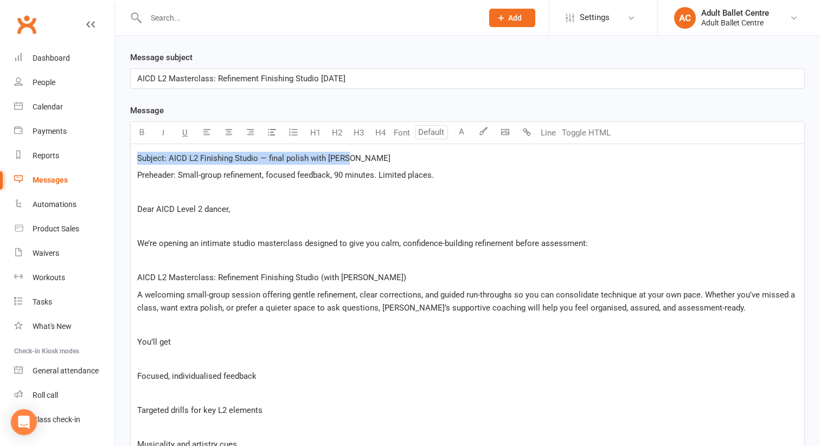
drag, startPoint x: 348, startPoint y: 156, endPoint x: 142, endPoint y: 143, distance: 206.5
copy span "Subject: AICD L2 Finishing Studio — final polish with Tonia"
drag, startPoint x: 399, startPoint y: 73, endPoint x: 118, endPoint y: 67, distance: 280.5
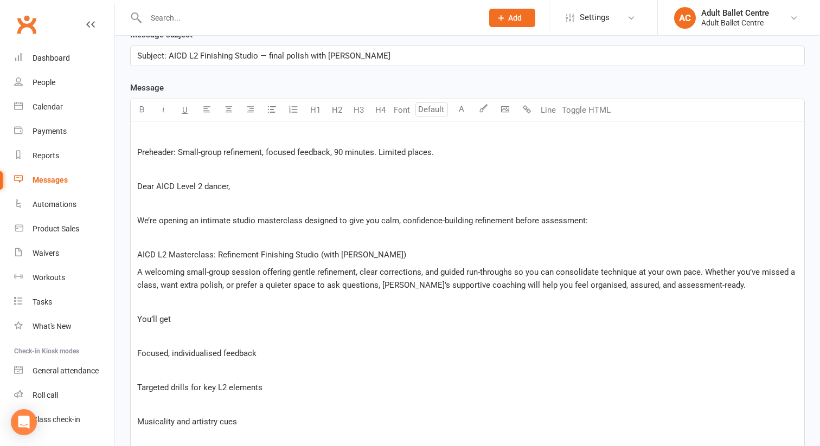
scroll to position [271, 0]
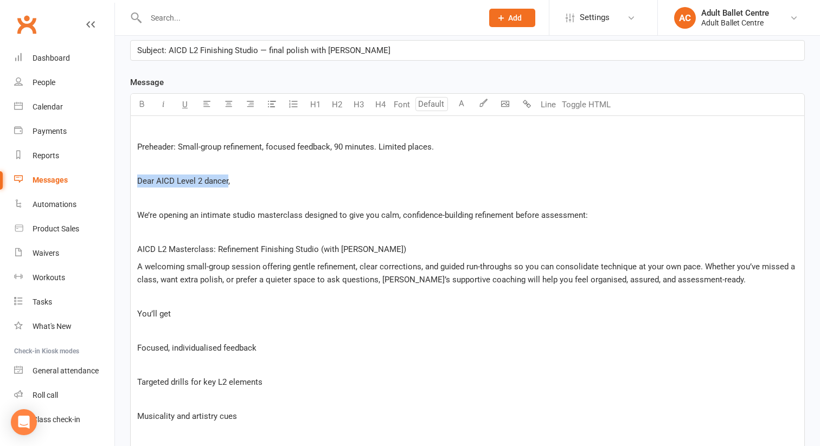
drag, startPoint x: 228, startPoint y: 178, endPoint x: 127, endPoint y: 177, distance: 101.4
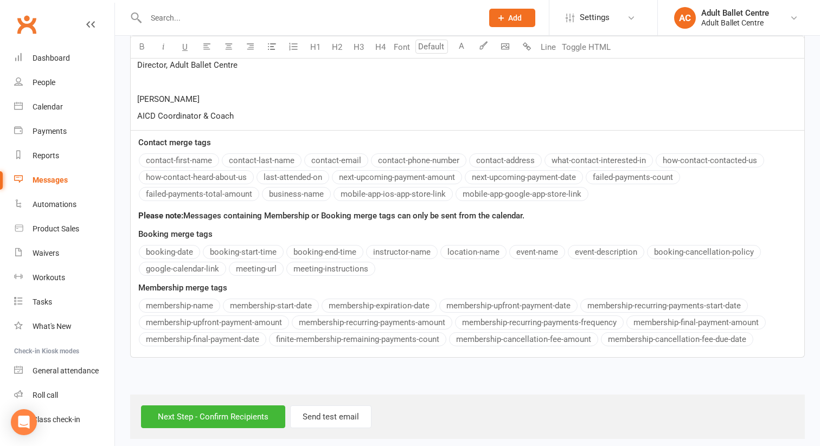
scroll to position [226, 0]
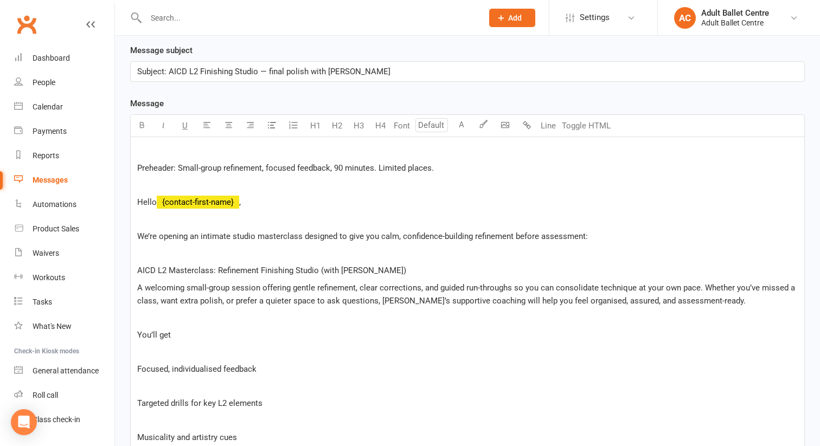
scroll to position [253, 0]
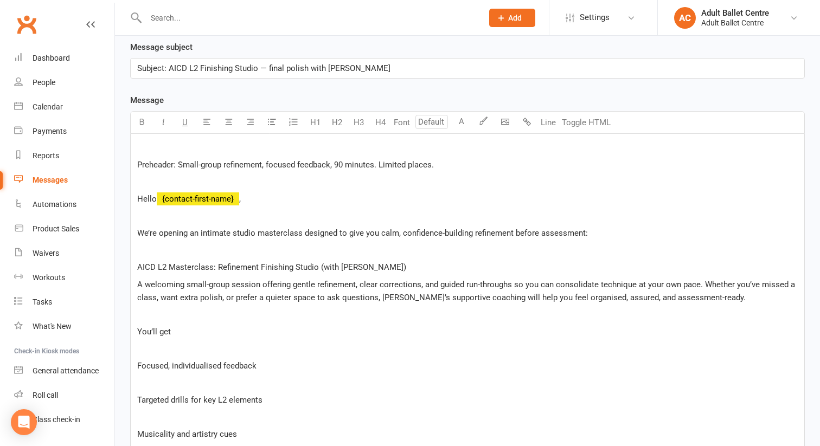
click at [589, 233] on p "We’re opening an intimate studio masterclass designed to give you calm, confide…" at bounding box center [467, 233] width 661 height 13
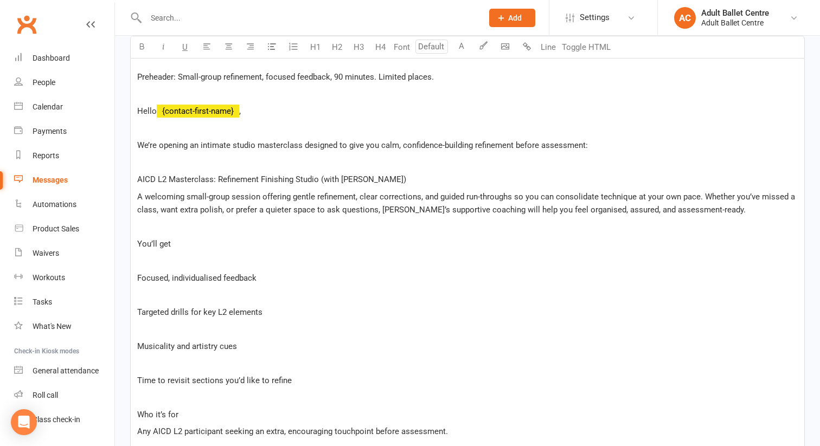
scroll to position [342, 0]
click at [696, 193] on span "A welcoming small-group session offering gentle refinement, clear corrections, …" at bounding box center [467, 202] width 660 height 23
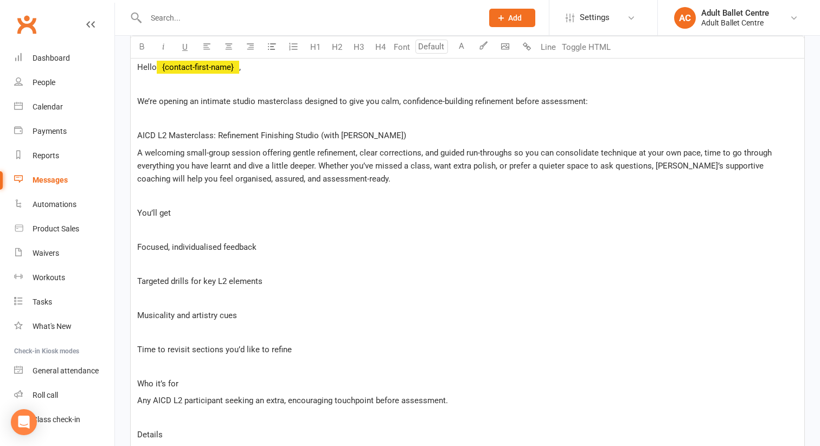
scroll to position [388, 0]
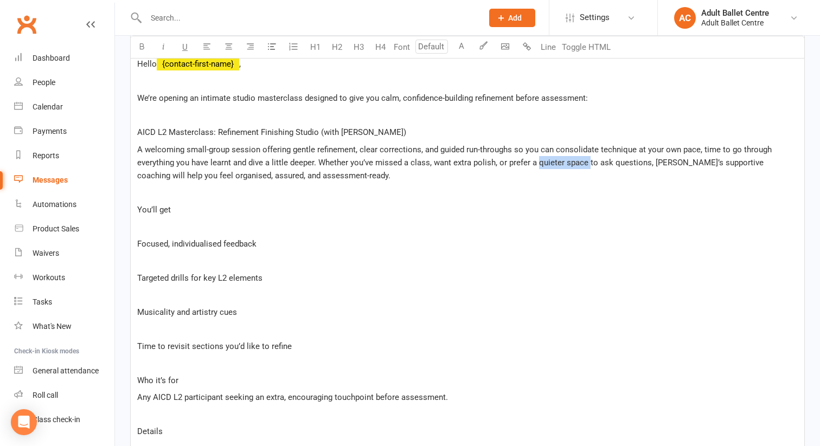
drag, startPoint x: 587, startPoint y: 161, endPoint x: 537, endPoint y: 163, distance: 50.0
click at [537, 163] on p "A welcoming small-group session offering gentle refinement, clear corrections, …" at bounding box center [467, 162] width 661 height 39
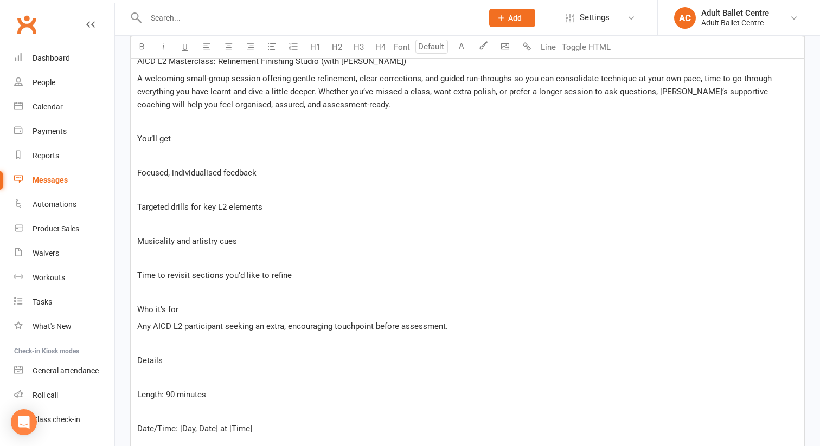
scroll to position [460, 0]
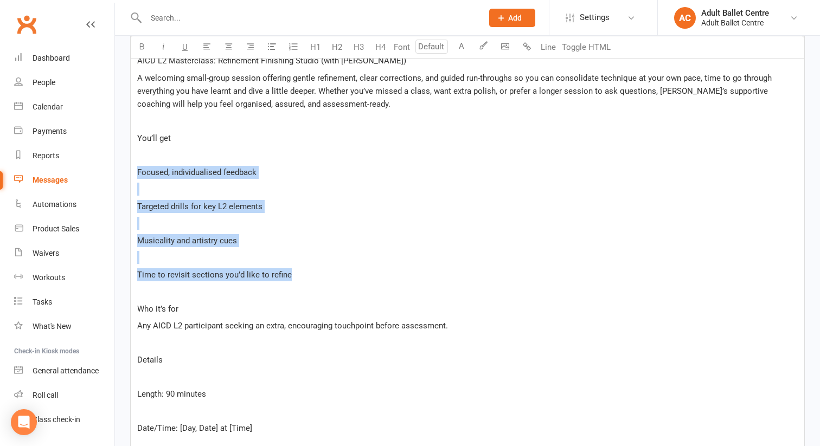
drag, startPoint x: 134, startPoint y: 171, endPoint x: 298, endPoint y: 276, distance: 194.8
click at [298, 276] on div "﻿ Preheader: Small-group refinement, focused feedback, 90 minutes. Limited plac…" at bounding box center [468, 338] width 674 height 823
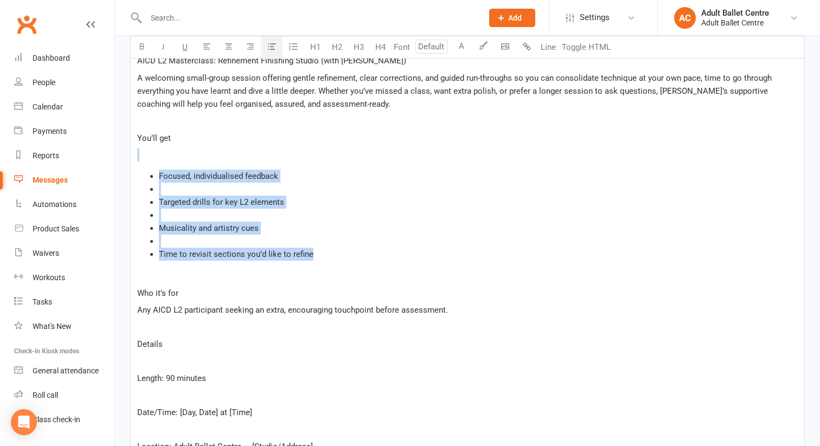
click at [269, 43] on icon "button" at bounding box center [272, 46] width 8 height 8
click at [167, 185] on li "﻿" at bounding box center [478, 189] width 639 height 13
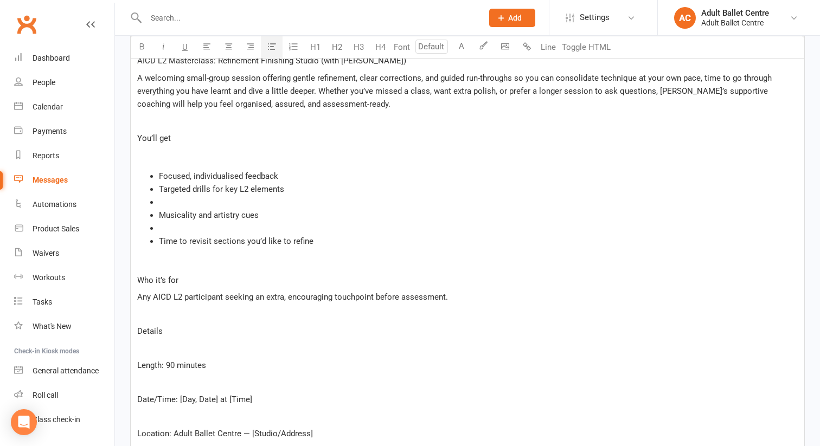
click at [161, 200] on li "﻿" at bounding box center [478, 202] width 639 height 13
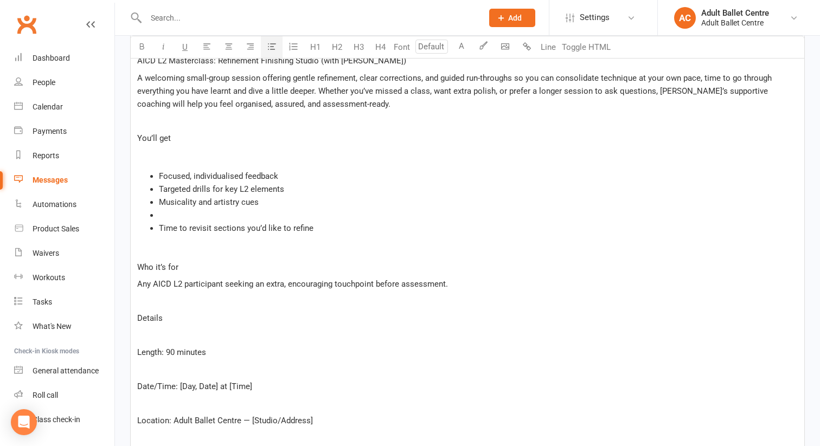
click at [161, 214] on li "﻿" at bounding box center [478, 215] width 639 height 13
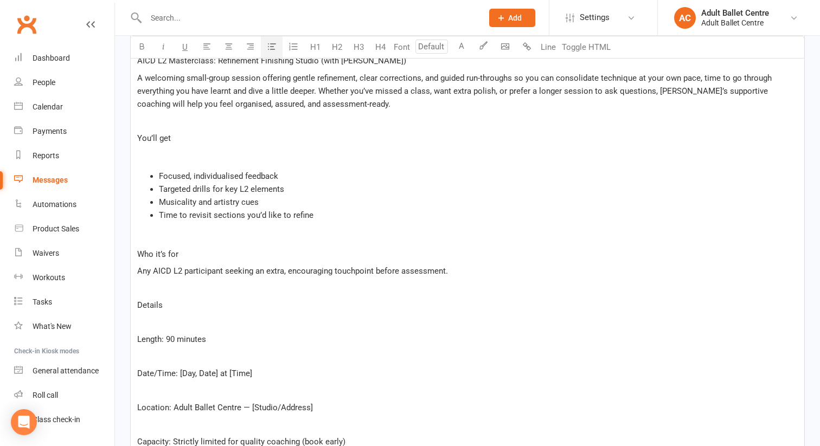
click at [165, 159] on div "﻿ Preheader: Small-group refinement, focused feedback, 90 minutes. Limited plac…" at bounding box center [468, 311] width 674 height 768
click at [169, 139] on p "You’ll get" at bounding box center [467, 138] width 661 height 13
drag, startPoint x: 175, startPoint y: 133, endPoint x: 130, endPoint y: 130, distance: 44.6
click at [129, 131] on div "Message subject Subject: AICD L2 Finishing Studio — final polish with Tonia Mes…" at bounding box center [467, 386] width 691 height 1104
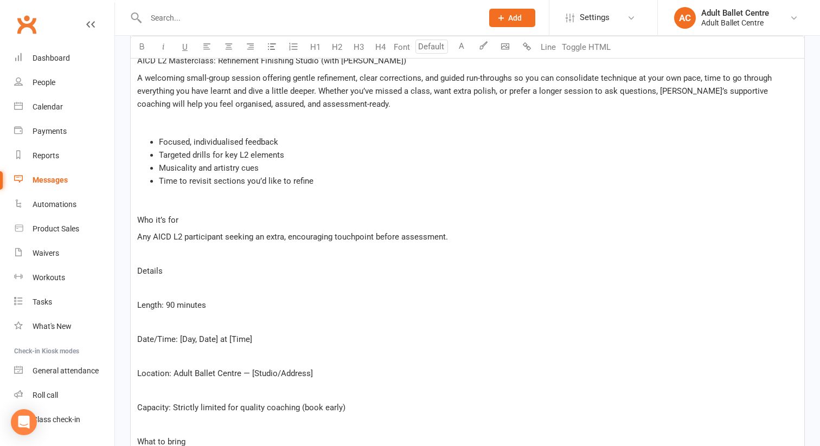
click at [144, 120] on p "﻿" at bounding box center [467, 120] width 661 height 13
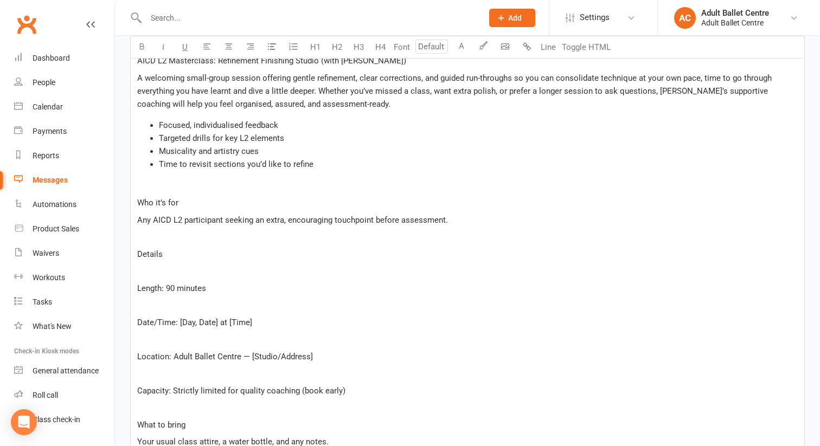
click at [149, 183] on p "﻿" at bounding box center [467, 186] width 661 height 13
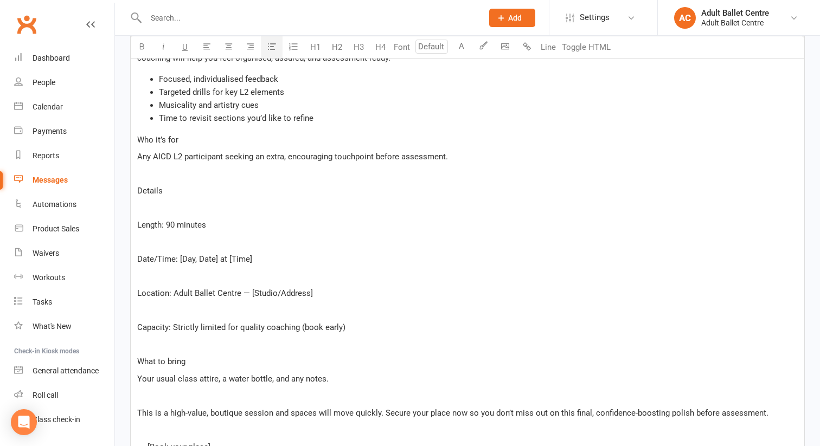
scroll to position [511, 0]
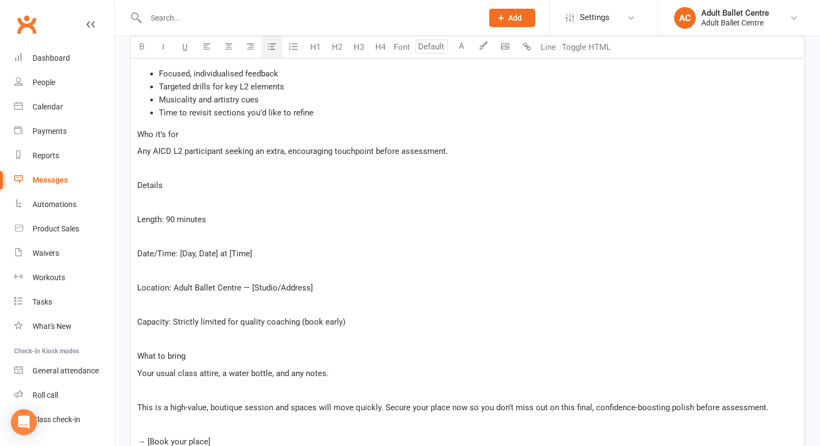
click at [146, 197] on p "﻿" at bounding box center [467, 202] width 661 height 13
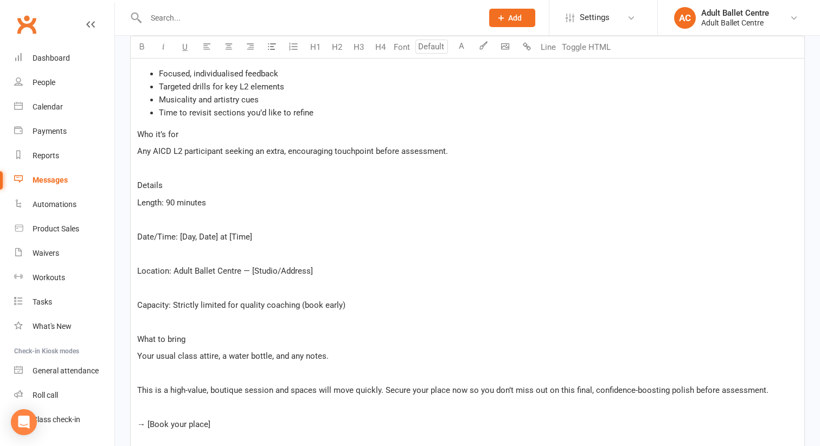
click at [142, 225] on div "﻿ Preheader: Small-group refinement, focused feedback, 90 minutes. Limited plac…" at bounding box center [468, 217] width 674 height 682
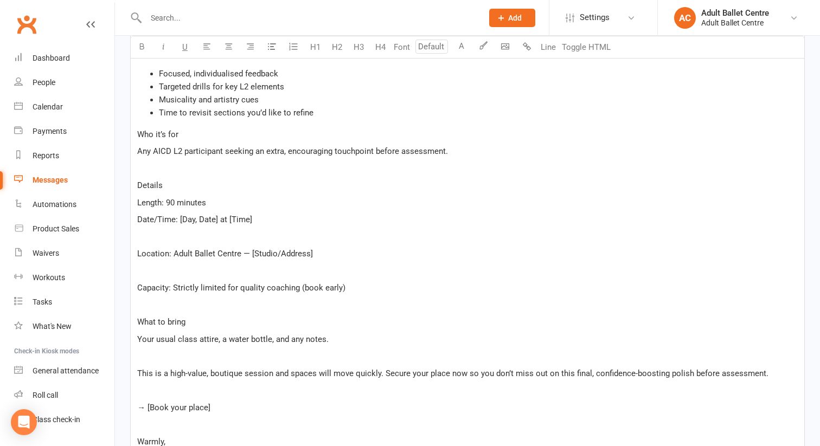
click at [142, 236] on p "﻿" at bounding box center [467, 237] width 661 height 13
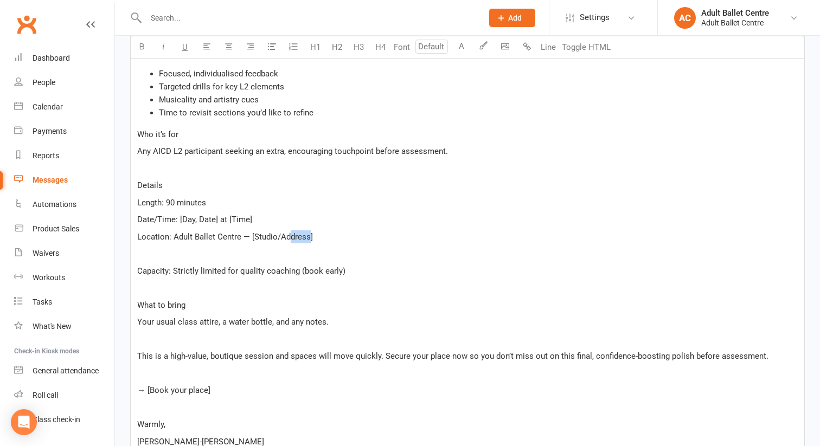
drag, startPoint x: 309, startPoint y: 234, endPoint x: 284, endPoint y: 234, distance: 24.9
click at [286, 234] on span "Location: Adult Ballet Centre — [Studio/Address]" at bounding box center [225, 237] width 176 height 10
click at [279, 234] on span "Location: Adult Ballet Centre — [Studio/Address]" at bounding box center [225, 237] width 176 height 10
drag, startPoint x: 274, startPoint y: 234, endPoint x: 308, endPoint y: 235, distance: 33.1
click at [308, 235] on span "Location: Adult Ballet Centre — [Studio/Address]" at bounding box center [225, 237] width 176 height 10
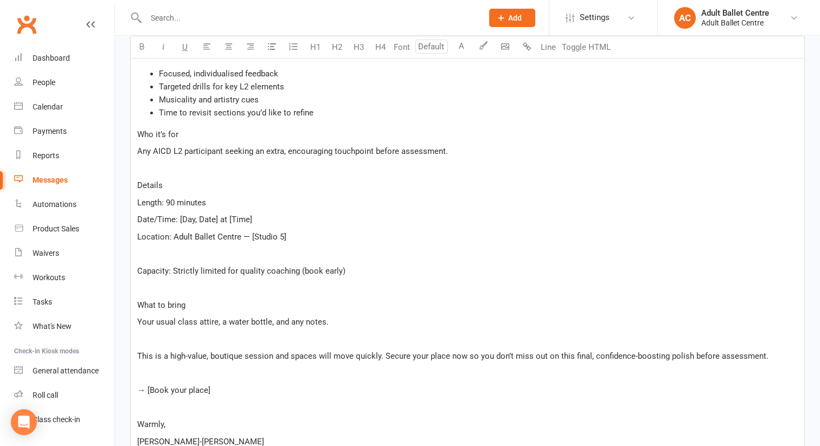
click at [289, 232] on p "Location: Adult Ballet Centre — [Studio 5]" at bounding box center [467, 237] width 661 height 13
click at [255, 234] on span "Location: Adult Ballet Centre — [Studio 5" at bounding box center [210, 237] width 147 height 10
click at [252, 234] on span "Location: Adult Ballet Centre — [Studio 5" at bounding box center [210, 237] width 147 height 10
click at [215, 216] on span "Date/Time: [Day, Date] at [Time]" at bounding box center [194, 220] width 115 height 10
click at [194, 218] on span "Date/Time: [Day, Date] at [Time]" at bounding box center [194, 220] width 115 height 10
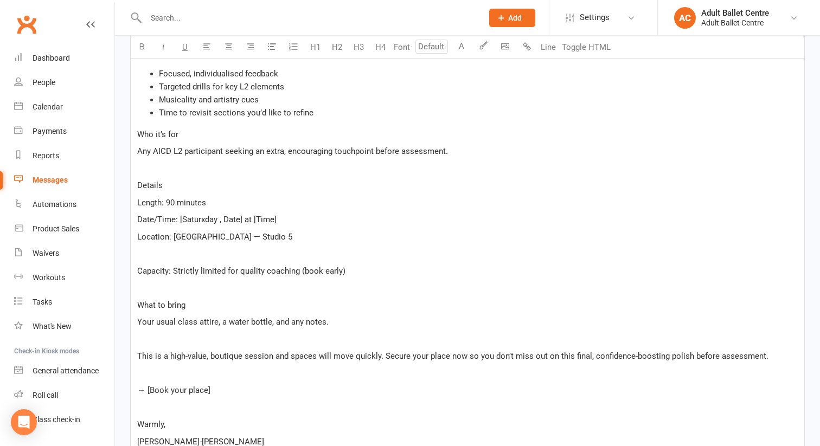
click at [239, 220] on span "Date/Time: [Saturxday , Date] at [Time]" at bounding box center [206, 220] width 139 height 10
click at [286, 218] on span "Date/Time: [Saturxday , 4 October ] at [Time]" at bounding box center [211, 220] width 149 height 10
click at [299, 216] on p "Date/Time: [Saturxday , 4 October ] at 4pm]" at bounding box center [467, 219] width 661 height 13
click at [264, 216] on span "Date/Time: [Saturxday , 4 October ] at 4pm" at bounding box center [208, 220] width 142 height 10
click at [184, 218] on span "Date/Time: [Saturxday , 4 October at 4pm" at bounding box center [201, 220] width 129 height 10
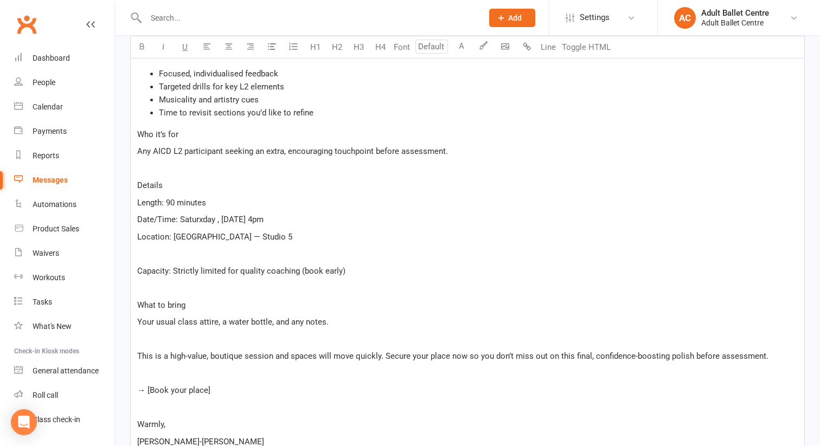
click at [201, 218] on span "Date/Time: Saturxday , 4 October at 4pm" at bounding box center [200, 220] width 126 height 10
click at [380, 209] on div "﻿ Preheader: Small-group refinement, focused feedback, 90 minutes. Limited plac…" at bounding box center [468, 200] width 674 height 648
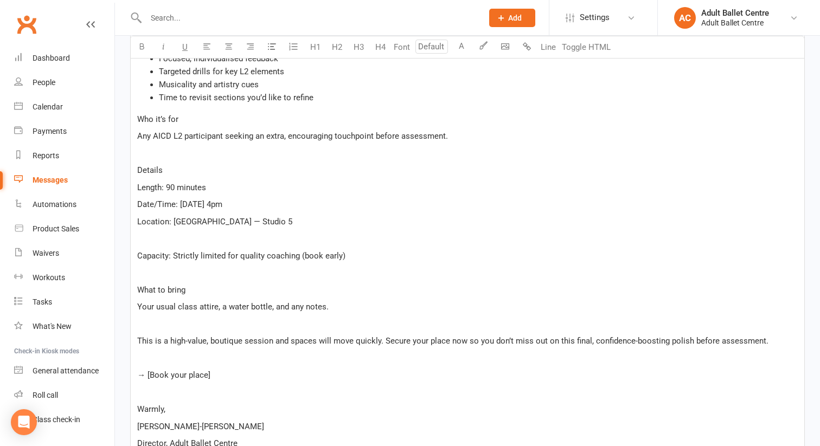
scroll to position [537, 0]
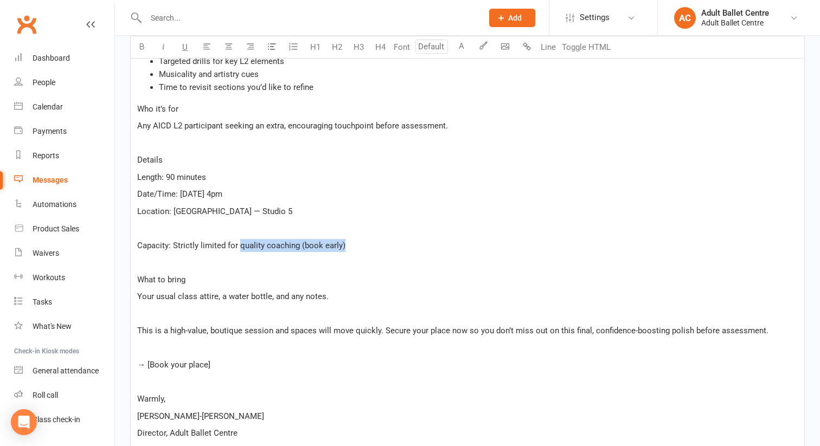
drag, startPoint x: 345, startPoint y: 242, endPoint x: 238, endPoint y: 242, distance: 107.9
click at [238, 242] on p "Capacity: Strictly limited for quality coaching (book early)" at bounding box center [467, 245] width 661 height 13
click at [200, 259] on p "﻿" at bounding box center [467, 262] width 661 height 13
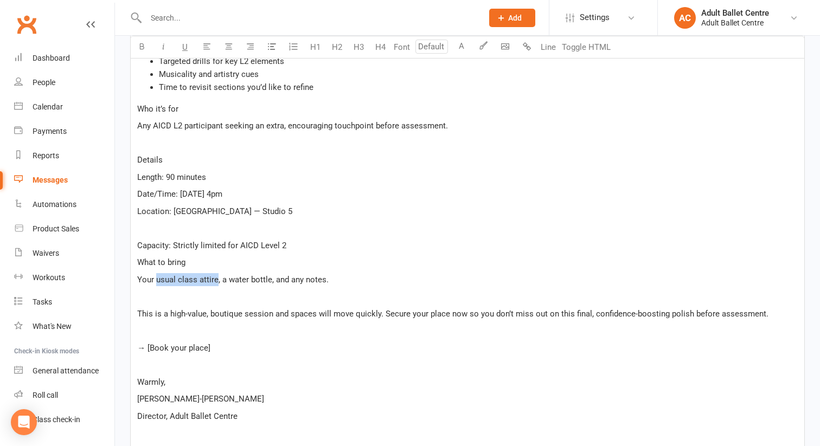
drag, startPoint x: 217, startPoint y: 277, endPoint x: 156, endPoint y: 276, distance: 61.3
click at [156, 276] on span "Your usual class attire, a water bottle, and any notes." at bounding box center [232, 280] width 191 height 10
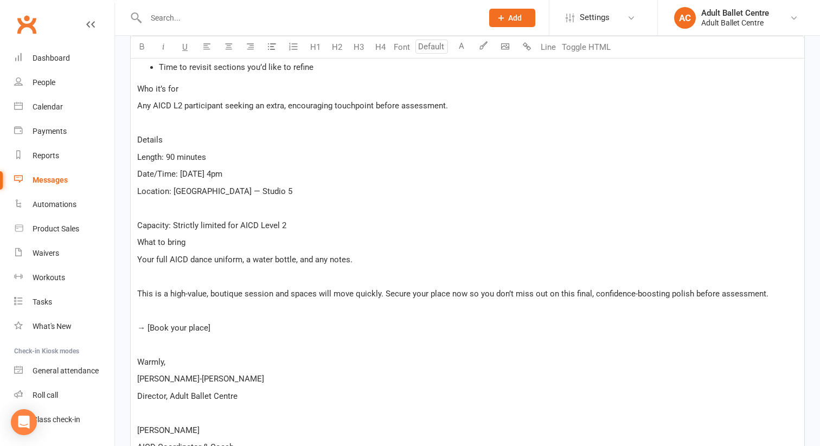
click at [146, 202] on p "﻿" at bounding box center [467, 208] width 661 height 13
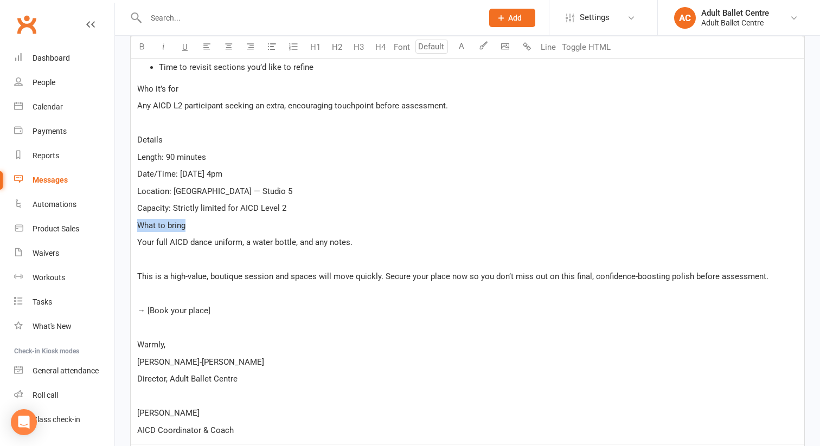
drag, startPoint x: 188, startPoint y: 220, endPoint x: 134, endPoint y: 220, distance: 54.2
click at [134, 220] on div "﻿ Preheader: Small-group refinement, focused feedback, 90 minutes. Limited plac…" at bounding box center [468, 137] width 674 height 614
click at [141, 48] on icon "button" at bounding box center [142, 46] width 8 height 8
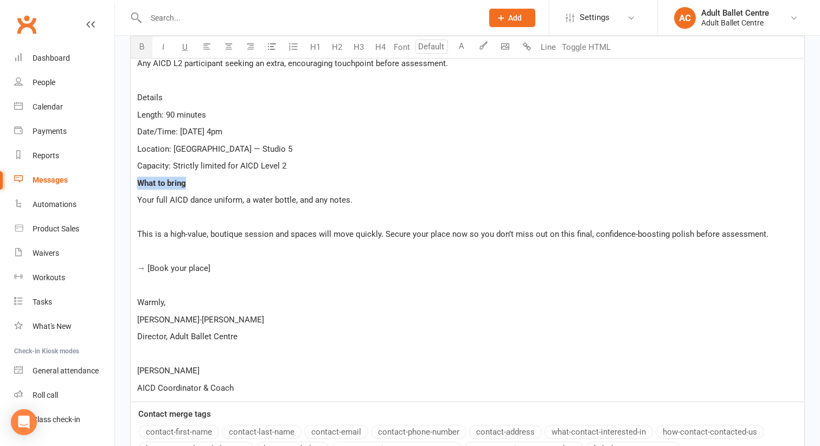
scroll to position [599, 0]
click at [141, 214] on p "﻿" at bounding box center [467, 218] width 661 height 13
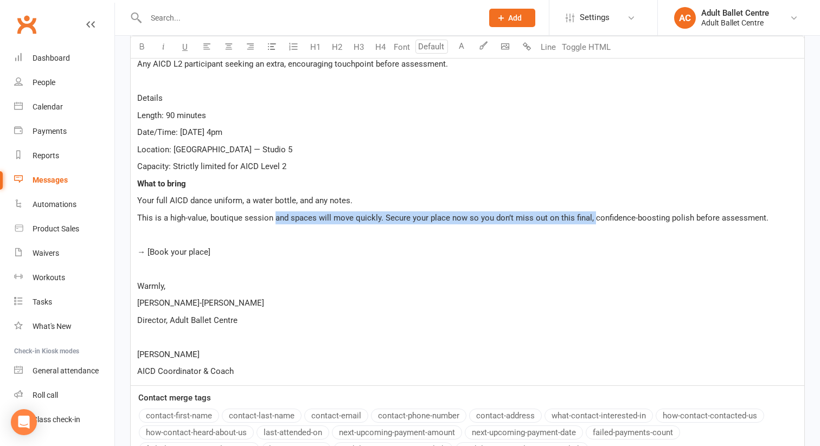
drag, startPoint x: 589, startPoint y: 216, endPoint x: 274, endPoint y: 215, distance: 314.6
click at [274, 215] on span "This is a high-value, boutique session and spaces will move quickly. Secure you…" at bounding box center [452, 218] width 631 height 10
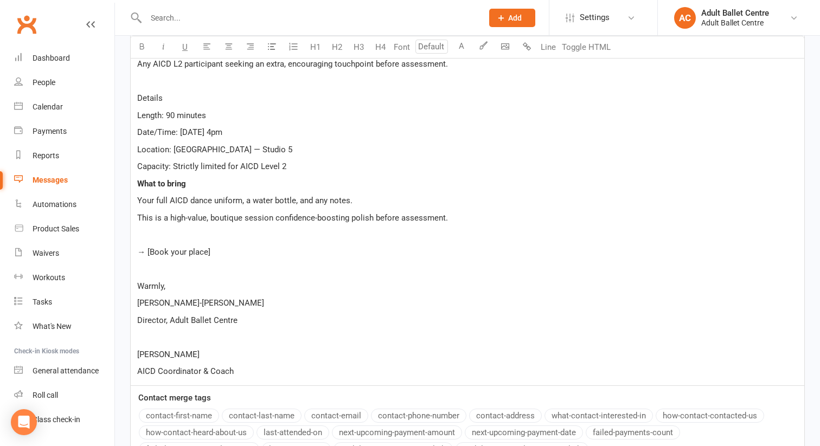
click at [442, 219] on span "This is a high-value, boutique session confidence-boosting polish before assess…" at bounding box center [292, 218] width 311 height 10
click at [221, 249] on p "→ [Book your place]" at bounding box center [467, 252] width 661 height 13
click at [150, 248] on span "→ [Book your place" at bounding box center [172, 252] width 71 height 10
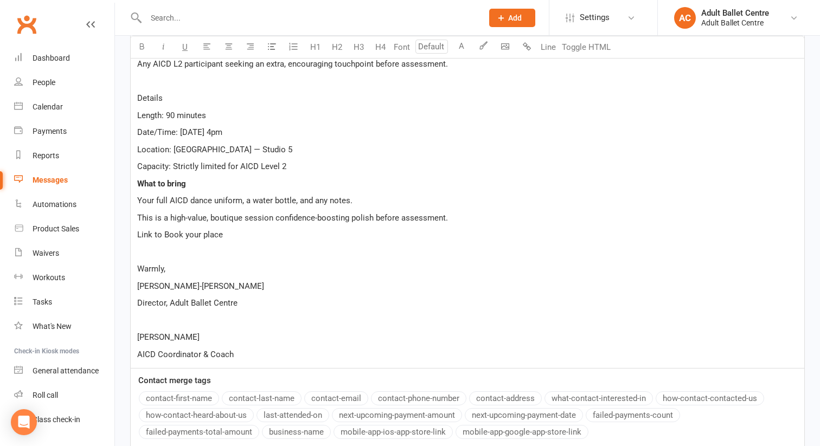
click at [227, 233] on p "Link to Book your place" at bounding box center [467, 234] width 661 height 13
drag, startPoint x: 227, startPoint y: 233, endPoint x: 135, endPoint y: 227, distance: 92.4
click at [135, 227] on div "﻿ Preheader: Small-group refinement, focused feedback, 90 minutes. Limited plac…" at bounding box center [468, 78] width 674 height 580
click at [484, 266] on p "Warmly," at bounding box center [467, 269] width 661 height 13
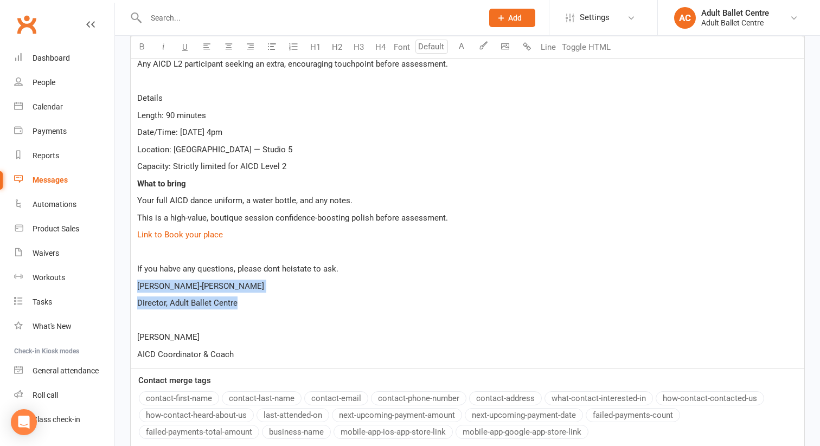
drag, startPoint x: 240, startPoint y: 298, endPoint x: 134, endPoint y: 283, distance: 107.4
click at [134, 283] on div "﻿ Preheader: Small-group refinement, focused feedback, 90 minutes. Limited plac…" at bounding box center [468, 78] width 674 height 580
copy div "Lee-Anne Harrison Director, Adult Ballet Centre"
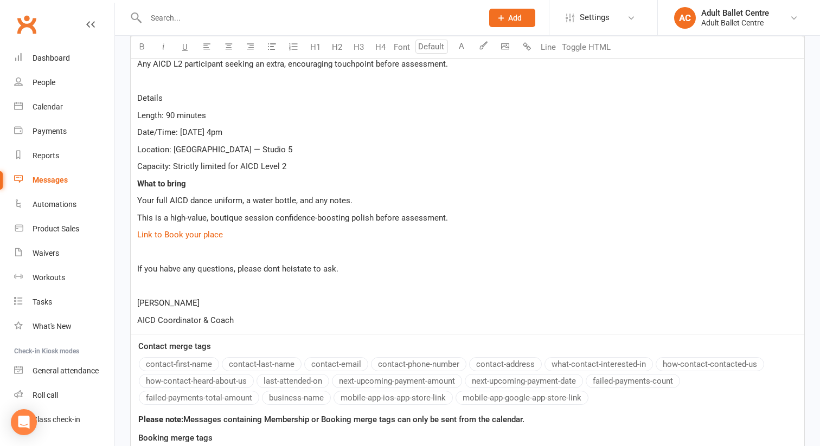
click at [173, 267] on span "If you habve any questions, please dont heistate to ask." at bounding box center [237, 269] width 201 height 10
click at [232, 317] on span "AICD Coordinator & Coach" at bounding box center [185, 321] width 97 height 10
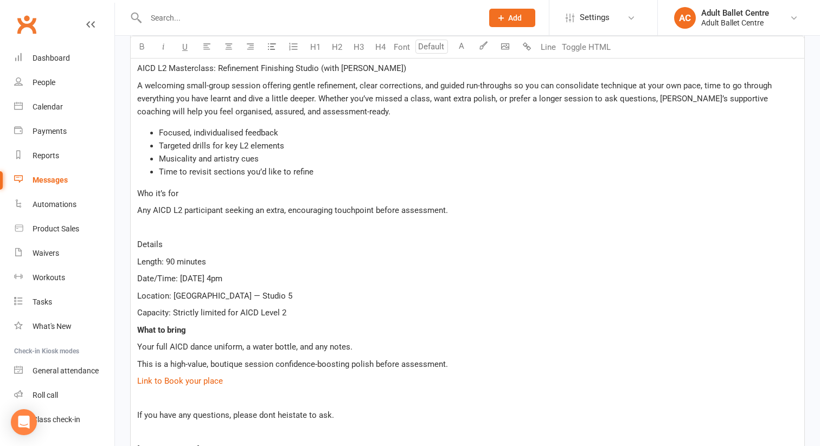
scroll to position [440, 0]
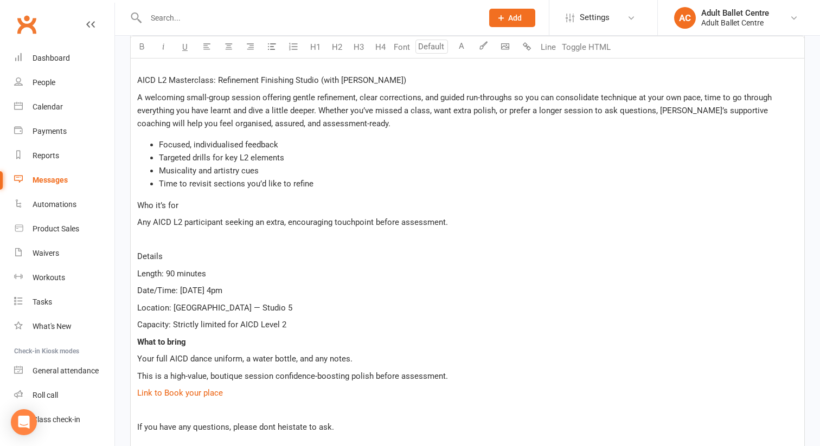
click at [156, 236] on p "﻿" at bounding box center [467, 239] width 661 height 13
drag, startPoint x: 164, startPoint y: 249, endPoint x: 133, endPoint y: 249, distance: 30.9
click at [133, 249] on div "﻿ Preheader: Small-group refinement, focused feedback, 90 minutes. Limited plac…" at bounding box center [468, 237] width 674 height 580
click at [137, 47] on button "button" at bounding box center [142, 47] width 22 height 22
drag, startPoint x: 177, startPoint y: 203, endPoint x: 133, endPoint y: 202, distance: 43.4
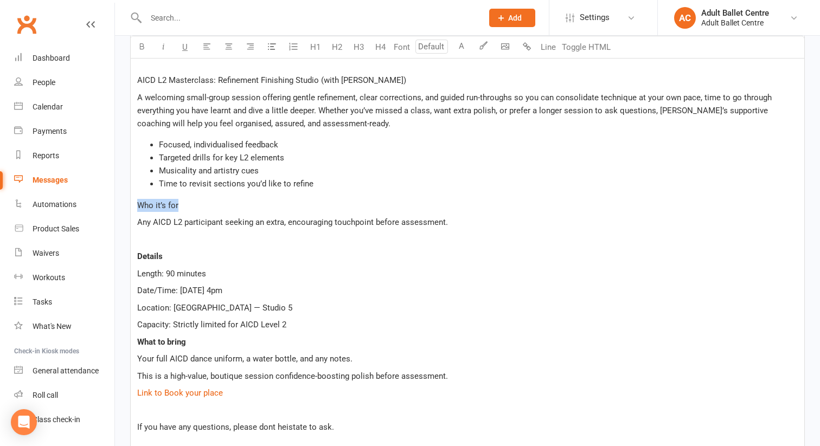
click at [133, 202] on div "﻿ Preheader: Small-group refinement, focused feedback, 90 minutes. Limited plac…" at bounding box center [468, 237] width 674 height 580
click at [141, 45] on icon "button" at bounding box center [142, 46] width 8 height 8
click at [150, 233] on p "﻿" at bounding box center [467, 239] width 661 height 13
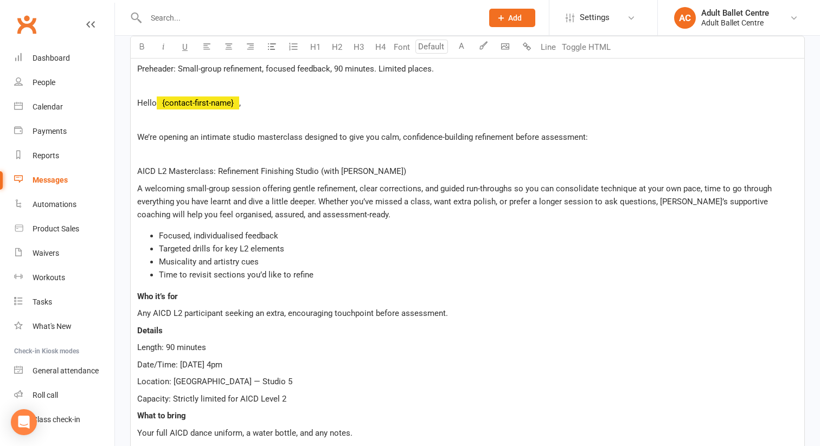
scroll to position [346, 0]
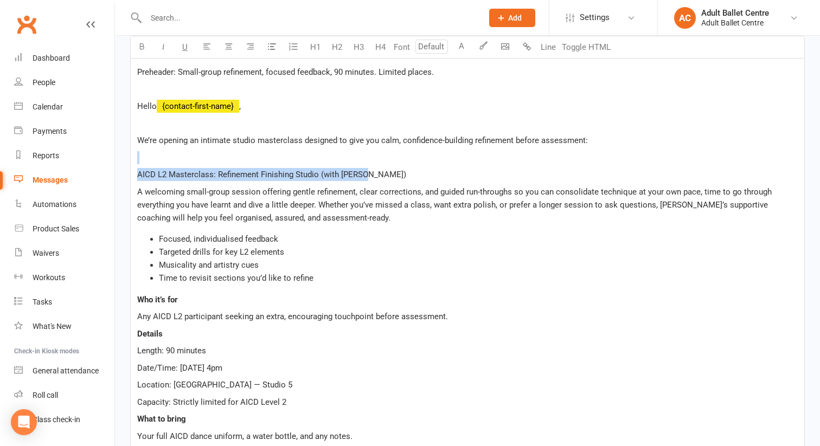
drag, startPoint x: 366, startPoint y: 172, endPoint x: 151, endPoint y: 159, distance: 215.2
click at [151, 159] on div "﻿ Preheader: Small-group refinement, focused feedback, 90 minutes. Limited plac…" at bounding box center [468, 322] width 674 height 563
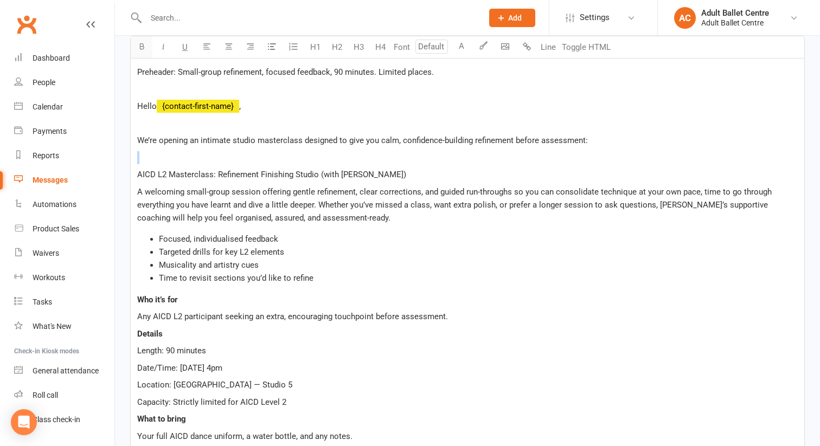
click at [143, 45] on icon "button" at bounding box center [142, 46] width 8 height 8
click at [154, 136] on span "We’re opening an intimate studio masterclass designed to give you calm, confide…" at bounding box center [362, 141] width 451 height 10
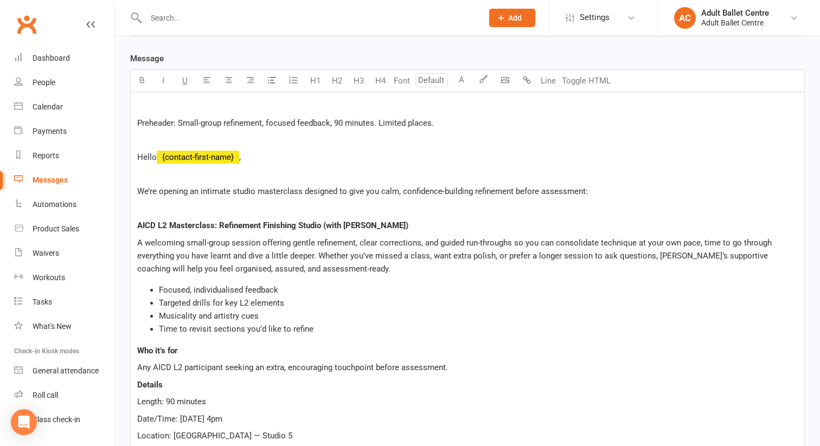
scroll to position [296, 0]
drag, startPoint x: 435, startPoint y: 120, endPoint x: 378, endPoint y: 121, distance: 57.0
click at [378, 121] on p "Preheader: Small-group refinement, focused feedback, 90 minutes. Limited places." at bounding box center [467, 122] width 661 height 13
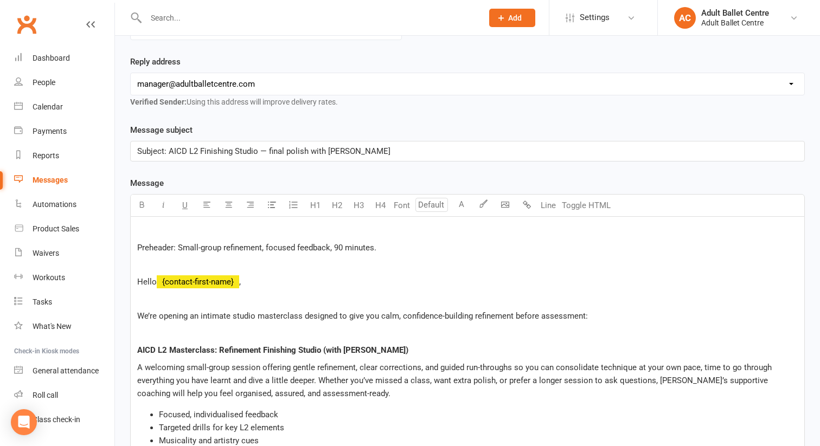
scroll to position [157, 0]
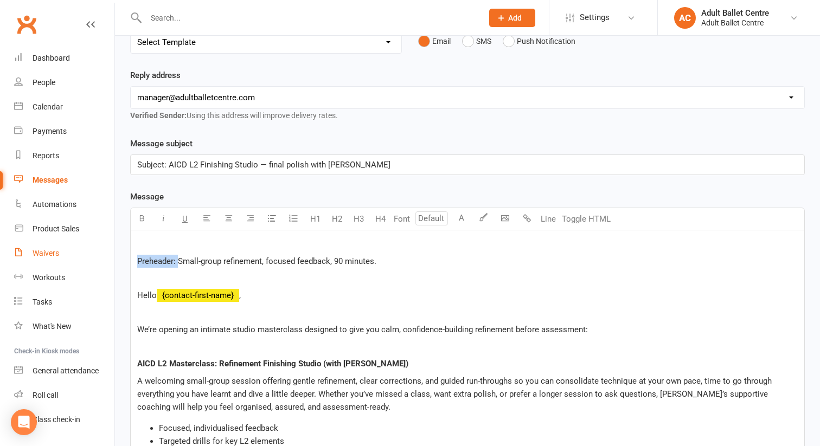
drag, startPoint x: 178, startPoint y: 260, endPoint x: 110, endPoint y: 253, distance: 68.6
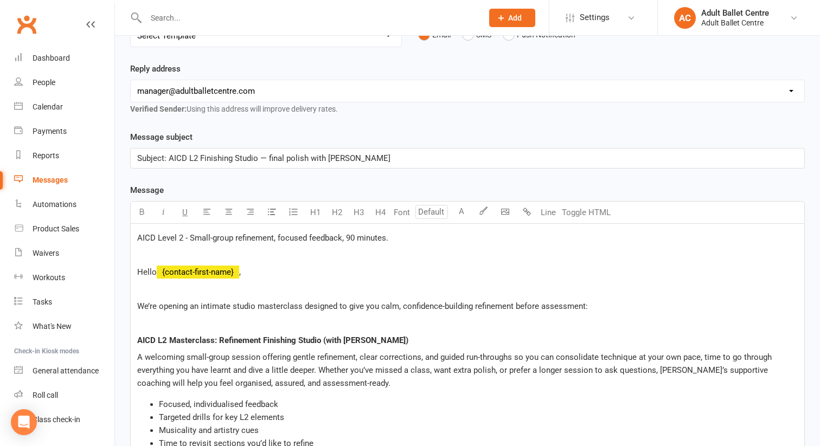
scroll to position [167, 0]
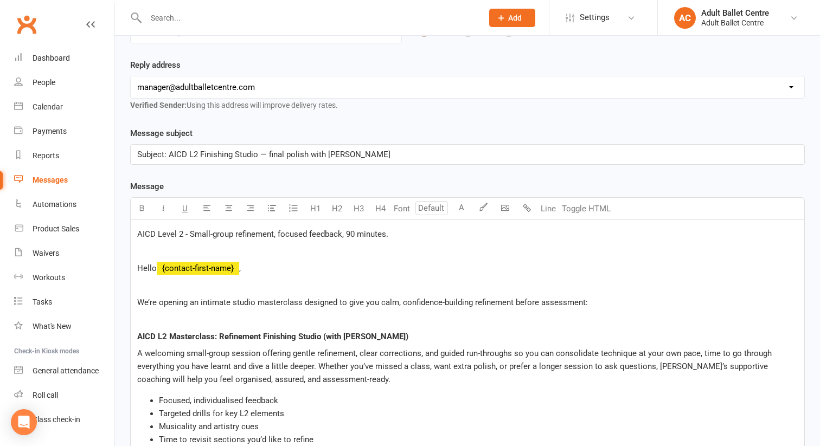
click at [359, 151] on p "Subject: AICD L2 Finishing Studio — final polish with Tonia" at bounding box center [467, 154] width 661 height 13
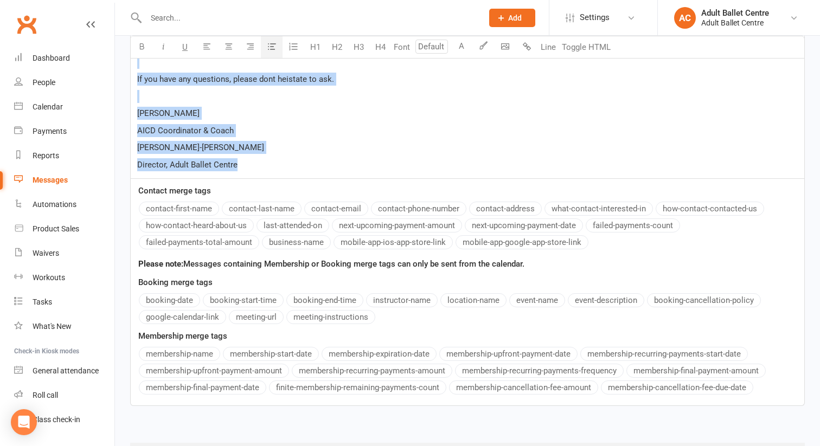
scroll to position [762, 0]
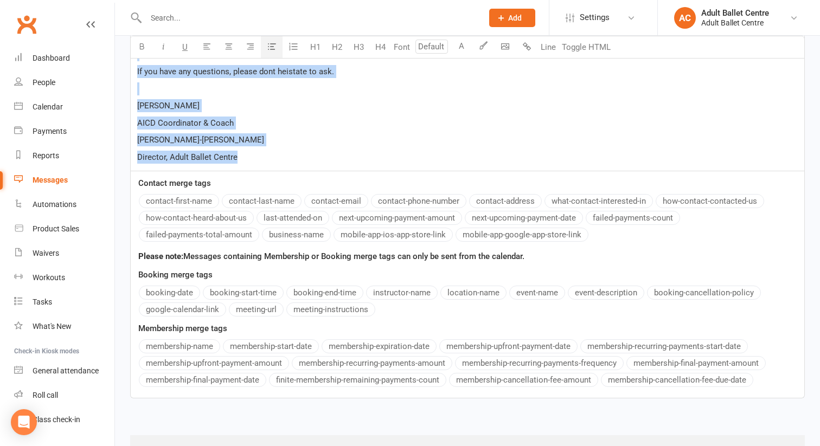
drag, startPoint x: 138, startPoint y: 65, endPoint x: 292, endPoint y: 153, distance: 177.9
copy div "AICD Level 2 - Small-group refinement, focused feedback, 90 minutes. ﻿ Hello ﻿ …"
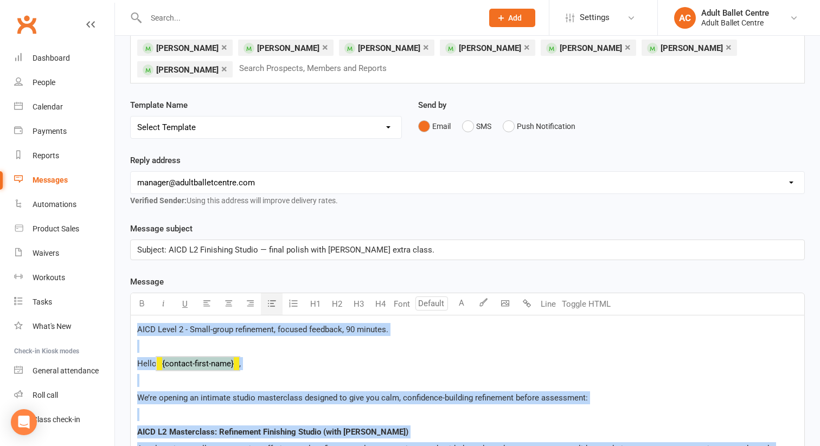
scroll to position [0, 0]
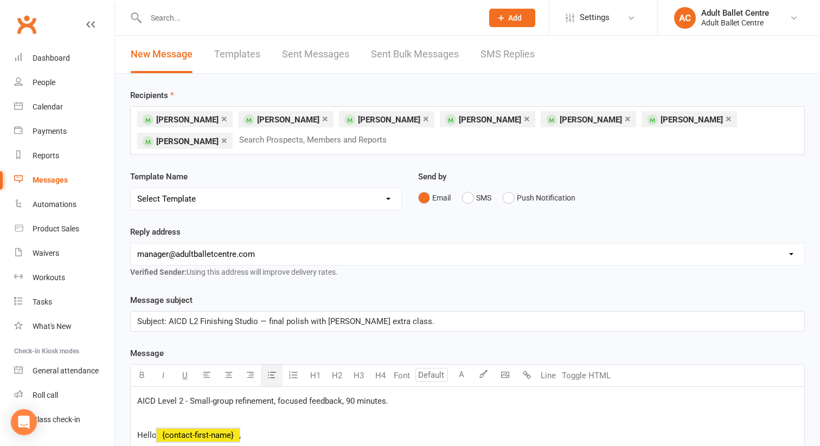
click at [328, 146] on div "× Emily Breslin × Allie Burns × Erin Fairlie × Steeve MacKay × Meagan Riley × M…" at bounding box center [467, 130] width 675 height 49
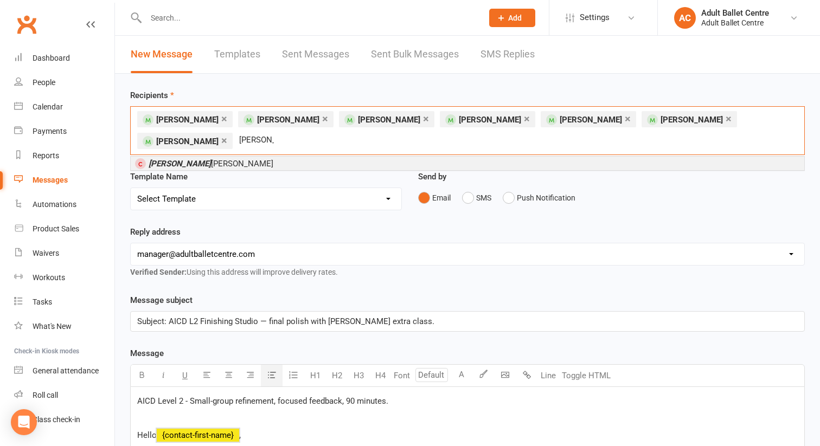
type input "Tonia"
click at [156, 159] on em "Tonia" at bounding box center [180, 164] width 62 height 10
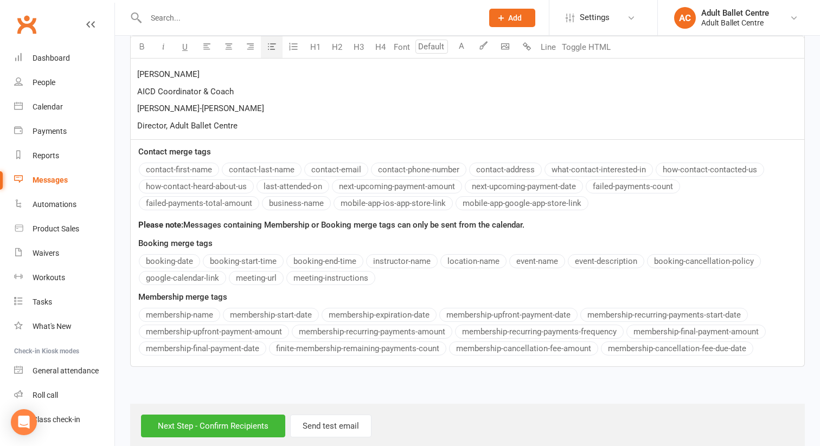
scroll to position [811, 0]
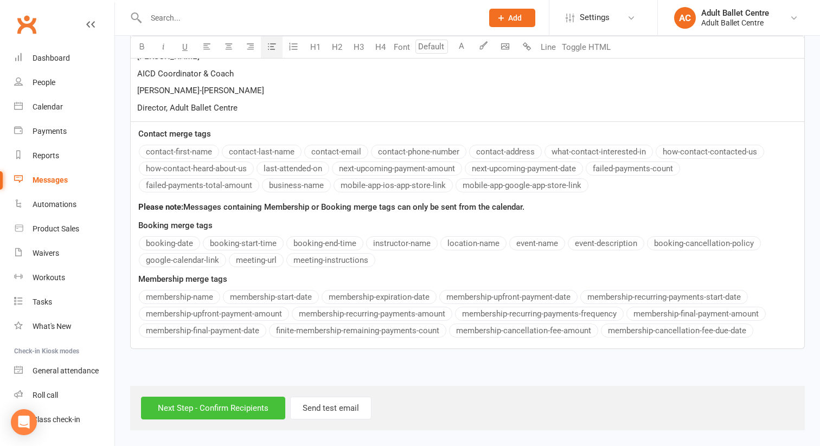
click at [236, 408] on input "Next Step - Confirm Recipients" at bounding box center [213, 408] width 144 height 23
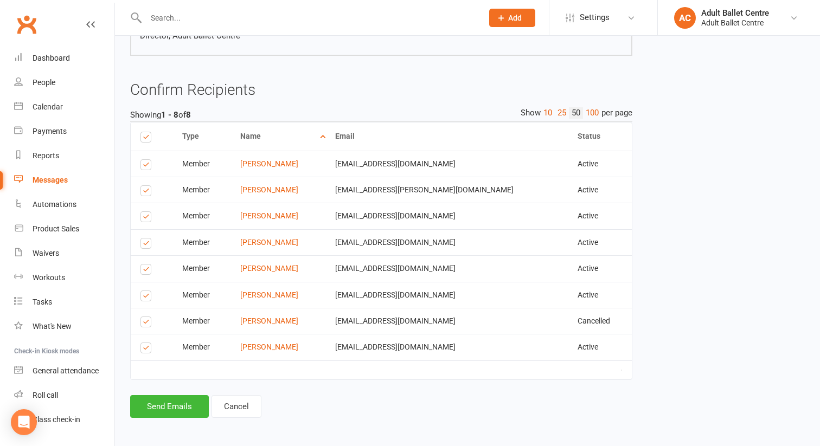
scroll to position [707, 0]
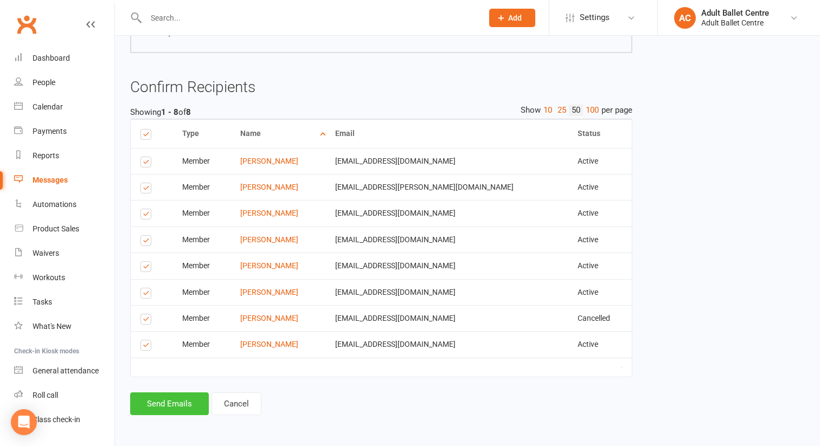
click at [165, 400] on button "Send Emails" at bounding box center [169, 404] width 79 height 23
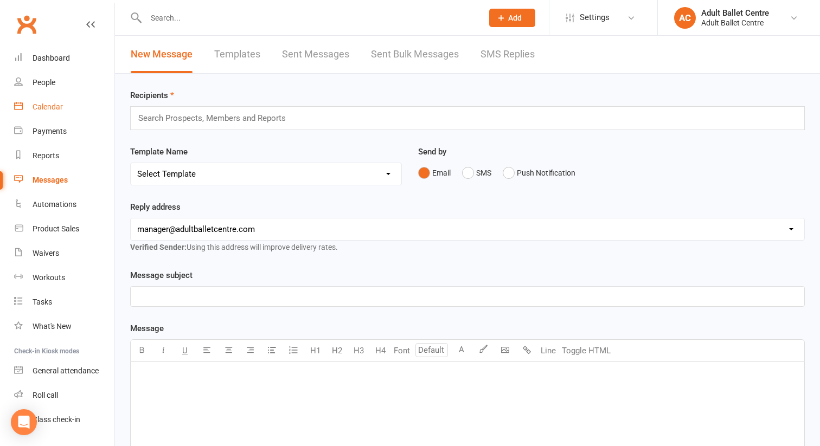
click at [50, 106] on div "Calendar" at bounding box center [48, 107] width 30 height 9
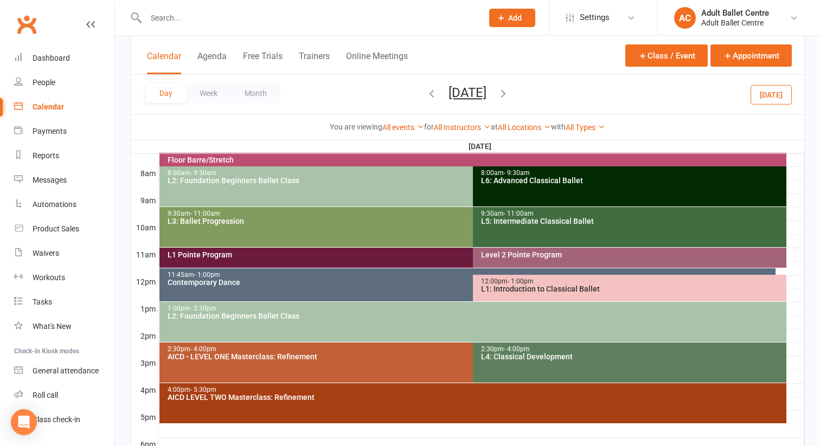
scroll to position [292, 0]
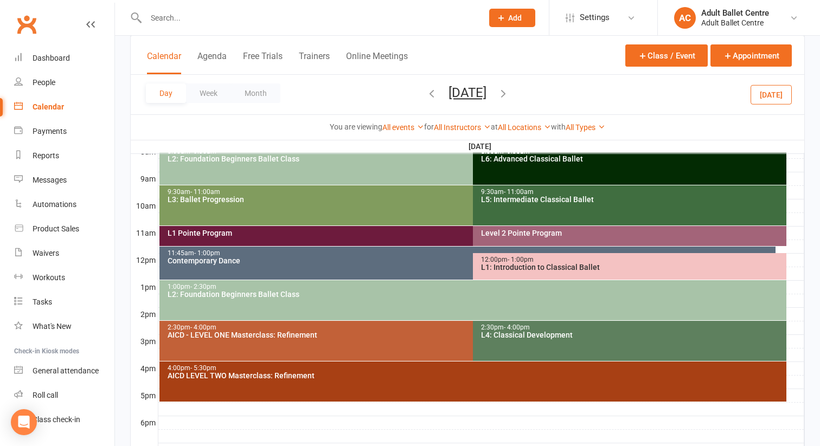
click at [295, 334] on div "AICD - LEVEL ONE Masterclass: Refinement" at bounding box center [470, 335] width 607 height 8
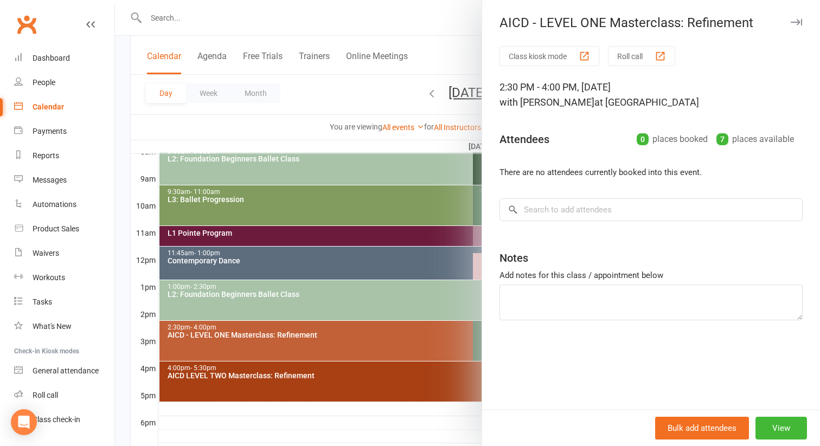
click at [155, 117] on div at bounding box center [467, 223] width 705 height 446
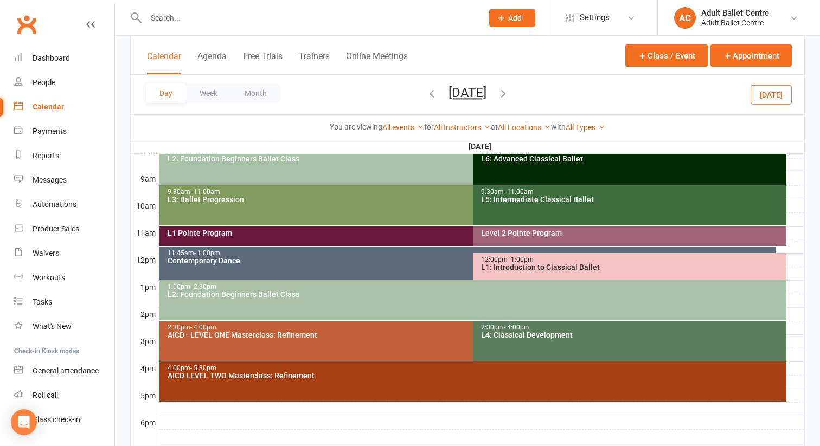
click at [426, 93] on icon "button" at bounding box center [432, 93] width 12 height 12
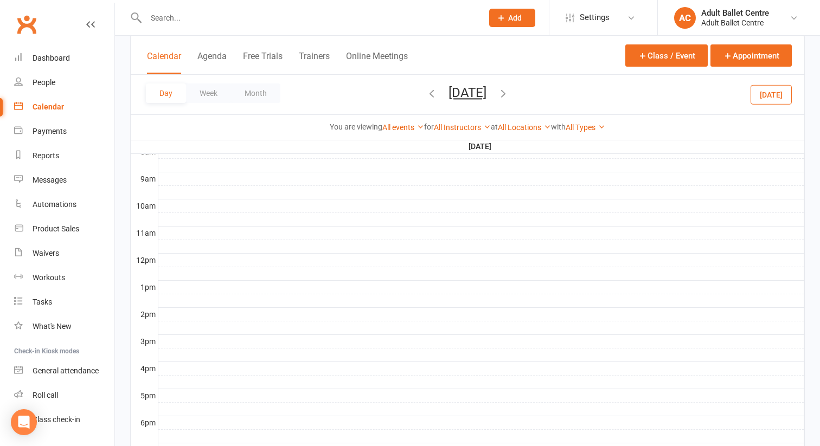
click at [426, 93] on icon "button" at bounding box center [432, 93] width 12 height 12
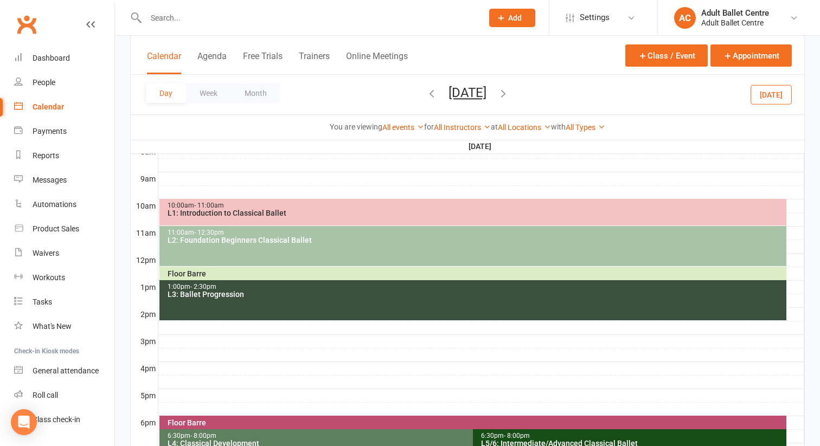
click at [426, 93] on icon "button" at bounding box center [432, 93] width 12 height 12
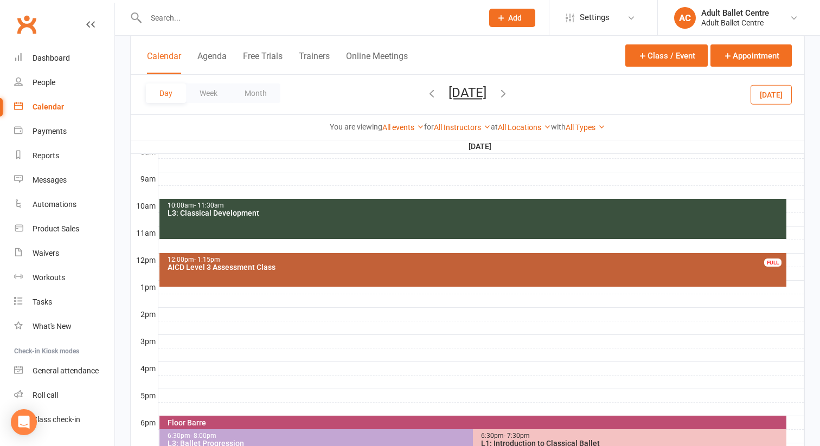
click at [426, 93] on icon "button" at bounding box center [432, 93] width 12 height 12
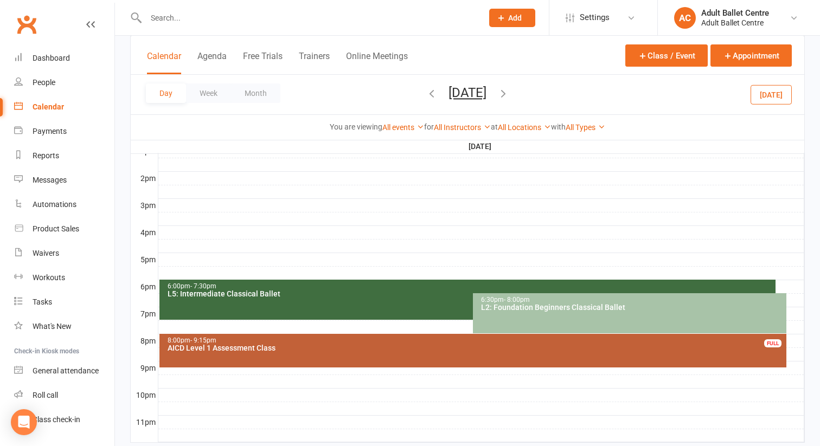
scroll to position [456, 0]
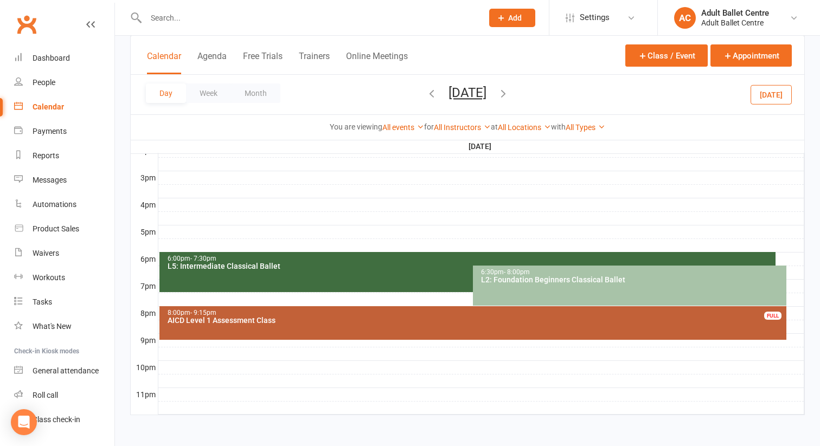
click at [319, 320] on div "AICD Level 1 Assessment Class" at bounding box center [476, 321] width 618 height 8
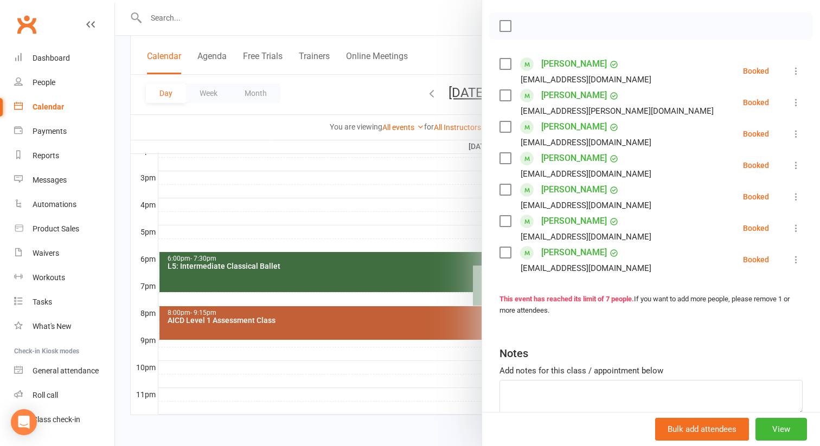
scroll to position [204, 0]
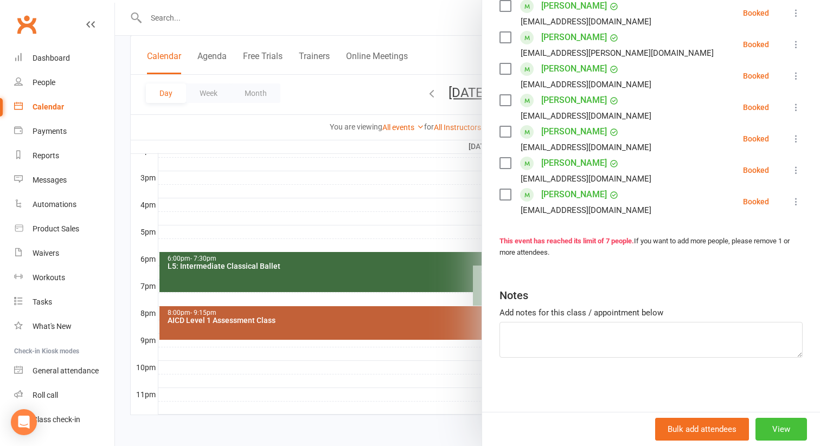
click at [775, 434] on button "View" at bounding box center [782, 429] width 52 height 23
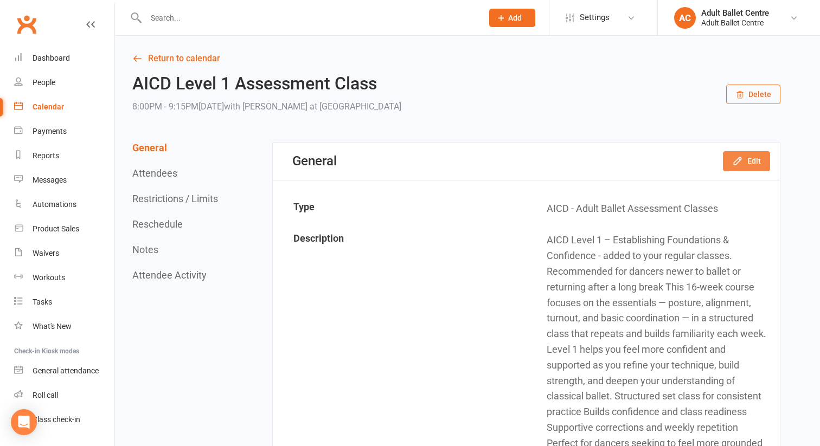
click at [741, 159] on icon "button" at bounding box center [737, 161] width 7 height 7
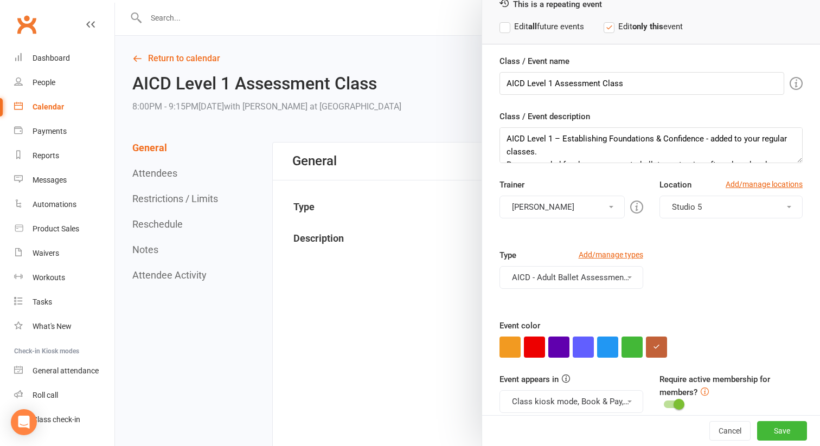
scroll to position [54, 0]
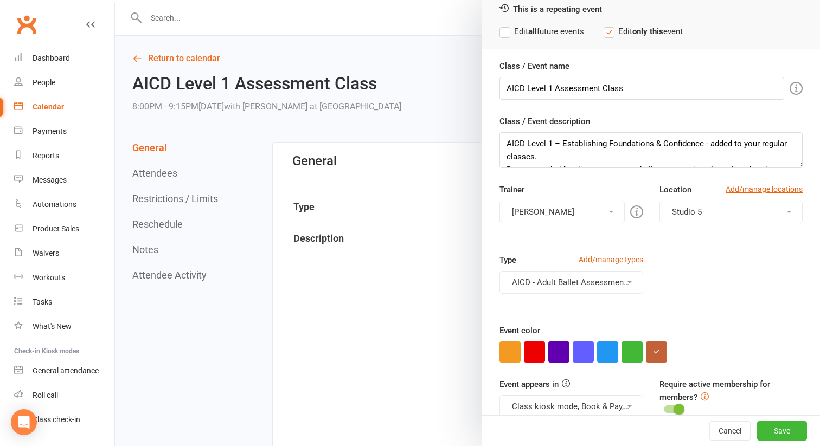
click at [421, 298] on div at bounding box center [467, 223] width 705 height 446
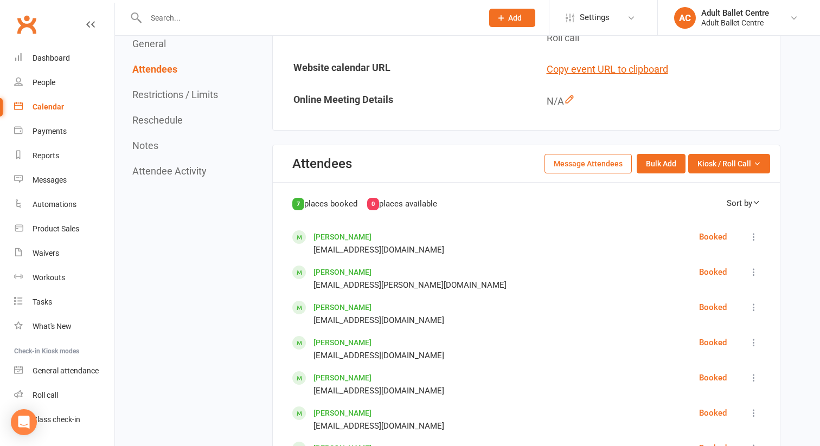
scroll to position [727, 0]
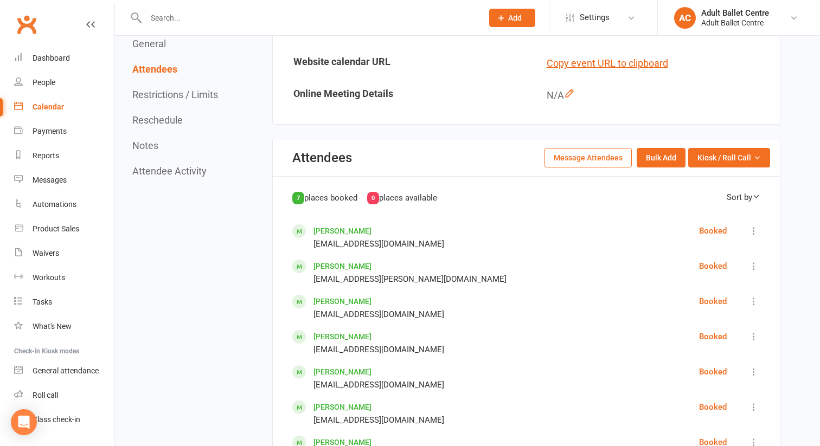
click at [598, 152] on button "Message Attendees" at bounding box center [588, 158] width 87 height 20
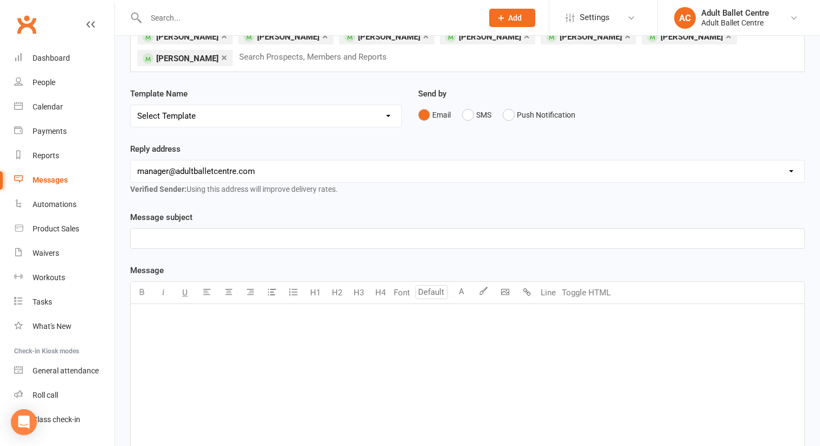
scroll to position [104, 0]
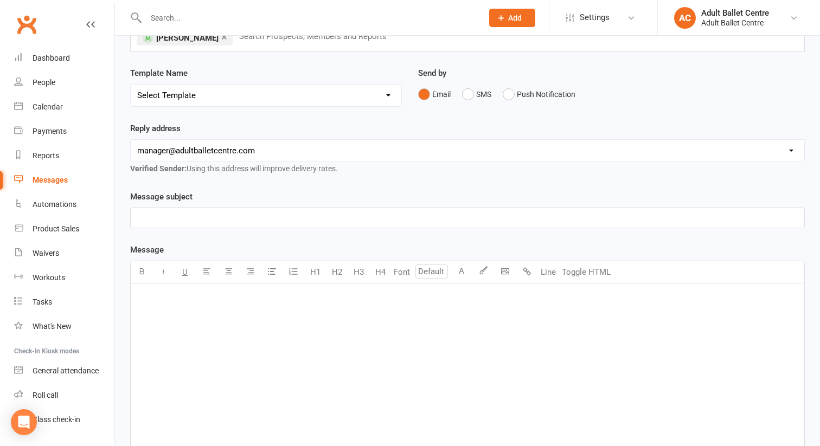
click at [220, 306] on div "﻿" at bounding box center [468, 365] width 674 height 163
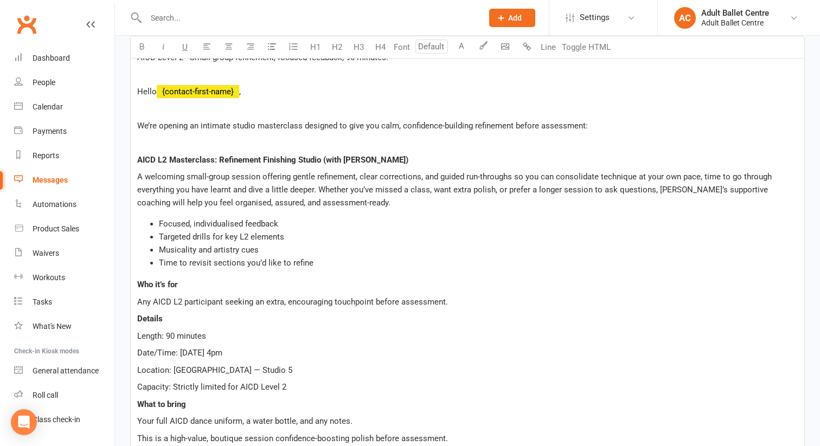
scroll to position [200, 0]
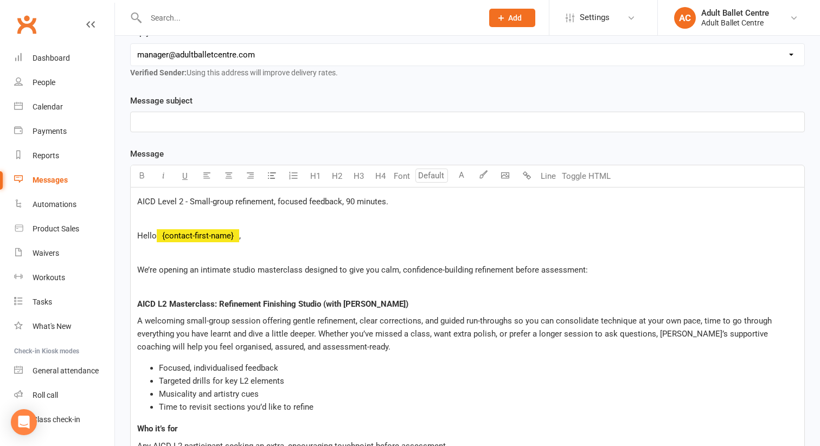
click at [183, 197] on span "AICD Level 2 - Small-group refinement, focused feedback, 90 minutes." at bounding box center [262, 202] width 251 height 10
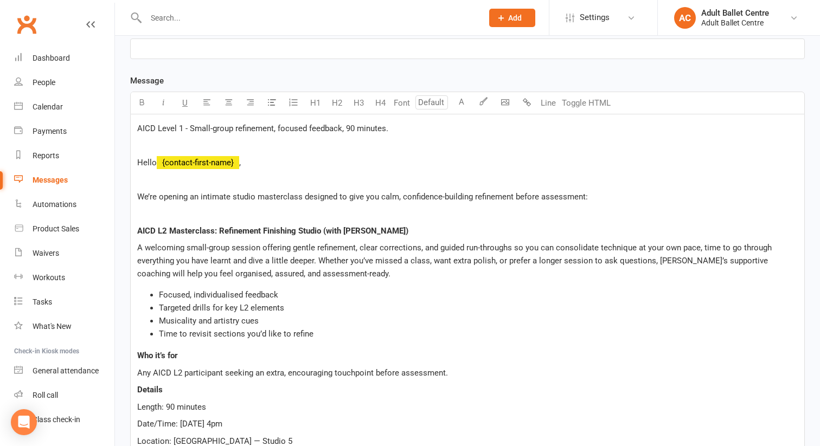
scroll to position [277, 0]
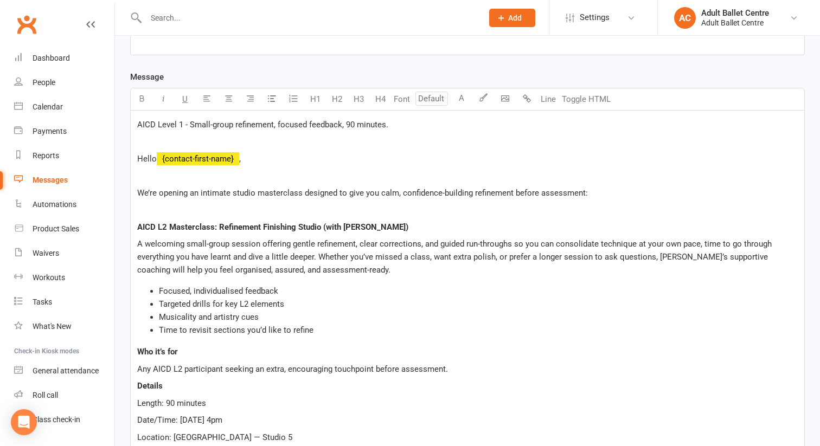
click at [165, 225] on span "AICD L2 Masterclass: Refinement Finishing Studio (with [PERSON_NAME])" at bounding box center [272, 227] width 271 height 10
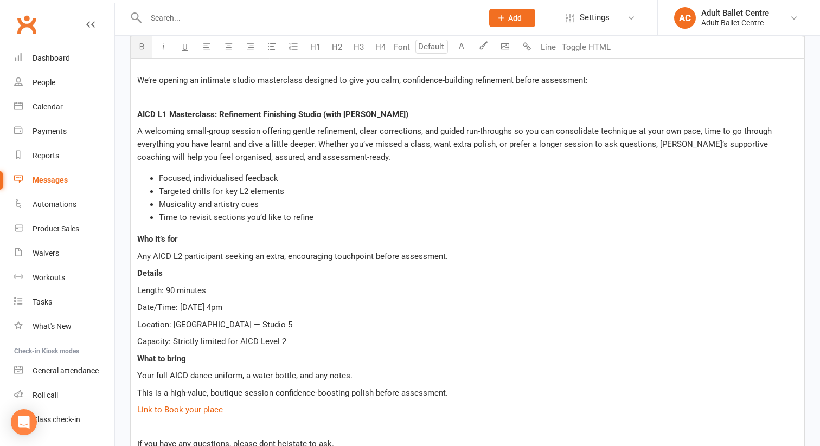
scroll to position [398, 0]
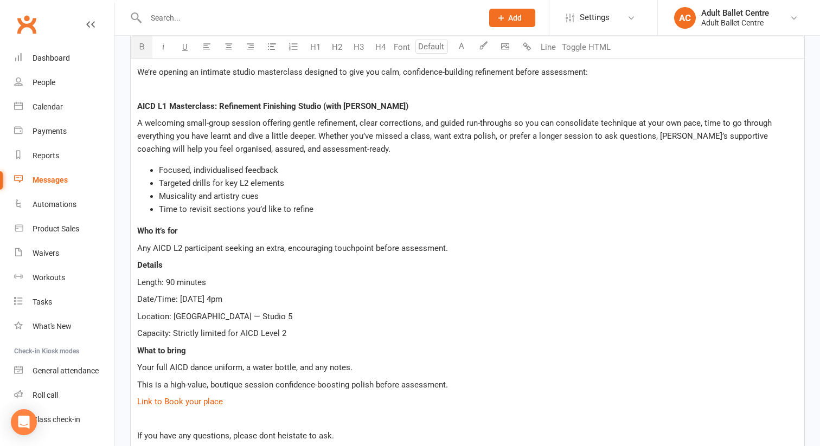
click at [222, 298] on span "Date/Time: [DATE] 4pm" at bounding box center [179, 300] width 85 height 10
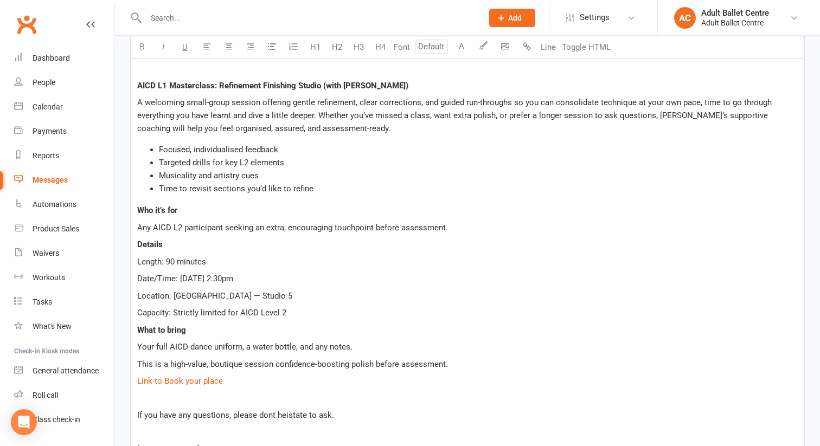
scroll to position [420, 0]
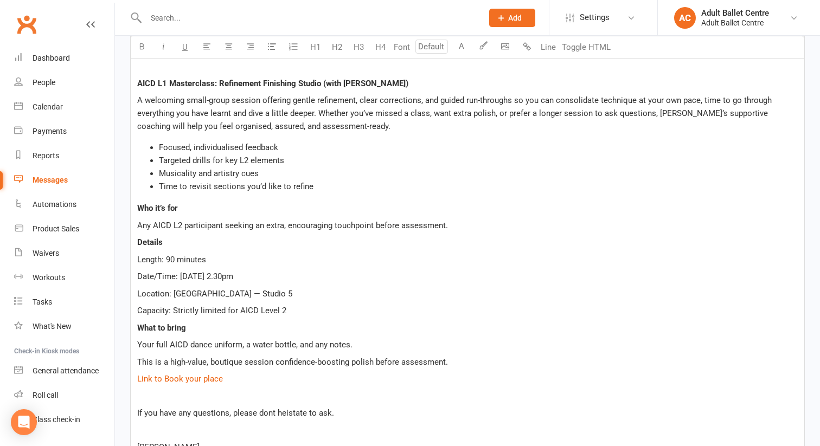
click at [283, 308] on span "Capacity: Strictly limited for AICD Level 2" at bounding box center [211, 311] width 149 height 10
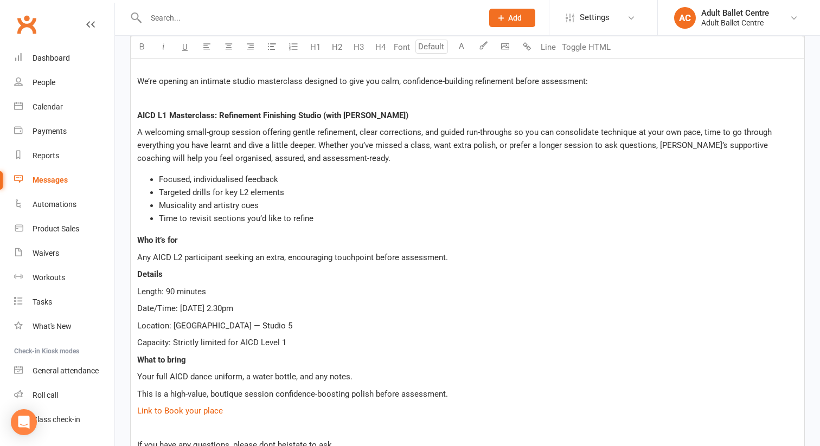
scroll to position [387, 0]
click at [249, 190] on span "Targeted drills for key L2 elements" at bounding box center [221, 194] width 125 height 10
click at [180, 257] on span "Any AICD L2 participant seeking an extra, encouraging touchpoint before assessm…" at bounding box center [292, 259] width 311 height 10
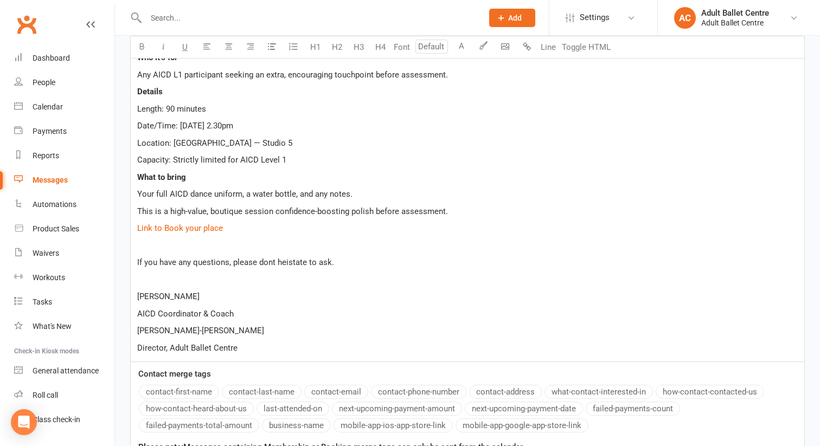
scroll to position [585, 0]
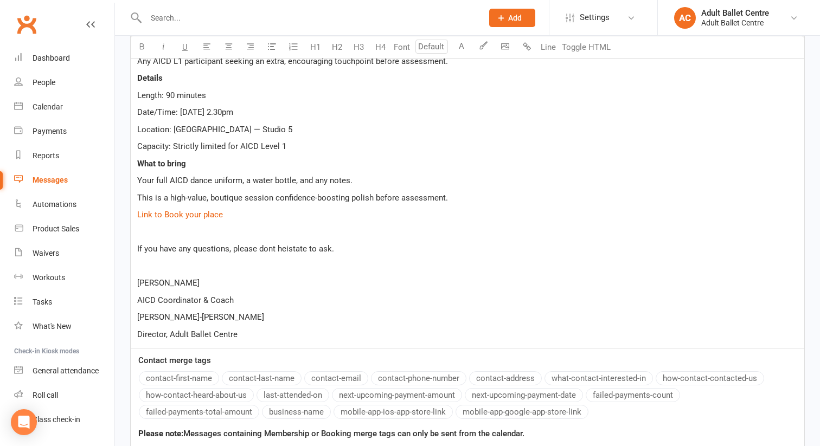
click at [231, 211] on p "﻿ $ Link to Book your place $ ﻿" at bounding box center [467, 214] width 661 height 13
drag, startPoint x: 231, startPoint y: 211, endPoint x: 136, endPoint y: 211, distance: 94.9
click at [136, 211] on div "AICD Level 1 - Small-group refinement, focused feedback, 90 minutes. ﻿ Hello ﻿ …" at bounding box center [468, 76] width 674 height 546
click at [448, 254] on div "AICD Level 1 - Small-group refinement, focused feedback, 90 minutes. ﻿ Hello ﻿ …" at bounding box center [468, 76] width 674 height 546
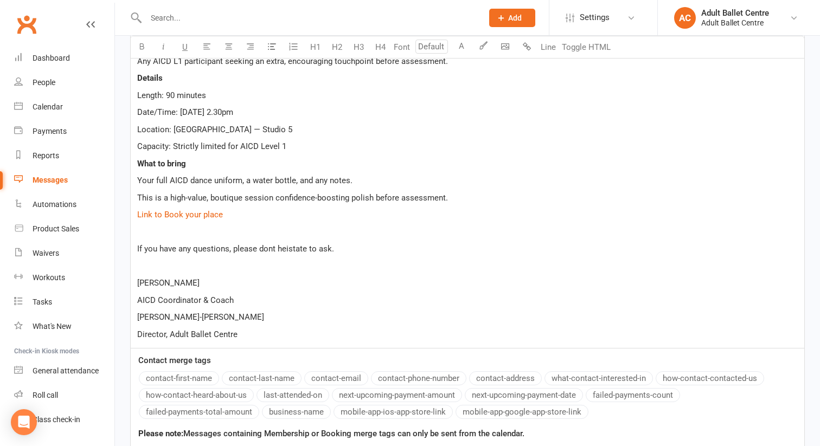
click at [278, 247] on span "If you have any questions, please dont heistate to ask." at bounding box center [235, 249] width 197 height 10
click at [267, 247] on span "If you have any questions, please dont heistate to ask." at bounding box center [235, 249] width 197 height 10
click at [270, 248] on span "If you have any questions, please dont heistate to ask." at bounding box center [235, 249] width 197 height 10
click at [321, 269] on p "﻿" at bounding box center [467, 266] width 661 height 13
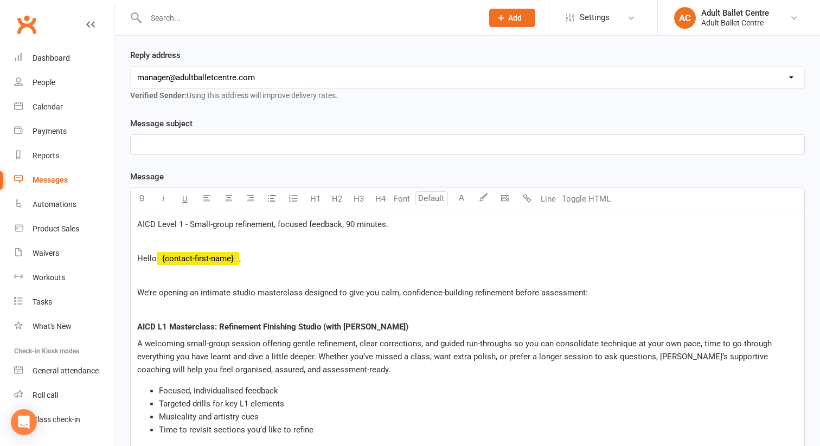
scroll to position [176, 0]
click at [185, 149] on p "﻿" at bounding box center [467, 145] width 661 height 13
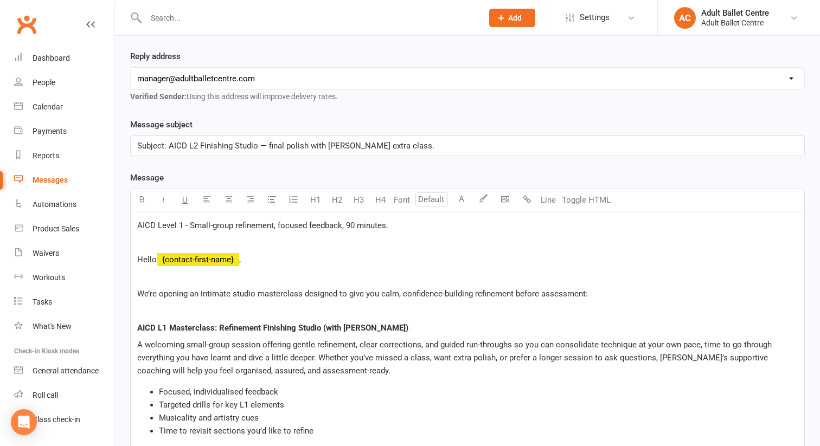
click at [196, 145] on span "Subject: AICD L2 Finishing Studio — final polish with [PERSON_NAME] extra class." at bounding box center [285, 146] width 297 height 10
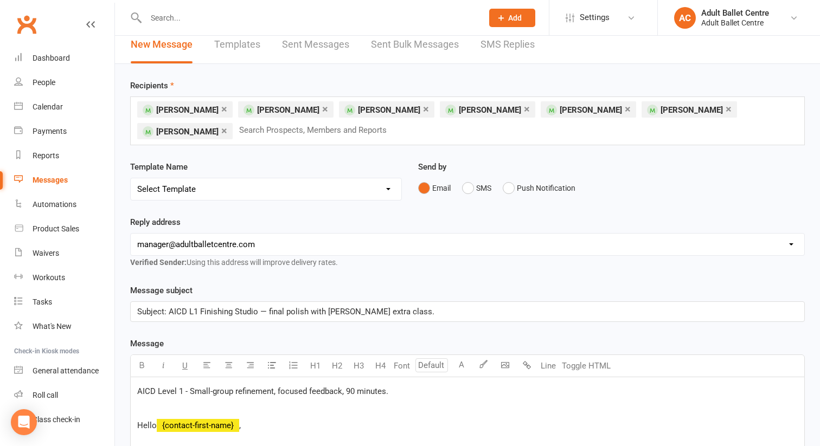
scroll to position [0, 0]
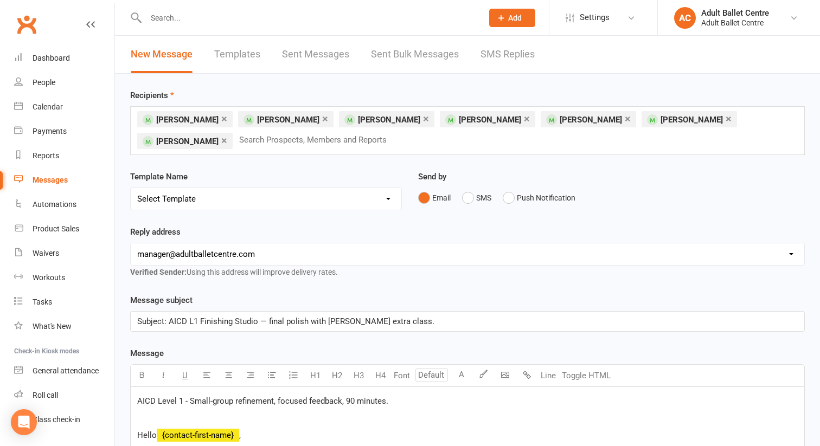
click at [301, 137] on div "× Emily Breslin × Allie Burns × Erin Fairlie × Steeve MacKay × Meagan Riley × M…" at bounding box center [467, 130] width 675 height 49
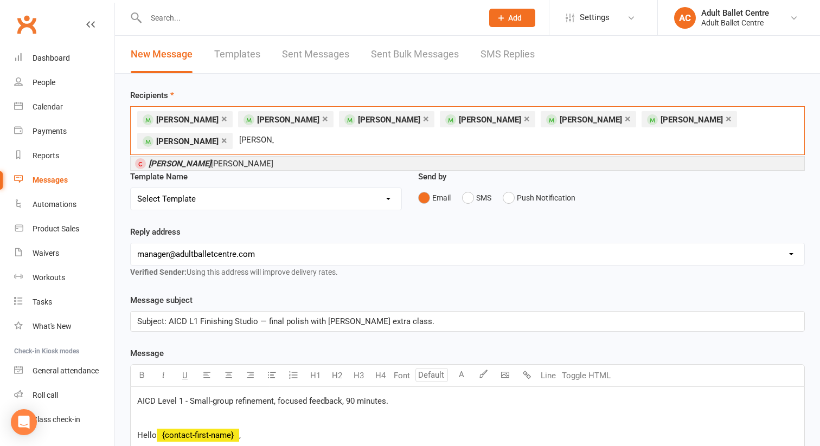
type input "Tonia"
click at [241, 157] on li "Tonia Walker" at bounding box center [468, 164] width 674 height 14
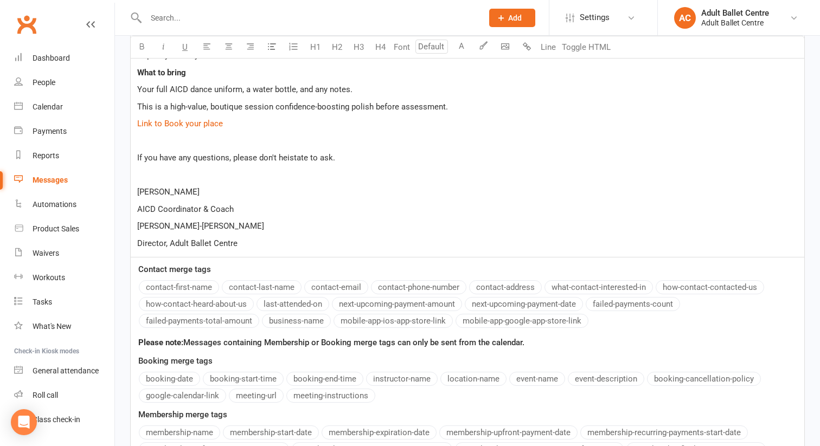
scroll to position [811, 0]
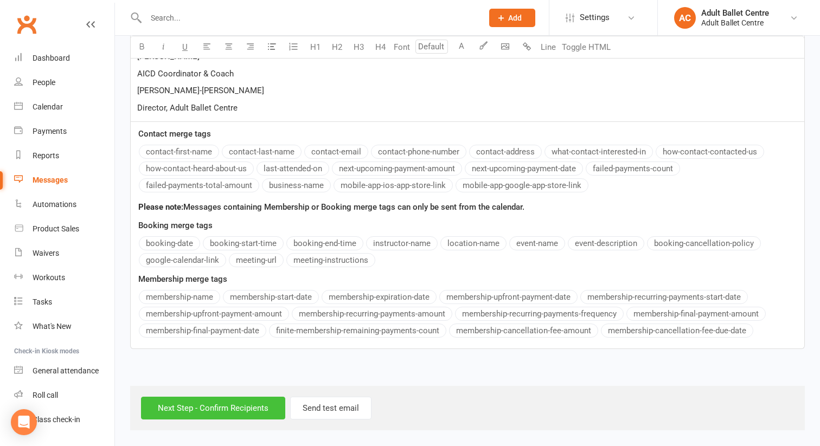
click at [204, 412] on input "Next Step - Confirm Recipients" at bounding box center [213, 408] width 144 height 23
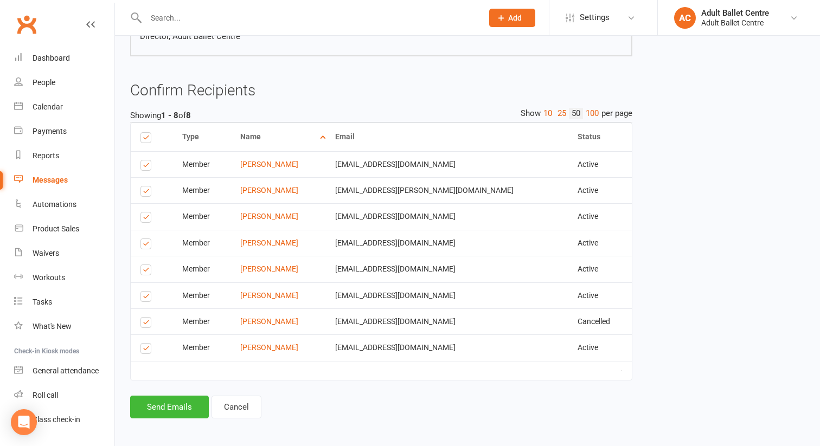
scroll to position [707, 0]
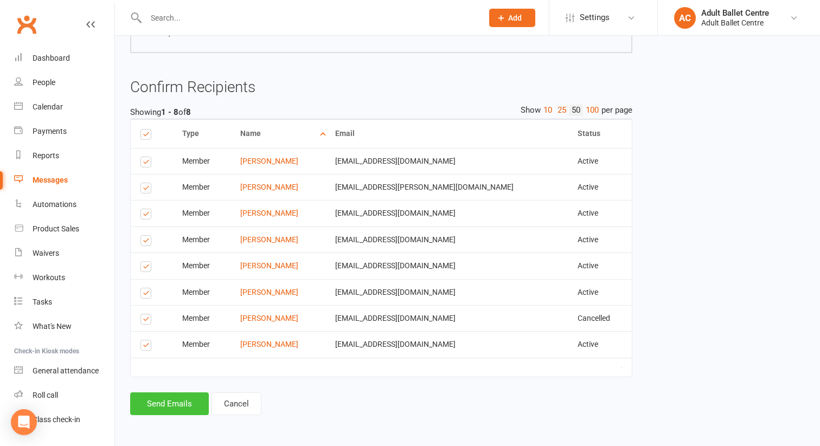
click at [164, 405] on button "Send Emails" at bounding box center [169, 404] width 79 height 23
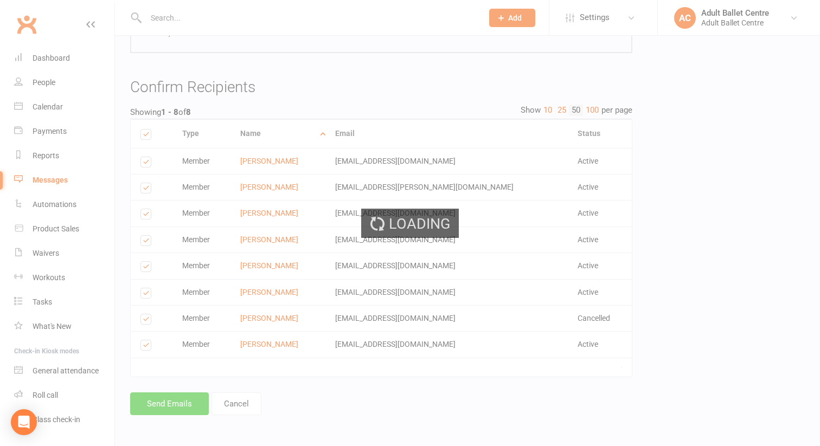
scroll to position [702, 0]
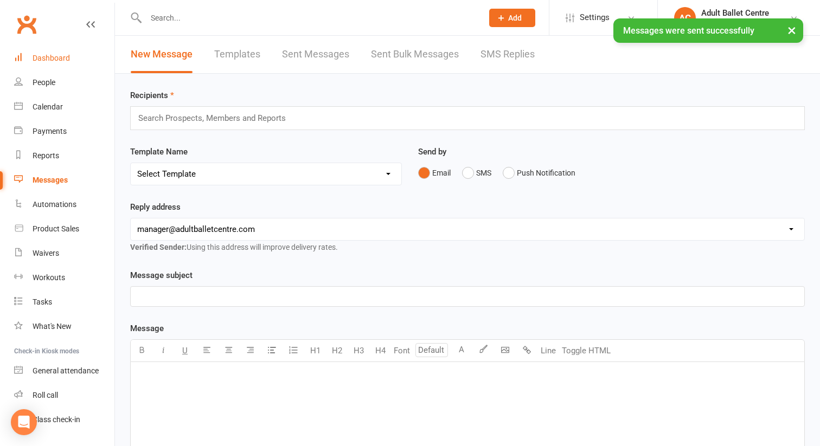
click at [66, 55] on div "Dashboard" at bounding box center [51, 58] width 37 height 9
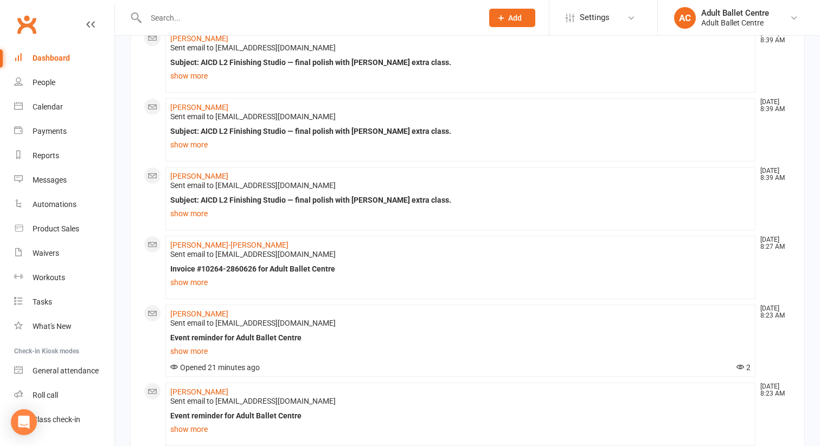
scroll to position [460, 0]
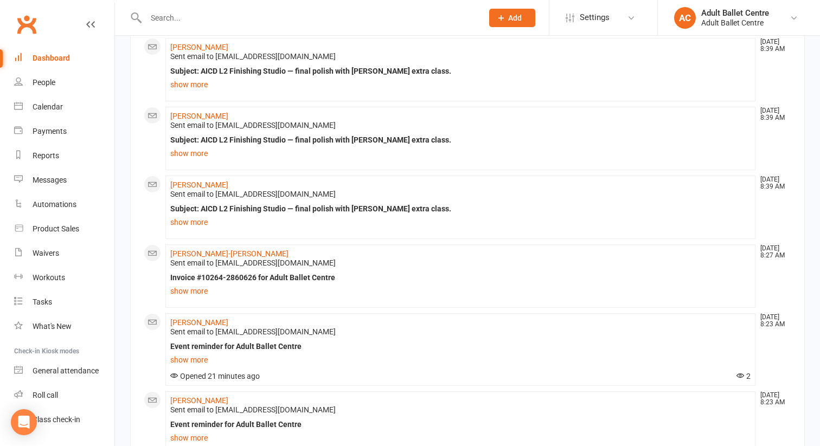
click at [415, 196] on div "Sent email to emilynbreslin@gmail.com Subject: AICD L2 Finishing Studio — final…" at bounding box center [460, 210] width 580 height 40
click at [38, 82] on div "People" at bounding box center [44, 82] width 23 height 9
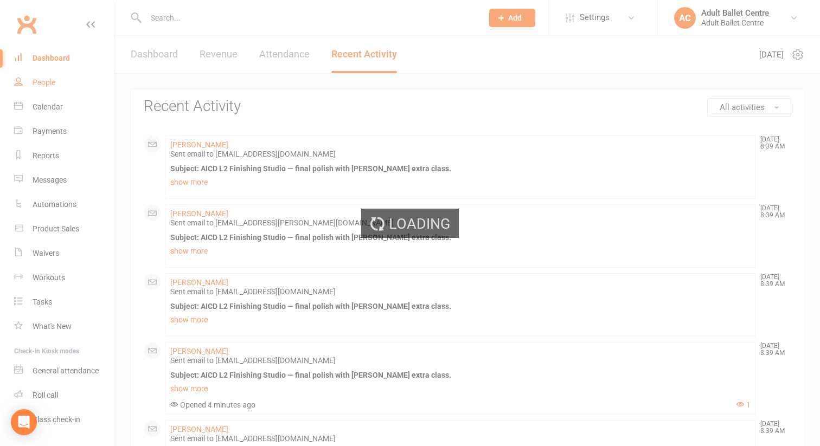
select select "100"
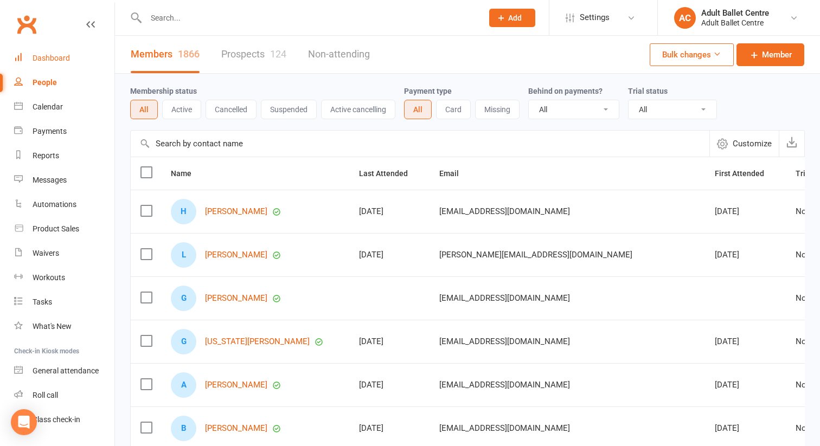
click at [55, 59] on div "Dashboard" at bounding box center [51, 58] width 37 height 9
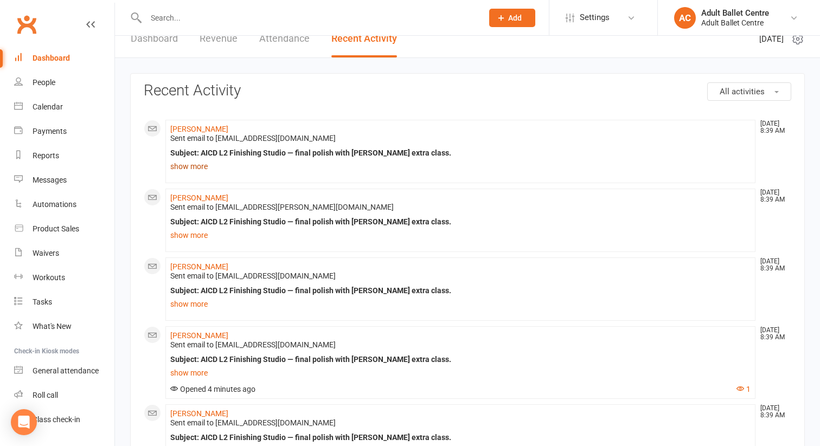
scroll to position [17, 0]
click at [308, 169] on link "show more" at bounding box center [460, 165] width 580 height 15
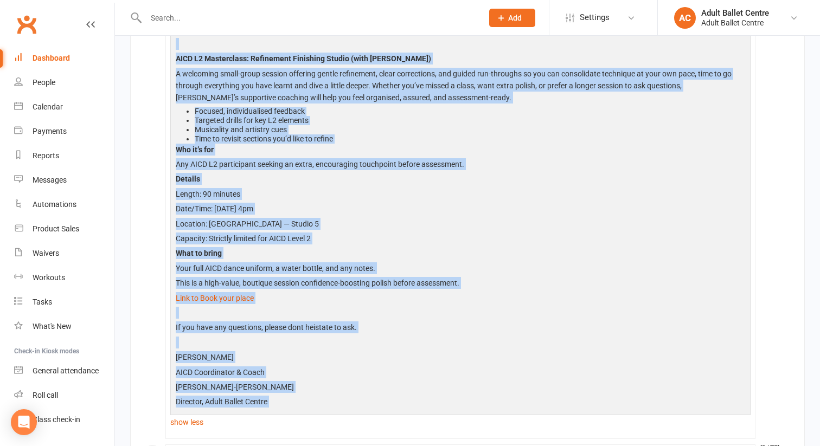
scroll to position [212, 0]
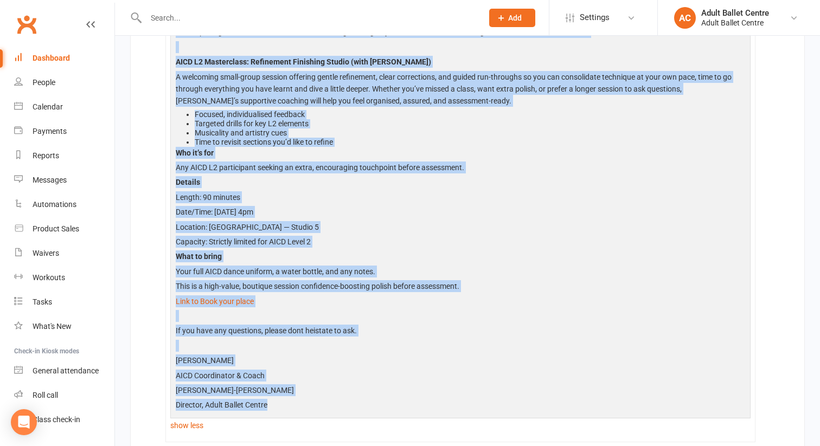
drag, startPoint x: 178, startPoint y: 61, endPoint x: 460, endPoint y: 416, distance: 453.2
click at [460, 416] on div "AICD Level 2 - Small-group refinement, focused feedback, 90 minutes. Hello Morg…" at bounding box center [460, 195] width 575 height 456
copy div "ICD Level 2 - Small-group refinement, focused feedback, 90 minutes. Hello Morga…"
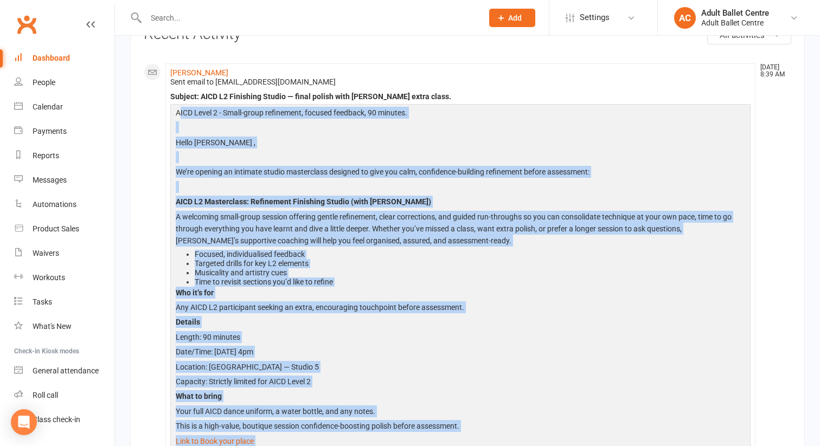
scroll to position [0, 0]
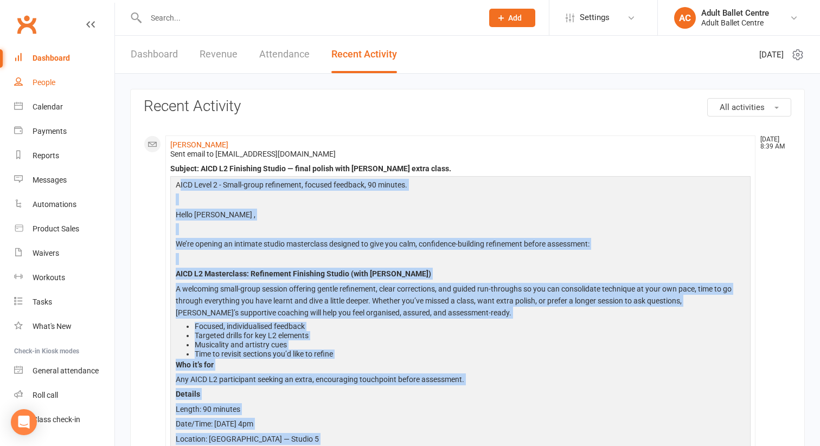
click at [44, 89] on link "People" at bounding box center [64, 83] width 100 height 24
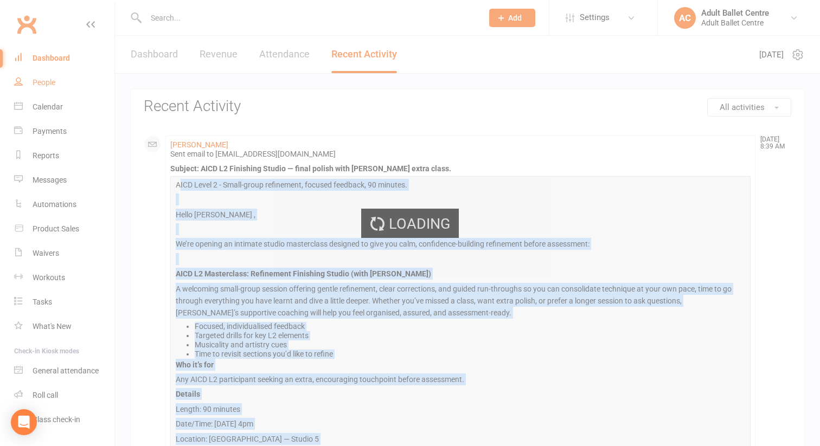
select select "100"
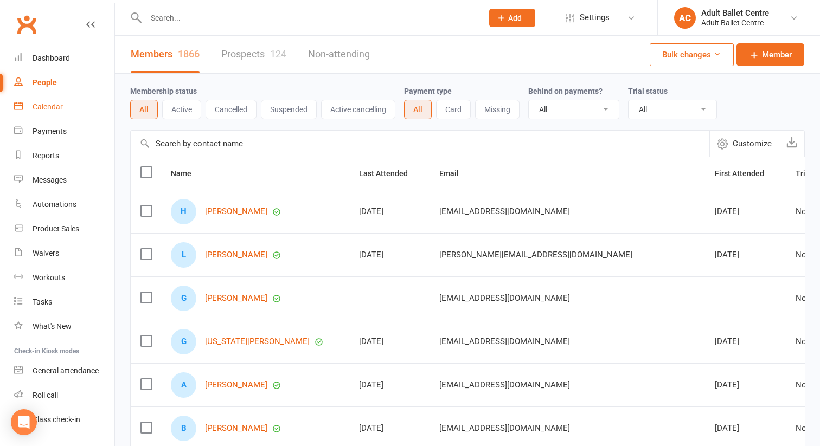
click at [44, 107] on div "Calendar" at bounding box center [48, 107] width 30 height 9
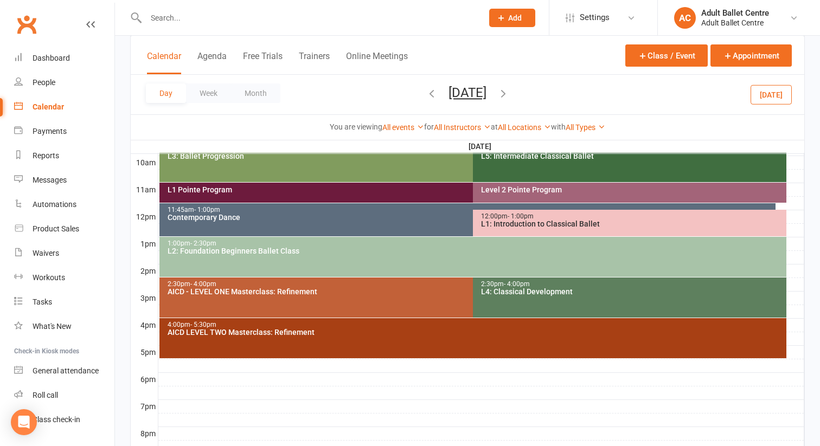
scroll to position [343, 0]
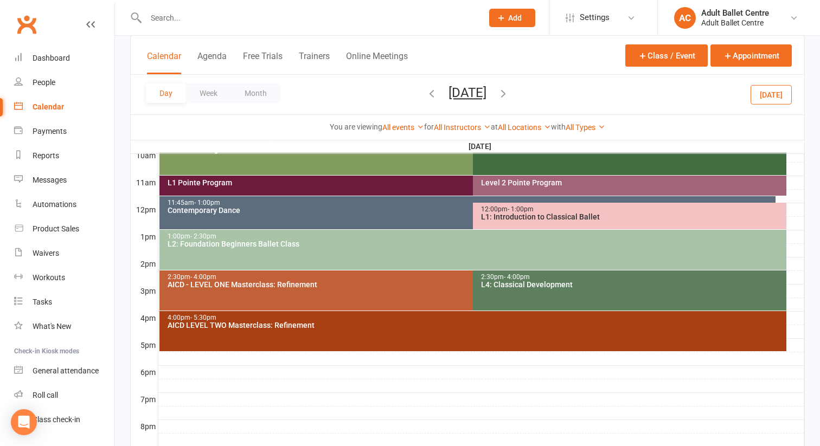
click at [426, 97] on icon "button" at bounding box center [432, 93] width 12 height 12
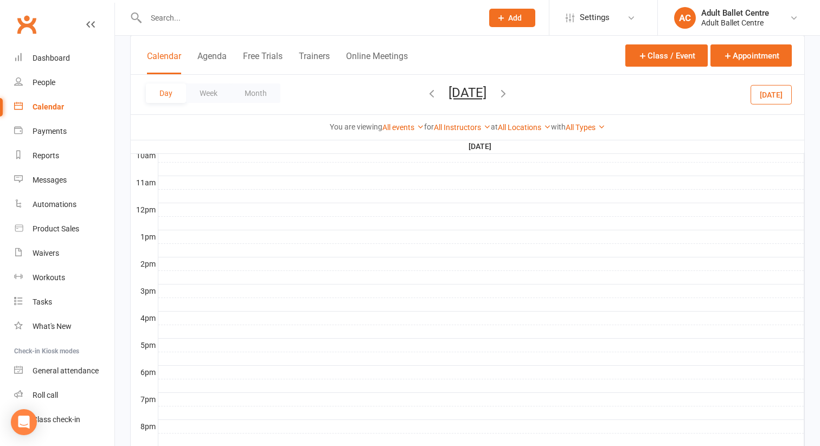
click at [426, 95] on icon "button" at bounding box center [432, 93] width 12 height 12
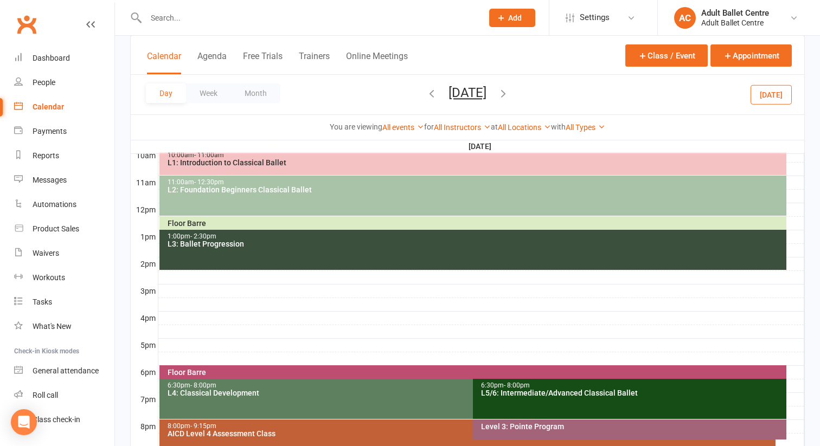
click at [426, 95] on icon "button" at bounding box center [432, 93] width 12 height 12
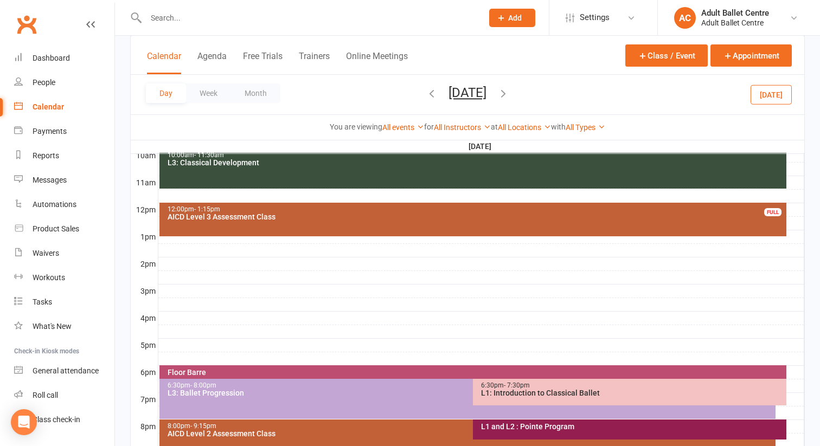
click at [438, 95] on span "Wednesday, Oct 1, 2025 September 2025 Sun Mon Tue Wed Thu Fri Sat 31 01 02 03 0…" at bounding box center [468, 94] width 60 height 19
click at [426, 94] on icon "button" at bounding box center [432, 93] width 12 height 12
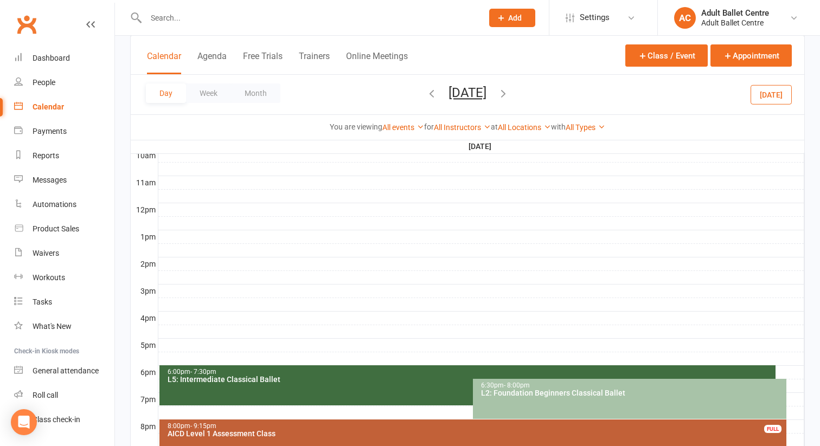
scroll to position [456, 0]
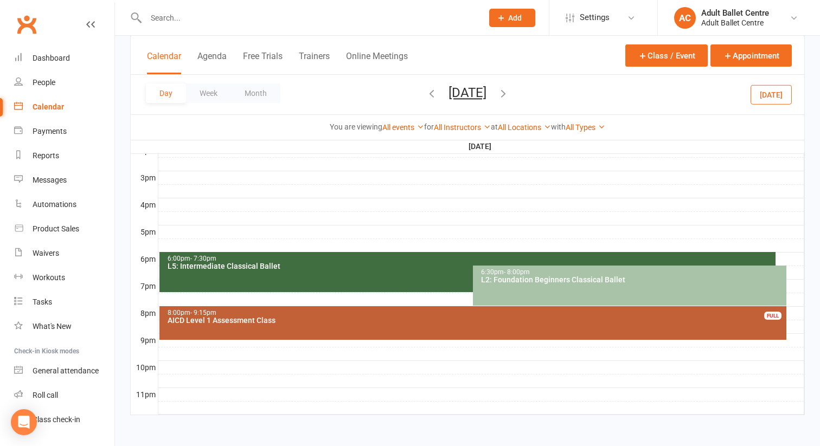
click at [308, 321] on div "AICD Level 1 Assessment Class" at bounding box center [476, 321] width 618 height 8
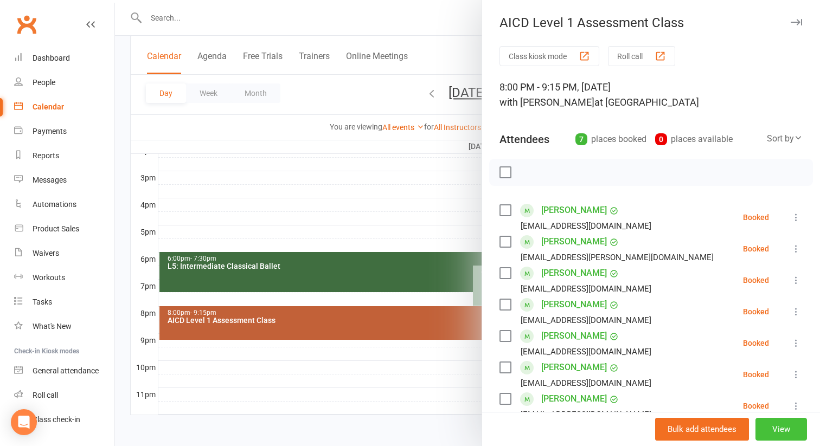
click at [785, 427] on button "View" at bounding box center [782, 429] width 52 height 23
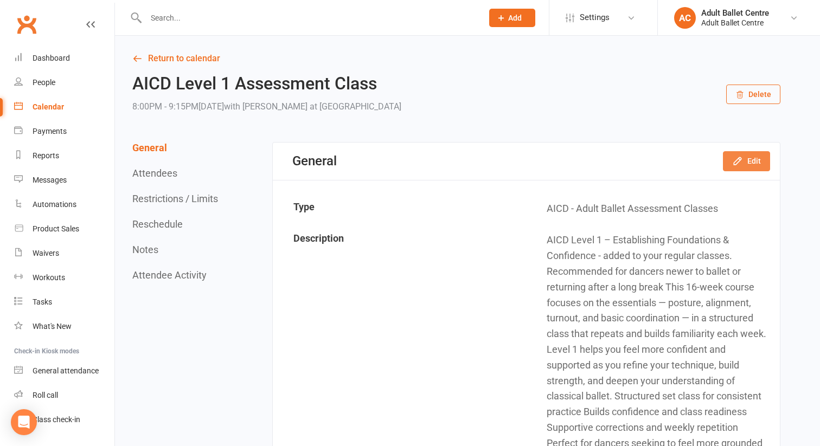
click at [734, 164] on icon "button" at bounding box center [737, 161] width 7 height 7
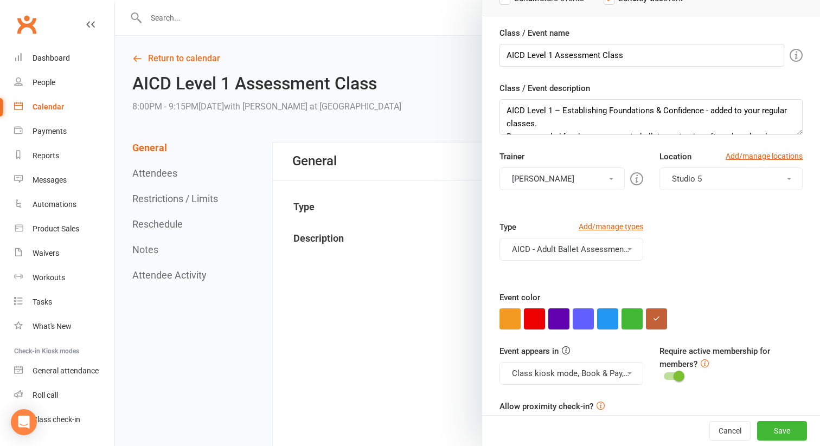
scroll to position [104, 0]
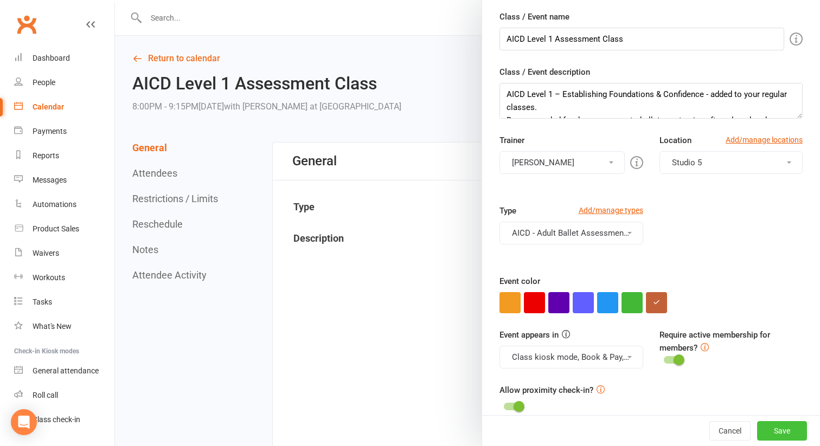
click at [777, 437] on button "Save" at bounding box center [782, 431] width 50 height 20
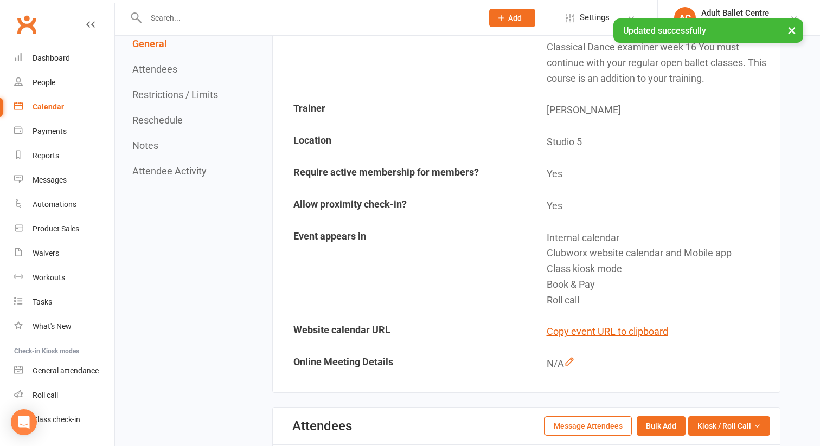
scroll to position [479, 0]
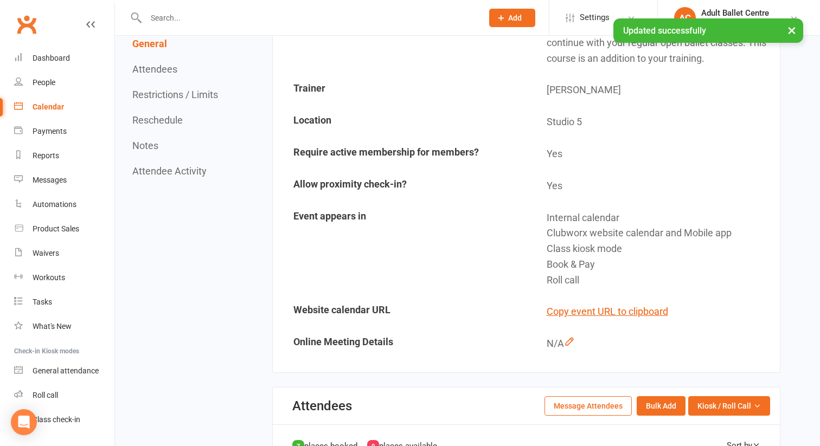
click at [608, 408] on button "Message Attendees" at bounding box center [588, 406] width 87 height 20
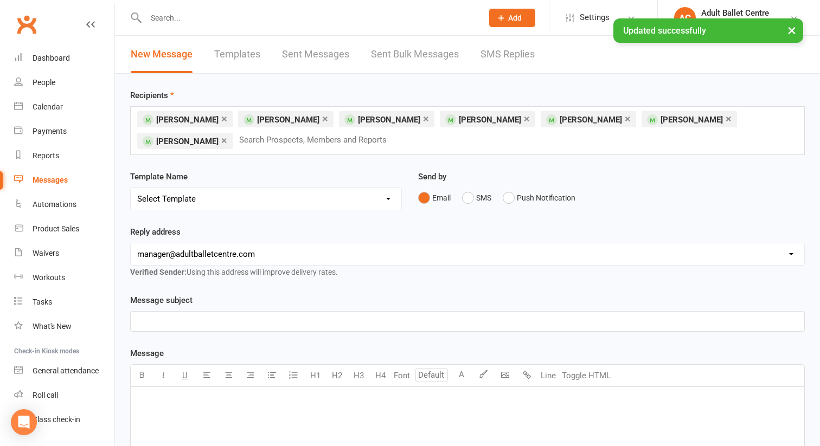
click at [248, 312] on div "﻿" at bounding box center [468, 322] width 674 height 20
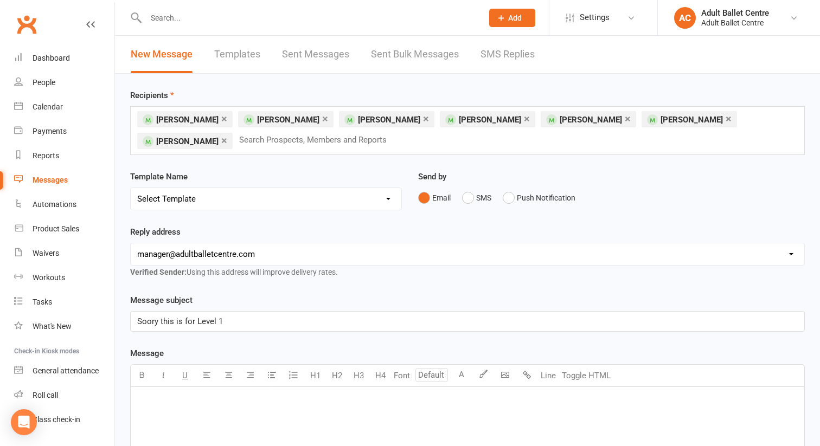
click at [151, 320] on span "Soory this is for Level 1" at bounding box center [180, 322] width 86 height 10
click at [239, 317] on p "Sorry this is for Level 1" at bounding box center [467, 321] width 661 height 13
click at [193, 320] on span "Sorry this is for Level 1" at bounding box center [179, 322] width 84 height 10
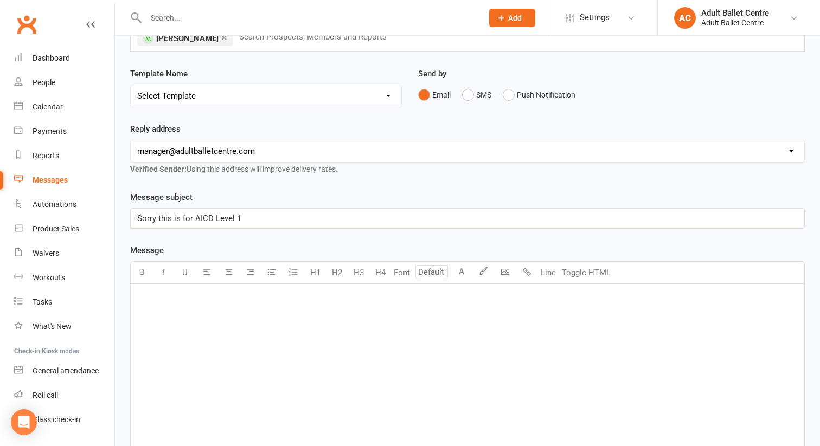
scroll to position [131, 0]
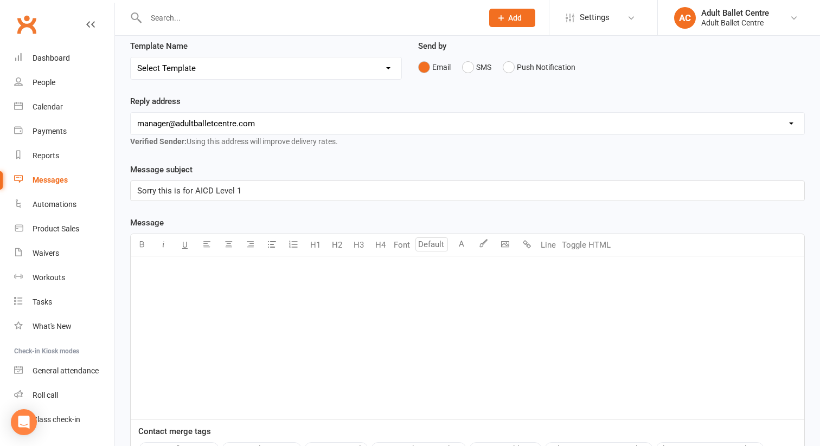
click at [202, 291] on div "﻿" at bounding box center [468, 338] width 674 height 163
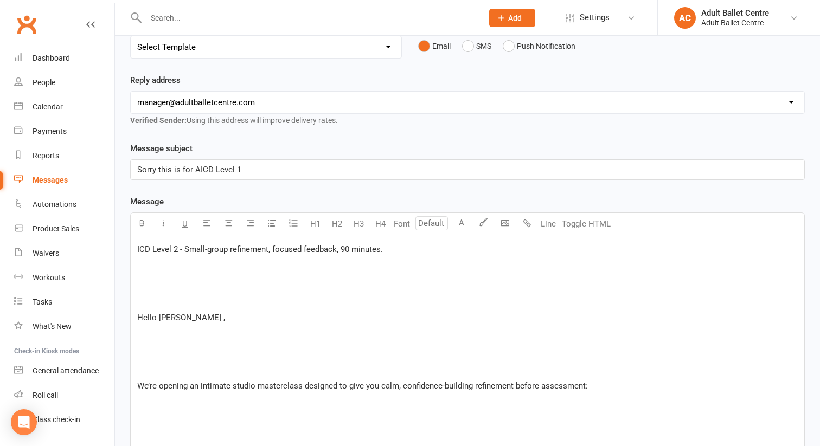
scroll to position [142, 0]
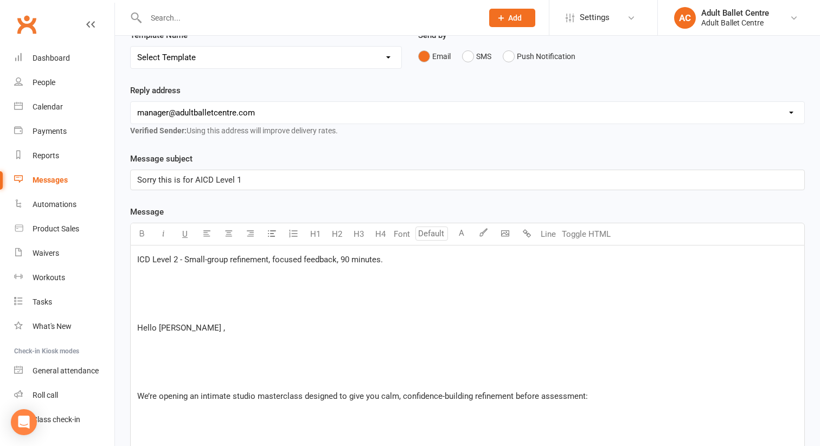
click at [138, 260] on span "ICD Level 2 - Small-group refinement, focused feedback, 90 minutes." at bounding box center [260, 260] width 246 height 10
click at [181, 259] on span "AICD Level 2 - Small-group refinement, focused feedback, 90 minutes." at bounding box center [262, 260] width 251 height 10
drag, startPoint x: 186, startPoint y: 326, endPoint x: 158, endPoint y: 321, distance: 28.1
click at [158, 323] on span "Hello [PERSON_NAME] ," at bounding box center [181, 328] width 88 height 10
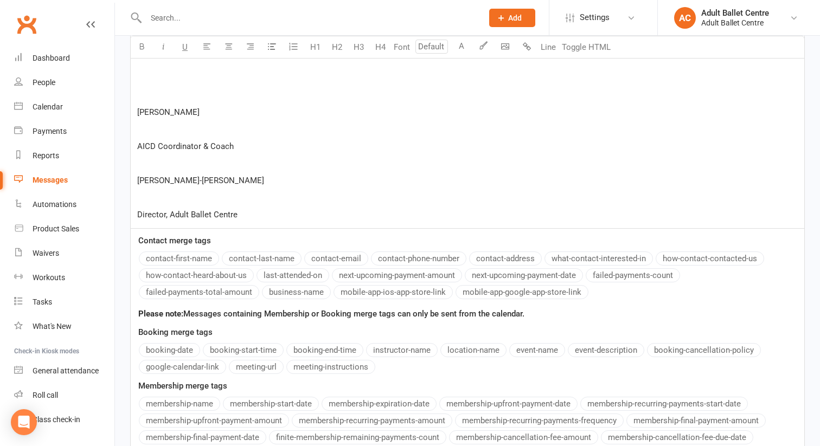
scroll to position [243, 0]
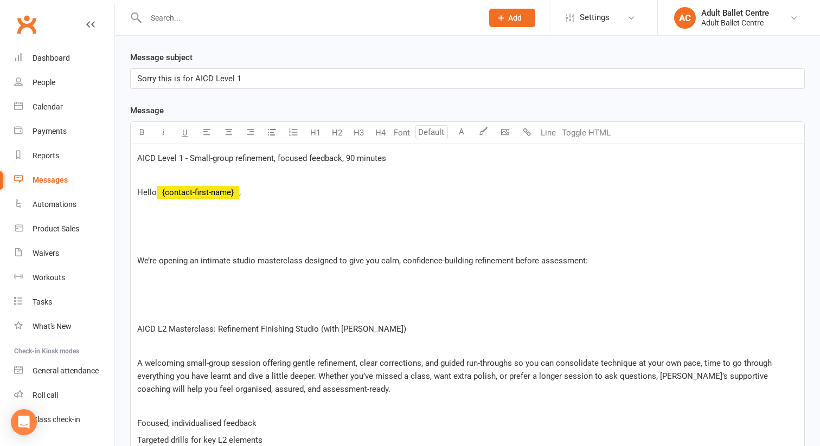
scroll to position [253, 0]
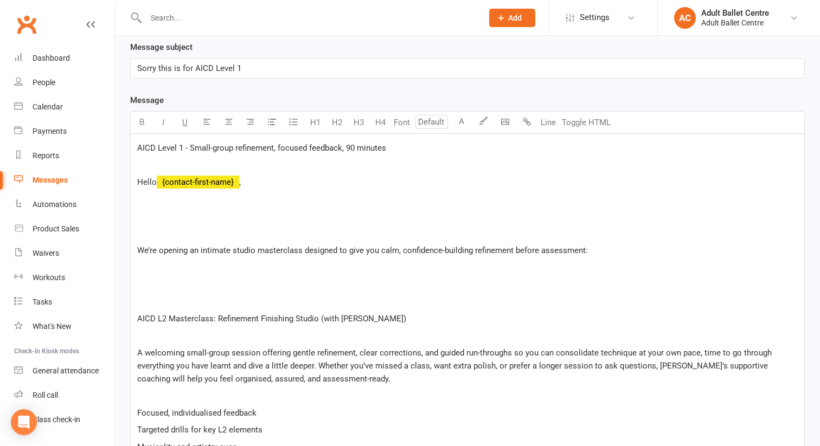
click at [161, 227] on p "﻿" at bounding box center [467, 233] width 661 height 13
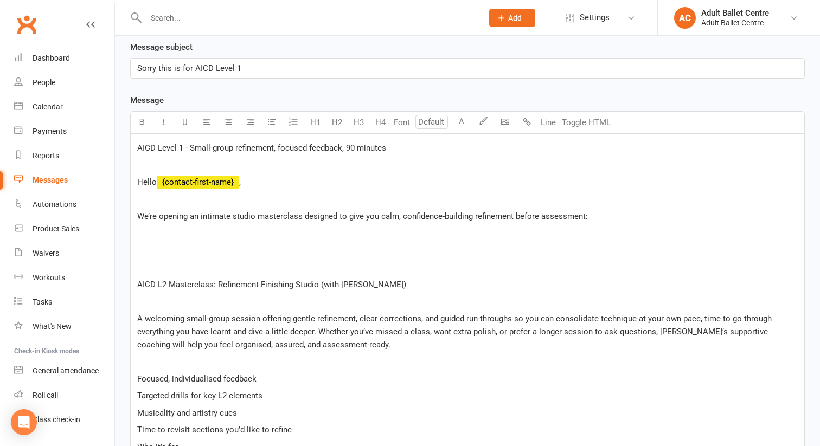
click at [156, 253] on p at bounding box center [467, 250] width 661 height 13
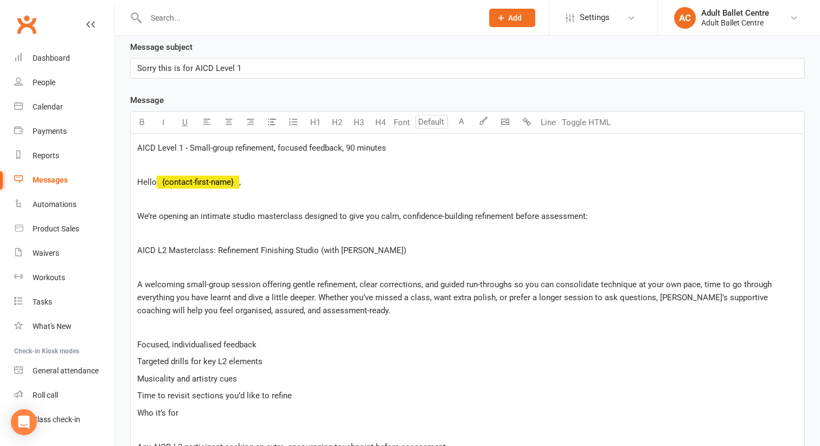
click at [164, 249] on span "AICD L2 Masterclass: Refinement Finishing Studio (with [PERSON_NAME])" at bounding box center [271, 251] width 269 height 10
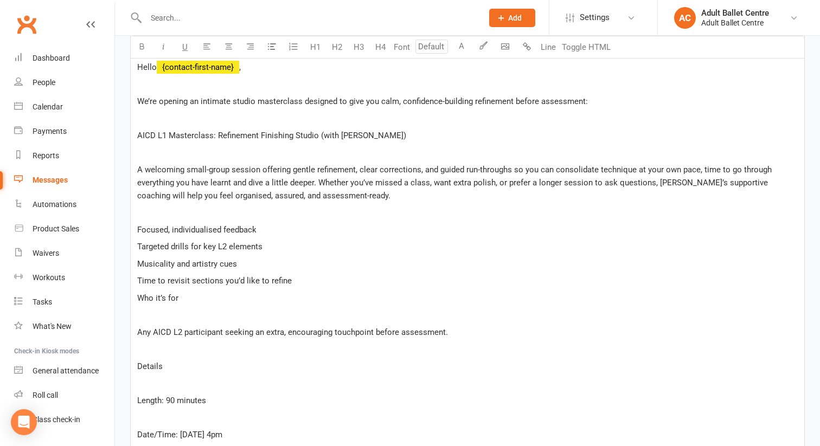
scroll to position [373, 0]
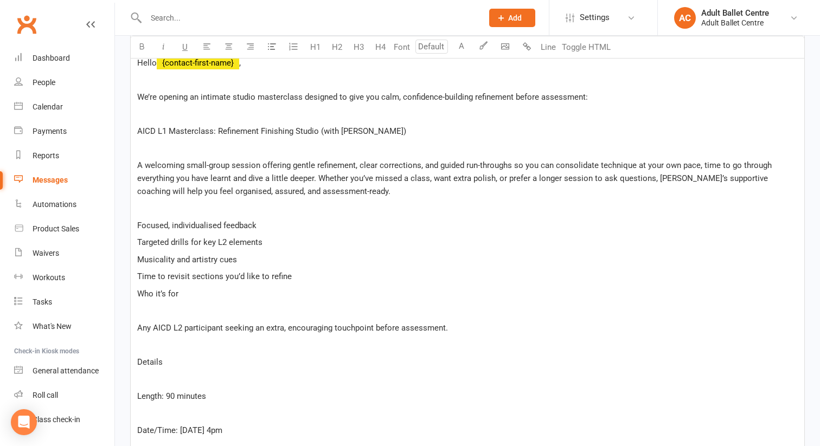
click at [228, 241] on span "Targeted drills for key L2 elements" at bounding box center [199, 243] width 125 height 10
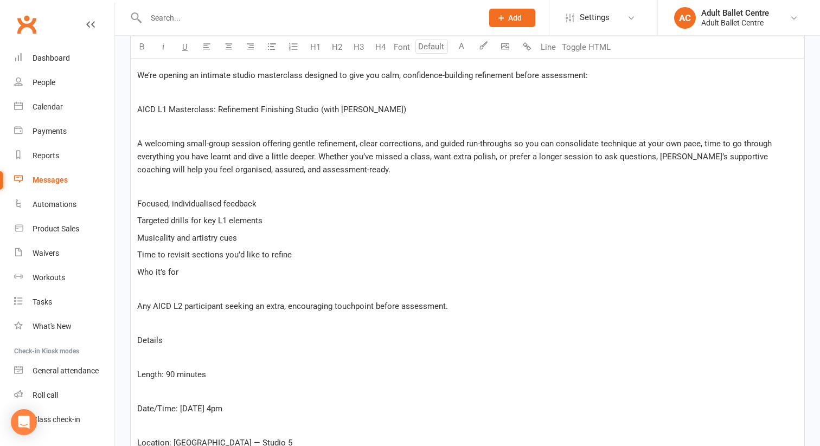
scroll to position [404, 0]
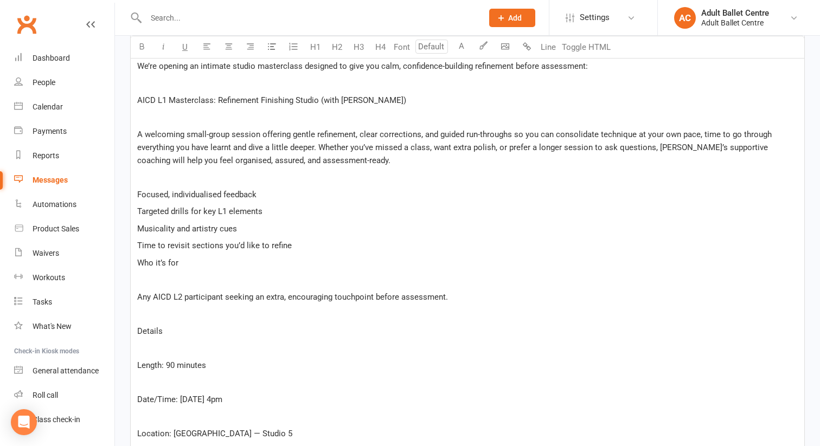
click at [177, 269] on div "AICD Level 1 - Small-group refinement, focused feedback, 90 minutes ﻿ Hello ﻿ {…" at bounding box center [468, 421] width 674 height 874
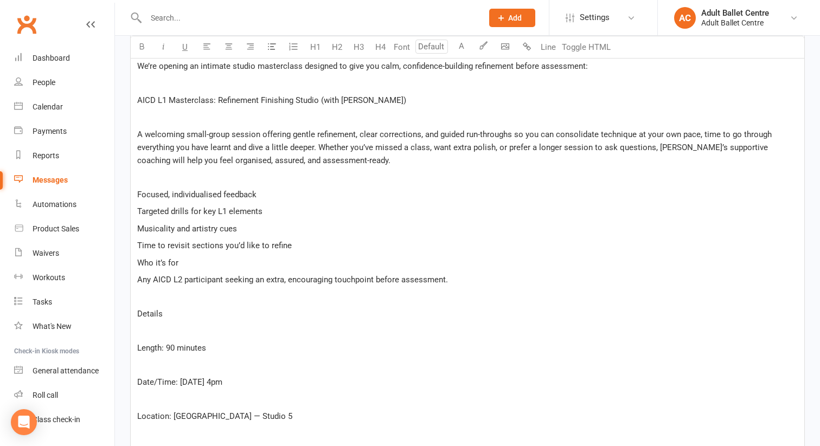
click at [180, 275] on span "Any AICD L2 participant seeking an extra, encouraging touchpoint before assessm…" at bounding box center [292, 280] width 311 height 10
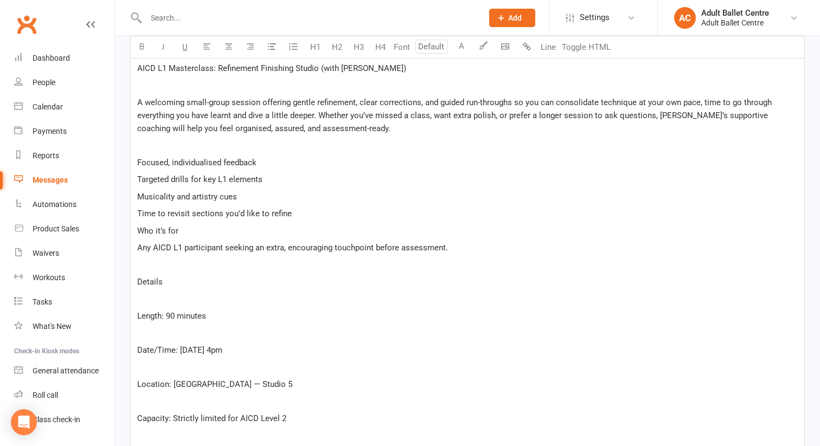
click at [159, 265] on p "﻿" at bounding box center [467, 265] width 661 height 13
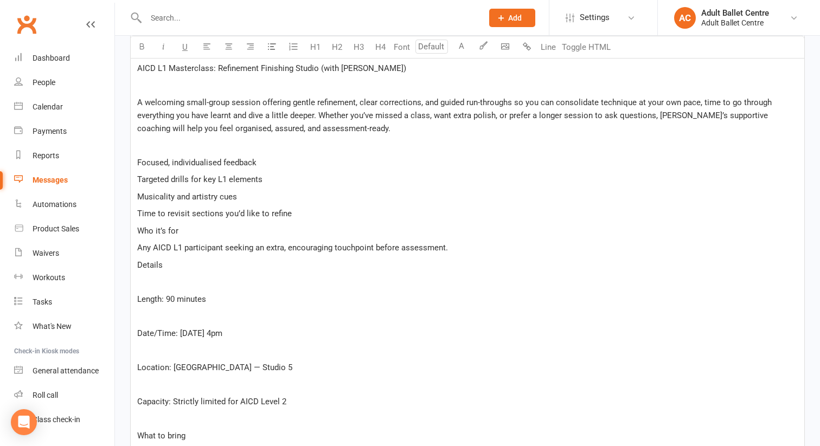
click at [149, 312] on p "﻿" at bounding box center [467, 316] width 661 height 13
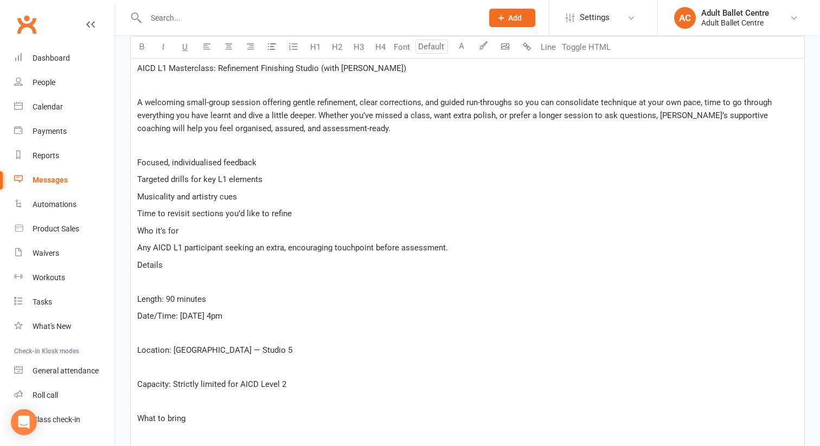
click at [222, 316] on span "Date/Time: [DATE] 4pm" at bounding box center [179, 316] width 85 height 10
click at [289, 333] on p "﻿" at bounding box center [467, 333] width 661 height 13
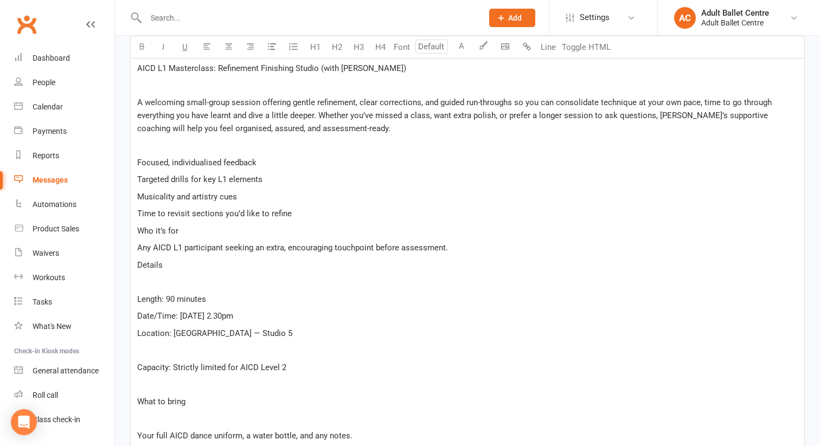
click at [251, 340] on div "AICD Level 1 - Small-group refinement, focused feedback, 90 minutes ﻿ Hello ﻿ {…" at bounding box center [468, 354] width 674 height 805
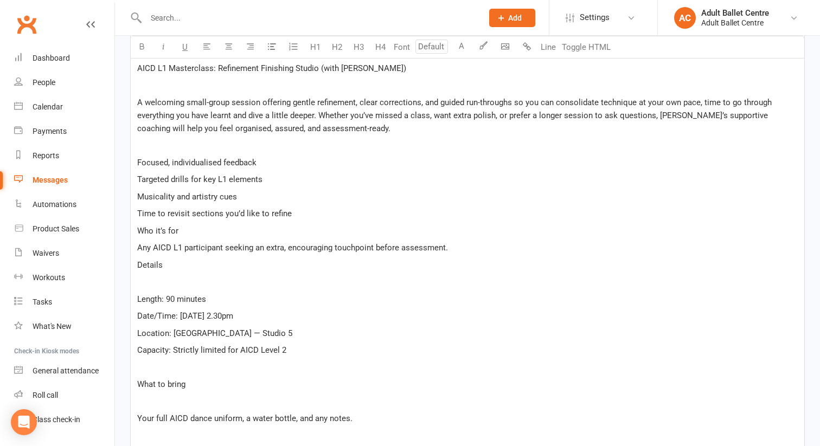
click at [285, 345] on p "Capacity: Strictly limited for AICD Level 2" at bounding box center [467, 350] width 661 height 13
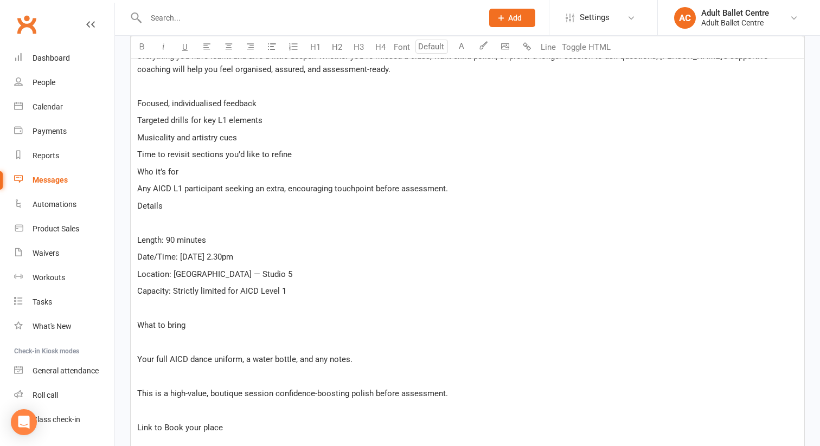
scroll to position [505, 0]
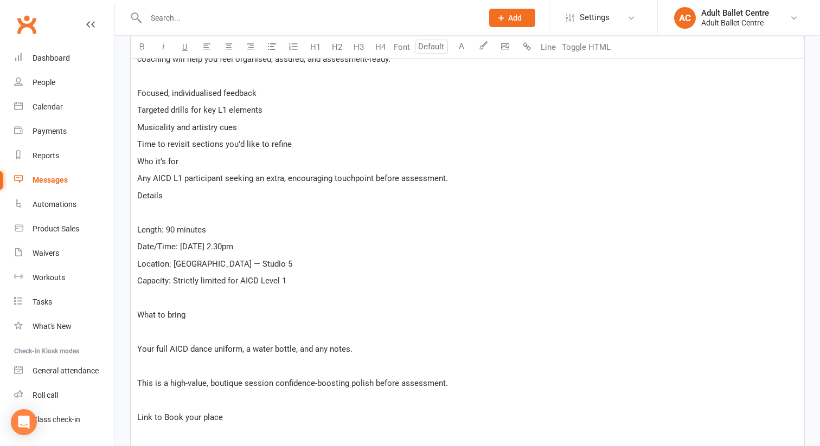
click at [174, 329] on p "﻿" at bounding box center [467, 332] width 661 height 13
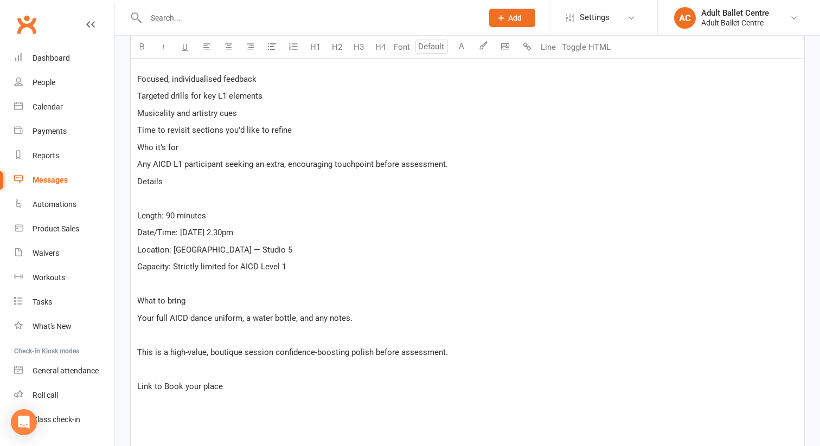
scroll to position [525, 0]
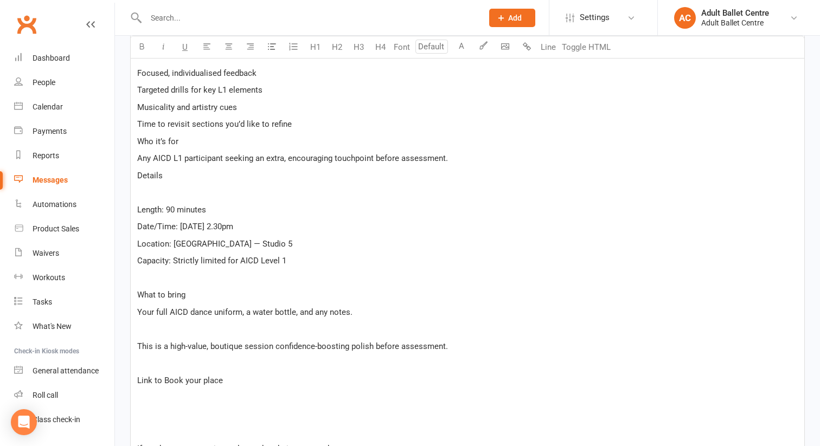
click at [184, 331] on p "﻿" at bounding box center [467, 329] width 661 height 13
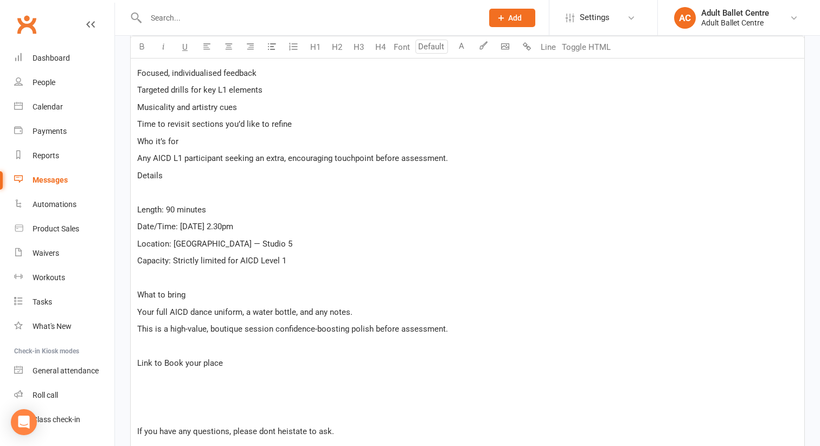
click at [168, 340] on p "﻿" at bounding box center [467, 346] width 661 height 13
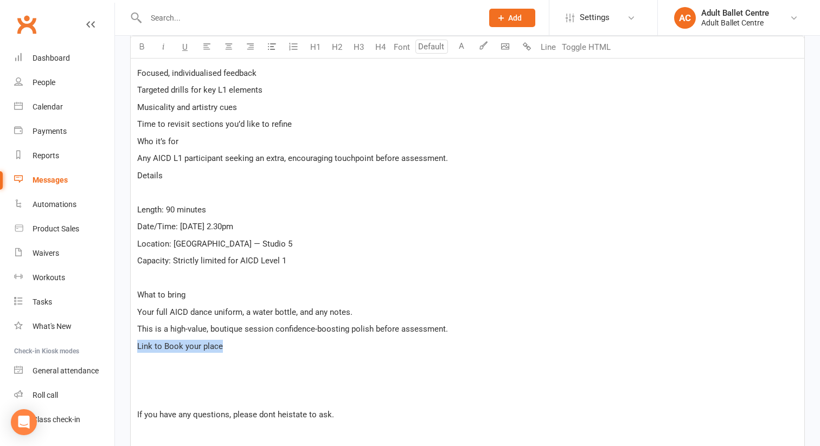
drag, startPoint x: 219, startPoint y: 345, endPoint x: 129, endPoint y: 343, distance: 90.1
click at [129, 343] on div "Message subject Sorry this is for AICD Level 1 Message U H1 H2 H3 H4 Font A Lin…" at bounding box center [467, 305] width 691 height 1073
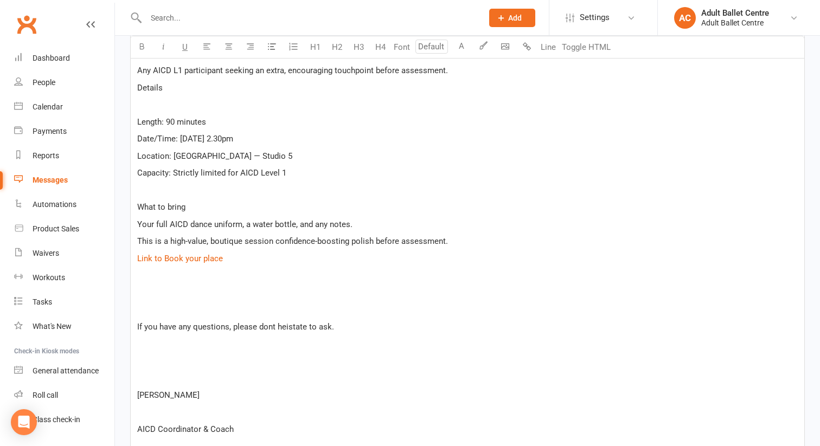
scroll to position [623, 0]
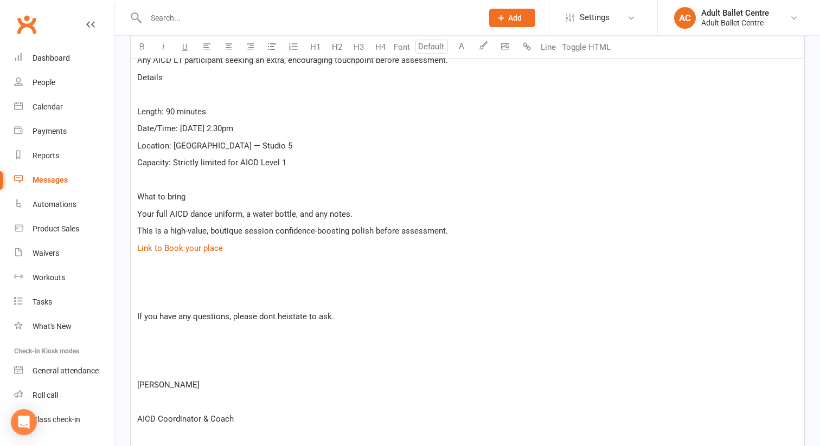
click at [168, 276] on p at bounding box center [467, 282] width 661 height 13
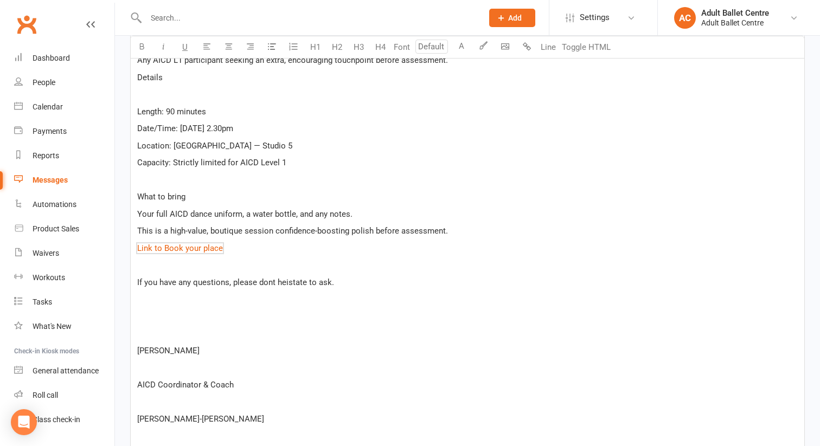
click at [269, 280] on span "If you have any questions, please dont heistate to ask." at bounding box center [235, 283] width 197 height 10
click at [271, 283] on span "If you have any questions, please dont heistate to ask." at bounding box center [235, 283] width 197 height 10
click at [173, 305] on div "AICD Level 1 - Small-group refinement, focused feedback, 90 minutes ﻿ Hello ﻿ {…" at bounding box center [468, 115] width 674 height 703
click at [157, 327] on p "﻿" at bounding box center [467, 333] width 661 height 13
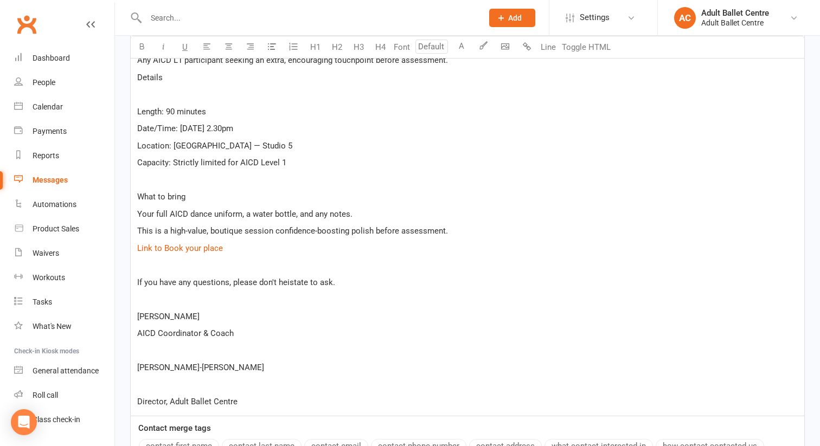
click at [150, 351] on p "﻿" at bounding box center [467, 350] width 661 height 13
click at [144, 381] on p "﻿" at bounding box center [467, 385] width 661 height 13
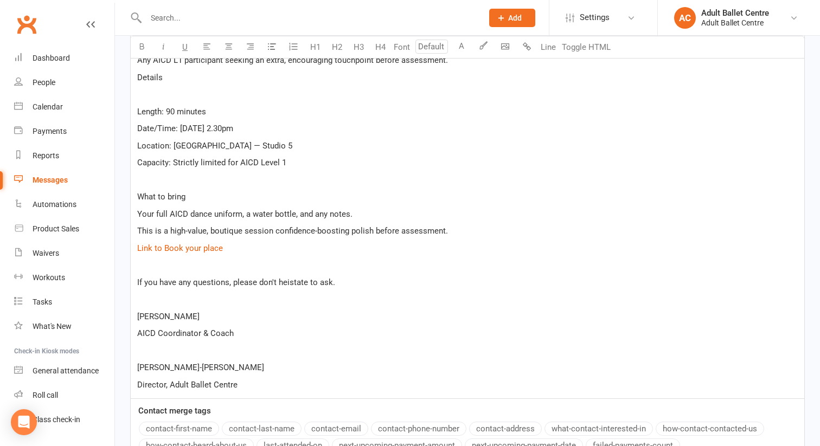
click at [296, 281] on span "If you have any questions, please don't heistate to ask." at bounding box center [236, 283] width 198 height 10
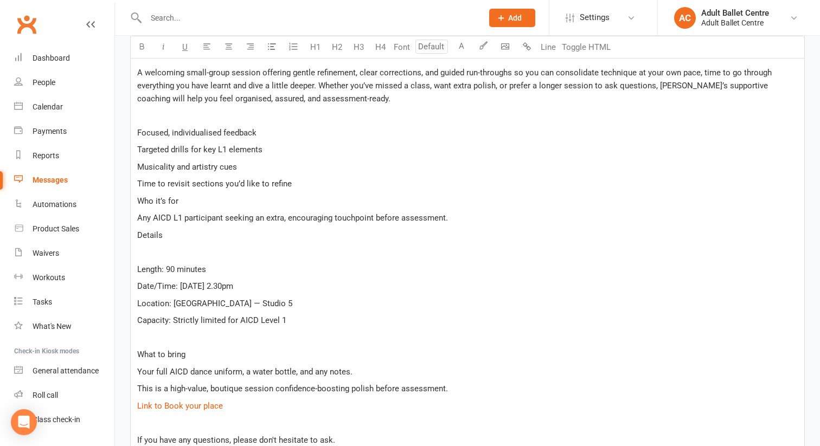
scroll to position [443, 0]
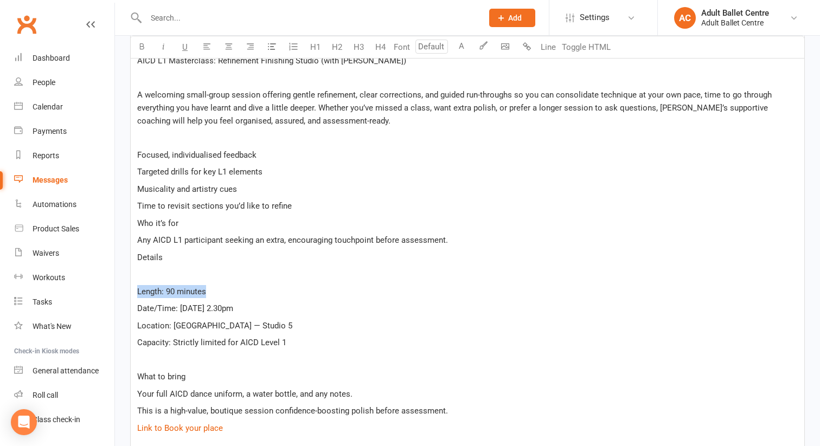
drag, startPoint x: 216, startPoint y: 291, endPoint x: 131, endPoint y: 286, distance: 85.3
click at [131, 286] on div "AICD Level 1 - Small-group refinement, focused feedback, 90 minutes ﻿ Hello ﻿ {…" at bounding box center [468, 261] width 674 height 635
click at [145, 46] on icon "button" at bounding box center [142, 46] width 8 height 8
click at [161, 261] on div "AICD Level 1 - Small-group refinement, focused feedback, 90 minutes ﻿ Hello ﻿ {…" at bounding box center [468, 261] width 674 height 635
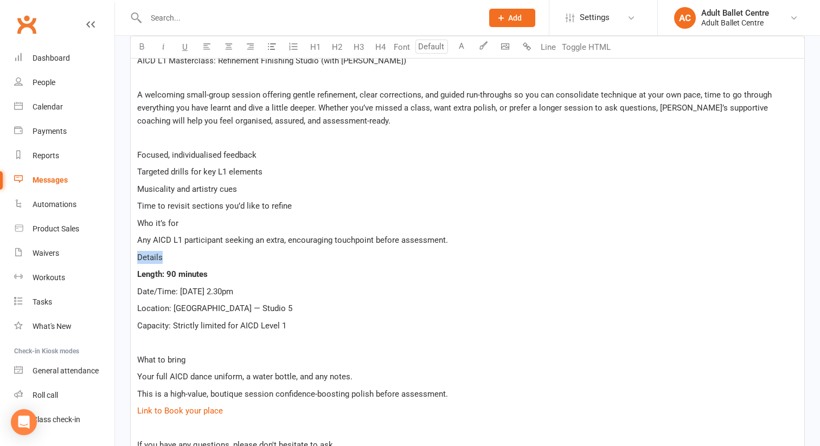
drag, startPoint x: 166, startPoint y: 254, endPoint x: 134, endPoint y: 252, distance: 32.1
click at [134, 252] on div "AICD Level 1 - Small-group refinement, focused feedback, 90 minutes ﻿ Hello ﻿ {…" at bounding box center [468, 253] width 674 height 618
click at [140, 43] on icon "button" at bounding box center [142, 46] width 8 height 8
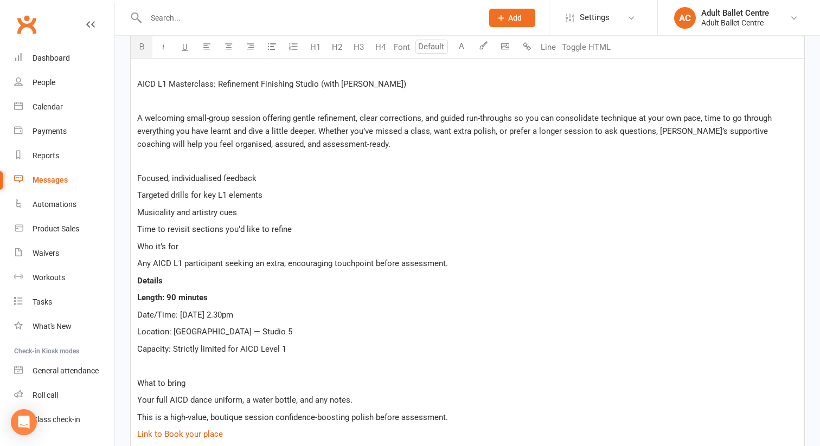
scroll to position [424, 0]
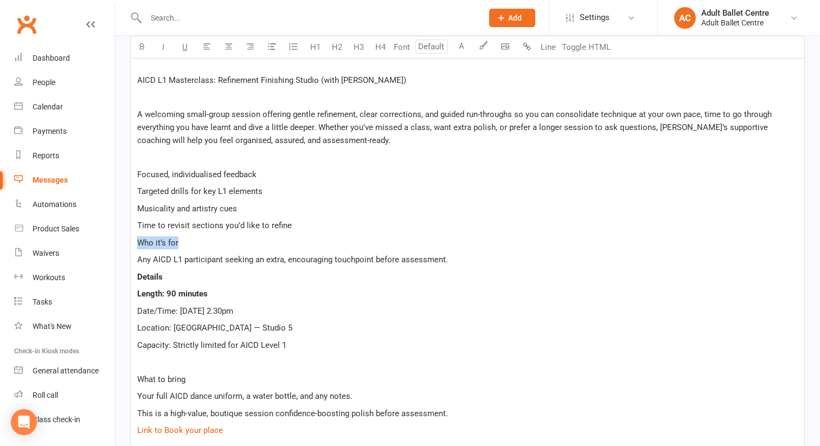
drag, startPoint x: 180, startPoint y: 239, endPoint x: 131, endPoint y: 239, distance: 48.3
click at [131, 239] on div "AICD Level 1 - Small-group refinement, focused feedback, 90 minutes ﻿ Hello ﻿ {…" at bounding box center [468, 273] width 674 height 618
click at [142, 45] on icon "button" at bounding box center [142, 46] width 8 height 8
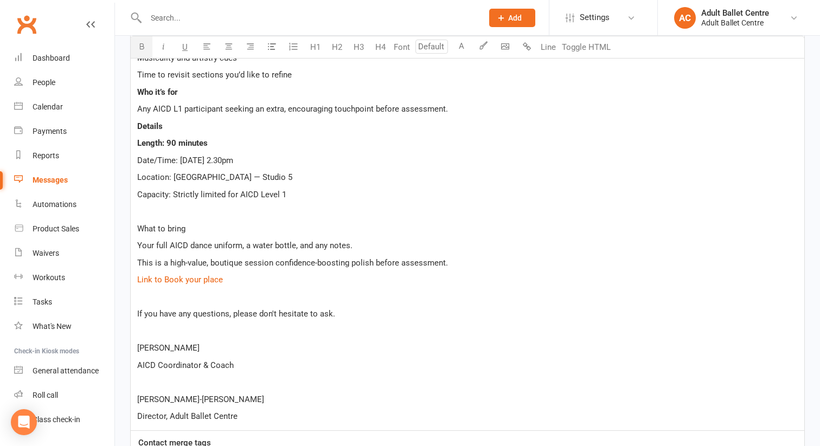
scroll to position [590, 0]
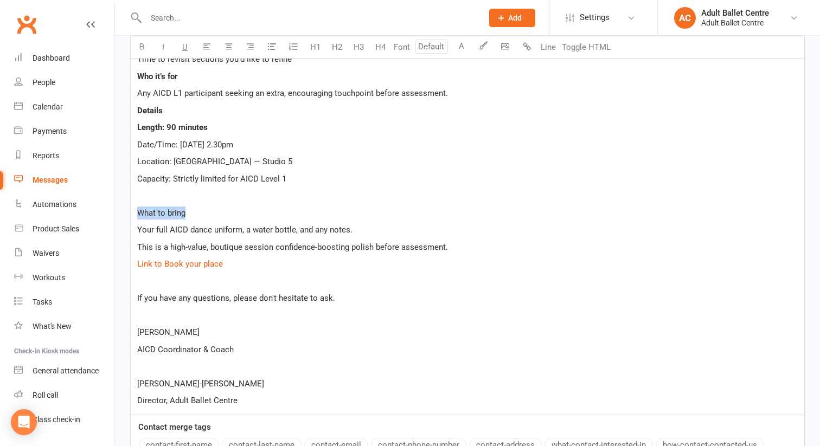
drag, startPoint x: 189, startPoint y: 207, endPoint x: 125, endPoint y: 204, distance: 64.6
click at [124, 204] on div "Message subject Sorry this is for AICD Level 1 Message Select image from librar…" at bounding box center [467, 181] width 691 height 954
click at [143, 41] on button "button" at bounding box center [142, 47] width 22 height 22
click at [150, 190] on p "﻿" at bounding box center [467, 195] width 661 height 13
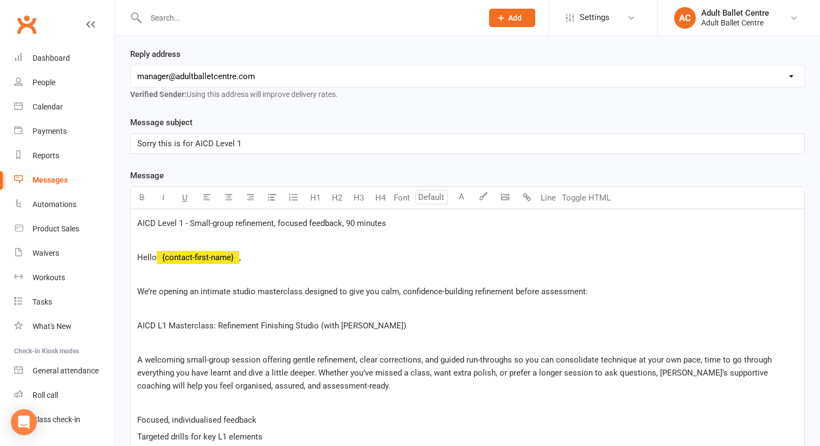
scroll to position [179, 0]
click at [253, 136] on p "Sorry this is for AICD Level 1" at bounding box center [467, 142] width 661 height 13
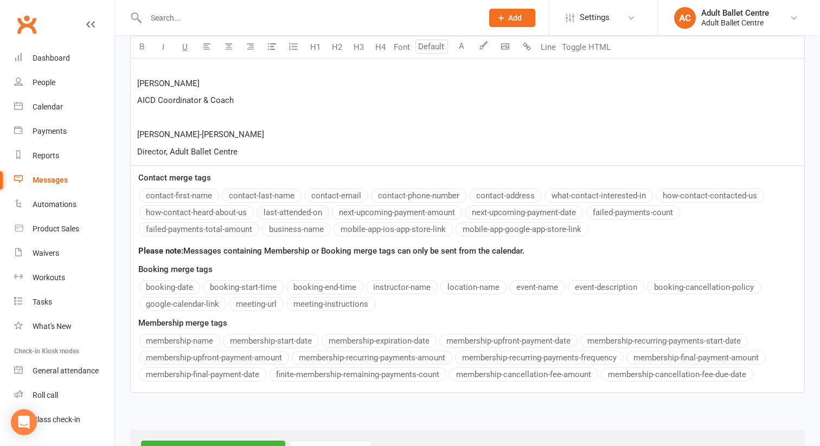
scroll to position [863, 0]
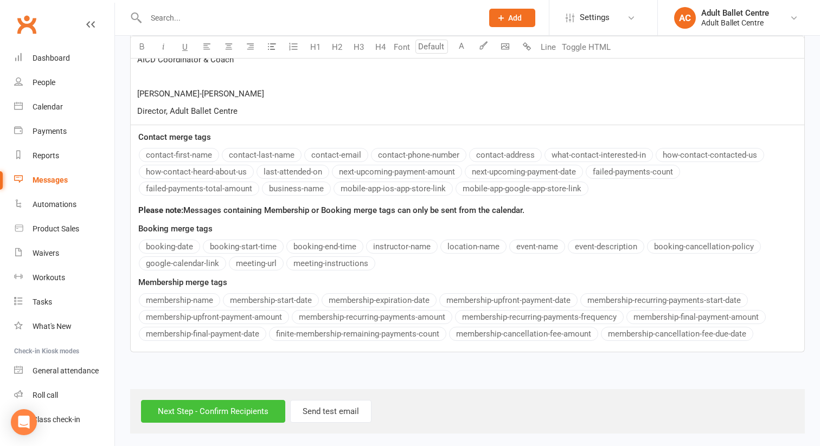
click at [213, 415] on input "Next Step - Confirm Recipients" at bounding box center [213, 411] width 144 height 23
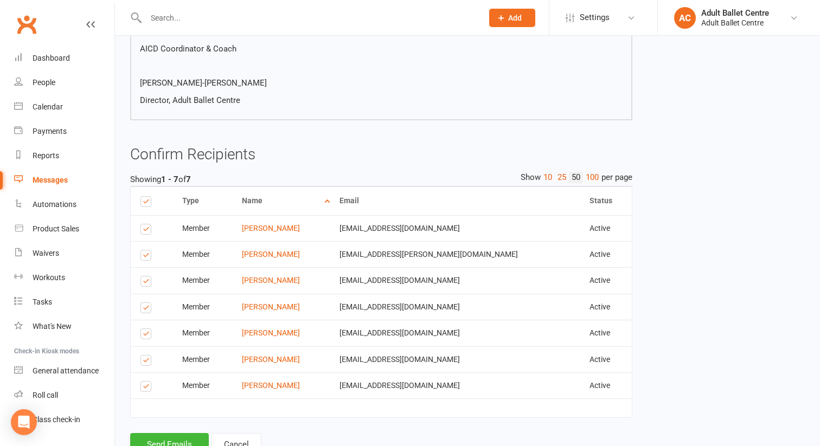
scroll to position [735, 0]
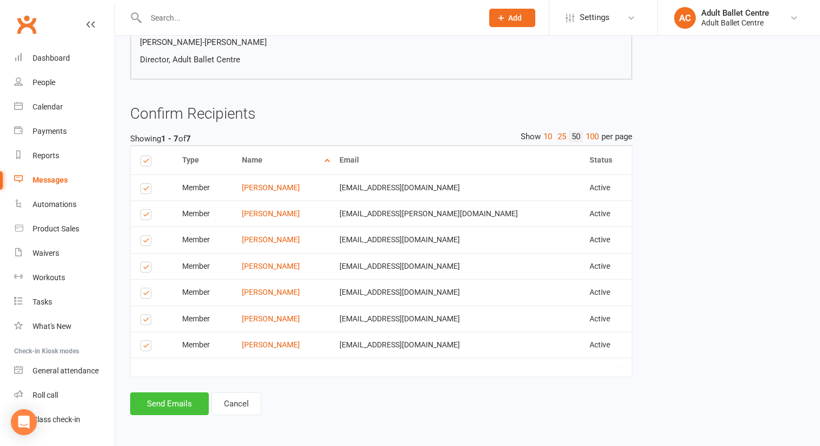
click at [151, 401] on button "Send Emails" at bounding box center [169, 404] width 79 height 23
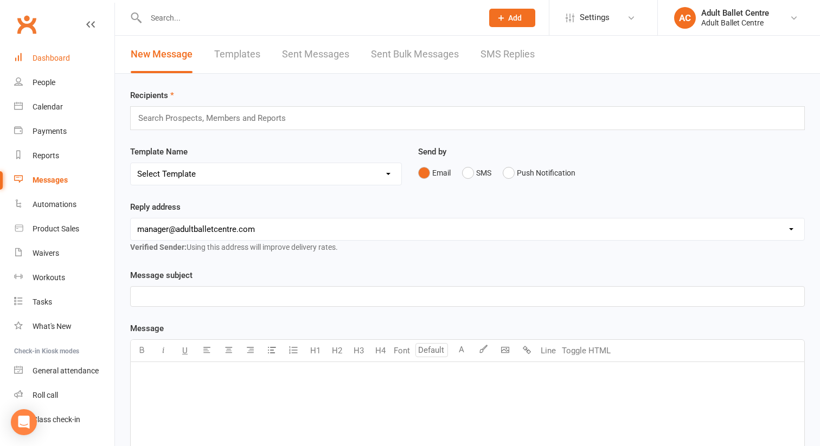
click at [55, 51] on link "Dashboard" at bounding box center [64, 58] width 100 height 24
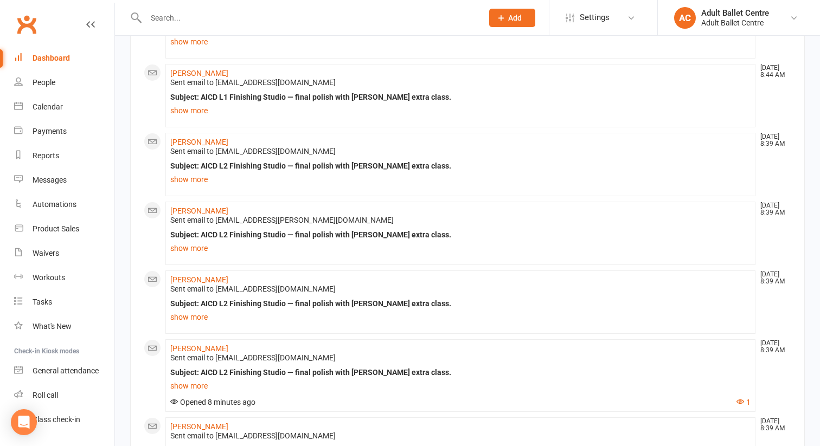
scroll to position [1148, 0]
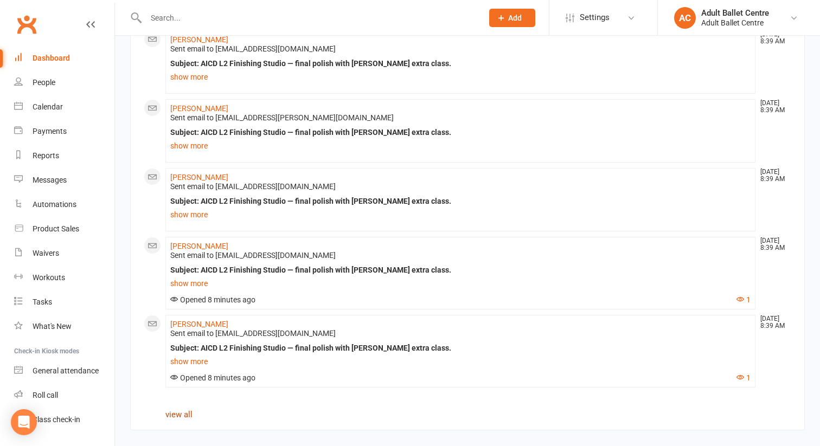
click at [176, 418] on link "view all" at bounding box center [178, 415] width 27 height 10
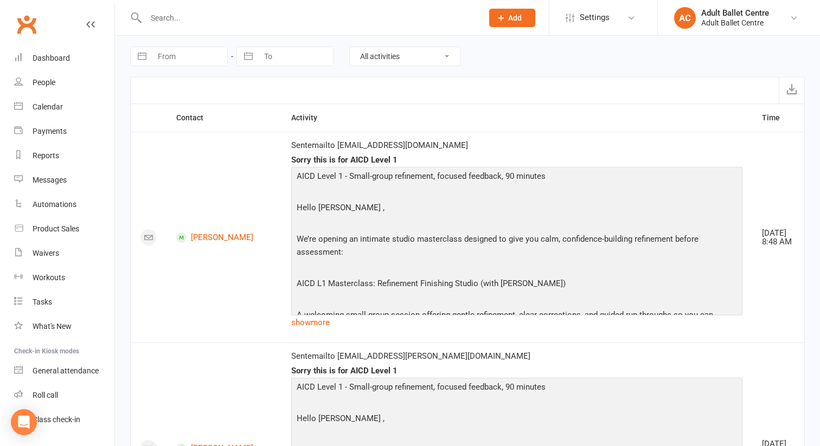
scroll to position [4, 0]
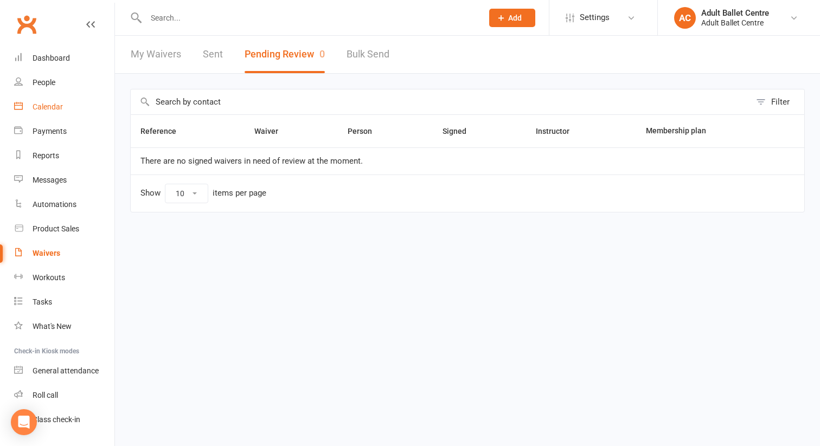
click at [44, 105] on div "Calendar" at bounding box center [48, 107] width 30 height 9
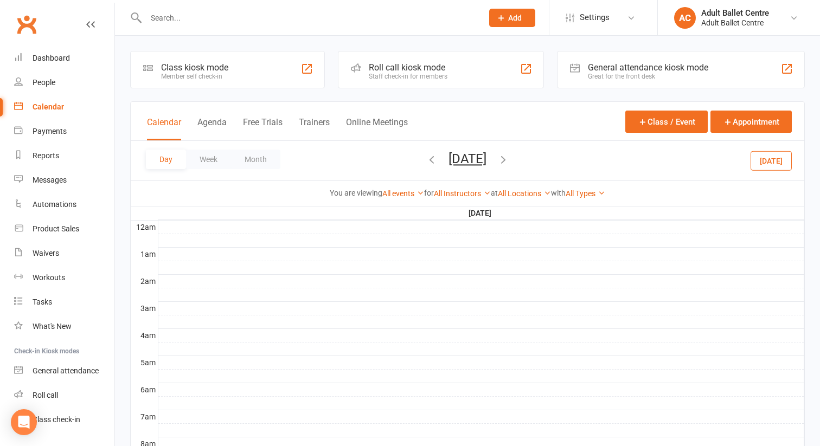
click at [509, 160] on icon "button" at bounding box center [503, 159] width 12 height 12
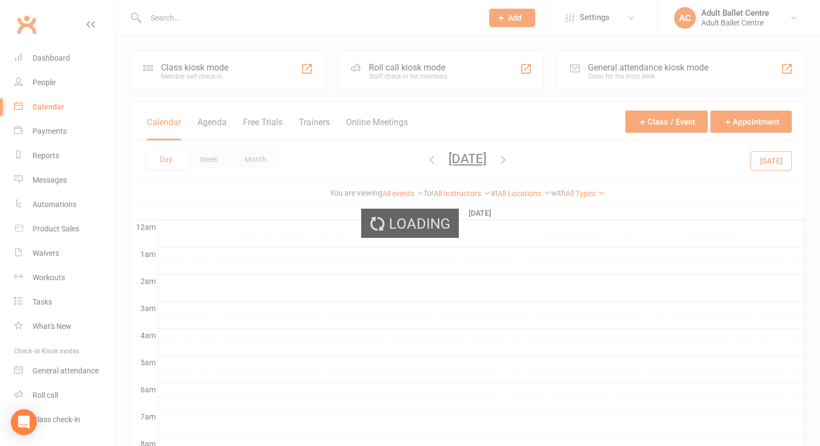
click at [545, 160] on div "Loading" at bounding box center [410, 223] width 820 height 446
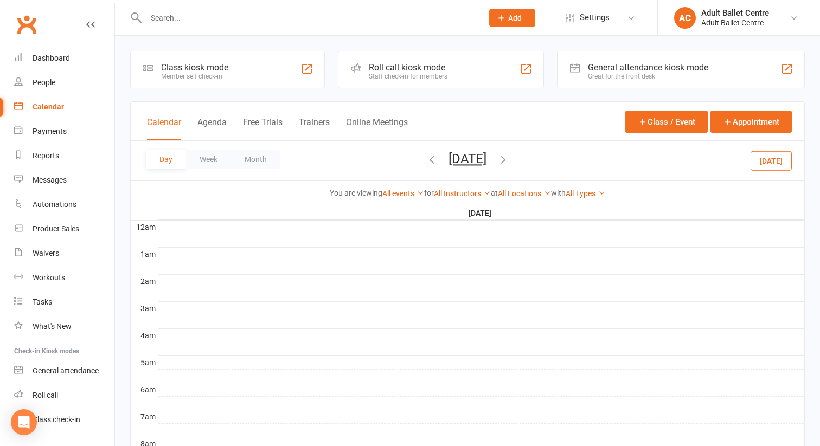
click at [509, 159] on icon "button" at bounding box center [503, 159] width 12 height 12
click at [546, 159] on div "Day Week Month [DATE] [DATE] Sun Mon Tue Wed Thu Fri Sat 31 01 02 03 04 05 06 0…" at bounding box center [468, 161] width 674 height 40
click at [509, 159] on icon "button" at bounding box center [503, 159] width 12 height 12
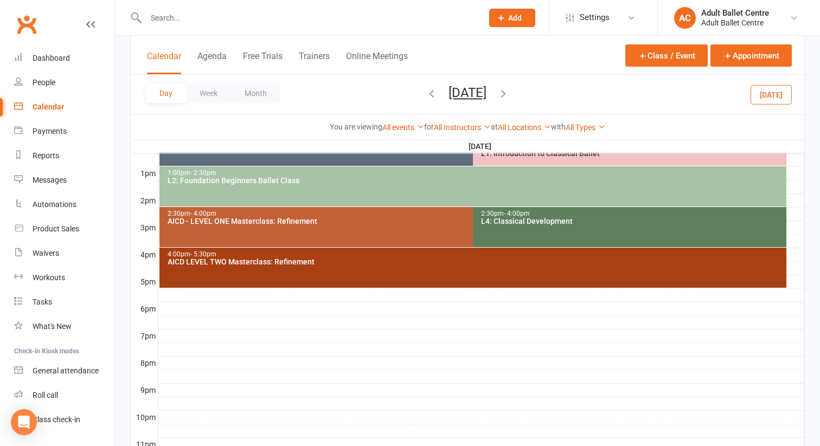
scroll to position [421, 0]
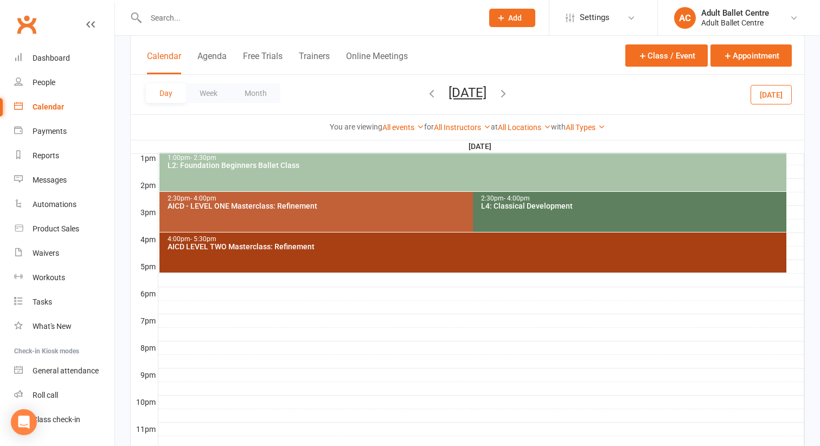
click at [483, 245] on div "AICD LEVEL TWO Masterclass: Refinement" at bounding box center [476, 247] width 618 height 8
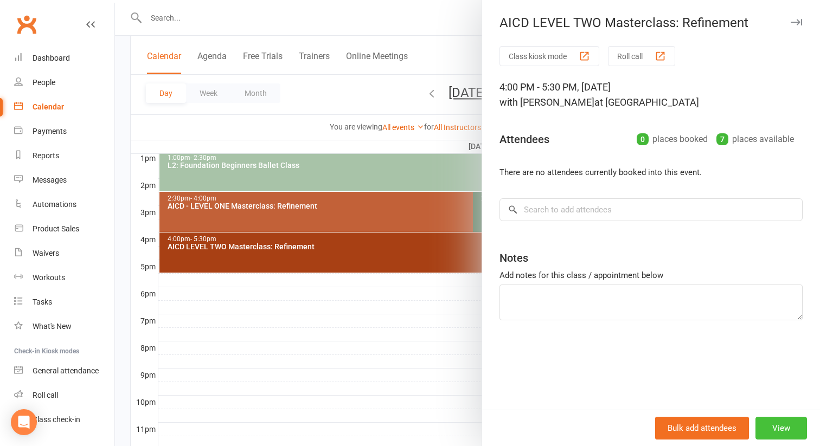
click at [779, 431] on button "View" at bounding box center [782, 428] width 52 height 23
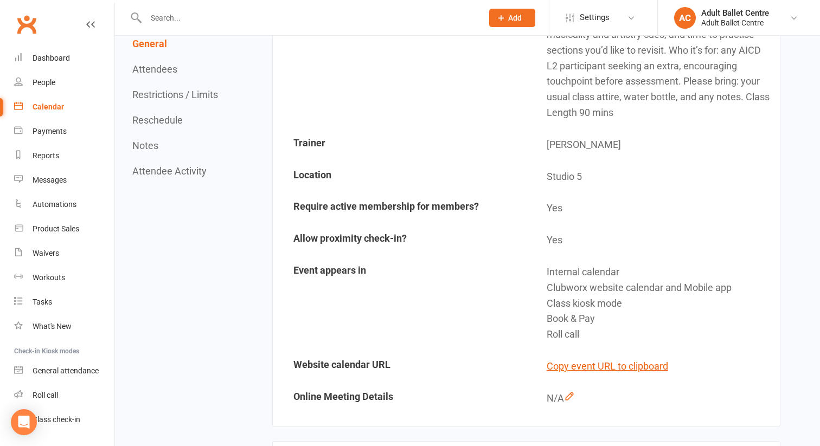
scroll to position [394, 0]
click at [636, 358] on button "Copy event URL to clipboard" at bounding box center [607, 366] width 121 height 16
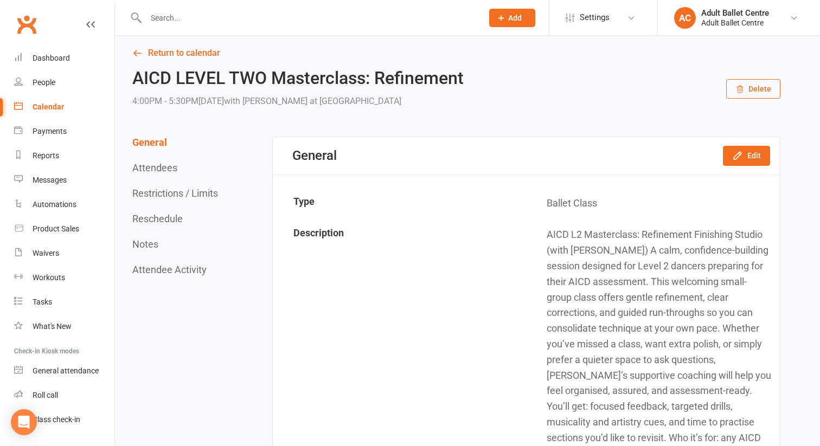
scroll to position [0, 0]
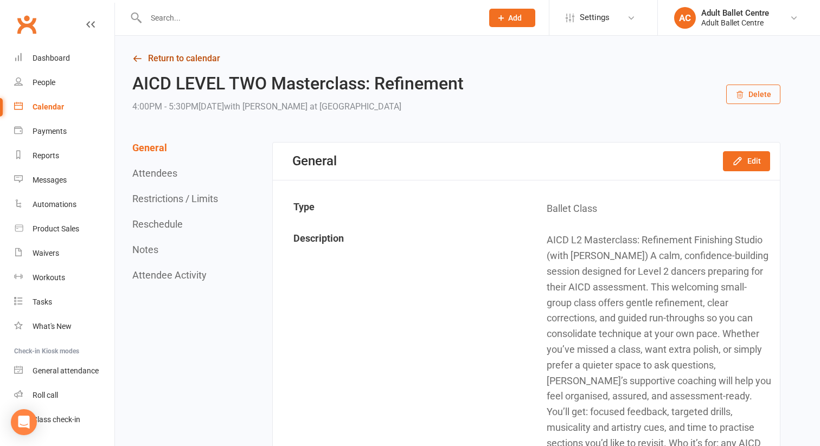
click at [172, 60] on link "Return to calendar" at bounding box center [456, 58] width 648 height 15
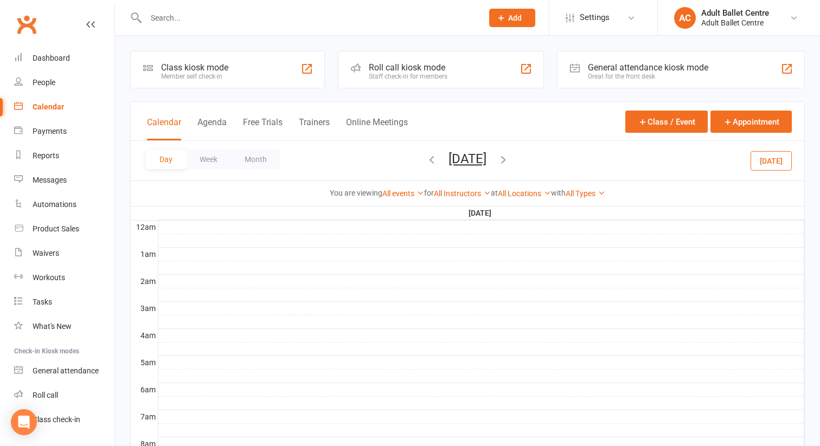
click at [509, 162] on icon "button" at bounding box center [503, 159] width 12 height 12
click at [509, 159] on icon "button" at bounding box center [503, 159] width 12 height 12
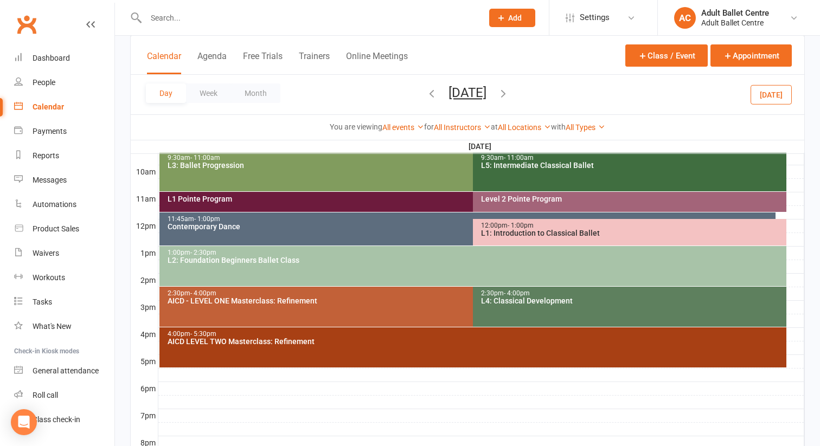
scroll to position [355, 0]
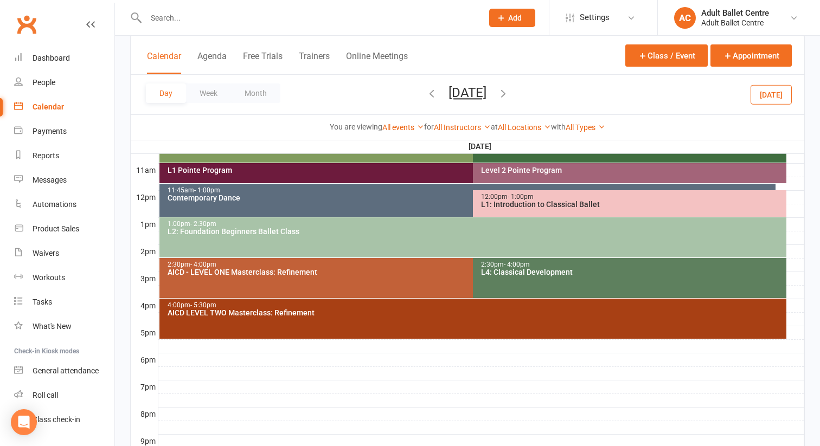
click at [359, 266] on div "2:30pm - 4:00pm" at bounding box center [470, 264] width 607 height 7
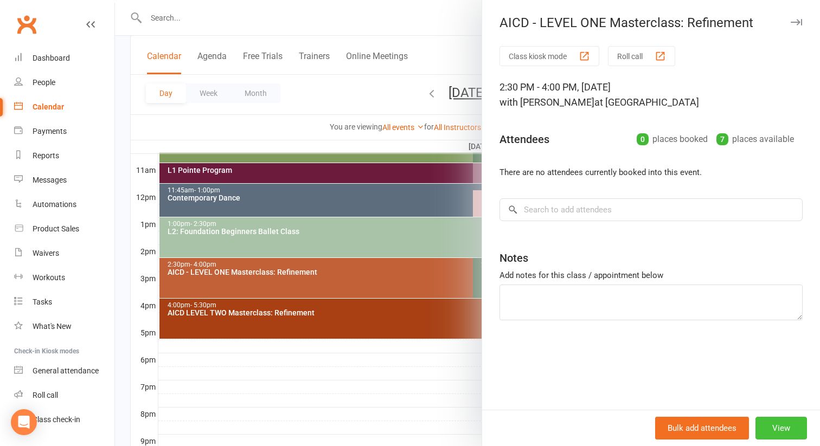
click at [782, 430] on button "View" at bounding box center [782, 428] width 52 height 23
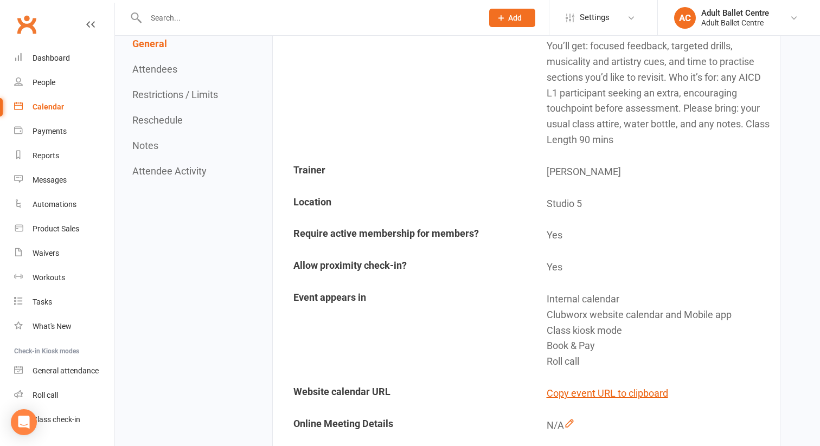
scroll to position [367, 0]
click at [649, 386] on button "Copy event URL to clipboard" at bounding box center [607, 394] width 121 height 16
click at [52, 61] on div "Dashboard" at bounding box center [51, 58] width 37 height 9
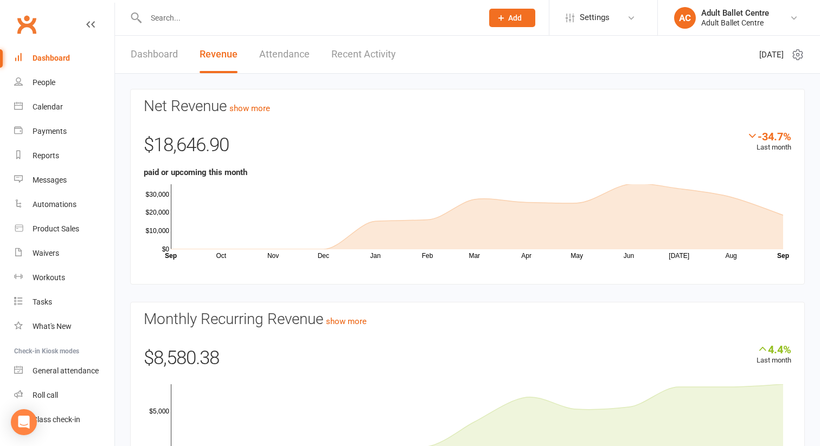
click at [380, 50] on link "Recent Activity" at bounding box center [363, 54] width 65 height 37
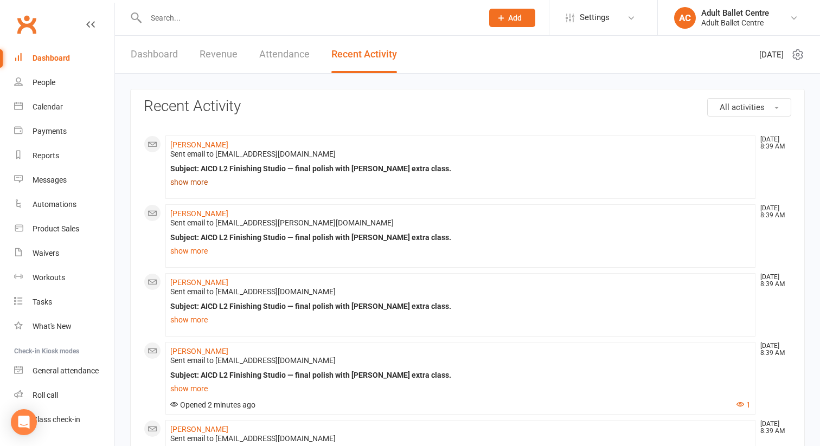
click at [190, 183] on link "show more" at bounding box center [460, 182] width 580 height 15
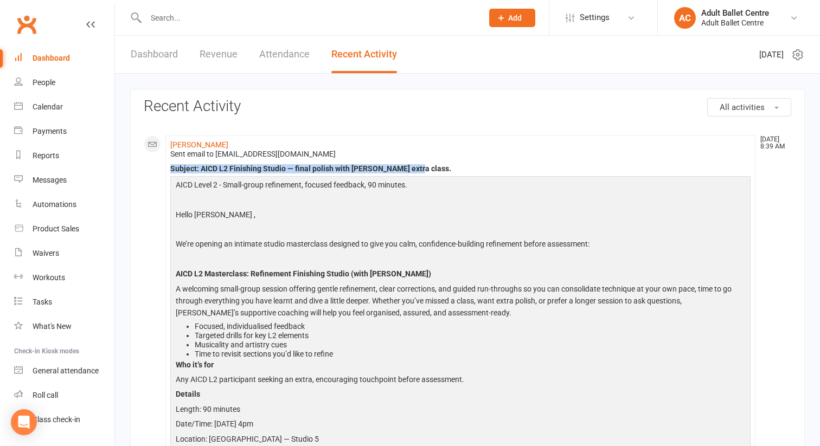
drag, startPoint x: 420, startPoint y: 168, endPoint x: 183, endPoint y: 161, distance: 237.7
click at [183, 161] on div "Sent email to morgs.tormey10@gmail.com Subject: AICD L2 Finishing Studio — fina…" at bounding box center [460, 398] width 580 height 496
copy div "Subject: AICD L2 Finishing Studio — final polish with [PERSON_NAME] extra class."
click at [39, 111] on div "Calendar" at bounding box center [48, 107] width 30 height 9
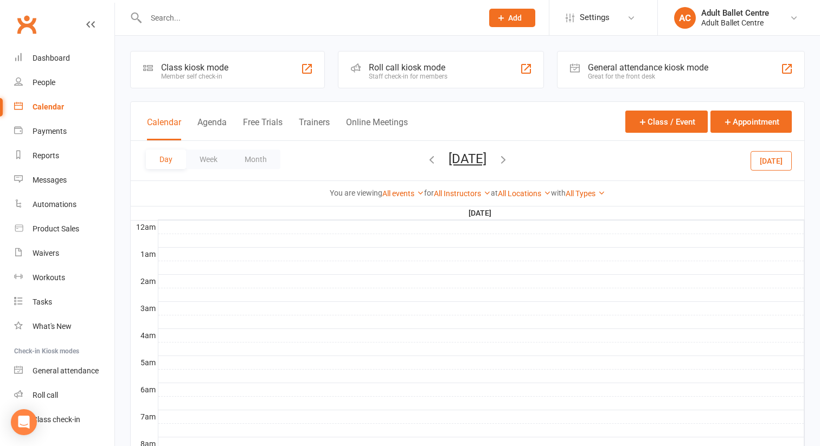
scroll to position [1, 0]
click at [509, 162] on icon "button" at bounding box center [503, 159] width 12 height 12
click at [509, 159] on icon "button" at bounding box center [503, 159] width 12 height 12
click at [545, 160] on div "Day Week Month [DATE] [DATE] Sun Mon Tue Wed Thu Fri Sat 31 01 02 03 04 05 06 0…" at bounding box center [468, 160] width 674 height 40
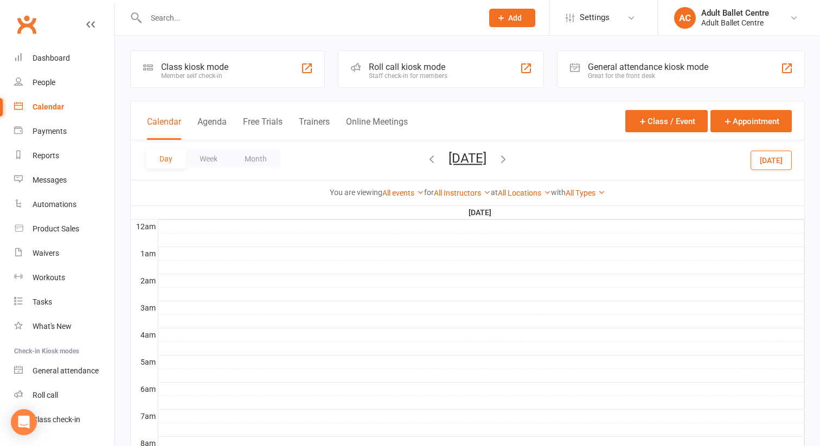
click at [509, 160] on icon "button" at bounding box center [503, 159] width 12 height 12
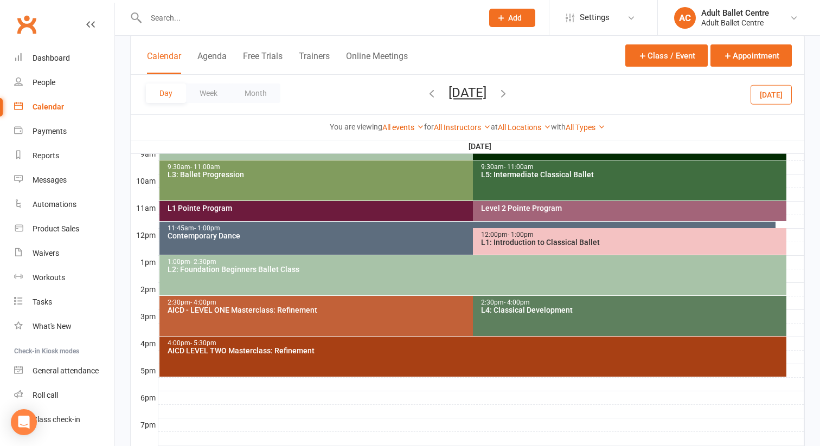
scroll to position [321, 0]
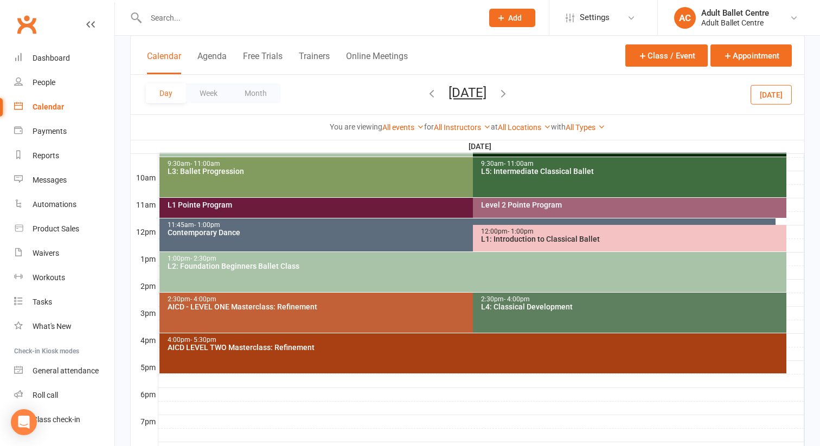
click at [395, 319] on div "2:30pm - 4:00pm AICD - LEVEL ONE Masterclass: Refinement" at bounding box center [467, 313] width 617 height 40
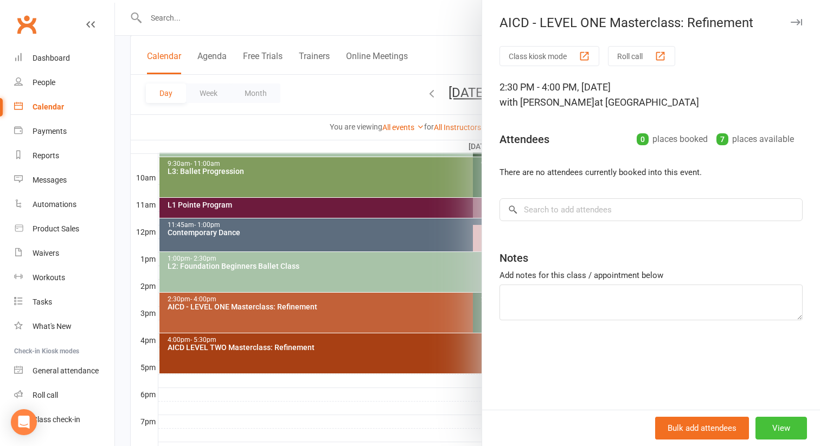
click at [784, 430] on button "View" at bounding box center [782, 428] width 52 height 23
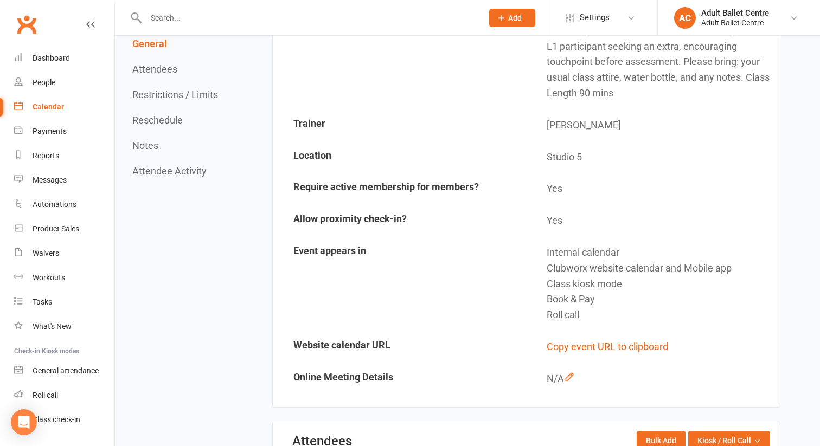
scroll to position [414, 0]
click at [647, 338] on button "Copy event URL to clipboard" at bounding box center [607, 346] width 121 height 16
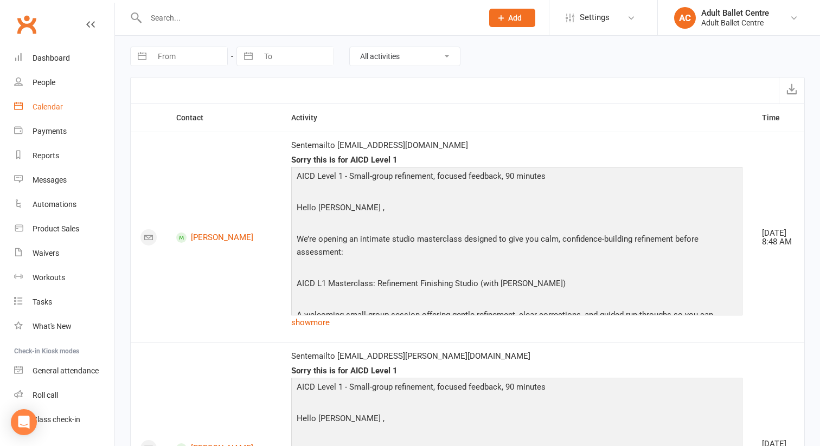
click at [46, 110] on div "Calendar" at bounding box center [48, 107] width 30 height 9
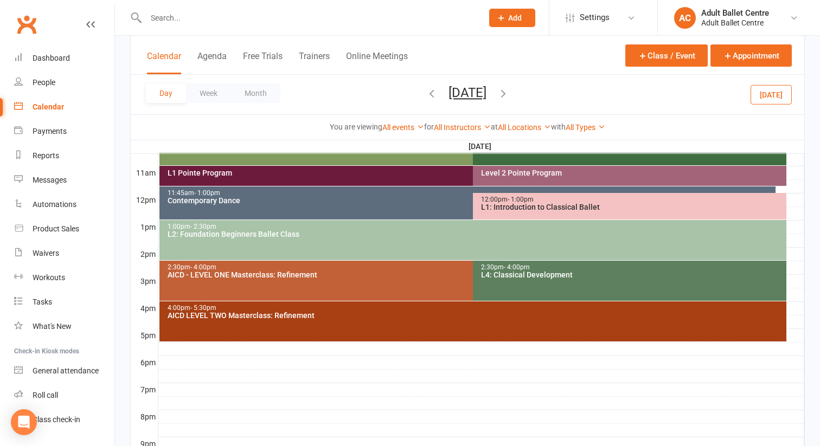
scroll to position [353, 0]
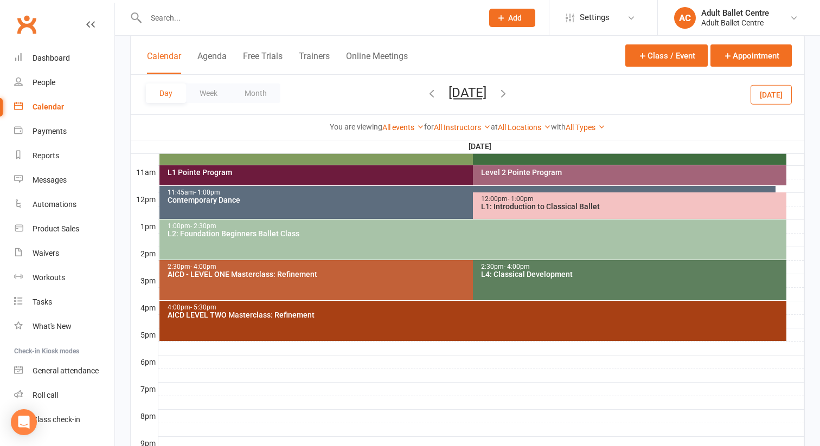
click at [426, 91] on icon "button" at bounding box center [432, 93] width 12 height 12
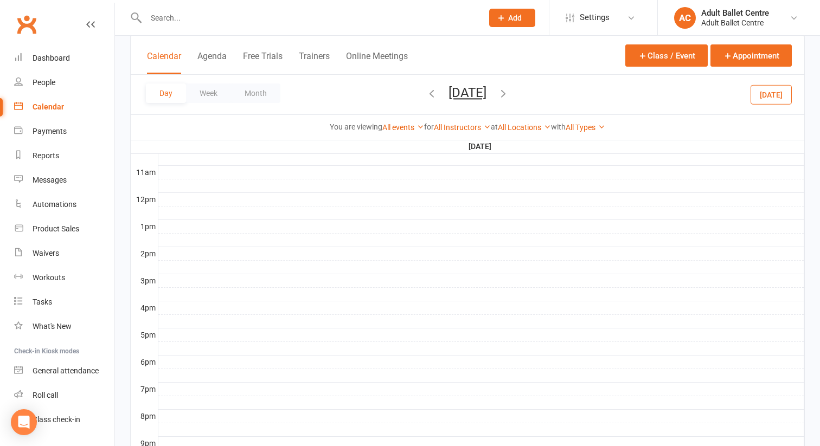
click at [388, 91] on div "Day Week Month [DATE] [DATE] Sun Mon Tue Wed Thu Fri Sat 31 01 02 03 04 05 06 0…" at bounding box center [468, 95] width 674 height 40
click at [426, 95] on icon "button" at bounding box center [432, 93] width 12 height 12
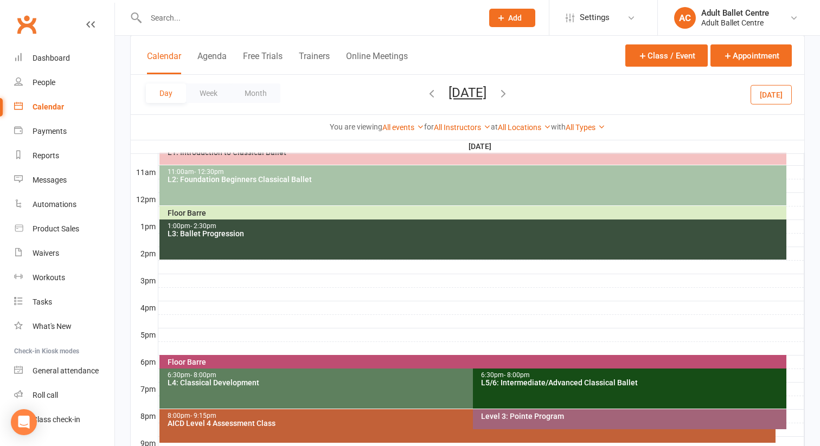
click at [426, 96] on icon "button" at bounding box center [432, 93] width 12 height 12
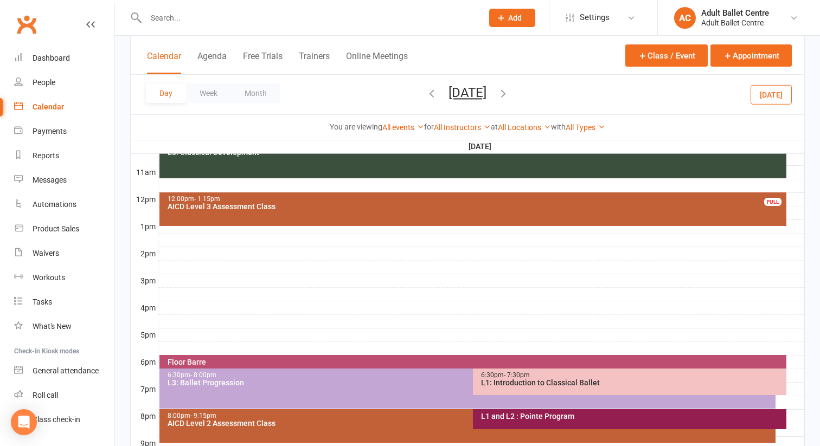
click at [426, 96] on icon "button" at bounding box center [432, 93] width 12 height 12
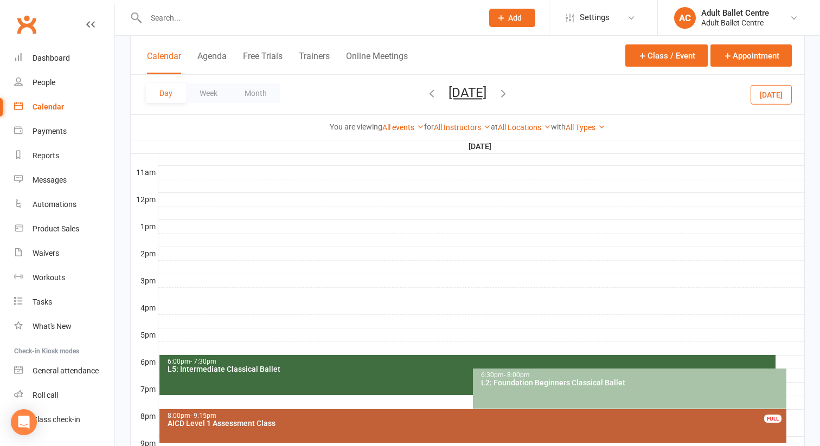
click at [426, 96] on icon "button" at bounding box center [432, 93] width 12 height 12
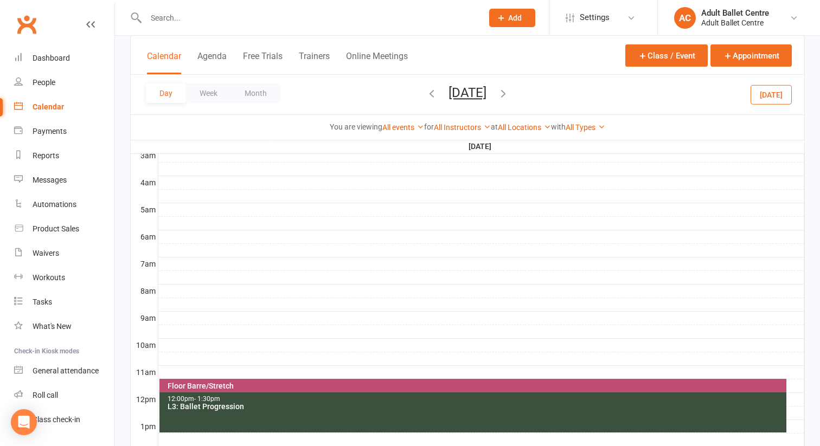
scroll to position [55, 0]
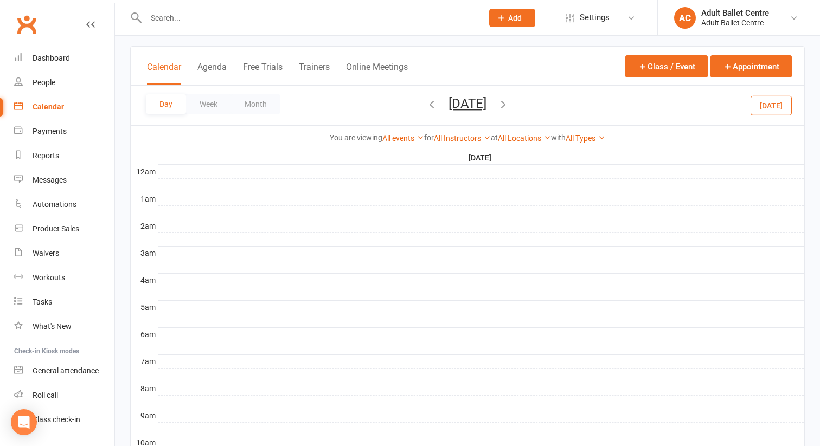
click at [426, 103] on icon "button" at bounding box center [432, 104] width 12 height 12
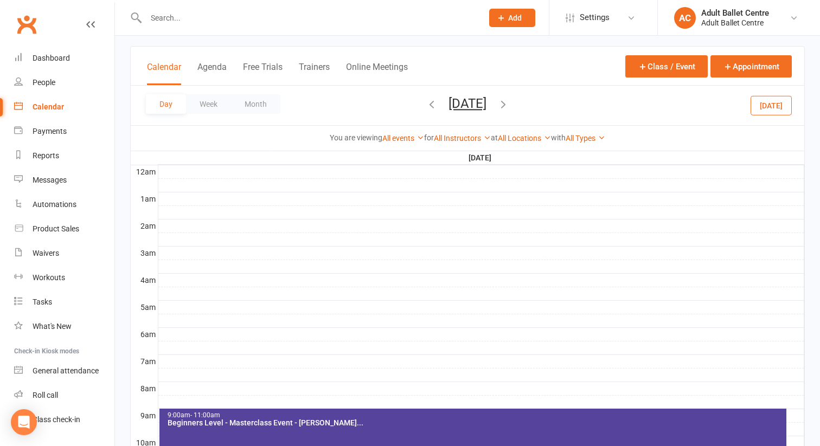
click at [426, 106] on icon "button" at bounding box center [432, 104] width 12 height 12
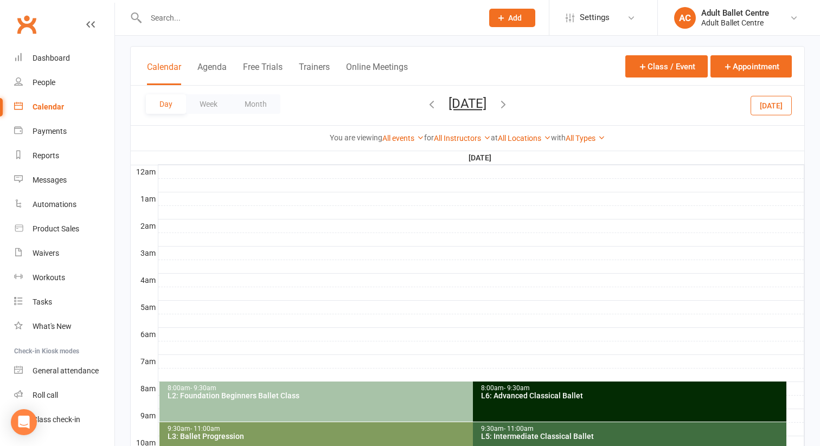
click at [426, 106] on icon "button" at bounding box center [432, 104] width 12 height 12
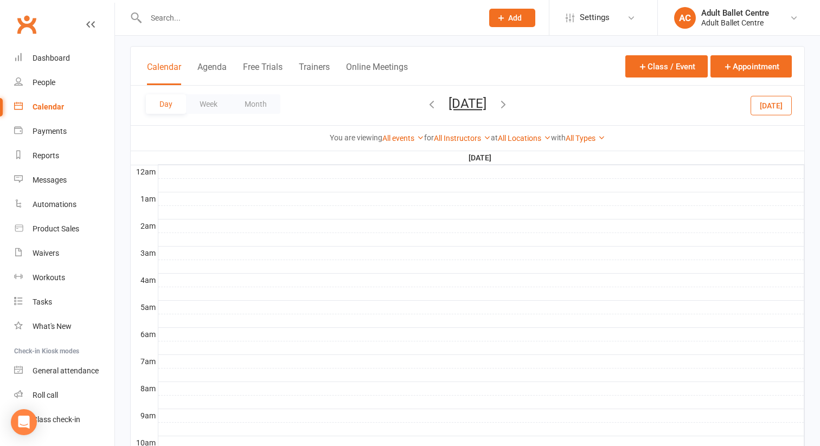
click at [426, 106] on icon "button" at bounding box center [432, 104] width 12 height 12
click at [426, 104] on icon "button" at bounding box center [432, 104] width 12 height 12
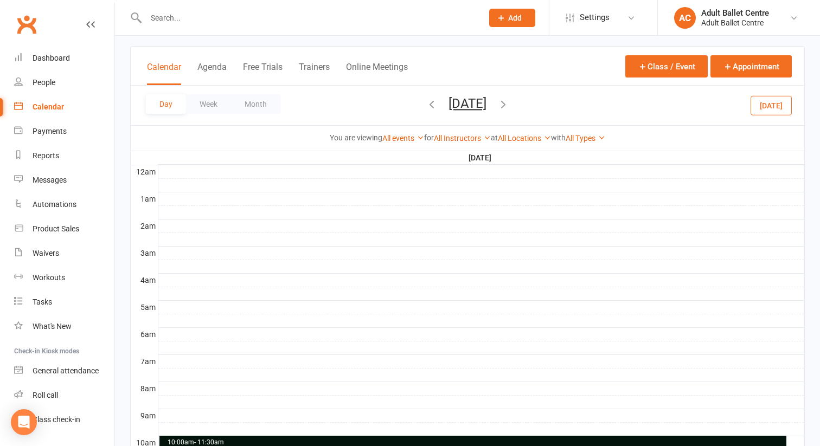
click at [426, 106] on icon "button" at bounding box center [432, 104] width 12 height 12
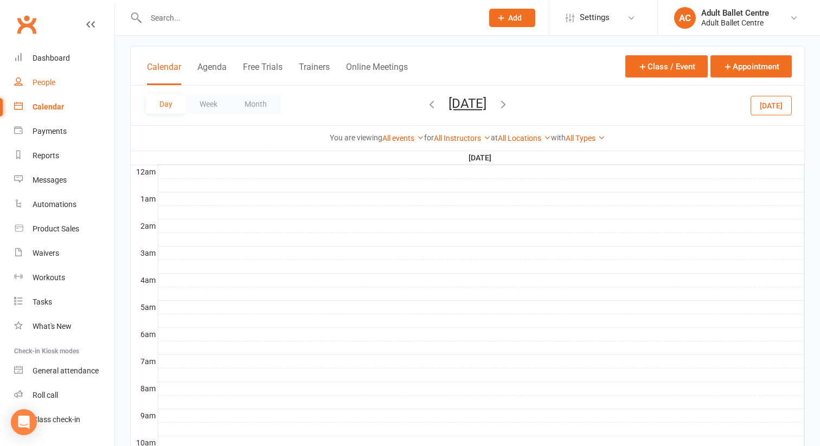
click at [44, 85] on div "People" at bounding box center [44, 82] width 23 height 9
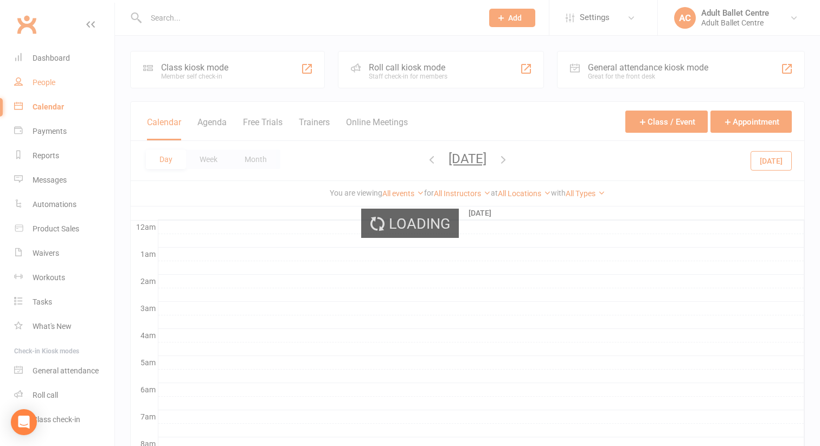
select select "100"
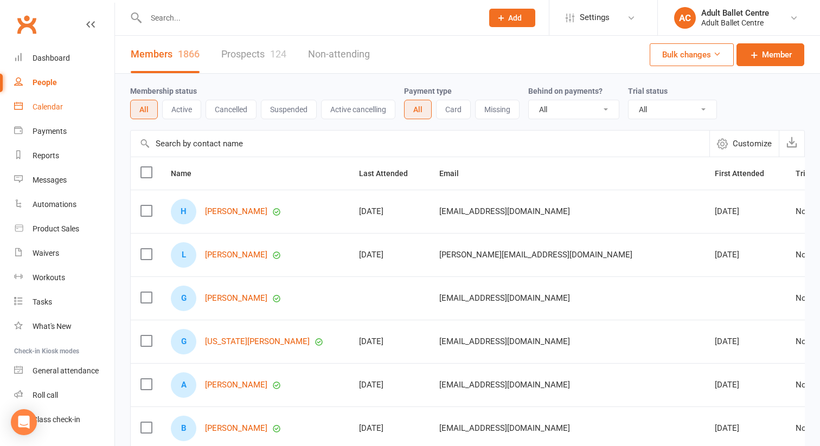
click at [33, 107] on div "Calendar" at bounding box center [48, 107] width 30 height 9
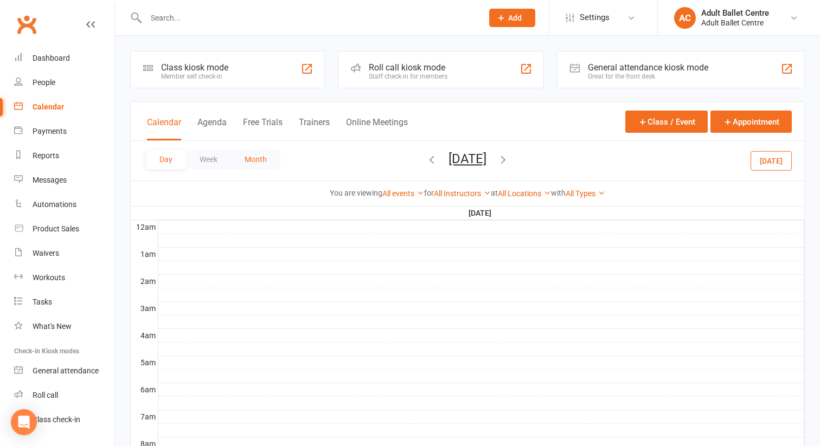
click at [255, 159] on button "Month" at bounding box center [255, 160] width 49 height 20
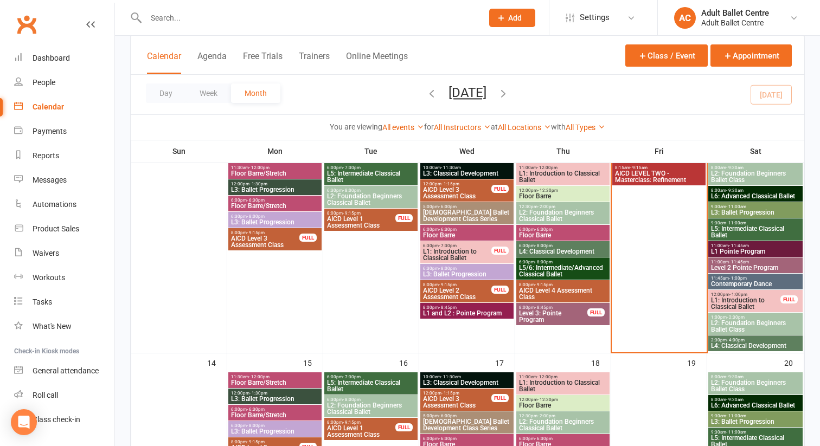
scroll to position [450, 0]
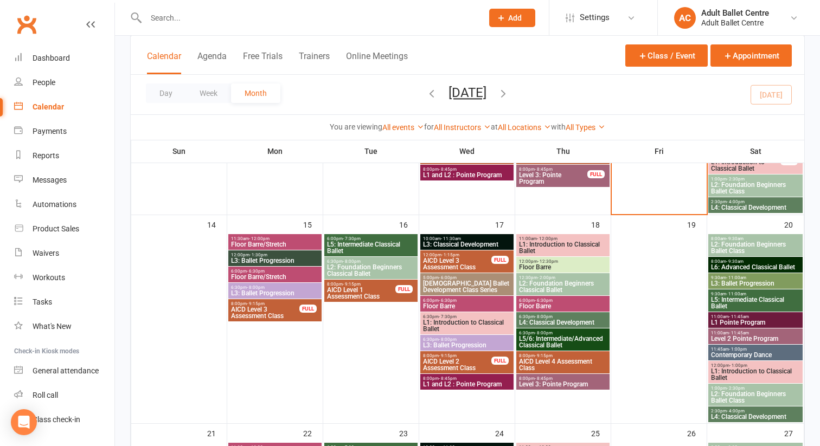
click at [362, 270] on span "L2: Foundation Beginners Classical Ballet" at bounding box center [371, 270] width 89 height 13
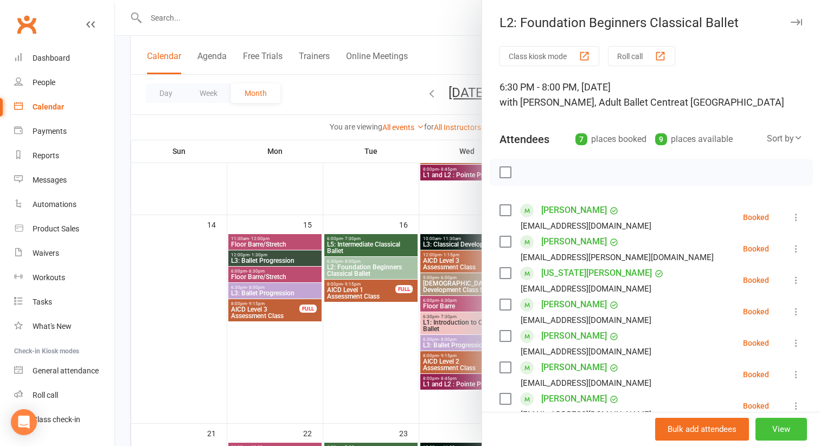
click at [778, 431] on button "View" at bounding box center [782, 429] width 52 height 23
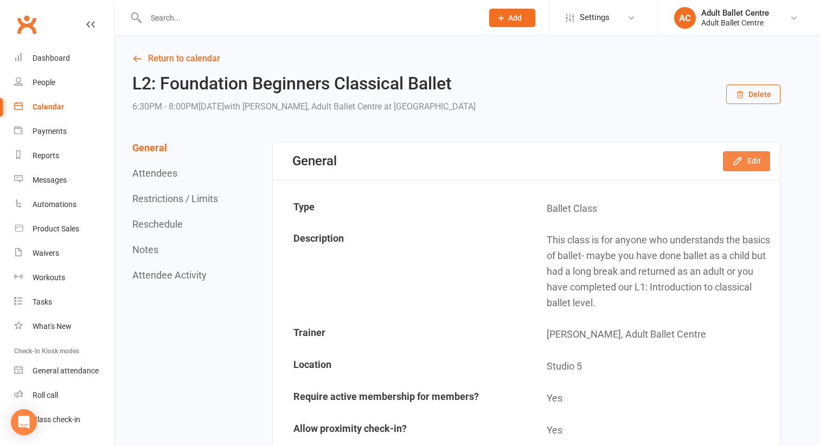
click at [754, 164] on button "Edit" at bounding box center [746, 161] width 47 height 20
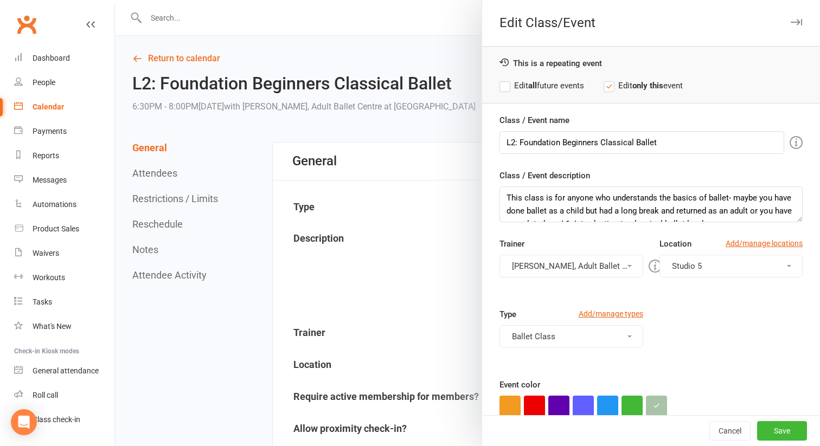
click at [597, 272] on button "[PERSON_NAME], Adult Ballet Centre" at bounding box center [572, 266] width 144 height 23
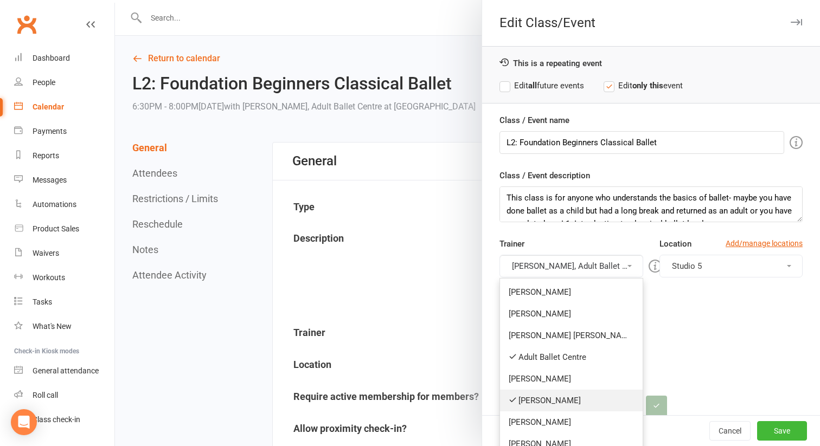
click at [547, 405] on link "[PERSON_NAME]" at bounding box center [571, 401] width 143 height 22
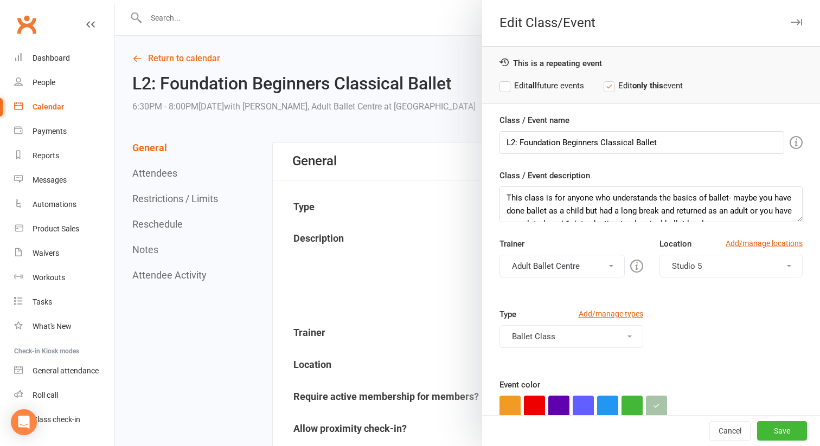
click at [570, 267] on button "Adult Ballet Centre" at bounding box center [562, 266] width 125 height 23
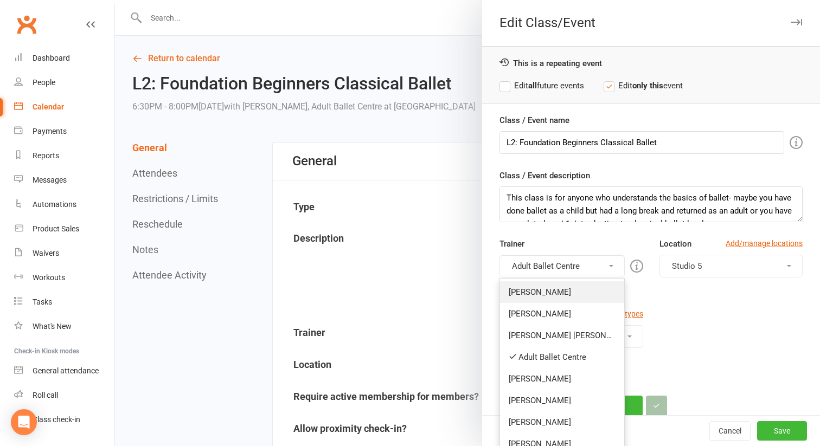
click at [550, 295] on link "[PERSON_NAME]" at bounding box center [562, 292] width 124 height 22
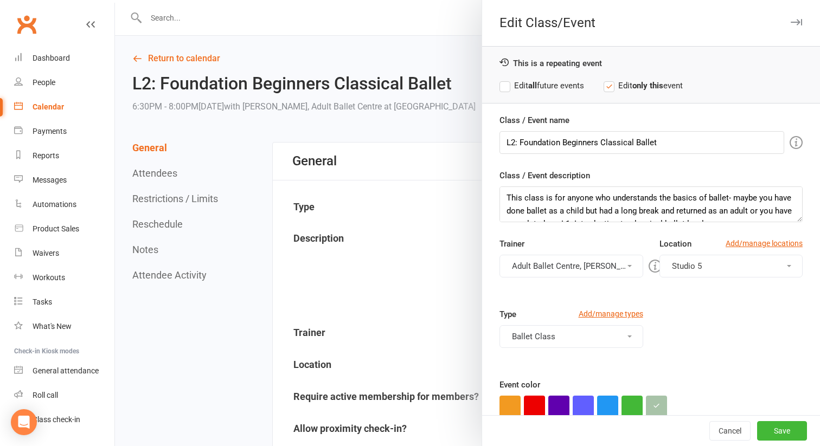
click at [505, 84] on label "Edit all future events" at bounding box center [542, 85] width 85 height 13
click at [773, 427] on button "Save" at bounding box center [782, 431] width 50 height 20
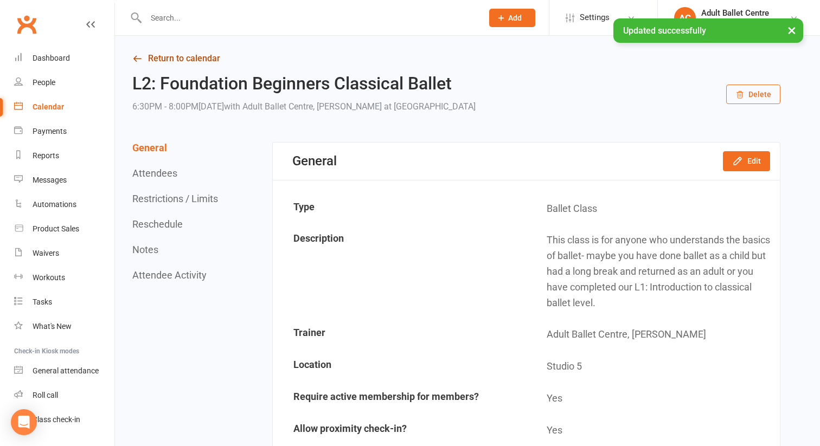
click at [179, 61] on link "Return to calendar" at bounding box center [456, 58] width 648 height 15
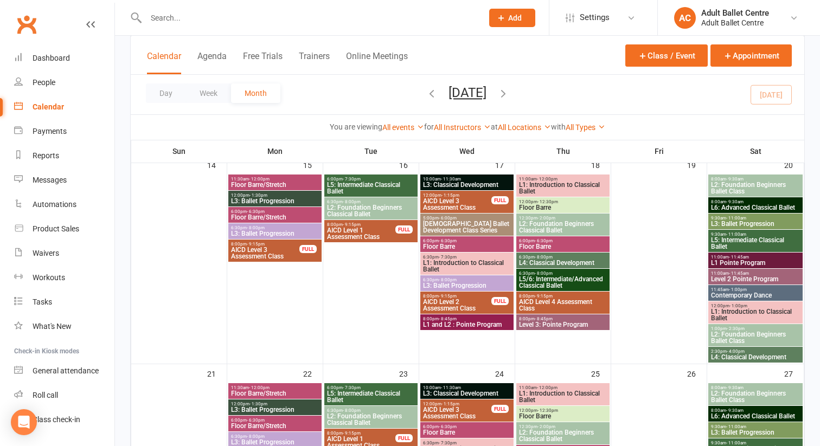
scroll to position [564, 0]
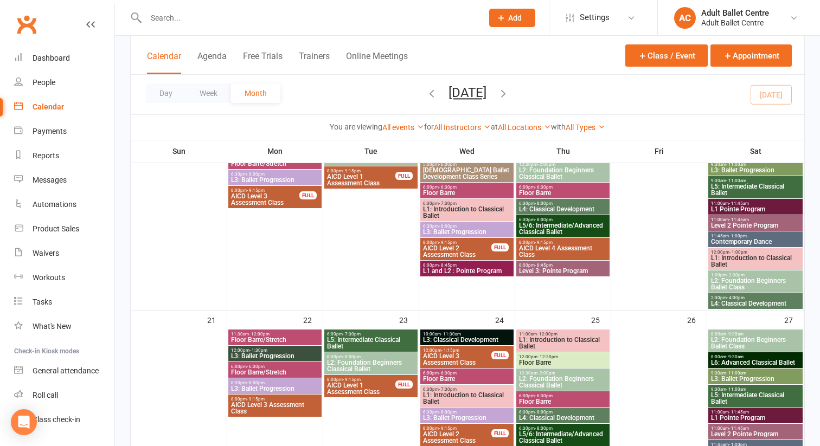
click at [351, 357] on span "- 8:00pm" at bounding box center [352, 357] width 18 height 5
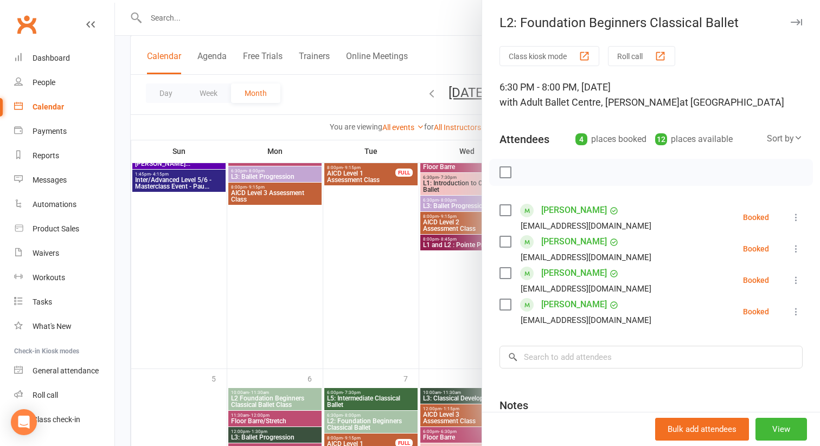
scroll to position [1044, 0]
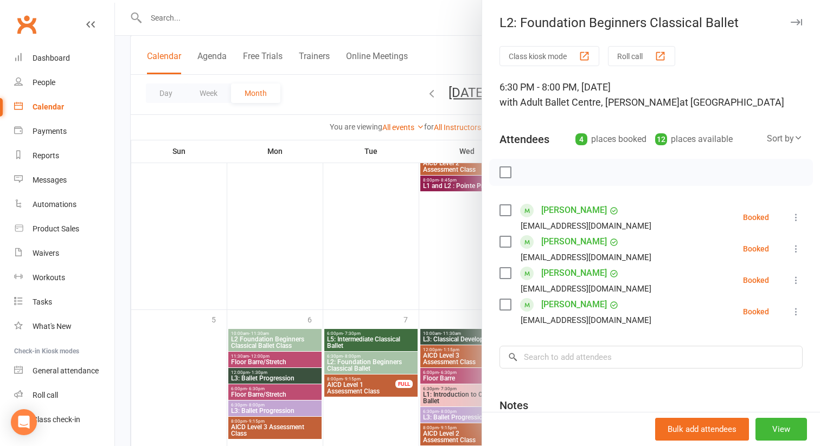
click at [354, 364] on div at bounding box center [467, 223] width 705 height 446
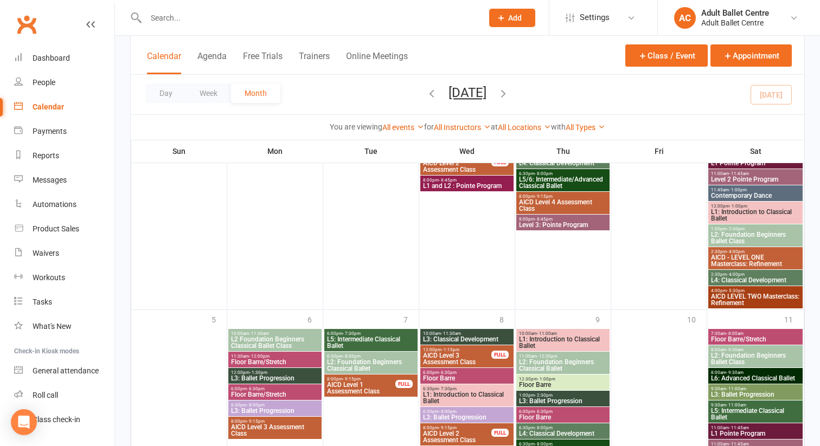
click at [354, 364] on span "L2: Foundation Beginners Classical Ballet" at bounding box center [371, 365] width 89 height 13
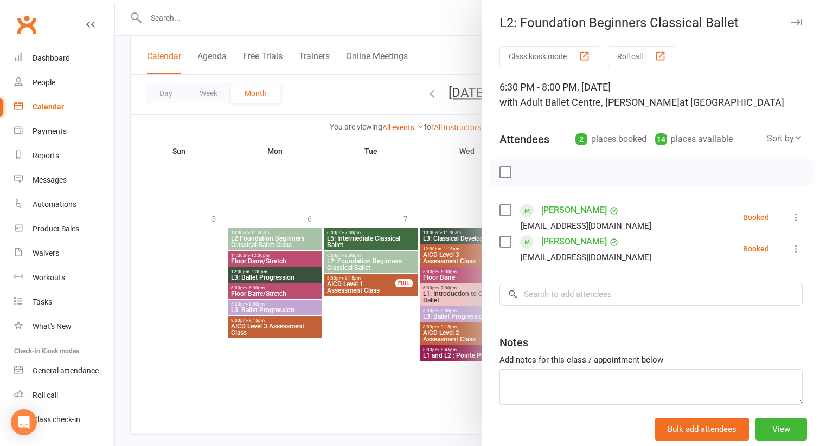
scroll to position [1164, 0]
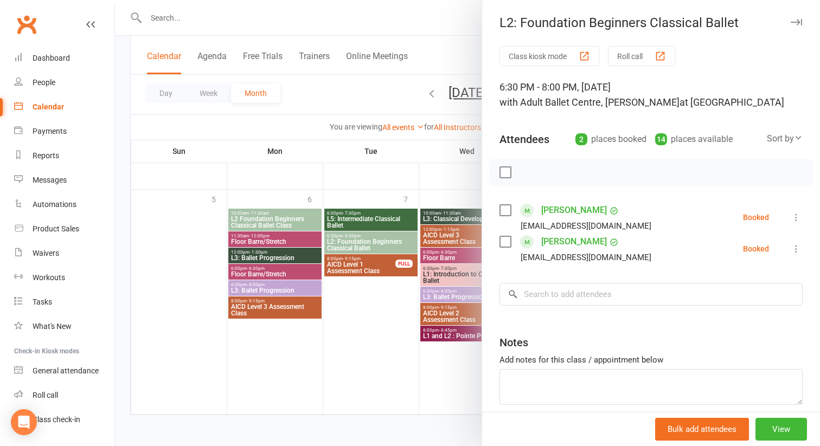
click at [461, 180] on div at bounding box center [467, 223] width 705 height 446
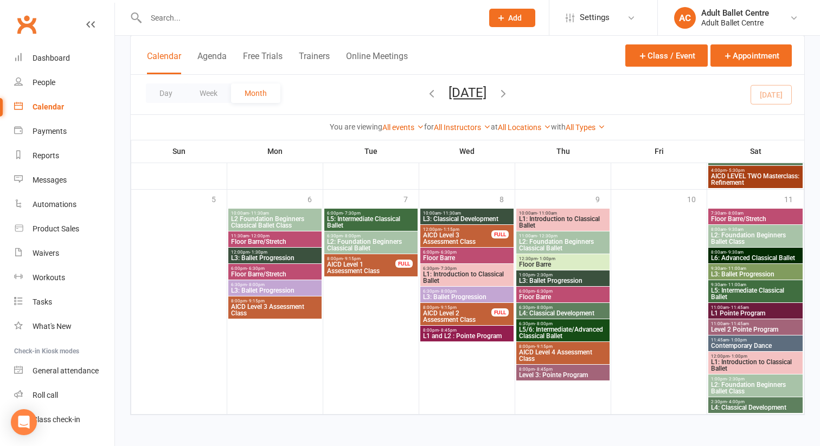
click at [563, 245] on span "L2: Foundation Beginners Classical Ballet" at bounding box center [563, 245] width 89 height 13
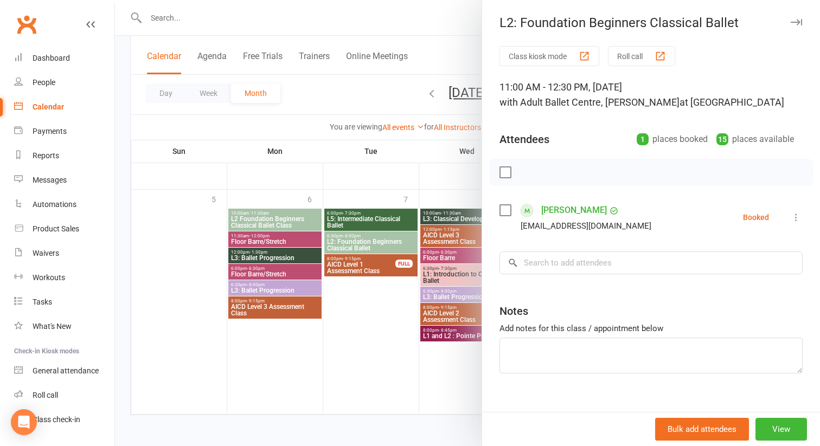
click at [441, 187] on div at bounding box center [467, 223] width 705 height 446
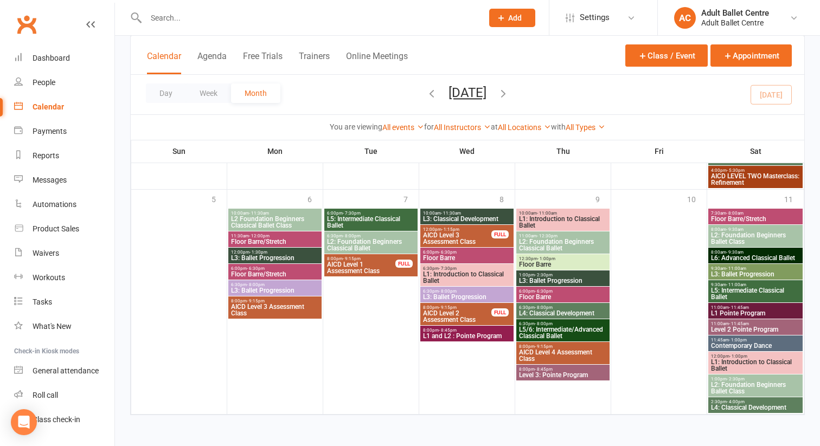
click at [527, 216] on span "L1: Introduction to Classical Ballet" at bounding box center [563, 222] width 89 height 13
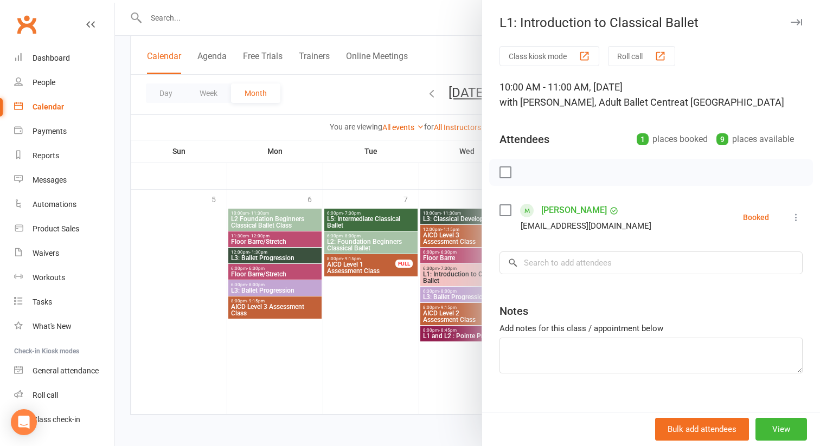
click at [465, 29] on div at bounding box center [467, 223] width 705 height 446
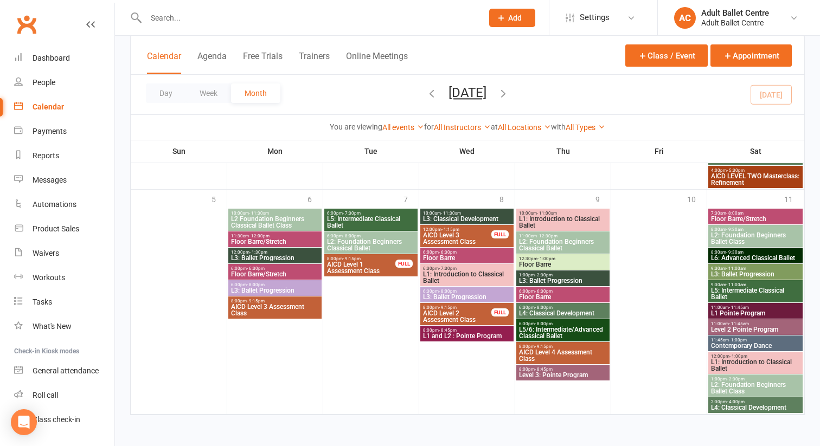
click at [531, 241] on span "L2: Foundation Beginners Classical Ballet" at bounding box center [563, 245] width 89 height 13
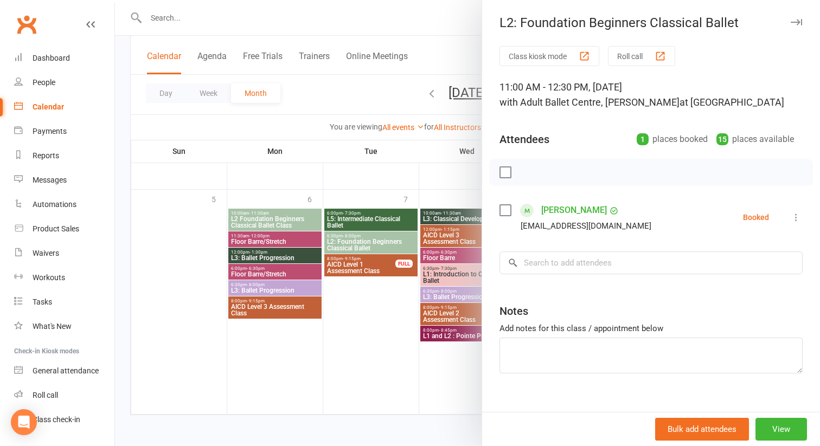
scroll to position [16, 0]
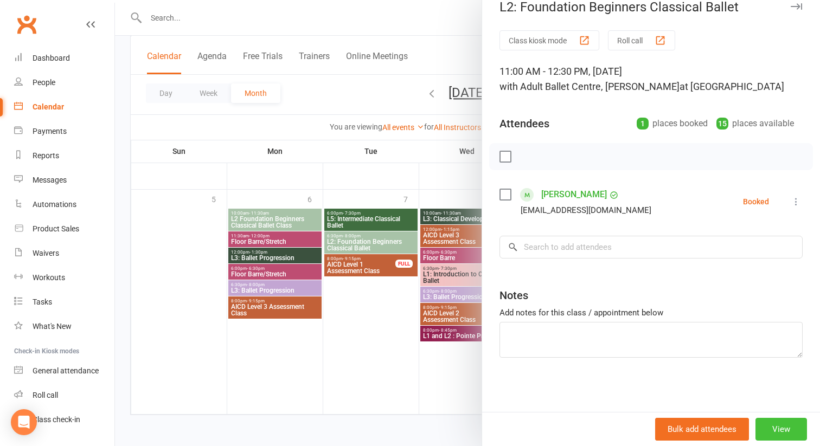
click at [775, 428] on button "View" at bounding box center [782, 429] width 52 height 23
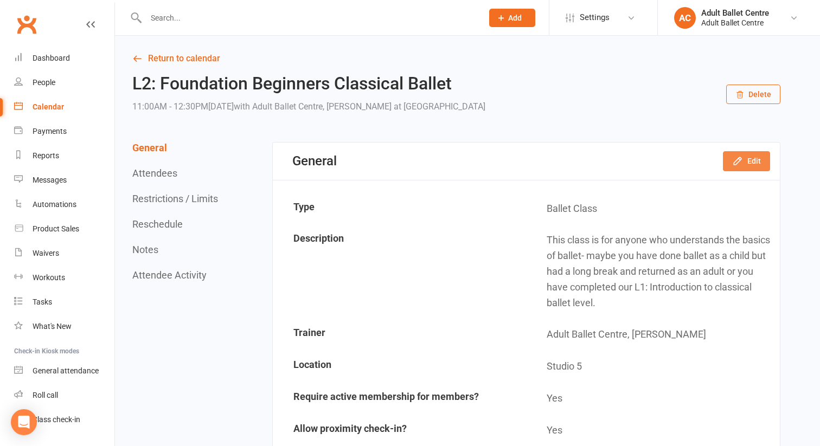
click at [737, 155] on button "Edit" at bounding box center [746, 161] width 47 height 20
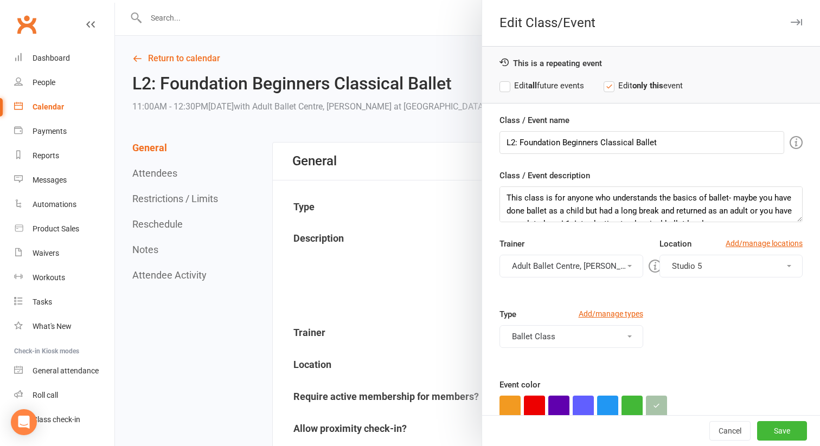
click at [584, 274] on button "Adult Ballet Centre, [PERSON_NAME]" at bounding box center [572, 266] width 144 height 23
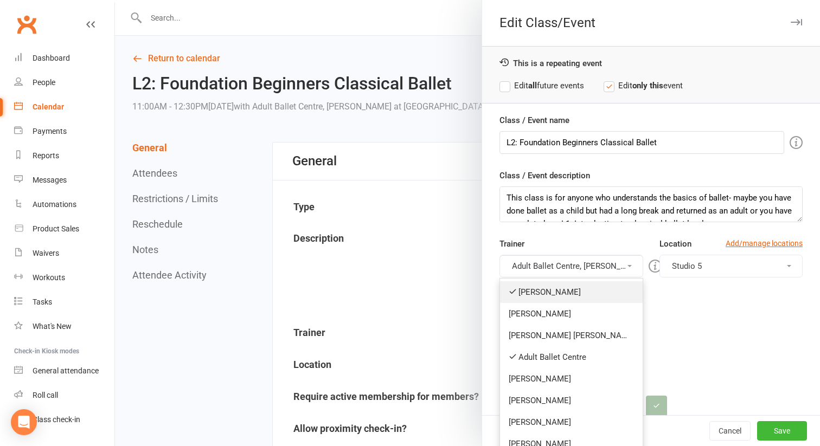
click at [568, 286] on link "[PERSON_NAME]" at bounding box center [571, 292] width 143 height 22
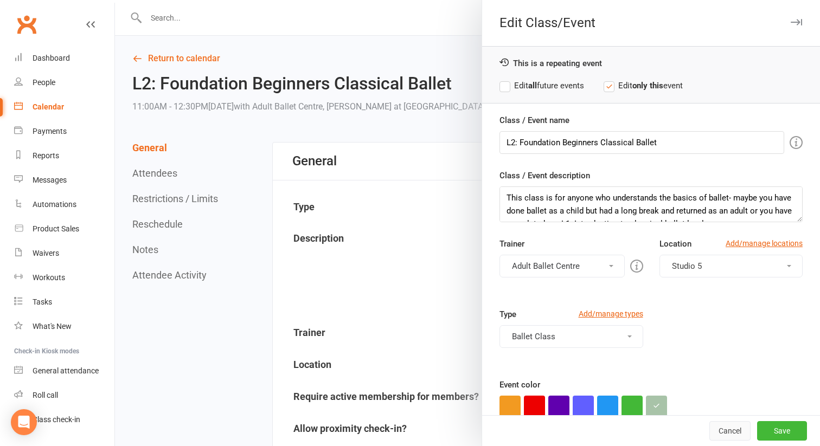
click at [717, 425] on button "Cancel" at bounding box center [729, 431] width 41 height 20
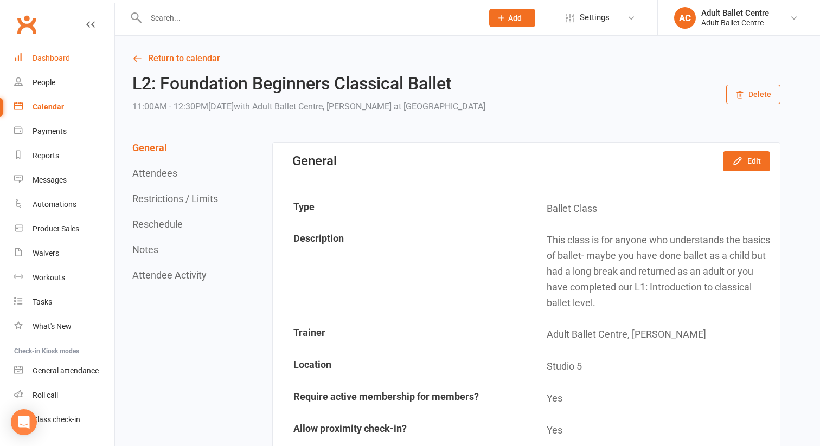
click at [38, 60] on div "Dashboard" at bounding box center [51, 58] width 37 height 9
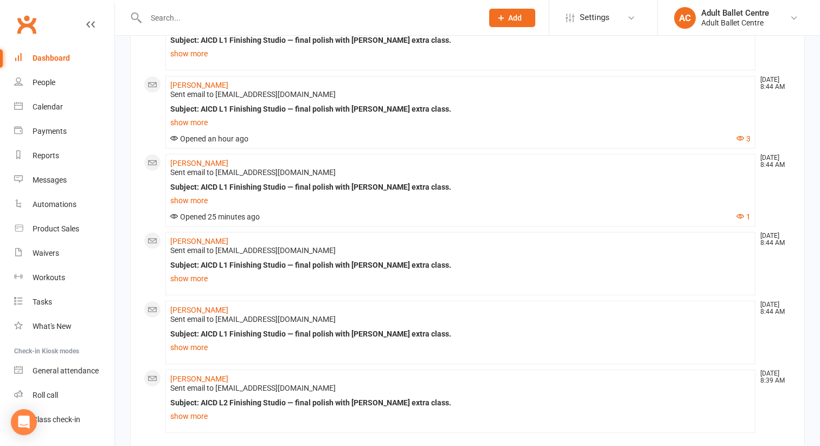
scroll to position [1024, 0]
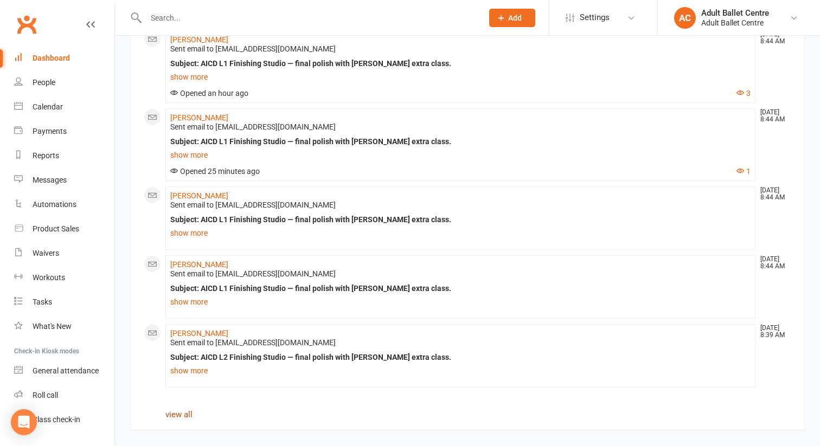
click at [170, 414] on link "view all" at bounding box center [178, 415] width 27 height 10
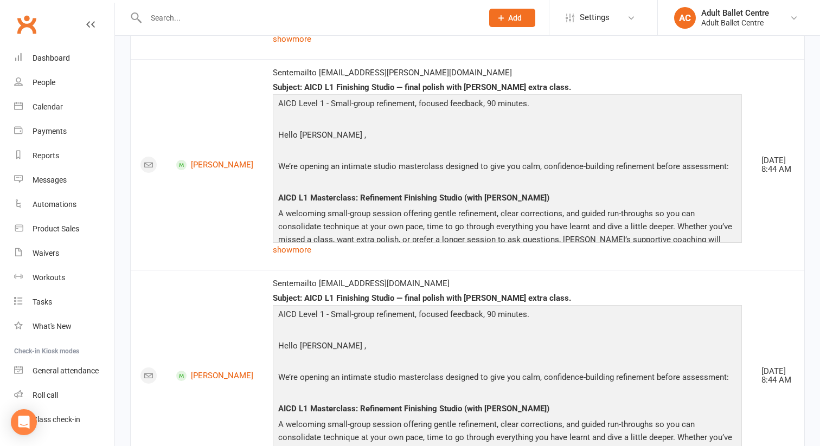
scroll to position [1928, 0]
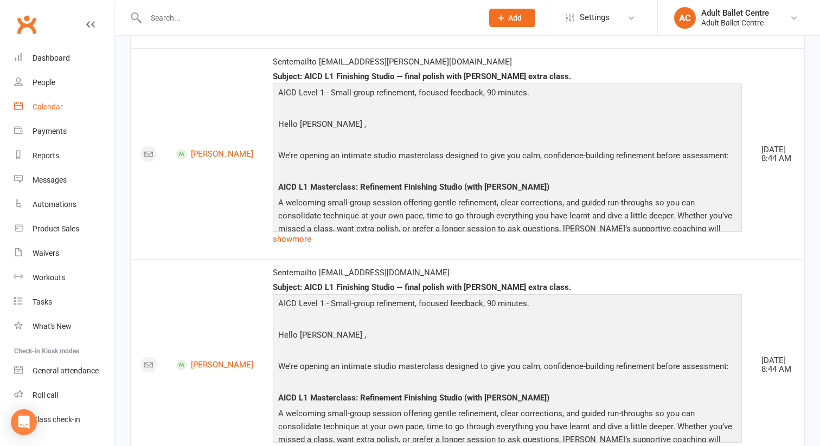
click at [51, 107] on div "Calendar" at bounding box center [48, 107] width 30 height 9
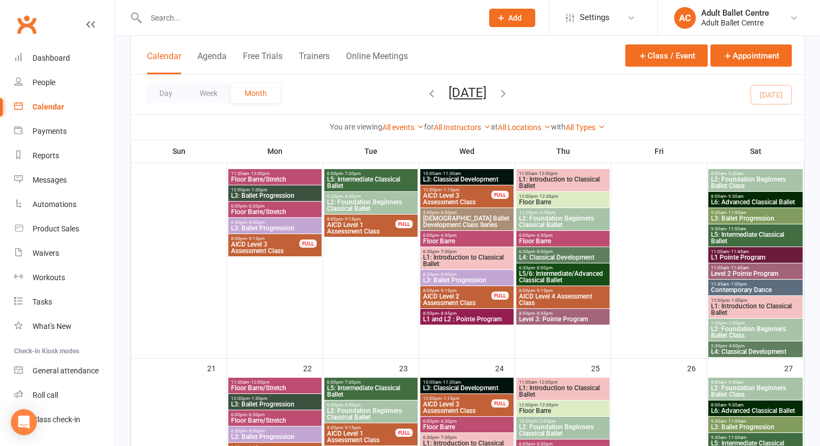
scroll to position [518, 0]
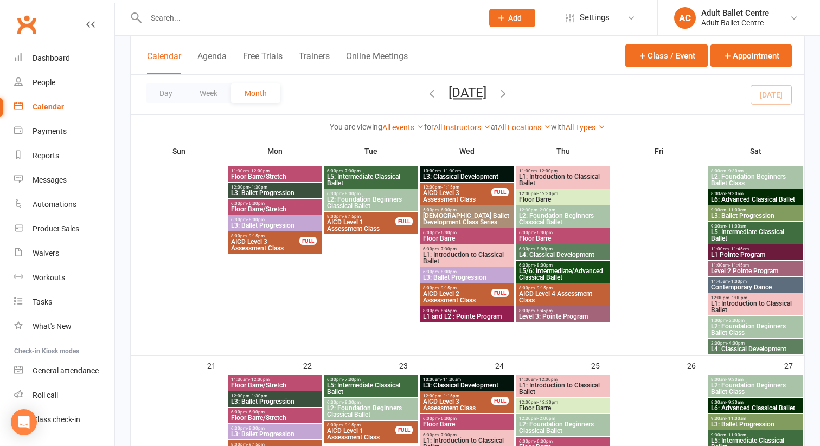
click at [509, 94] on icon "button" at bounding box center [503, 93] width 12 height 12
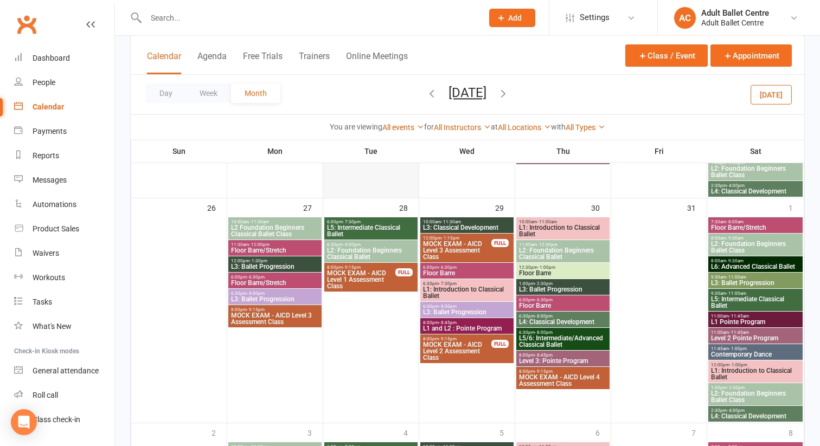
scroll to position [981, 0]
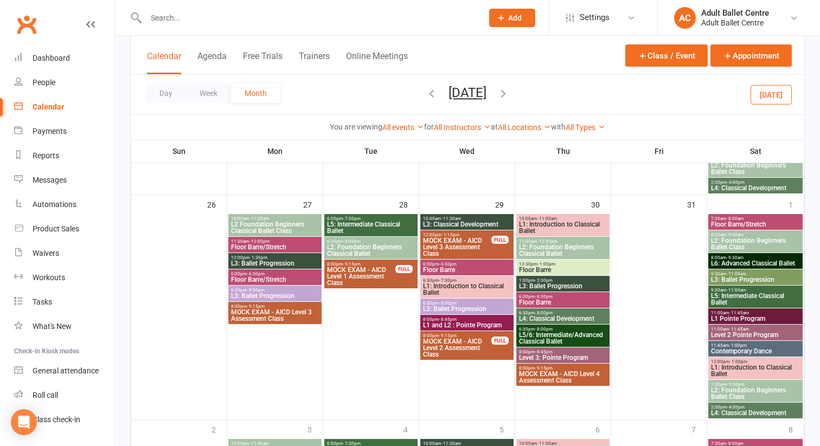
click at [426, 91] on icon "button" at bounding box center [432, 93] width 12 height 12
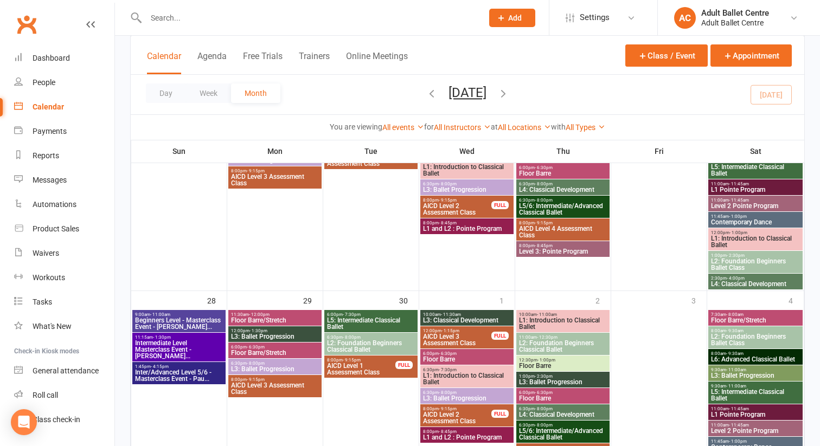
scroll to position [803, 0]
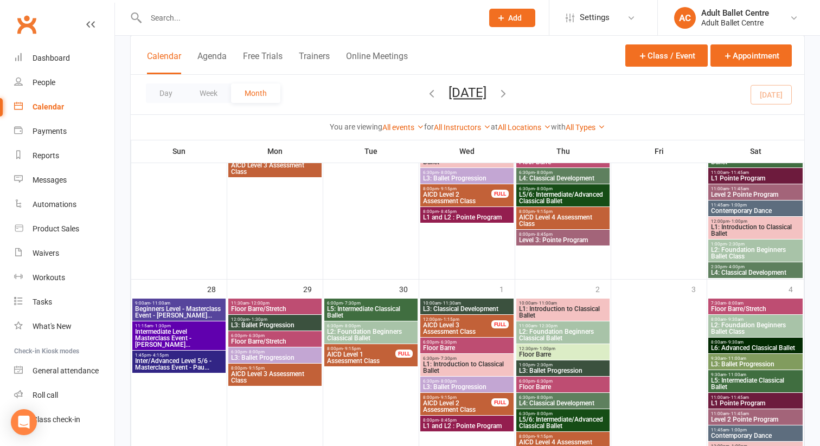
click at [182, 306] on span "Beginners Level - Masterclass Event - [PERSON_NAME]..." at bounding box center [179, 312] width 89 height 13
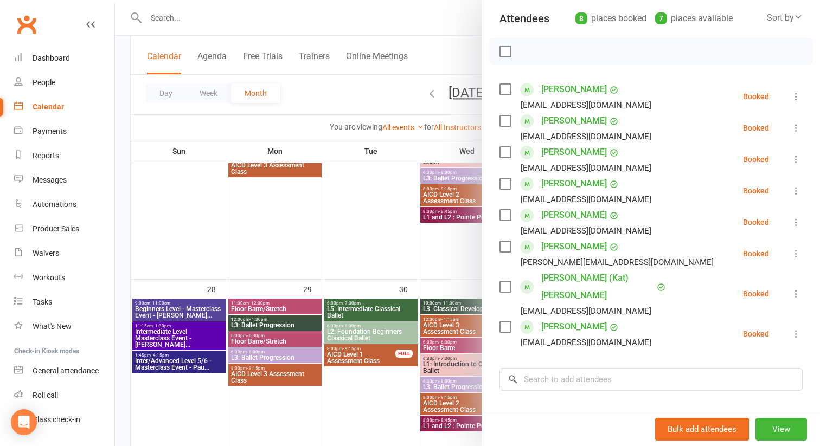
scroll to position [121, 0]
click at [148, 332] on div at bounding box center [467, 223] width 705 height 446
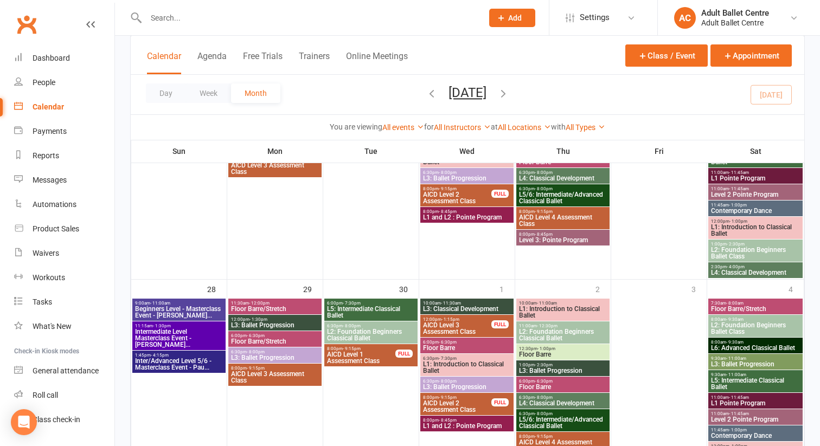
click at [148, 332] on span "Intermediate Level Masterclass Event - [PERSON_NAME]..." at bounding box center [179, 339] width 89 height 20
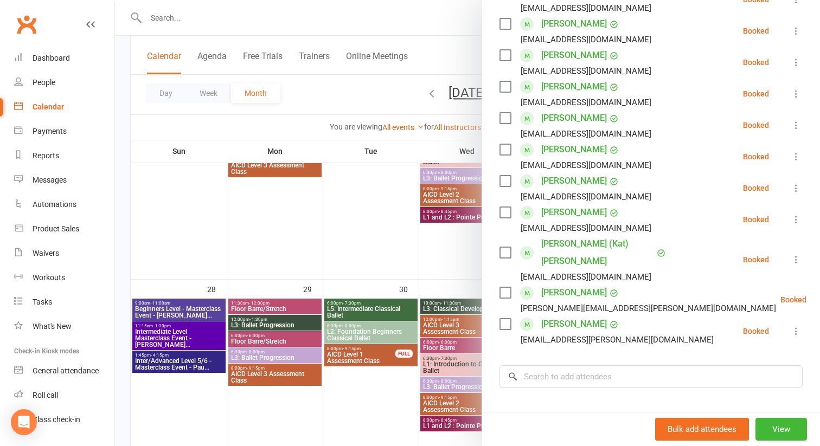
scroll to position [377, 0]
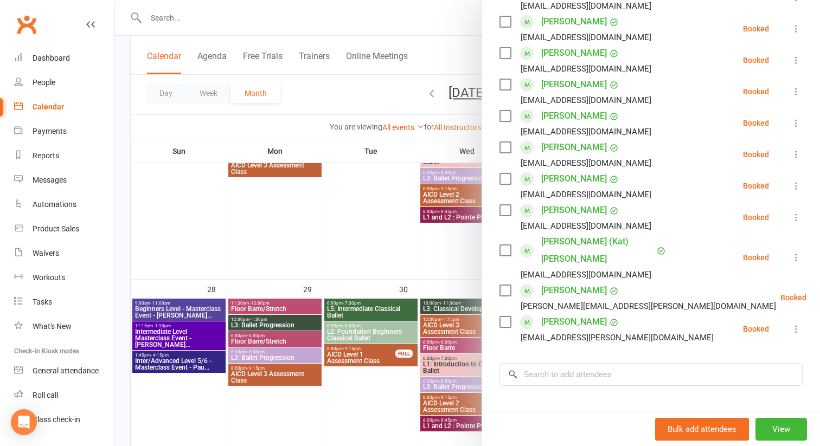
click at [154, 363] on div at bounding box center [467, 223] width 705 height 446
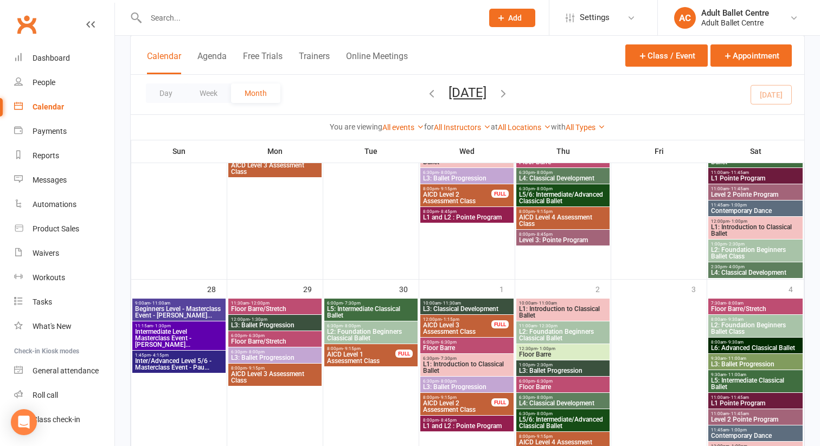
click at [154, 363] on span "Inter/Advanced Level 5/6 - Masterclass Event - Pau..." at bounding box center [179, 364] width 89 height 13
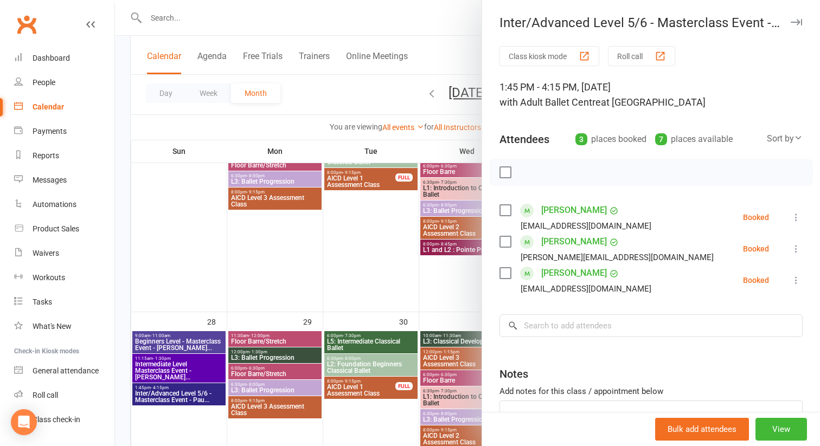
scroll to position [765, 0]
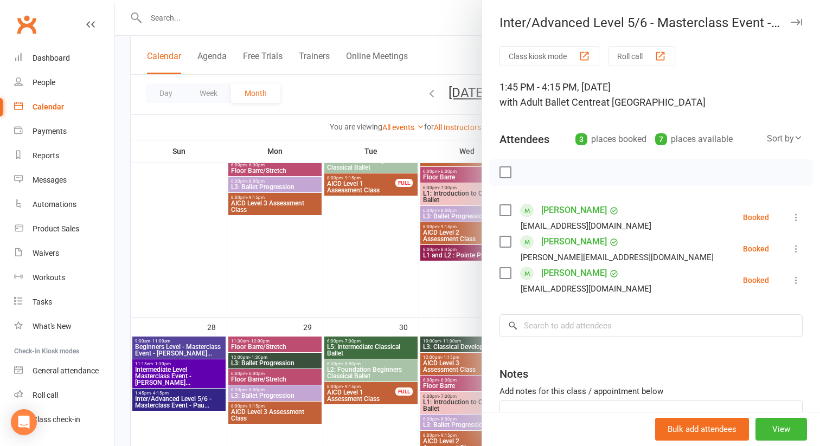
click at [159, 372] on div at bounding box center [467, 223] width 705 height 446
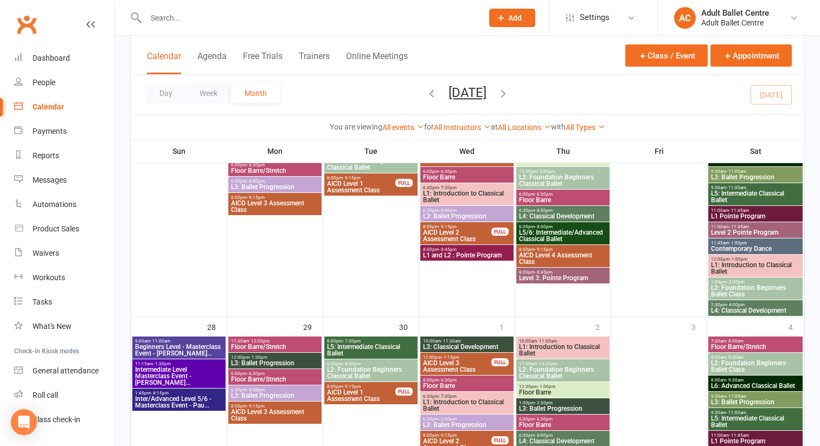
click at [159, 372] on span "Intermediate Level Masterclass Event - [PERSON_NAME]..." at bounding box center [179, 377] width 89 height 20
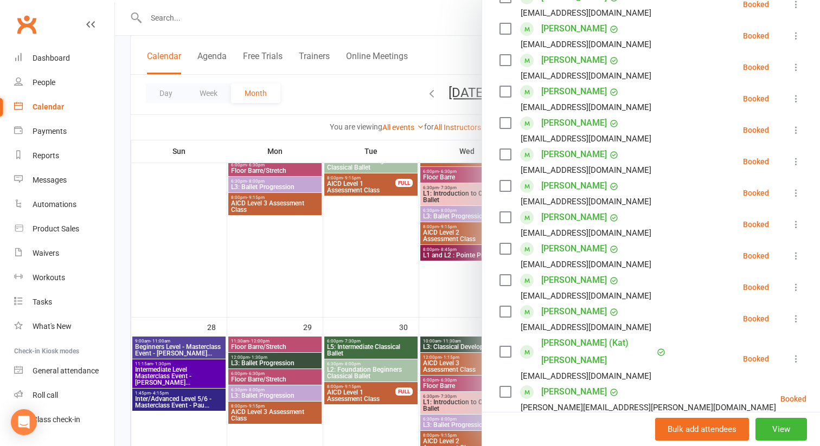
scroll to position [0, 0]
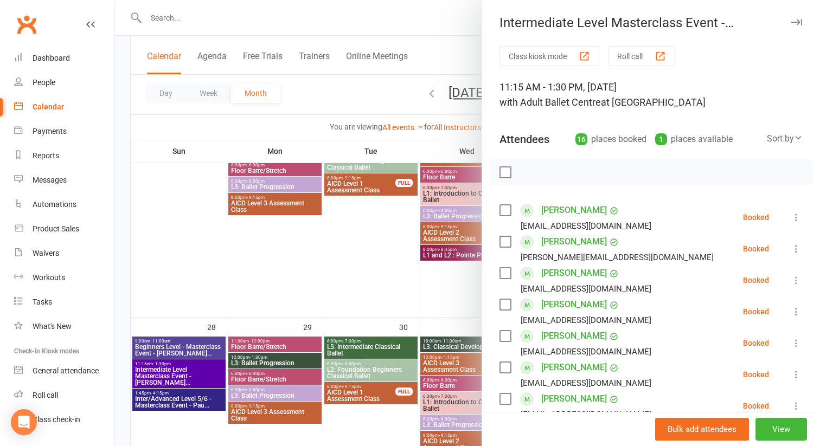
click at [177, 16] on div at bounding box center [467, 223] width 705 height 446
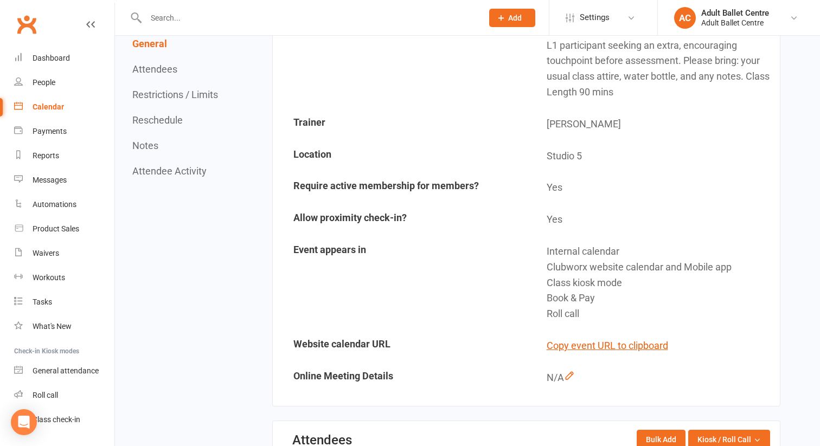
drag, startPoint x: 0, startPoint y: 0, endPoint x: 150, endPoint y: 14, distance: 150.3
click at [150, 14] on input "text" at bounding box center [309, 17] width 332 height 15
paste input "[PERSON_NAME]"
type input "[PERSON_NAME]"
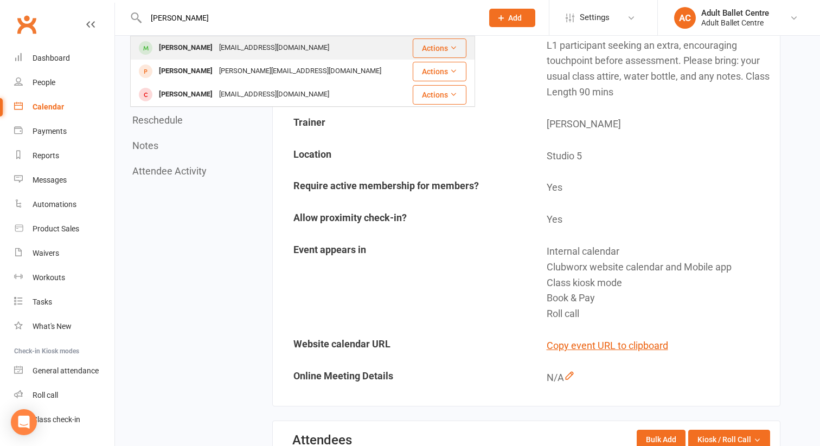
click at [171, 49] on div "[PERSON_NAME]" at bounding box center [186, 48] width 60 height 16
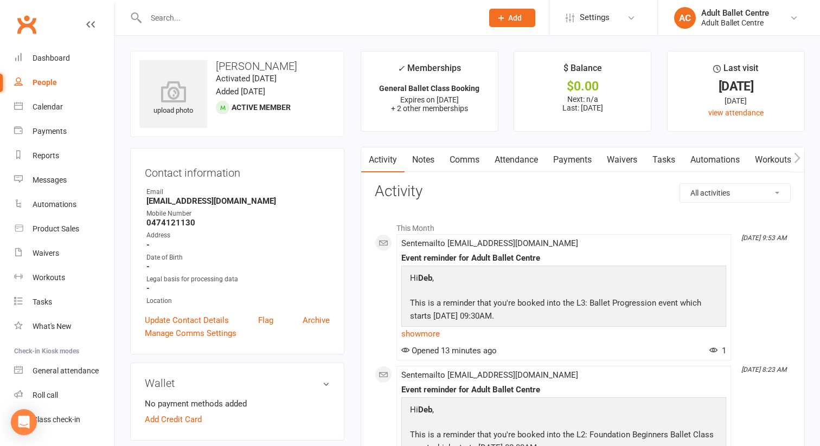
click at [581, 162] on link "Payments" at bounding box center [573, 160] width 54 height 25
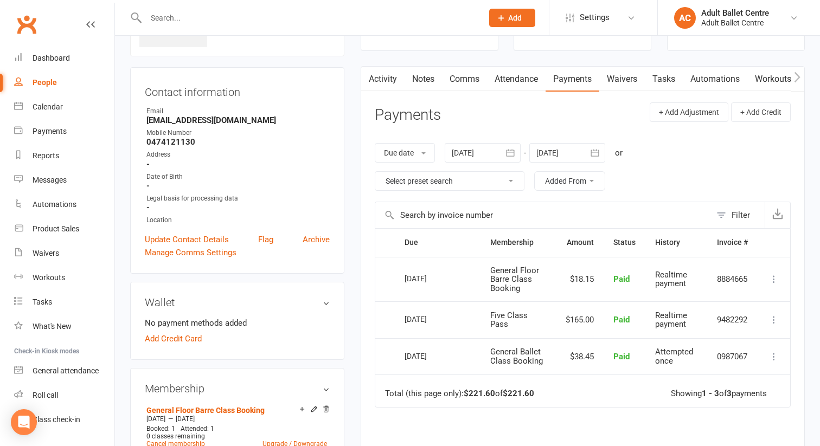
scroll to position [85, 0]
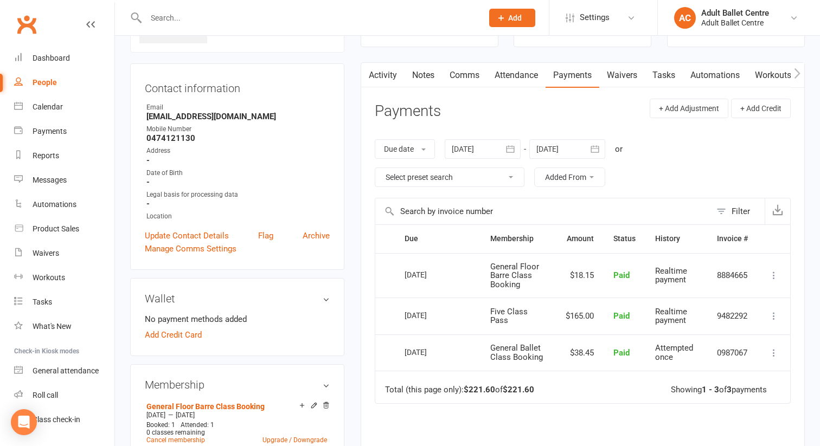
click at [473, 151] on div at bounding box center [483, 149] width 76 height 20
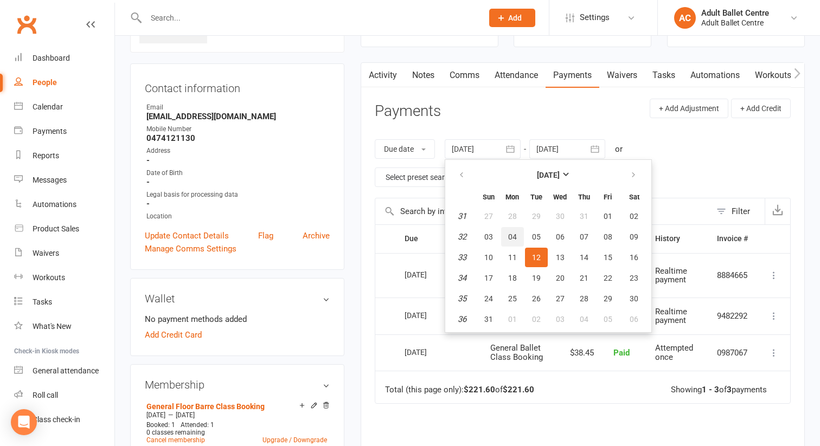
click at [511, 234] on span "04" at bounding box center [512, 237] width 9 height 9
type input "04 Aug 2025"
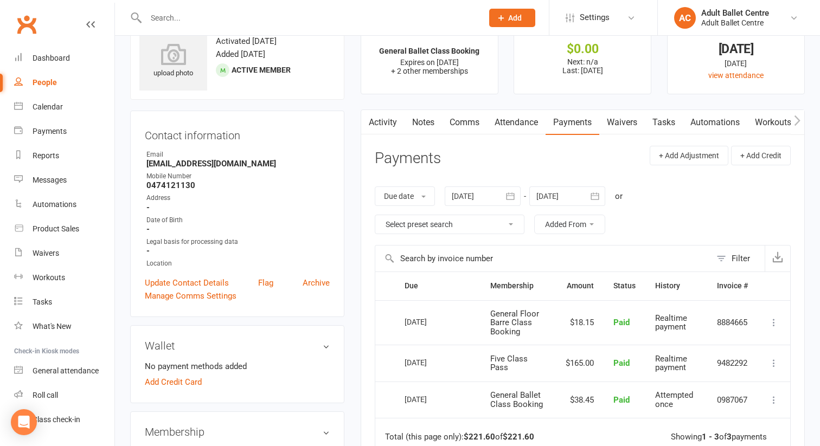
scroll to position [0, 0]
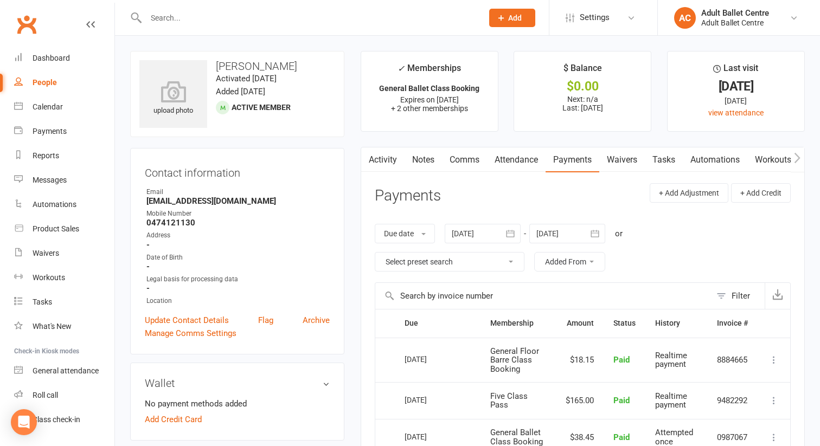
click at [163, 13] on input "text" at bounding box center [309, 17] width 332 height 15
paste input "timmi@olcha.com"
type input "timmi@olcha.com"
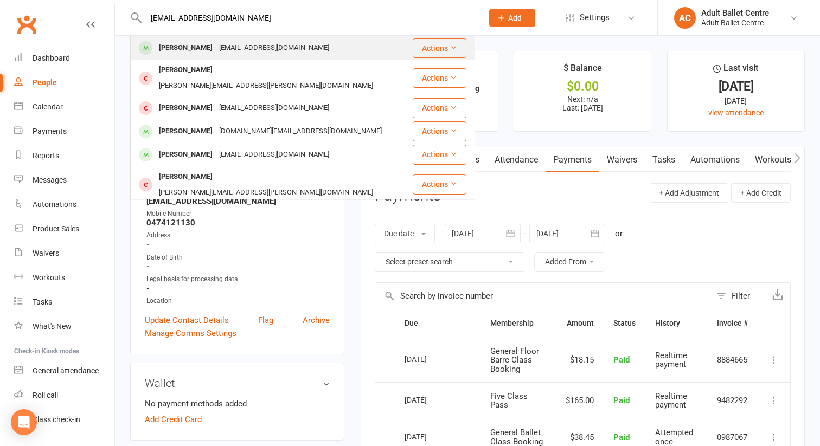
click at [171, 48] on div "Timnah Olcha" at bounding box center [186, 48] width 60 height 16
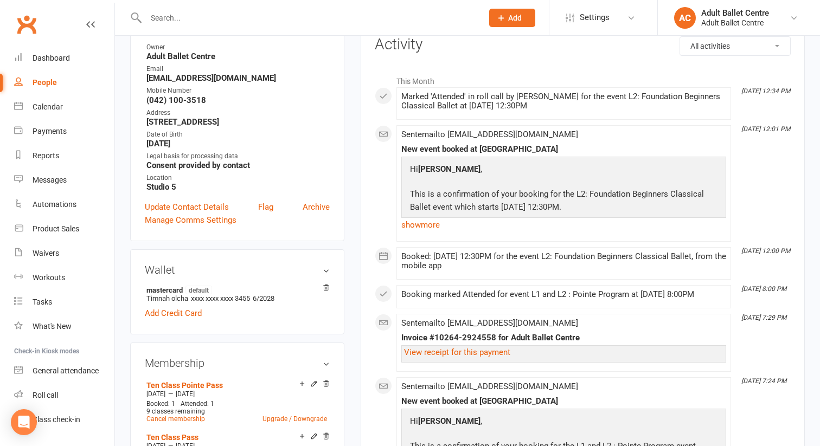
scroll to position [149, 0]
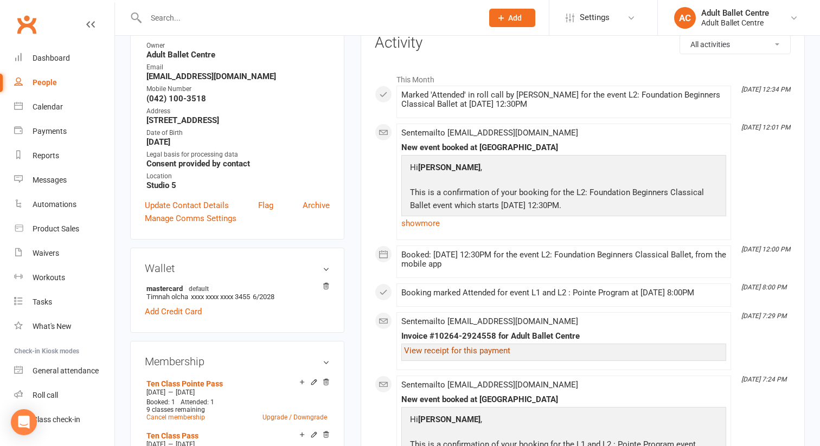
click at [426, 353] on link "View receipt for this payment" at bounding box center [457, 351] width 106 height 10
click at [52, 57] on div "Dashboard" at bounding box center [51, 58] width 37 height 9
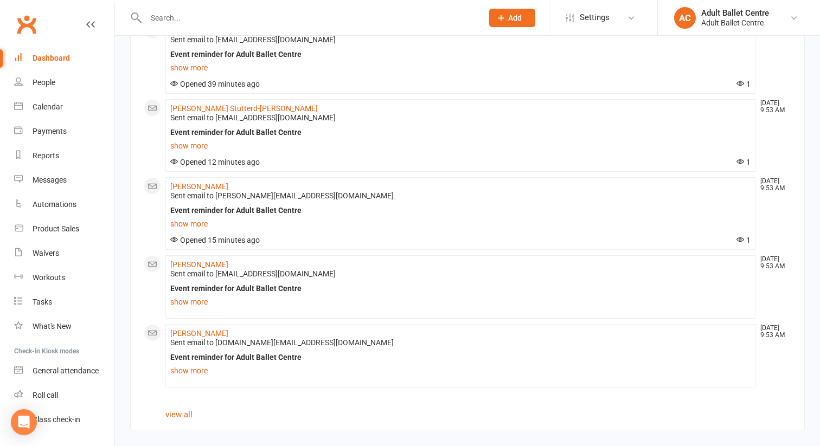
scroll to position [1048, 0]
click at [188, 414] on link "view all" at bounding box center [178, 415] width 27 height 10
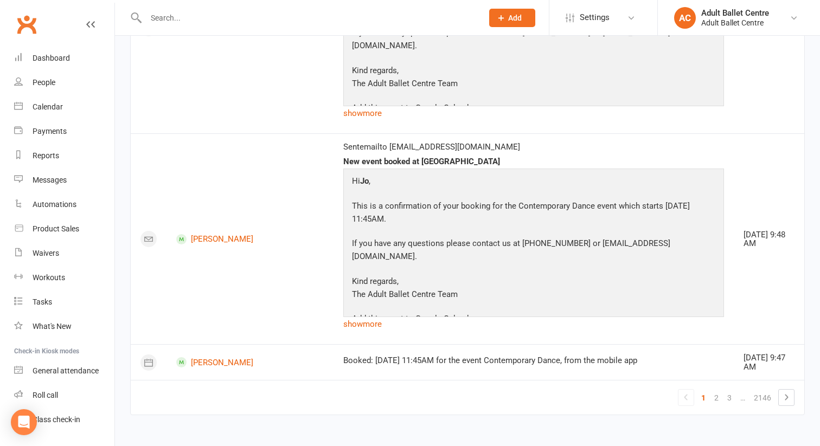
scroll to position [4119, 0]
click at [718, 404] on link "2" at bounding box center [716, 398] width 13 height 15
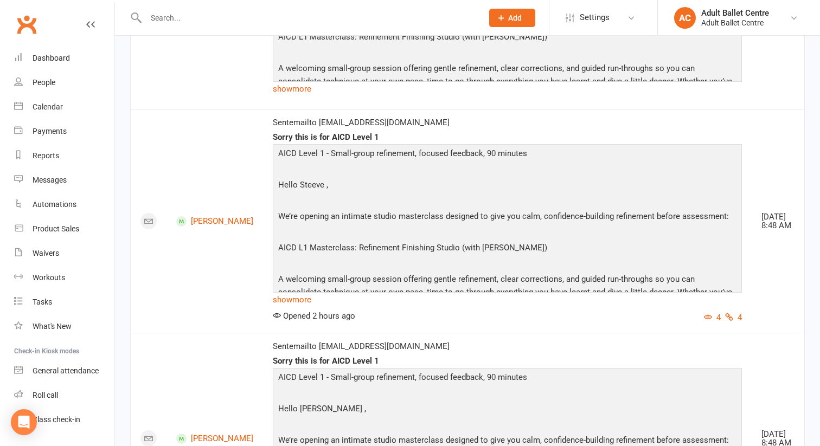
scroll to position [1538, 0]
click at [52, 105] on div "Calendar" at bounding box center [48, 107] width 30 height 9
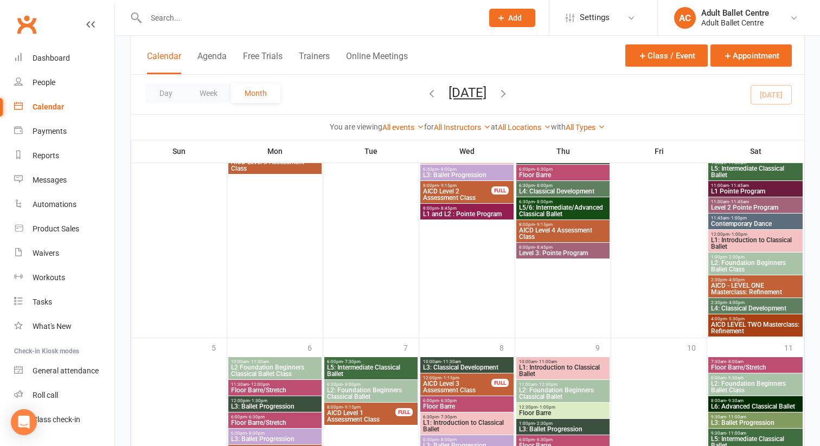
scroll to position [1164, 0]
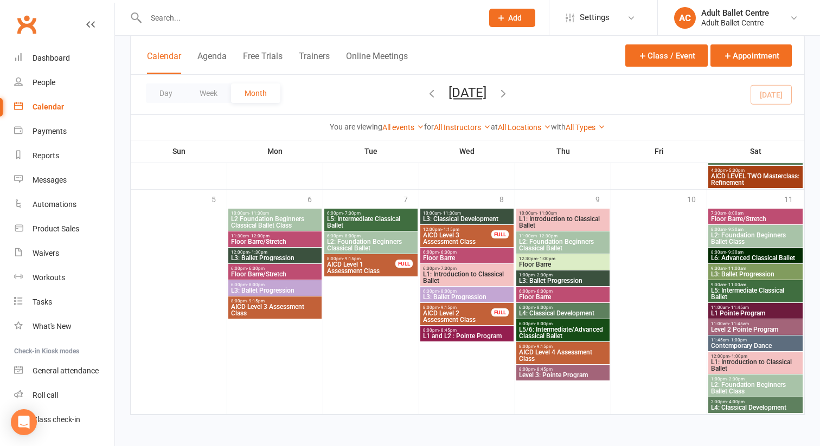
click at [509, 90] on icon "button" at bounding box center [503, 93] width 12 height 12
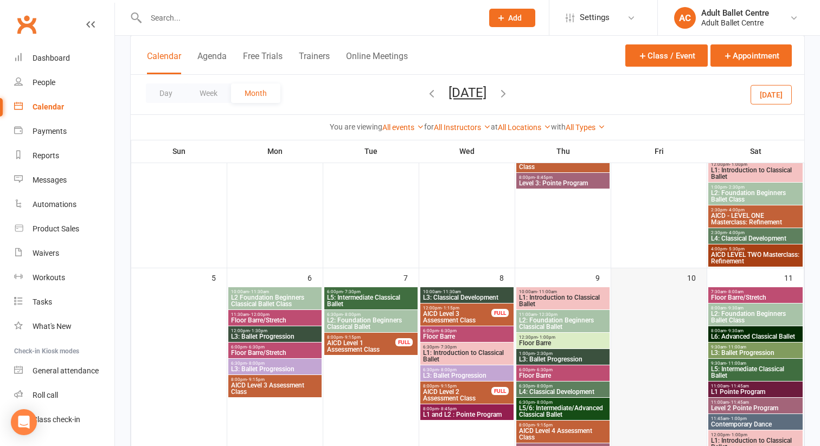
scroll to position [233, 0]
click at [733, 210] on span "- 4:00pm" at bounding box center [736, 209] width 18 height 5
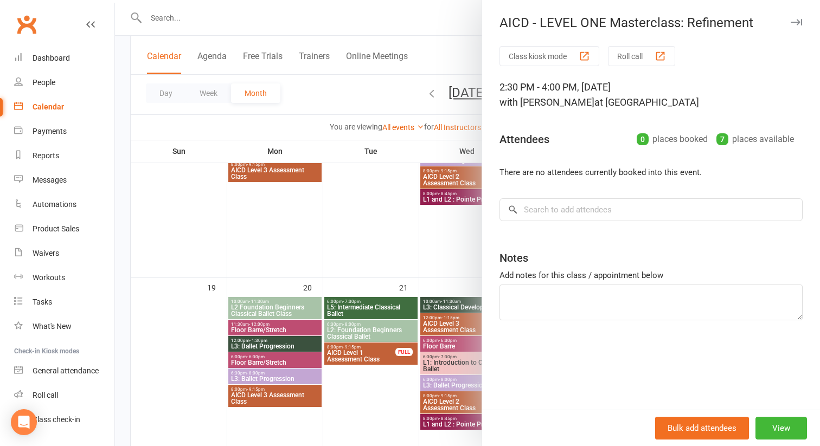
scroll to position [682, 0]
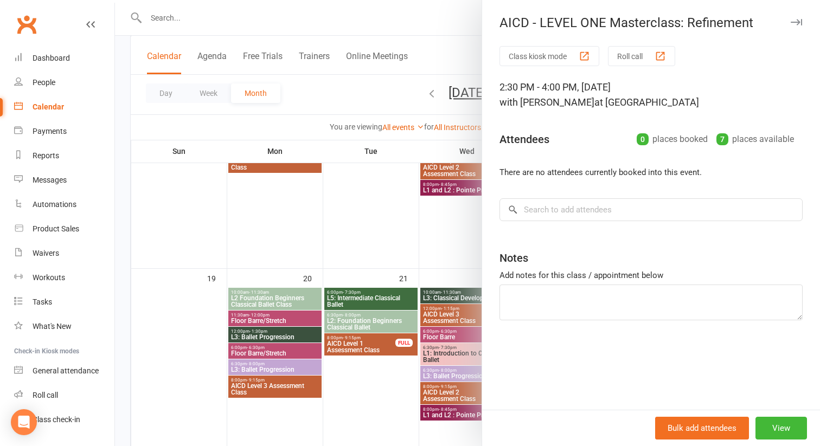
click at [468, 56] on div at bounding box center [467, 223] width 705 height 446
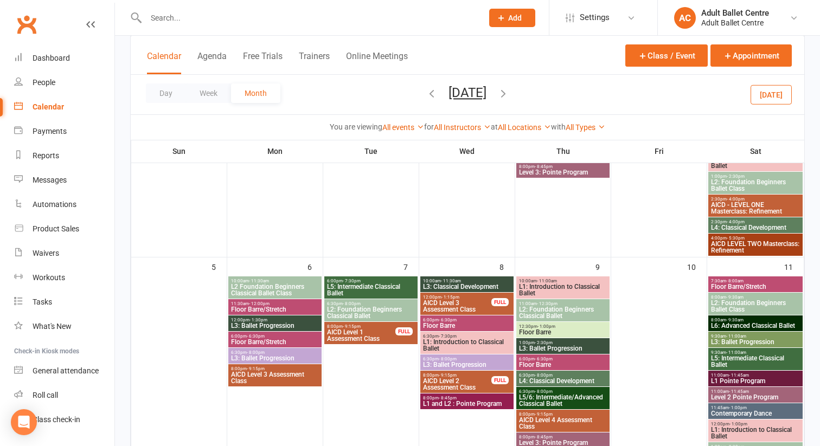
scroll to position [234, 0]
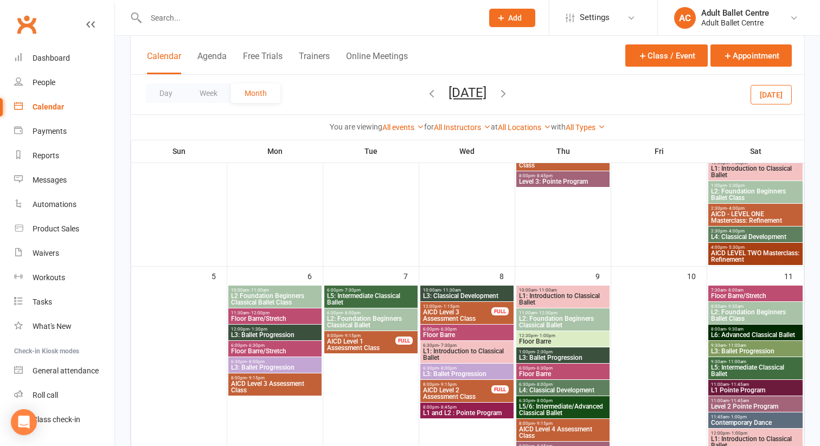
click at [727, 257] on span "AICD LEVEL TWO Masterclass: Refinement" at bounding box center [756, 256] width 90 height 13
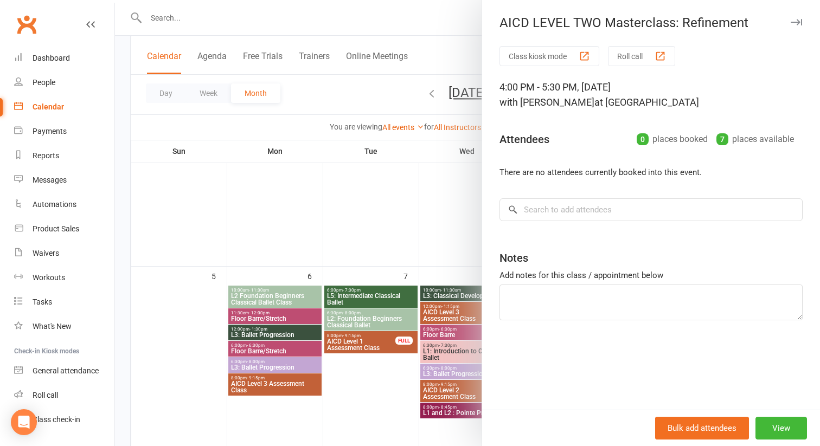
click at [366, 216] on div at bounding box center [467, 223] width 705 height 446
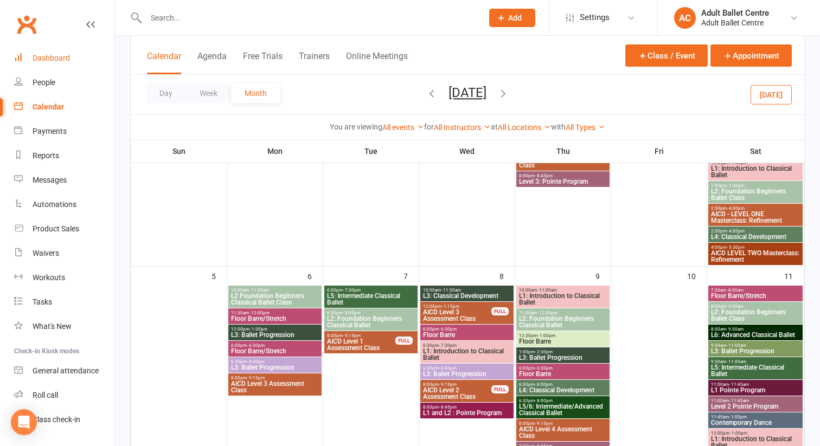
click at [45, 63] on link "Dashboard" at bounding box center [64, 58] width 100 height 24
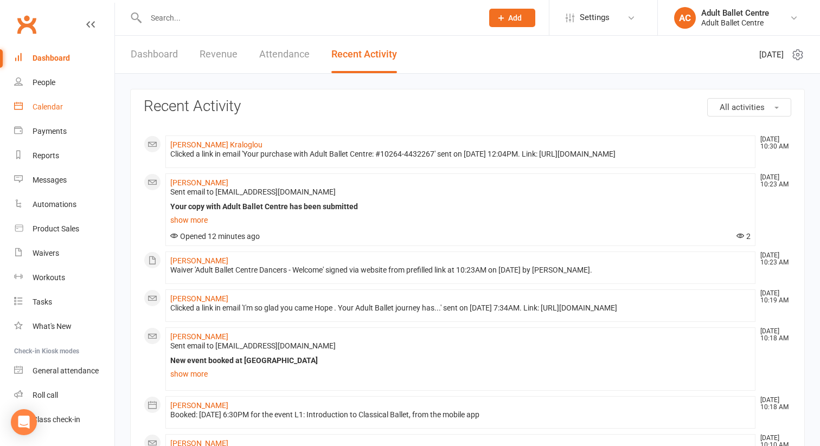
click at [52, 104] on div "Calendar" at bounding box center [48, 107] width 30 height 9
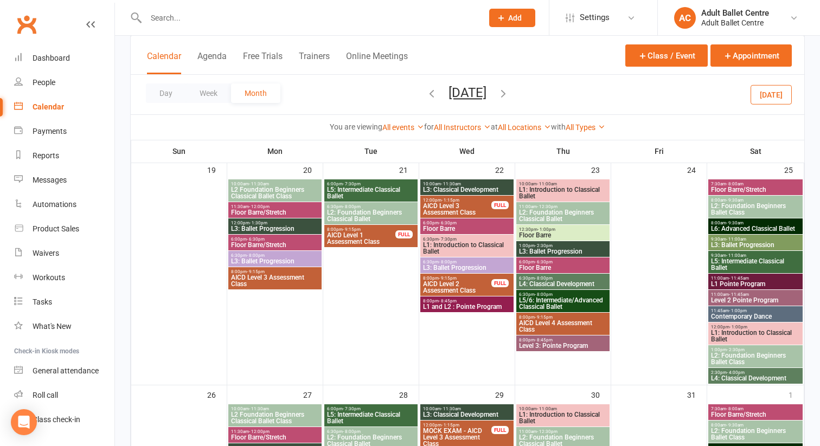
scroll to position [792, 0]
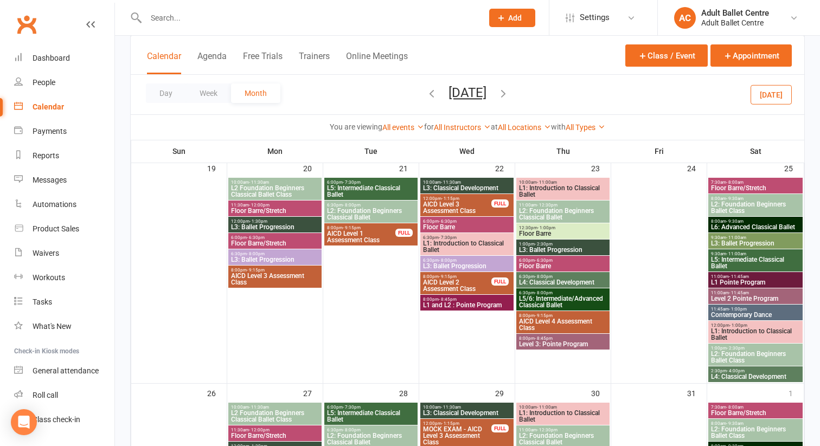
click at [426, 94] on icon "button" at bounding box center [432, 93] width 12 height 12
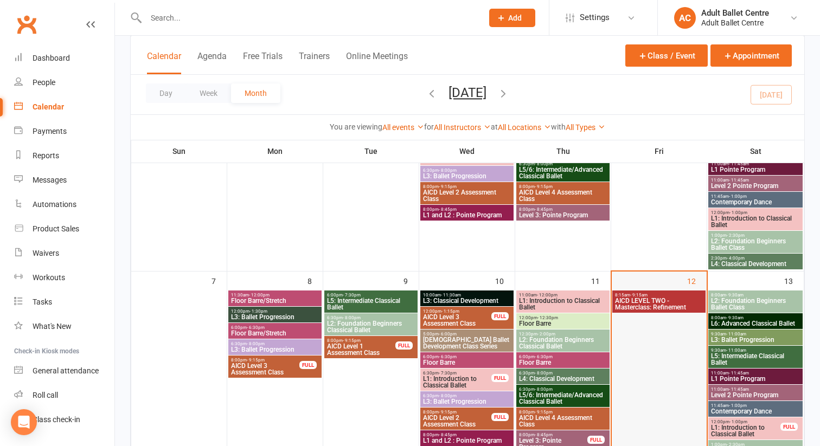
scroll to position [180, 0]
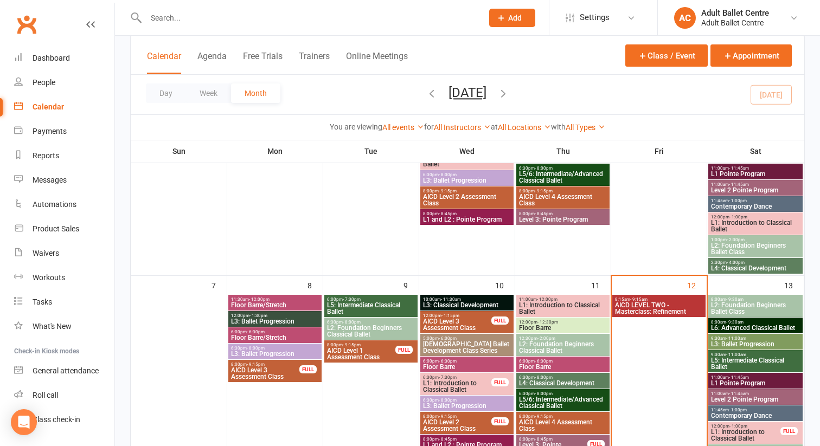
click at [647, 305] on span "AICD LEVEL TWO - Masterclass: Refinement" at bounding box center [659, 308] width 89 height 13
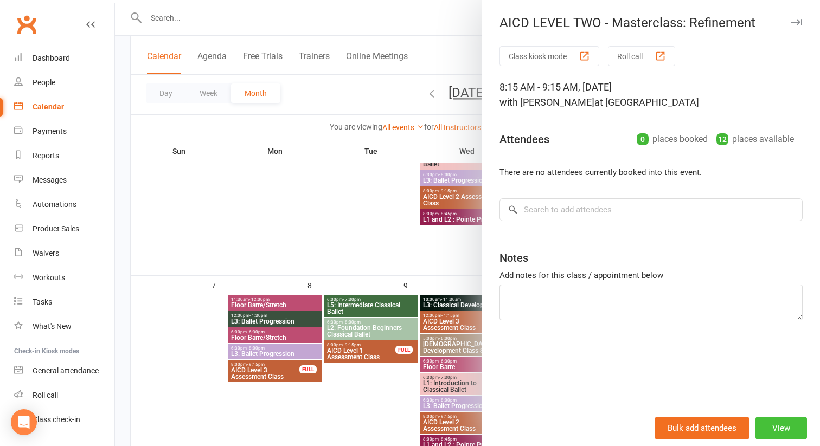
click at [777, 428] on button "View" at bounding box center [782, 428] width 52 height 23
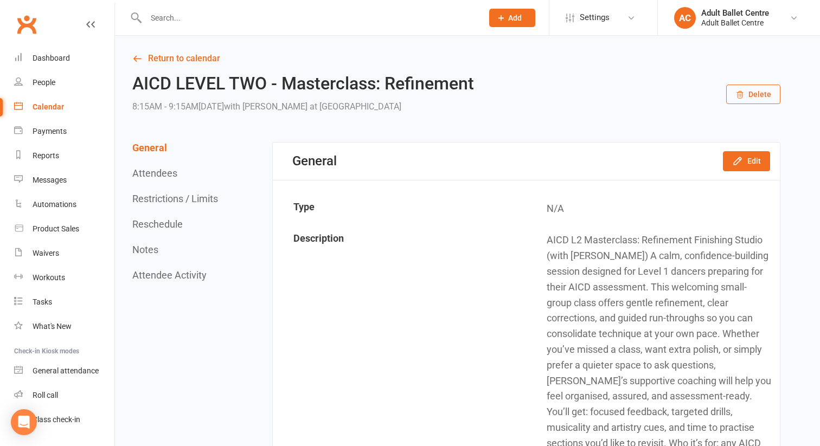
click at [757, 94] on button "Delete" at bounding box center [753, 95] width 54 height 20
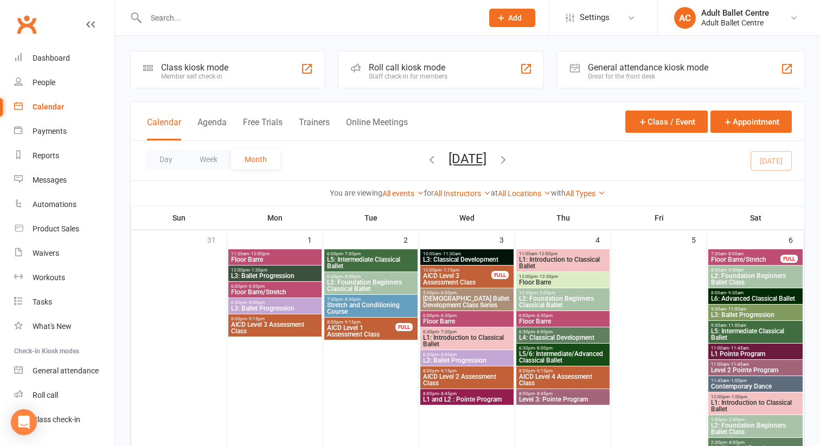
click at [744, 424] on span "L2: Foundation Beginners Ballet Class" at bounding box center [756, 429] width 90 height 13
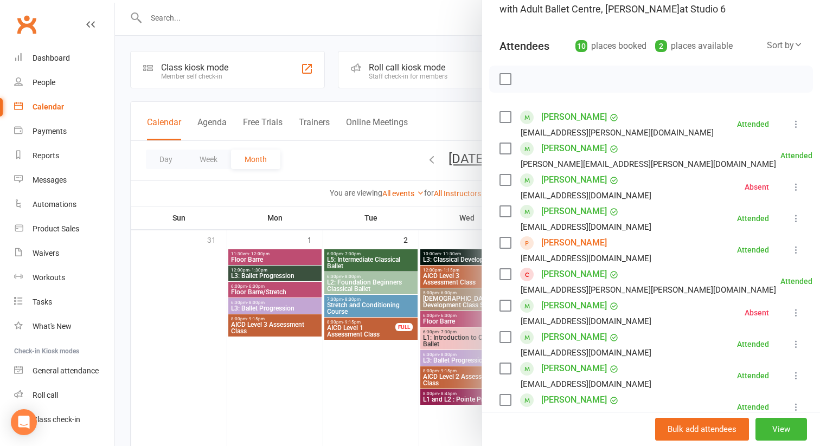
scroll to position [96, 0]
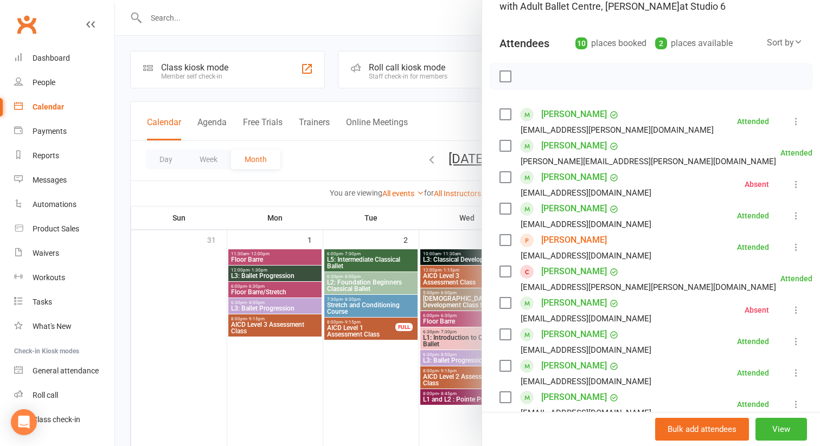
click at [398, 356] on div at bounding box center [467, 223] width 705 height 446
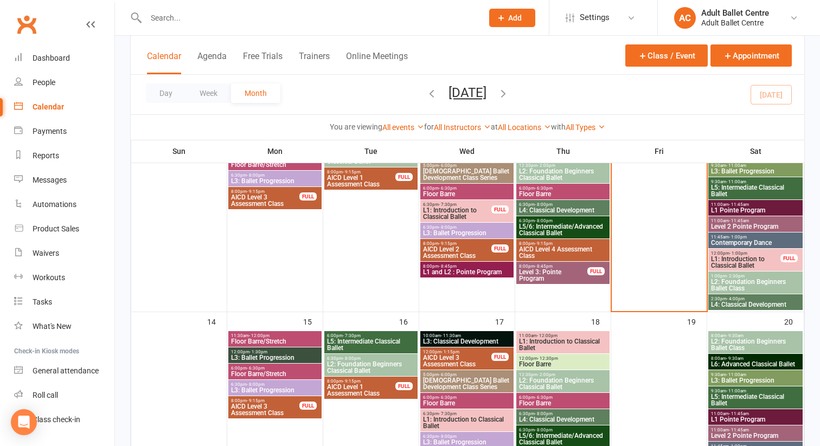
scroll to position [354, 0]
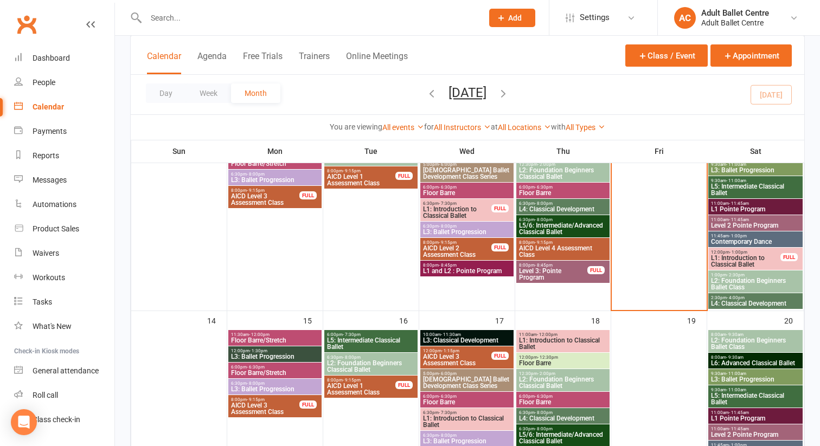
click at [741, 258] on span "L1: Introduction to Classical Ballet" at bounding box center [746, 261] width 71 height 13
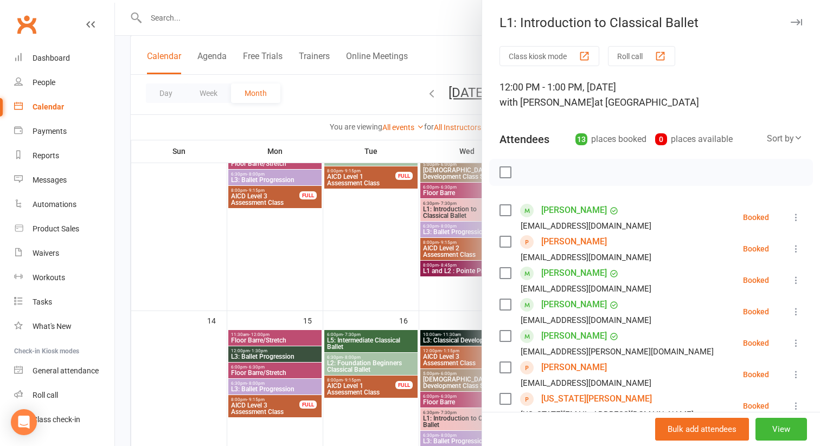
click at [440, 55] on div at bounding box center [467, 223] width 705 height 446
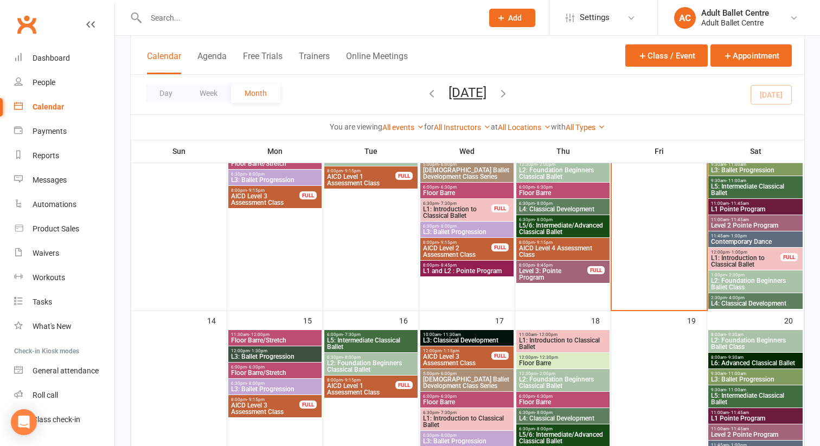
click at [746, 280] on span "L2: Foundation Beginners Ballet Class" at bounding box center [756, 284] width 90 height 13
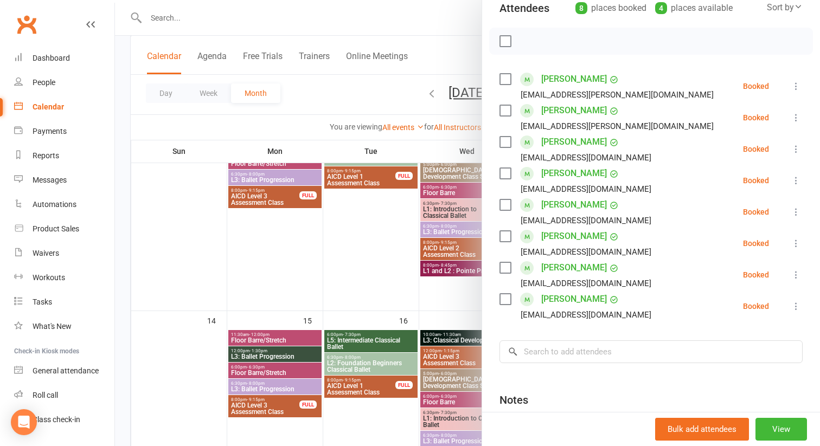
scroll to position [139, 0]
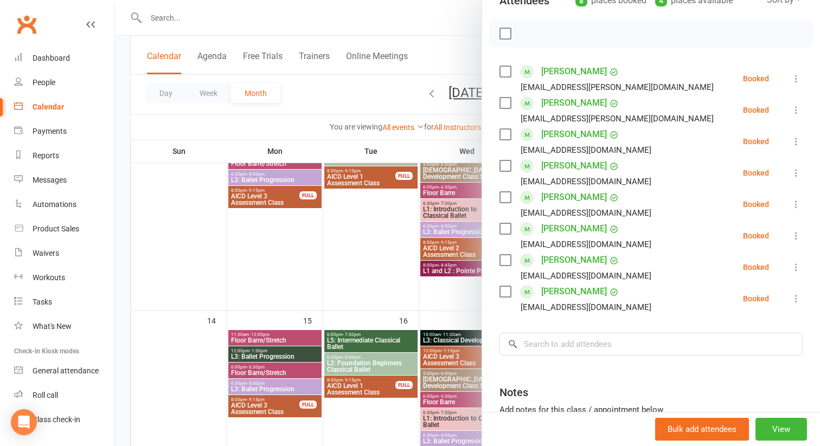
click at [797, 176] on icon at bounding box center [796, 173] width 11 height 11
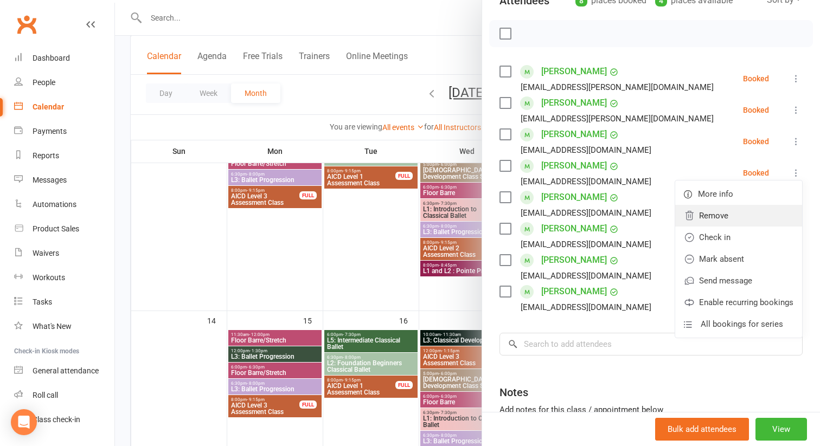
click at [776, 212] on link "Remove" at bounding box center [738, 216] width 127 height 22
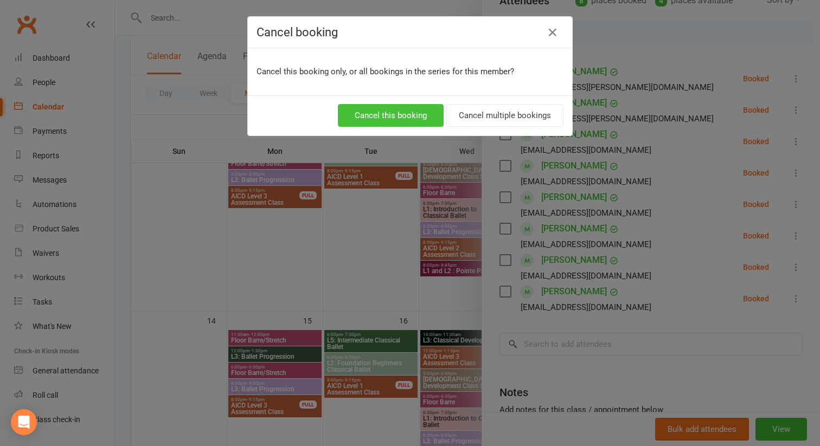
click at [414, 112] on button "Cancel this booking" at bounding box center [391, 115] width 106 height 23
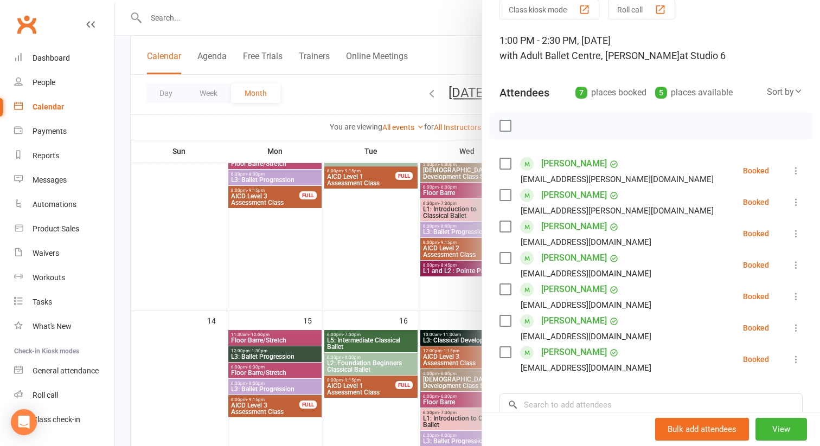
scroll to position [49, 0]
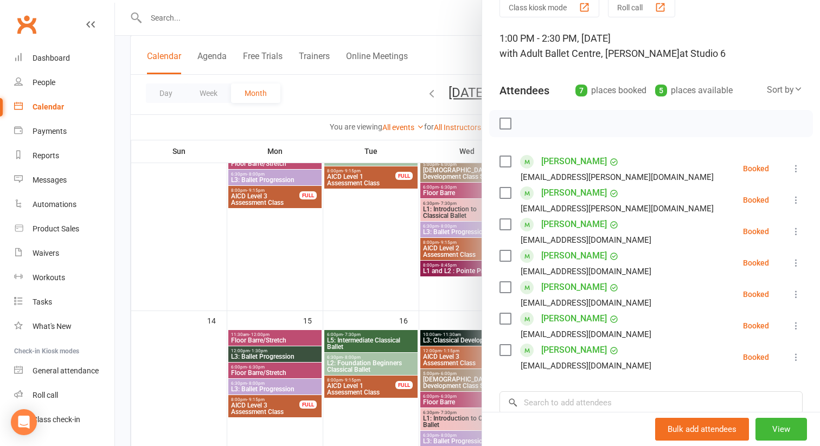
click at [451, 65] on div at bounding box center [467, 223] width 705 height 446
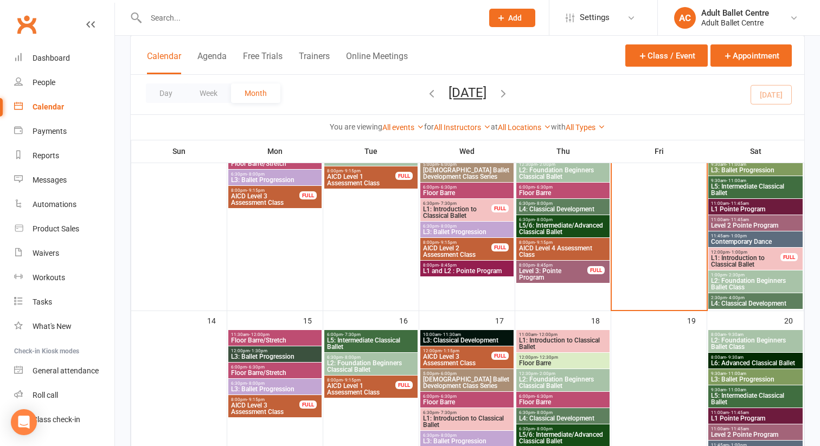
click at [738, 283] on span "L2: Foundation Beginners Ballet Class" at bounding box center [756, 284] width 90 height 13
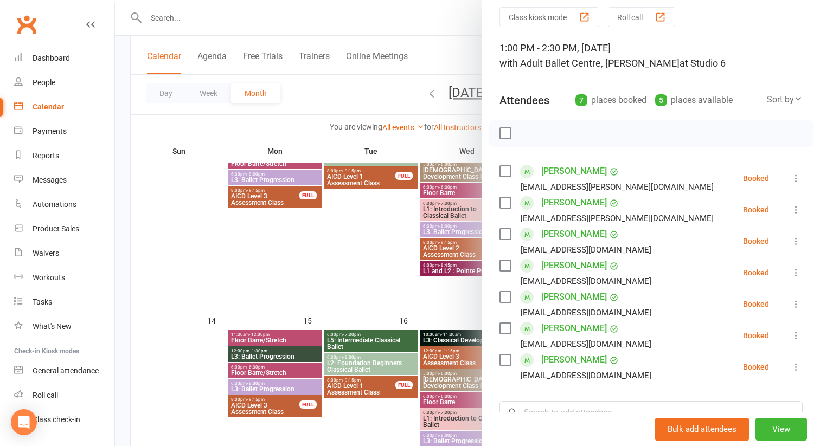
scroll to position [0, 0]
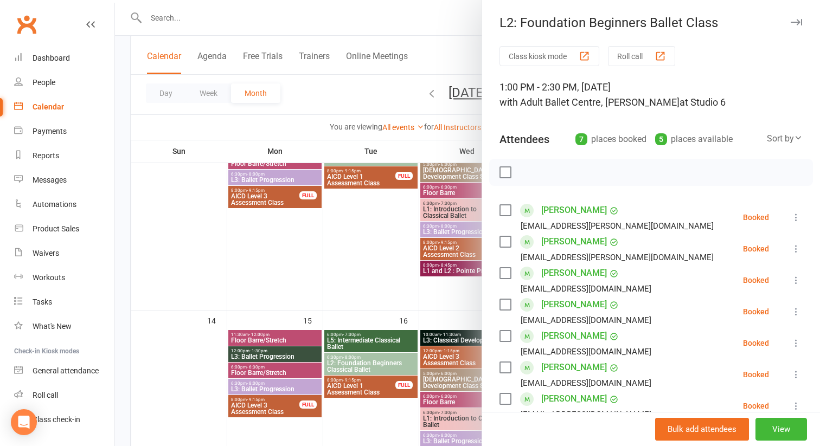
click at [454, 23] on div at bounding box center [467, 223] width 705 height 446
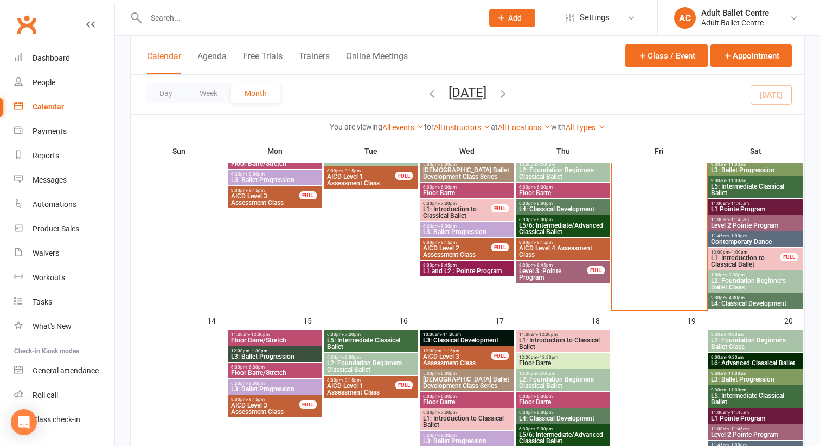
click at [738, 303] on span "L4: Classical Development" at bounding box center [756, 303] width 90 height 7
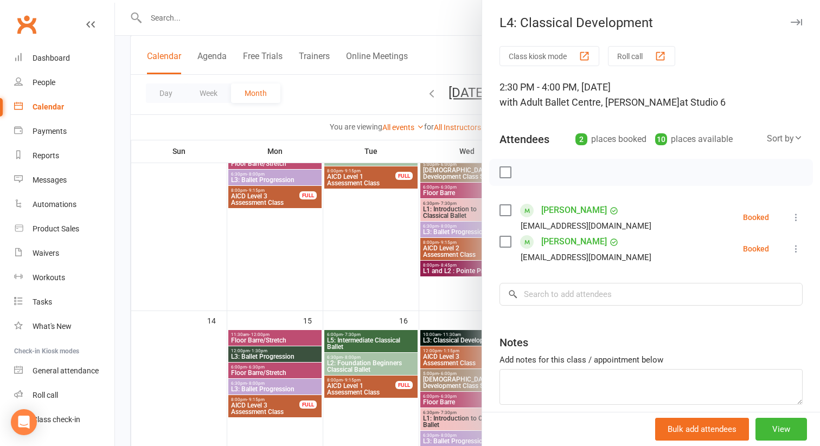
click at [427, 49] on div at bounding box center [467, 223] width 705 height 446
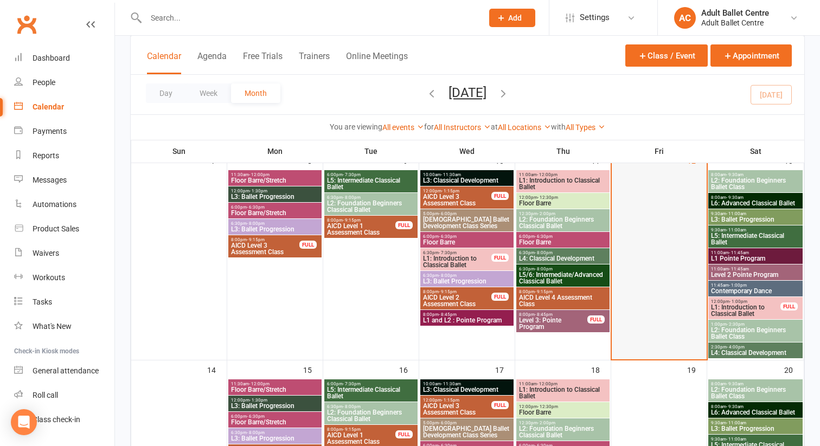
scroll to position [303, 0]
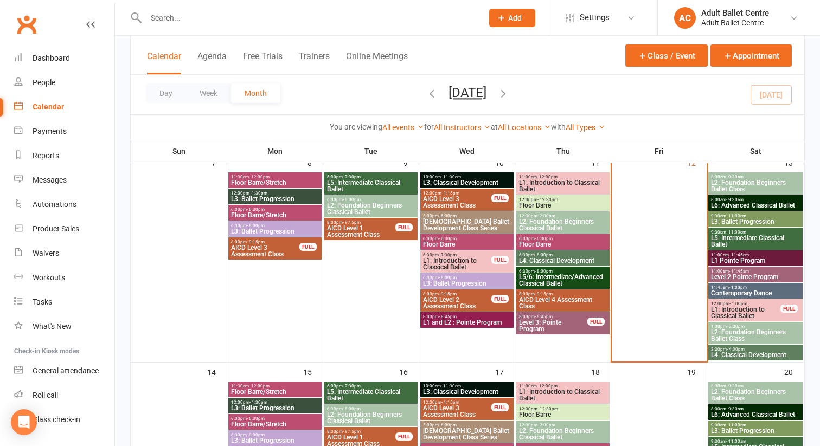
click at [739, 291] on span "Contemporary Dance" at bounding box center [756, 293] width 90 height 7
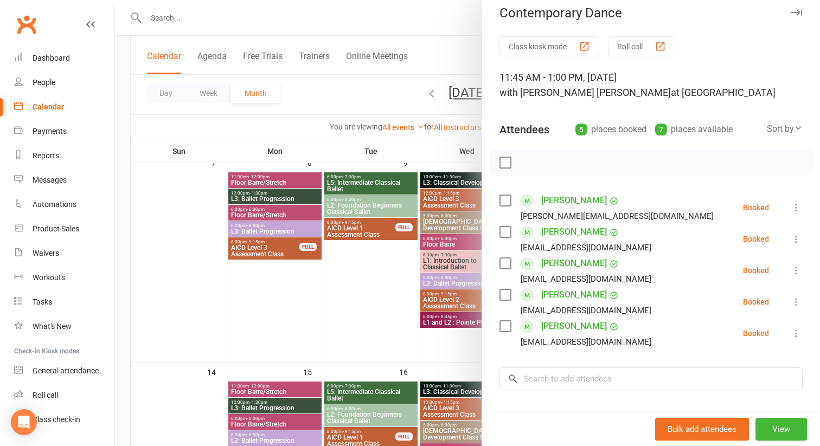
scroll to position [0, 0]
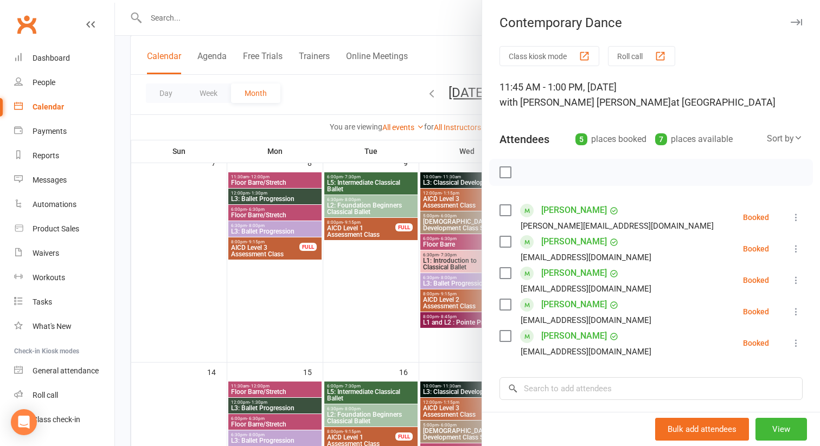
click at [433, 52] on div at bounding box center [467, 223] width 705 height 446
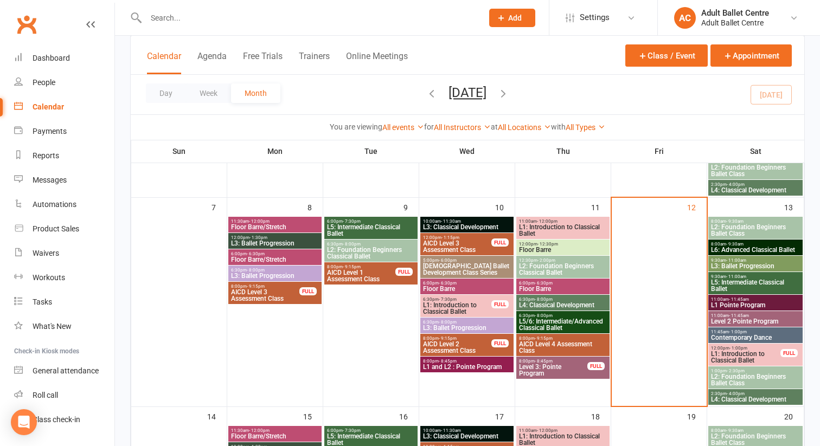
scroll to position [240, 0]
